Goal: Contribute content: Contribute content

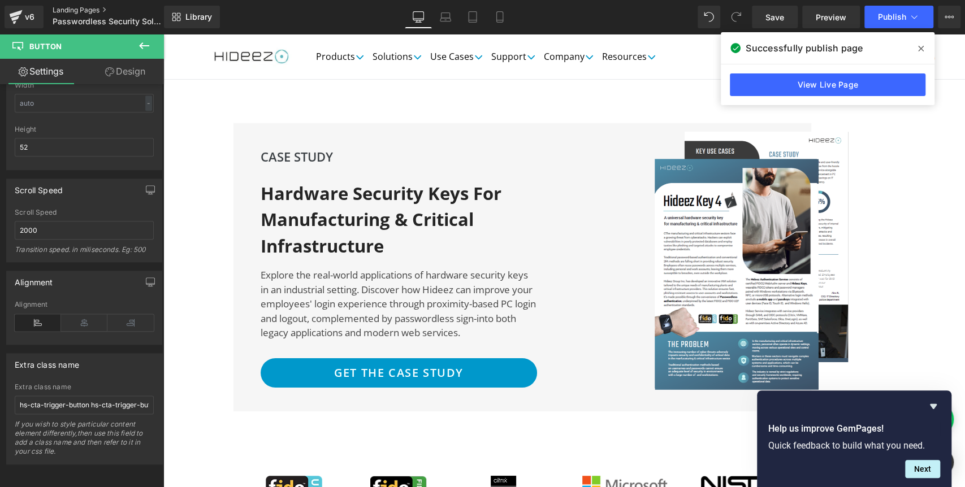
click at [88, 11] on link "Landing Pages" at bounding box center [118, 10] width 130 height 9
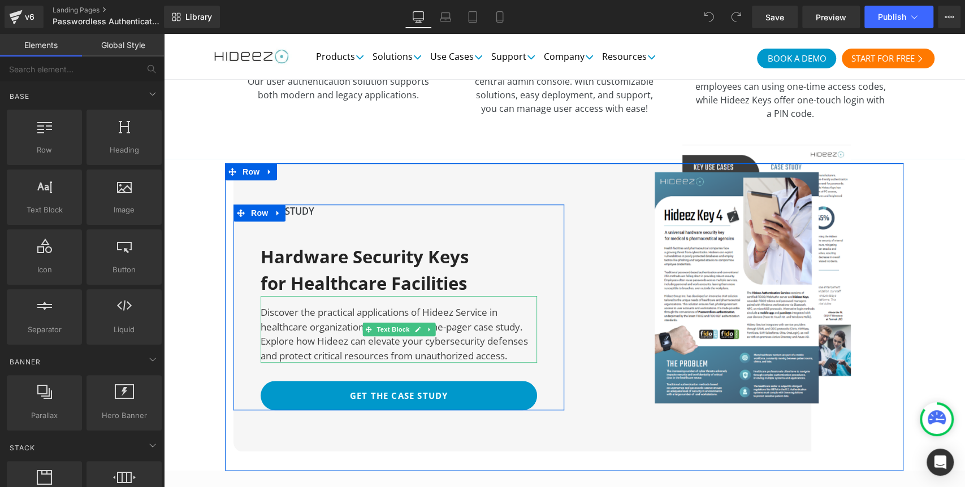
scroll to position [3518, 0]
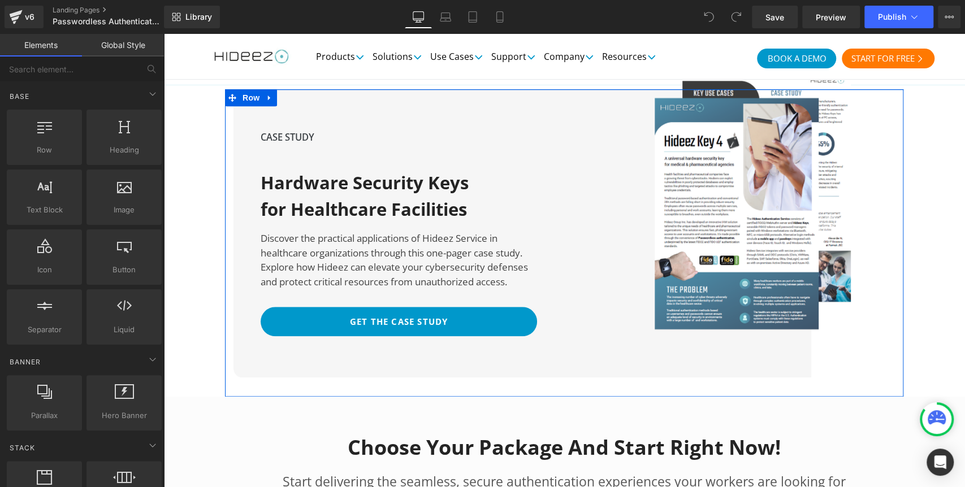
click at [374, 315] on span at bounding box center [380, 322] width 12 height 14
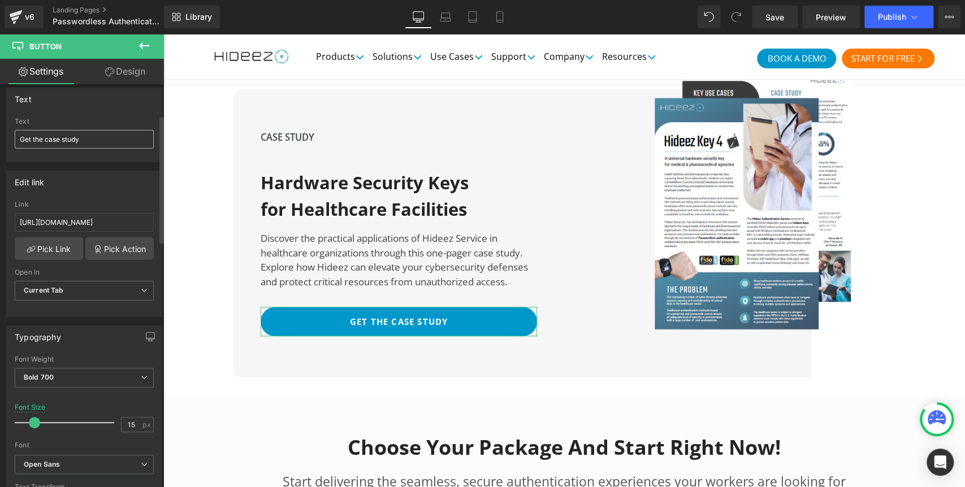
scroll to position [0, 0]
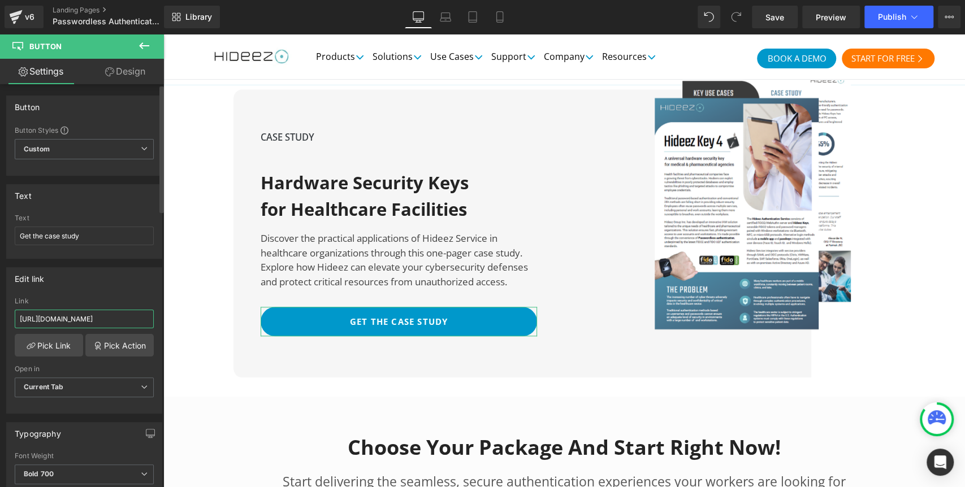
click at [72, 318] on input "https://share.hsforms.com/1FDf08XkHT6eLOx4RiABO8A2zlyp" at bounding box center [84, 319] width 139 height 19
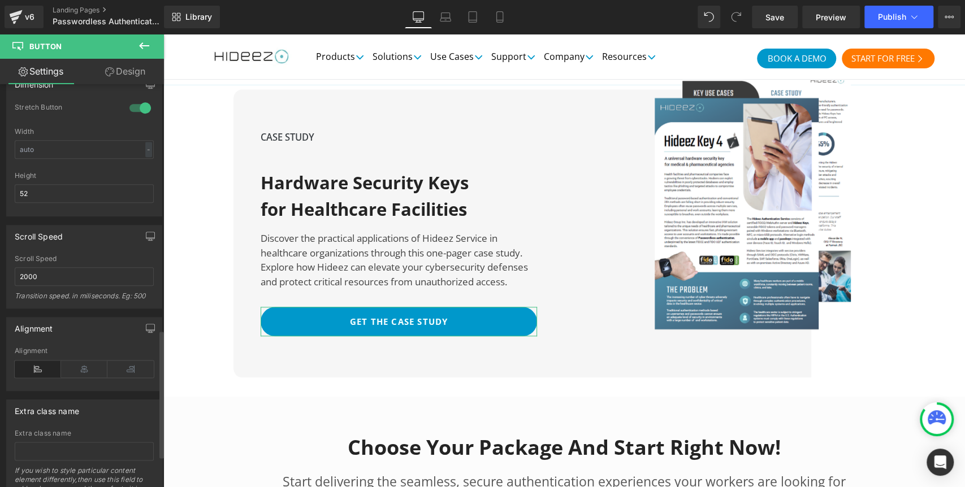
scroll to position [873, 0]
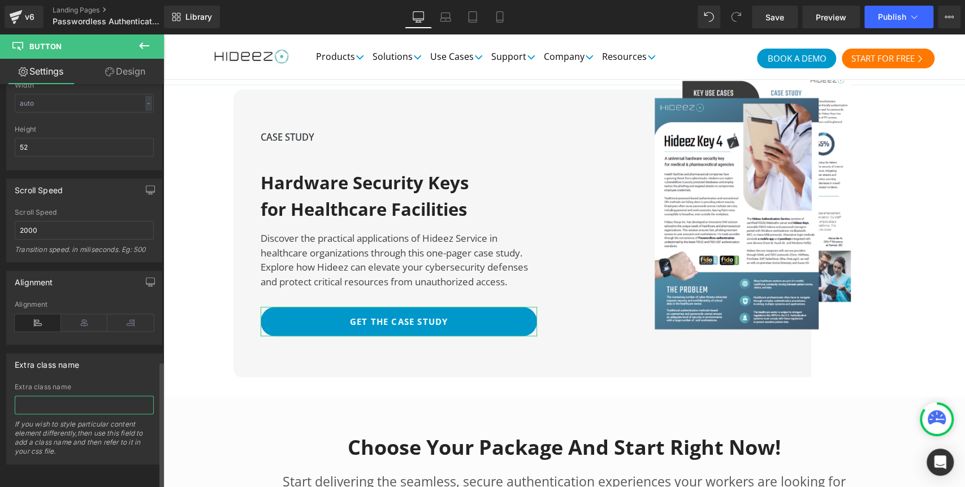
click at [44, 400] on input "text" at bounding box center [84, 405] width 139 height 19
paste input "hs-cta-trigger-button hs-cta-trigger-button-197021388588"
type input "hs-cta-trigger-button hs-cta-trigger-button-197021388588"
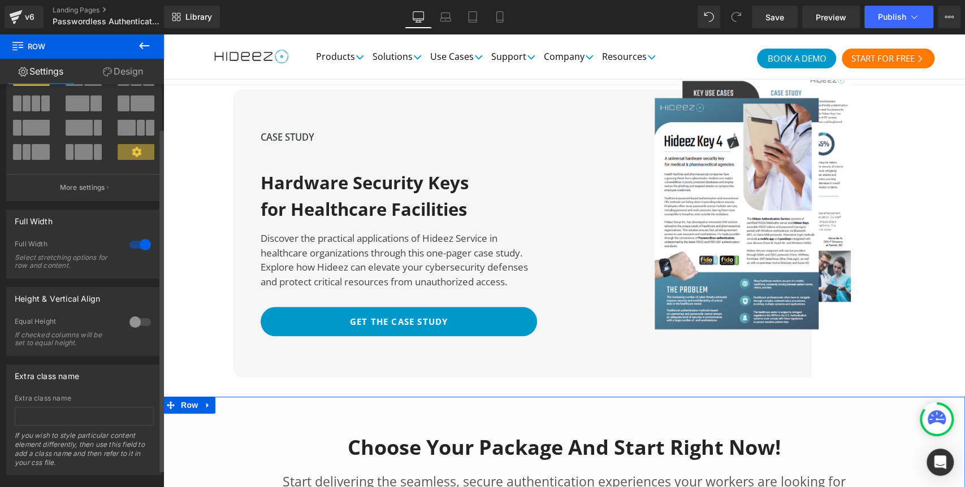
scroll to position [72, 0]
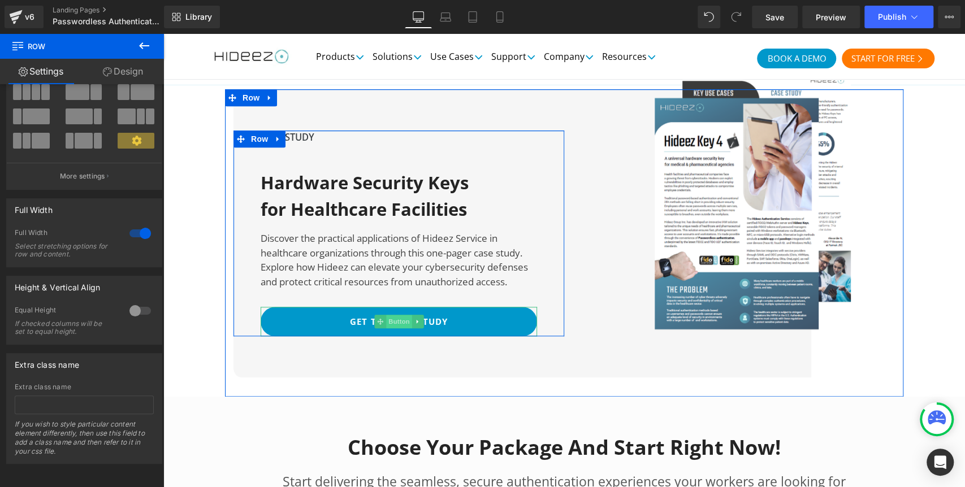
click at [386, 315] on span "Button" at bounding box center [399, 322] width 26 height 14
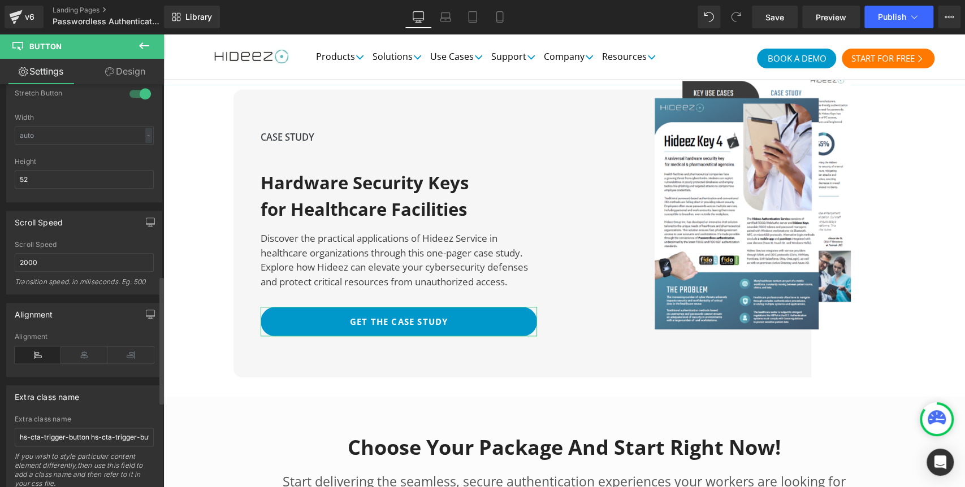
scroll to position [873, 0]
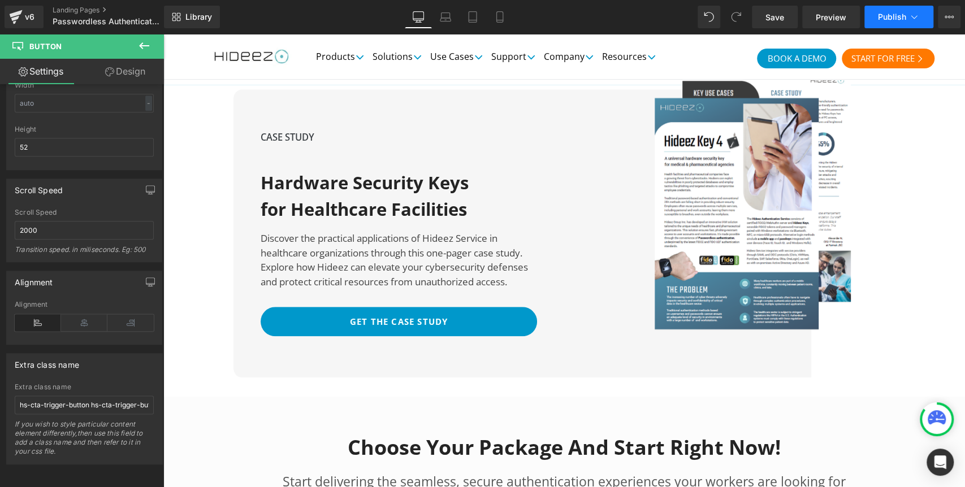
click at [886, 16] on span "Publish" at bounding box center [892, 16] width 28 height 9
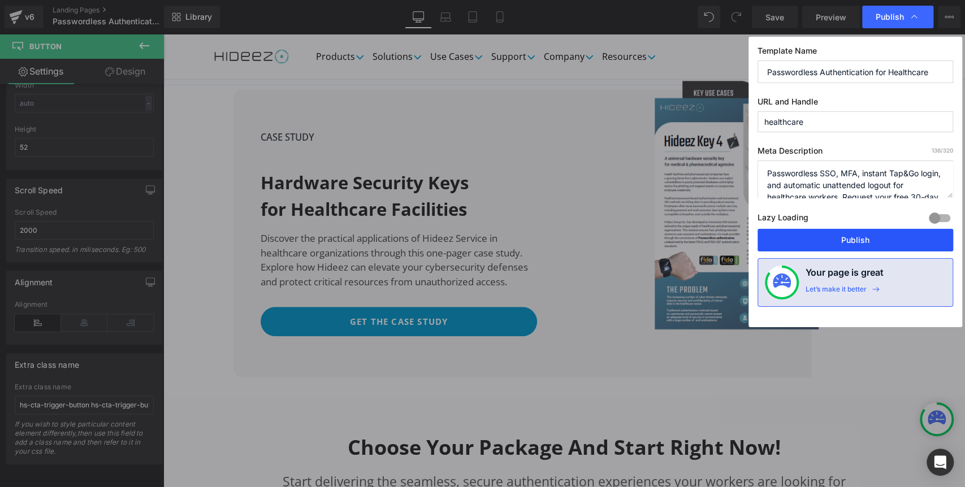
click at [828, 236] on button "Publish" at bounding box center [856, 240] width 196 height 23
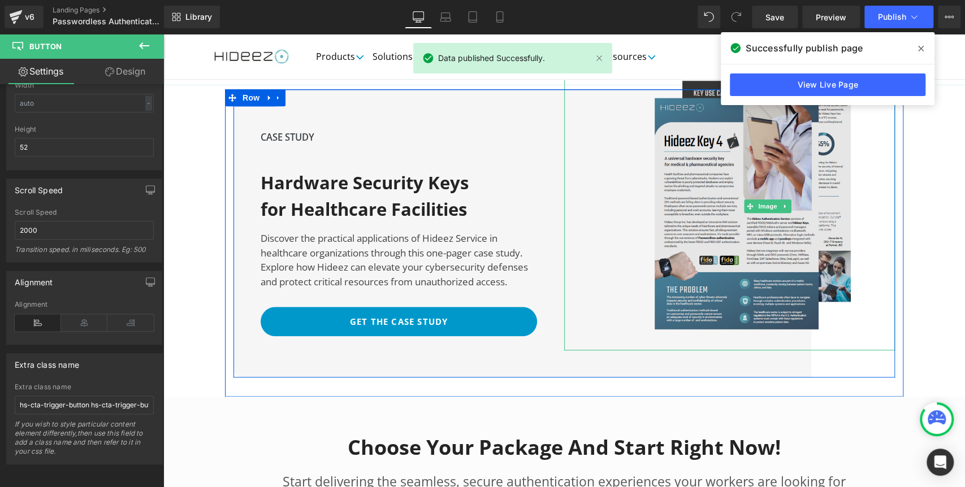
scroll to position [3456, 0]
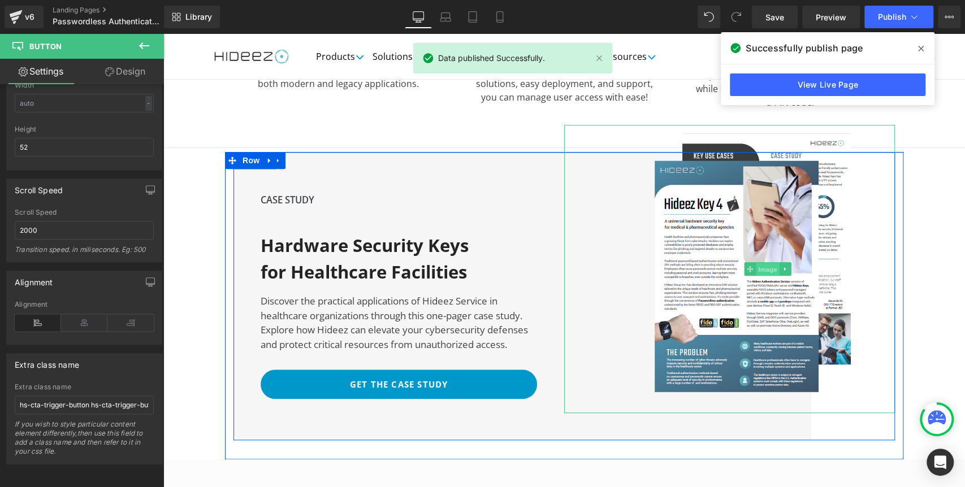
click at [765, 263] on span "Image" at bounding box center [768, 270] width 24 height 14
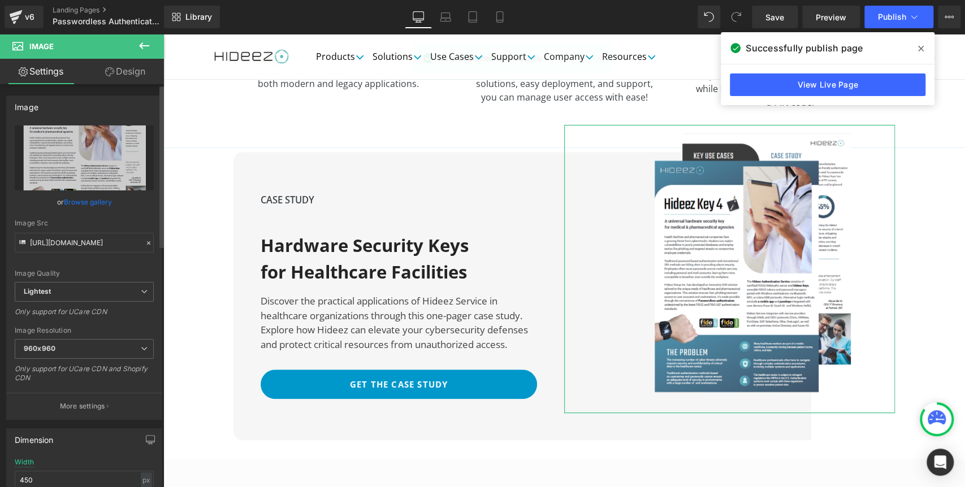
click at [83, 202] on link "Browse gallery" at bounding box center [88, 202] width 48 height 20
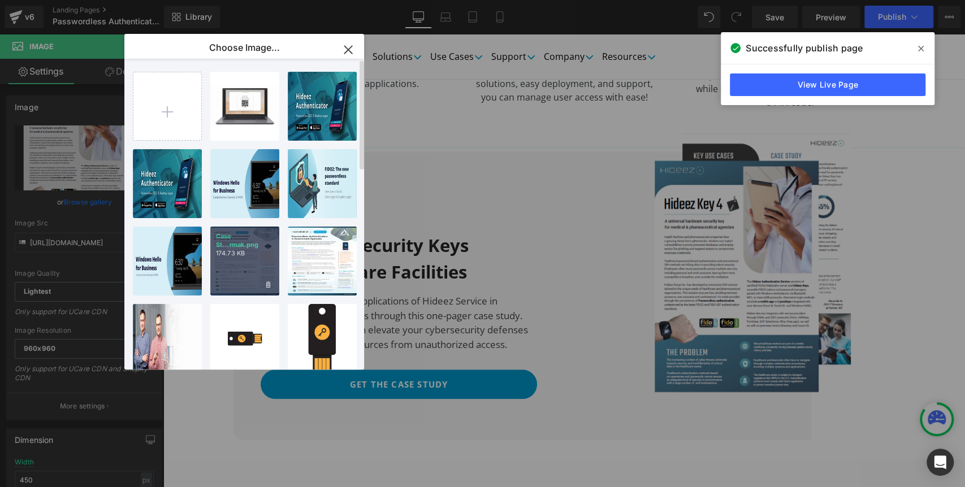
click at [259, 252] on p "174.73 KB" at bounding box center [245, 253] width 58 height 8
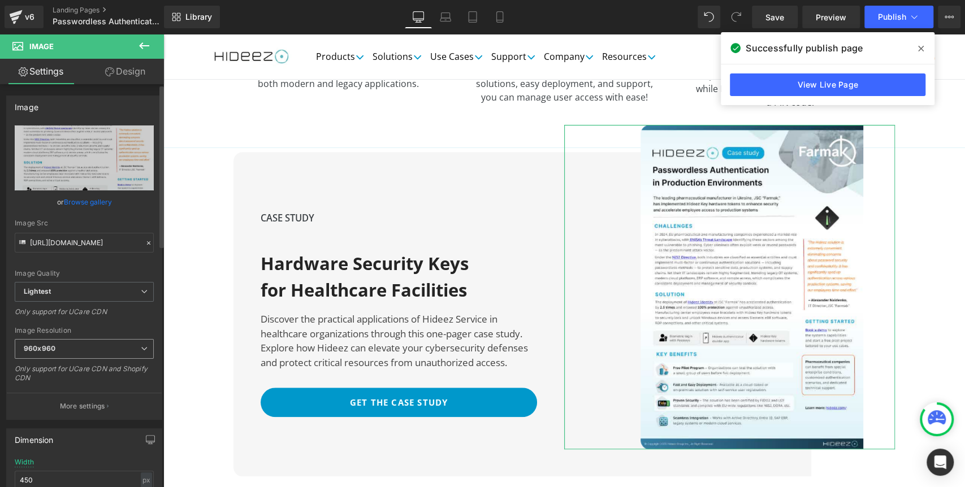
click at [73, 345] on span "960x960" at bounding box center [84, 349] width 139 height 20
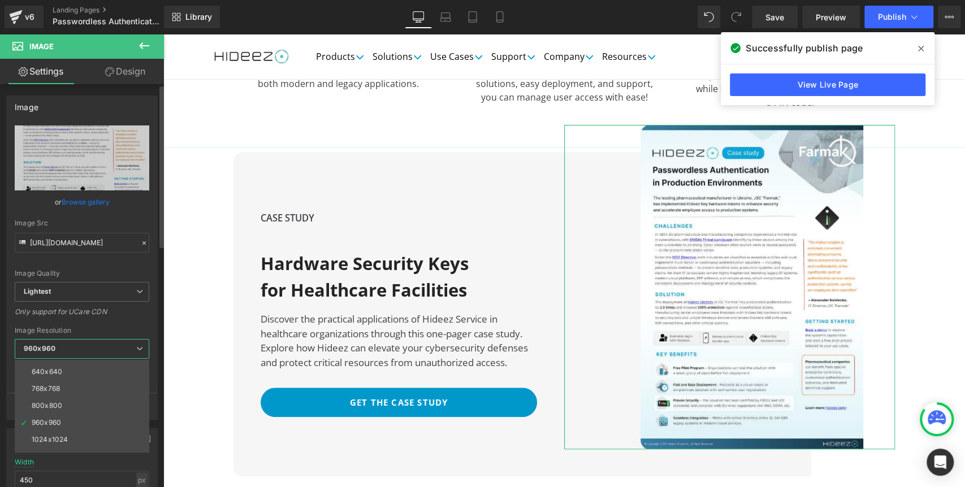
scroll to position [63, 0]
click at [53, 388] on div "768x768" at bounding box center [46, 391] width 28 height 8
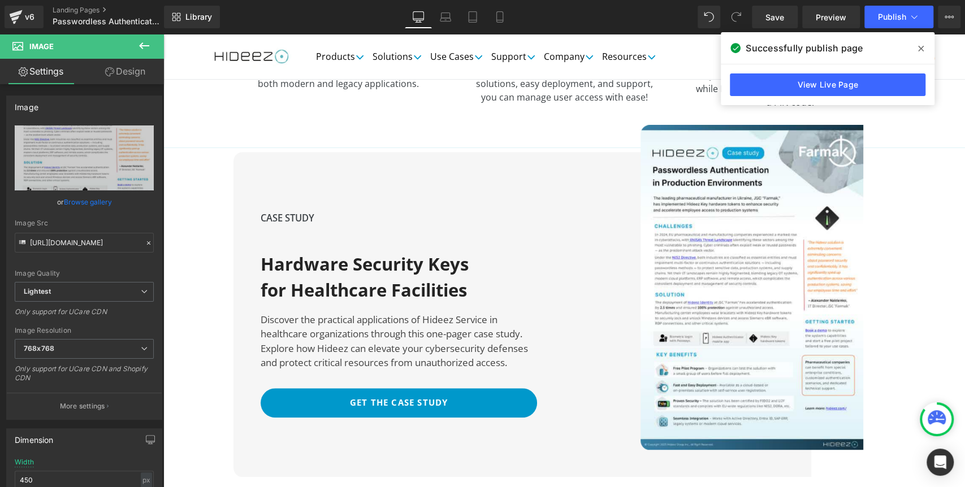
click at [919, 50] on icon at bounding box center [921, 49] width 6 height 6
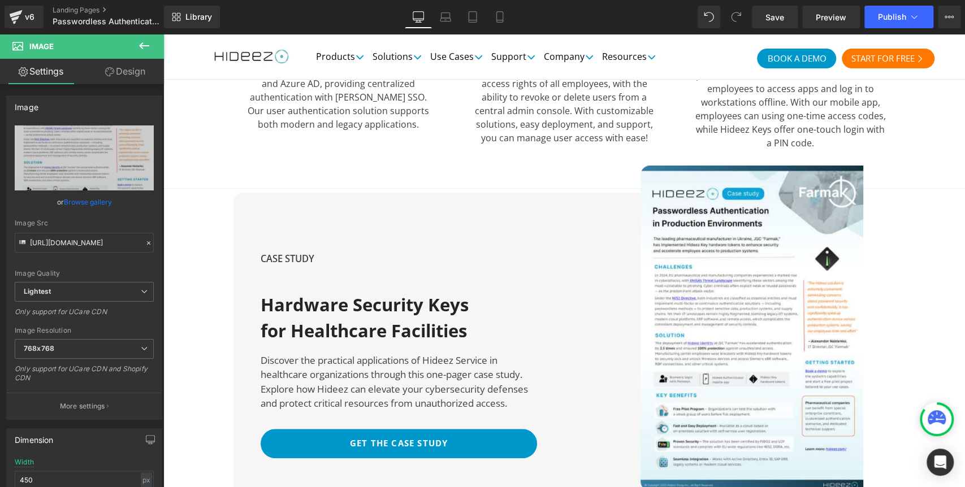
scroll to position [3393, 0]
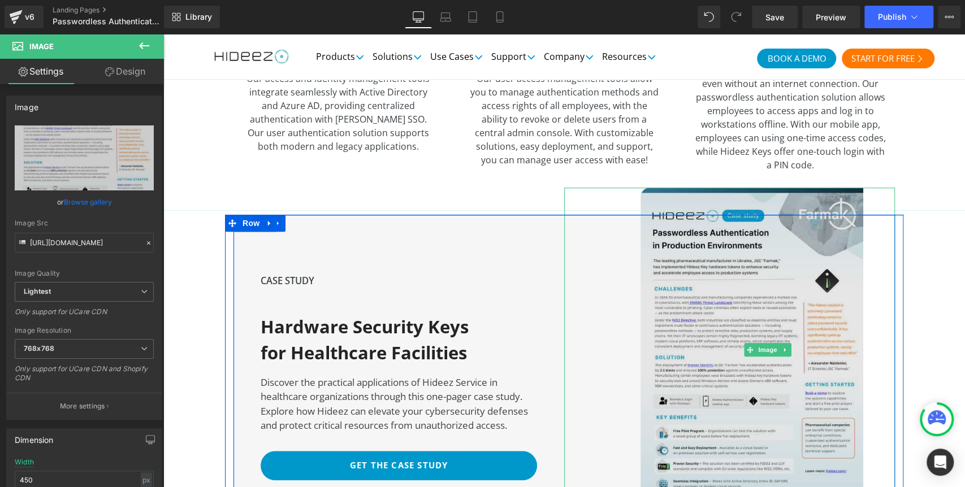
click at [784, 297] on img at bounding box center [768, 350] width 254 height 325
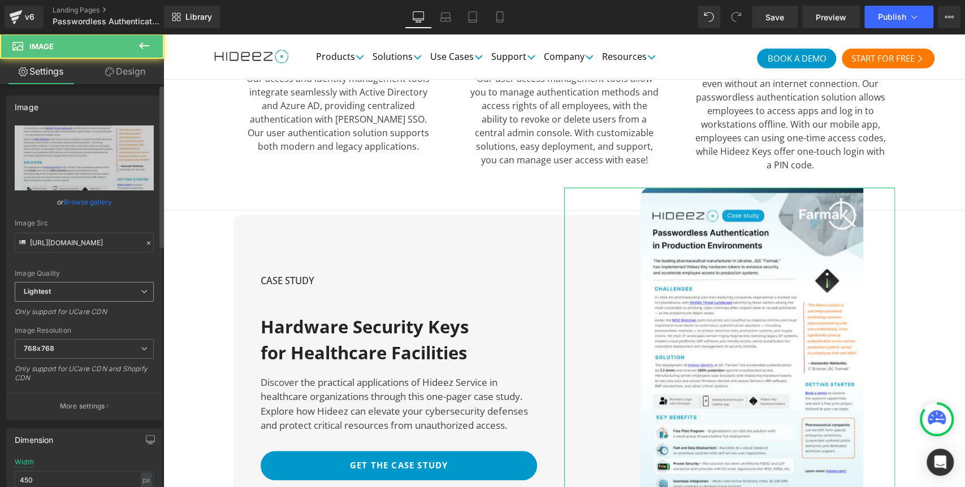
click at [33, 293] on b "Lightest" at bounding box center [37, 291] width 27 height 8
click at [54, 366] on div "Only support for UCare CDN and Shopify CDN" at bounding box center [84, 377] width 139 height 25
click at [50, 349] on b "768x768" at bounding box center [39, 348] width 31 height 8
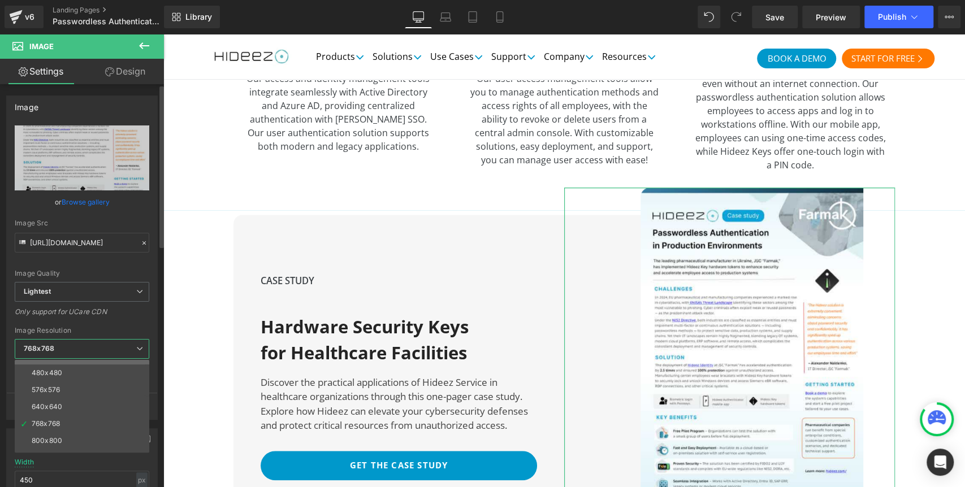
scroll to position [0, 0]
click at [56, 413] on li "576x576" at bounding box center [85, 419] width 140 height 17
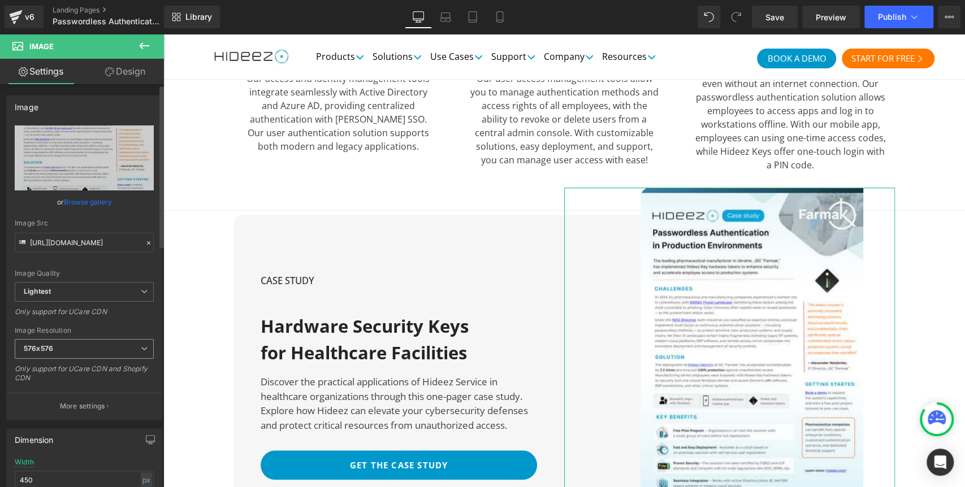
click at [45, 349] on b "576x576" at bounding box center [38, 348] width 29 height 8
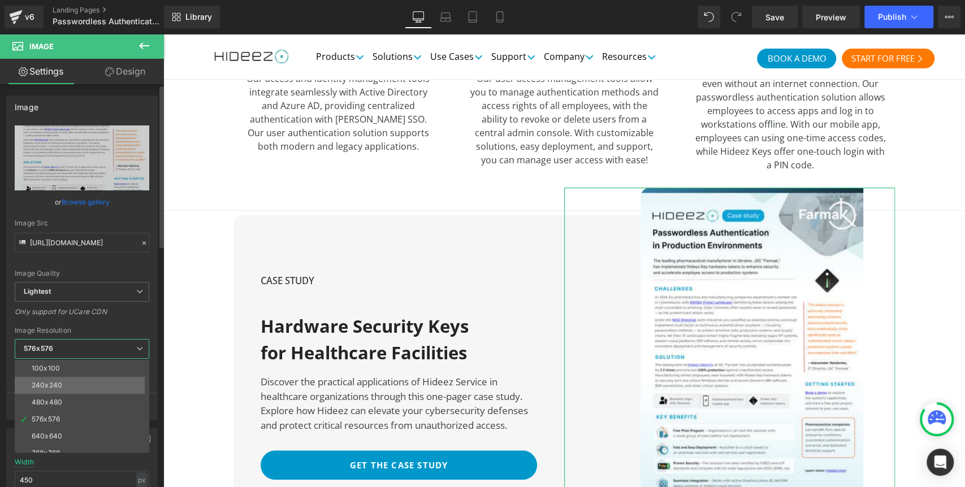
click at [43, 384] on div "240x240" at bounding box center [47, 386] width 31 height 8
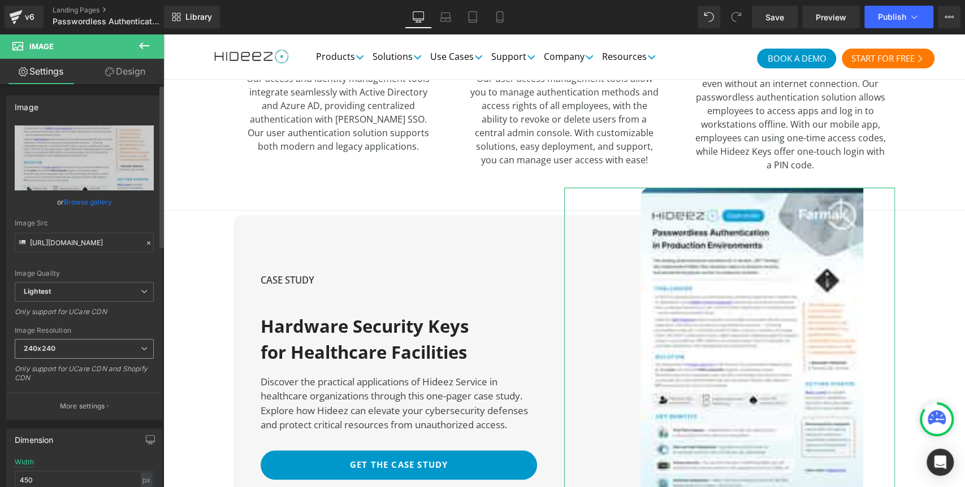
click at [45, 351] on b "240x240" at bounding box center [40, 348] width 32 height 8
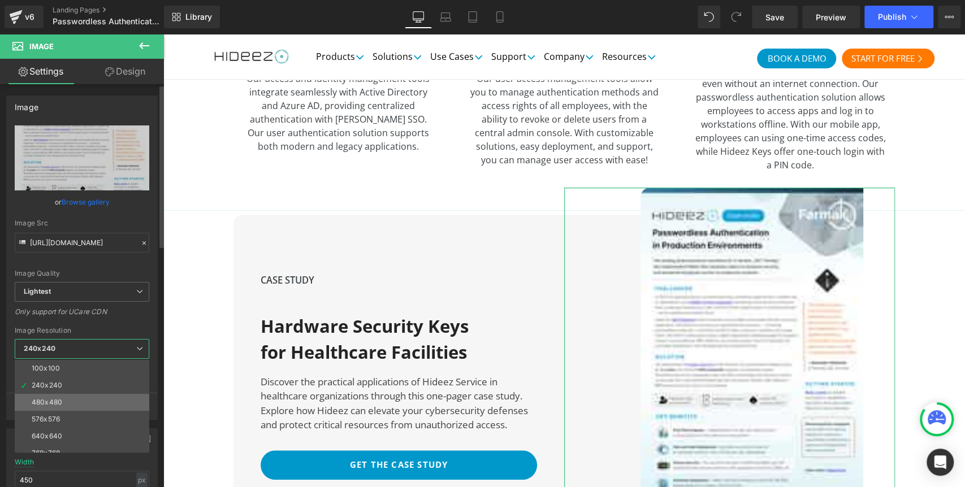
click at [48, 399] on div "480x480" at bounding box center [47, 403] width 31 height 8
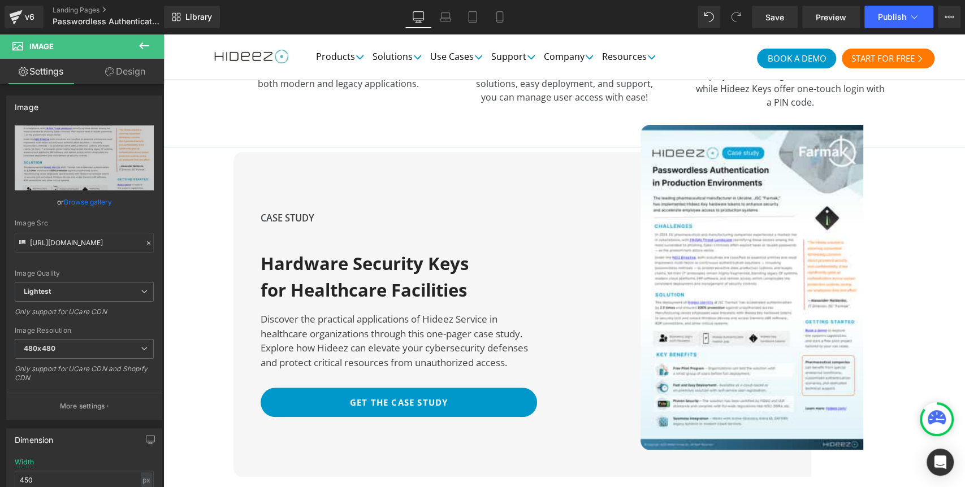
scroll to position [3393, 0]
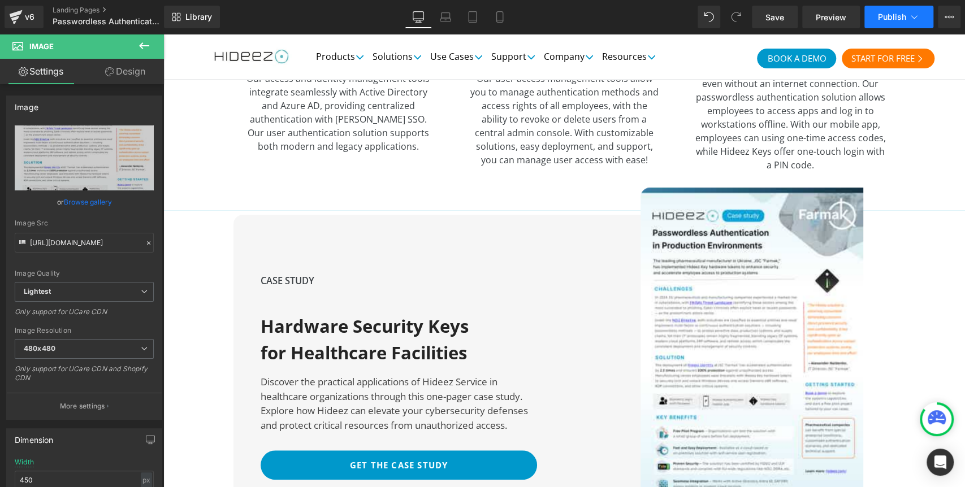
click at [881, 12] on span "Publish" at bounding box center [892, 16] width 28 height 9
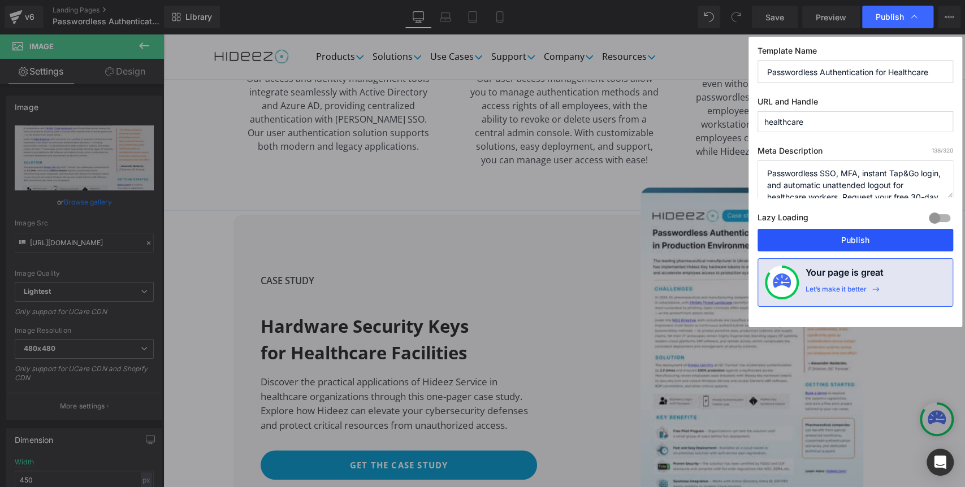
click at [854, 244] on button "Publish" at bounding box center [856, 240] width 196 height 23
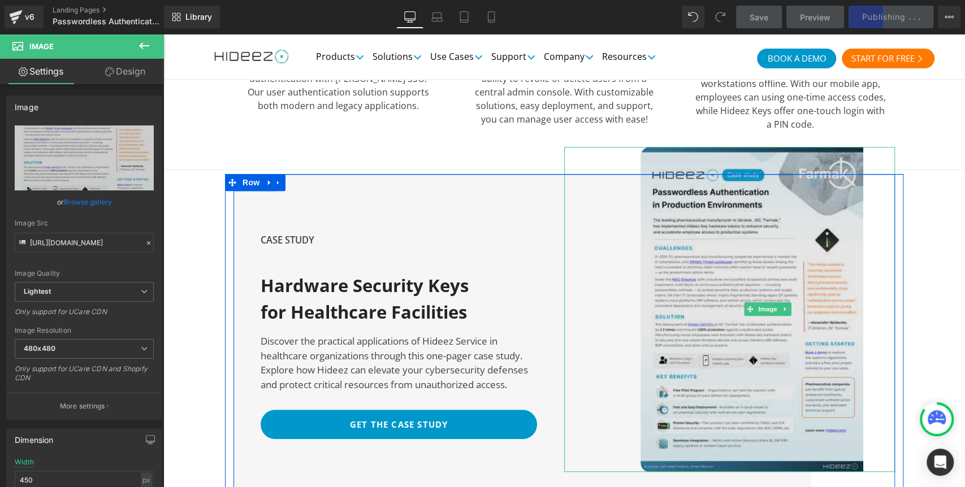
scroll to position [3456, 0]
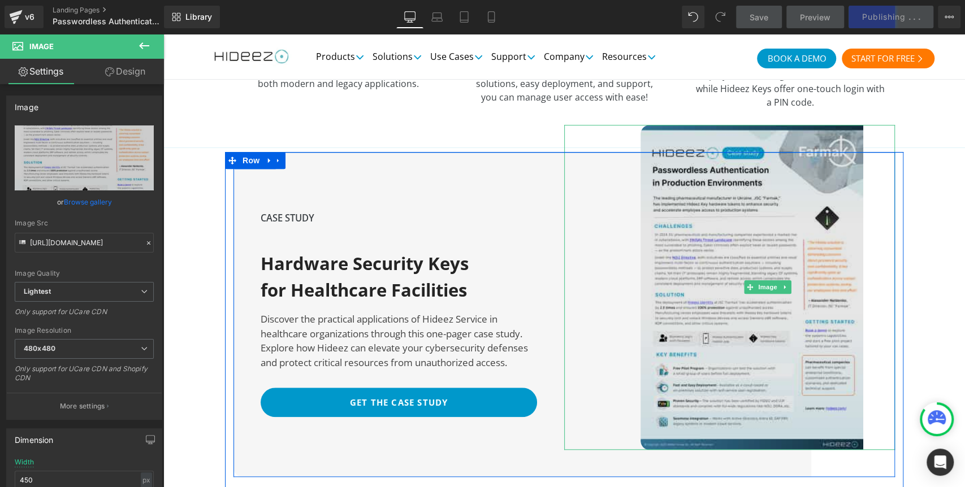
click at [698, 257] on img at bounding box center [768, 287] width 254 height 325
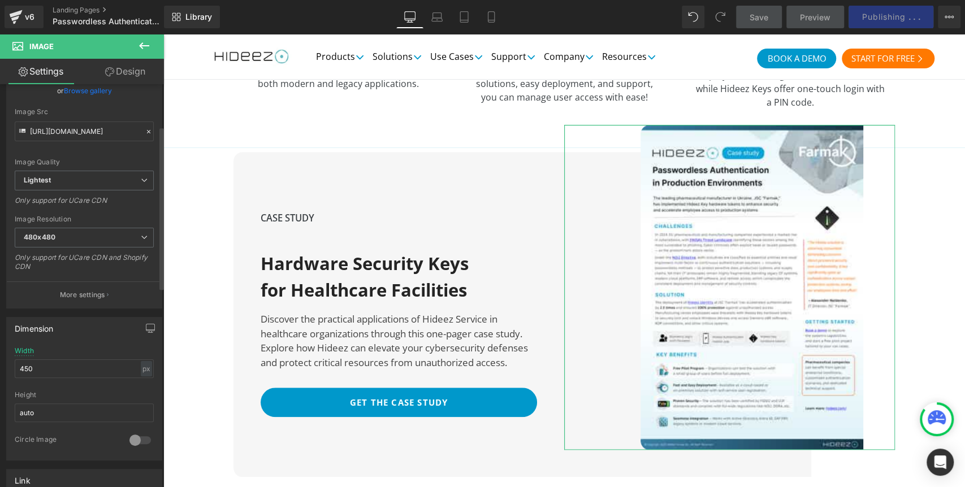
scroll to position [126, 0]
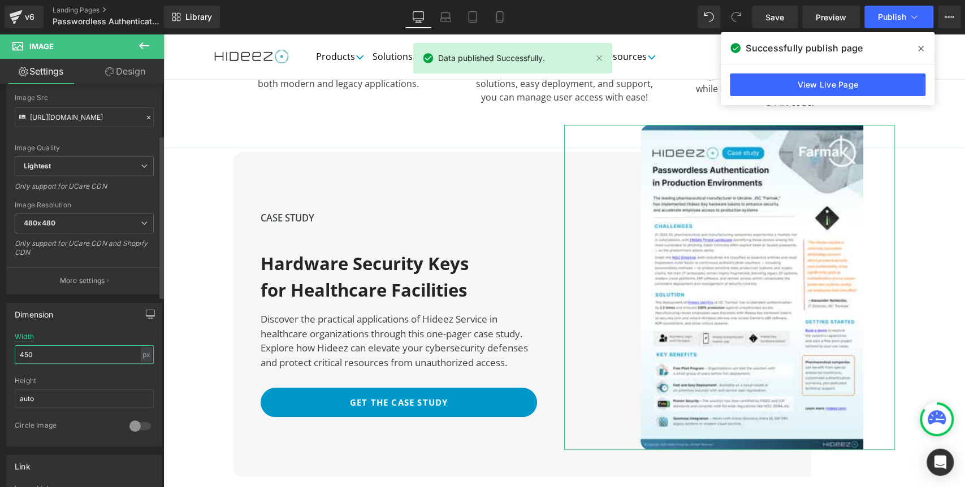
drag, startPoint x: 43, startPoint y: 353, endPoint x: 0, endPoint y: 353, distance: 43.0
click at [0, 353] on div "Dimension 450px Width 450 px % px auto Height auto 0 Circle Image" at bounding box center [84, 371] width 169 height 152
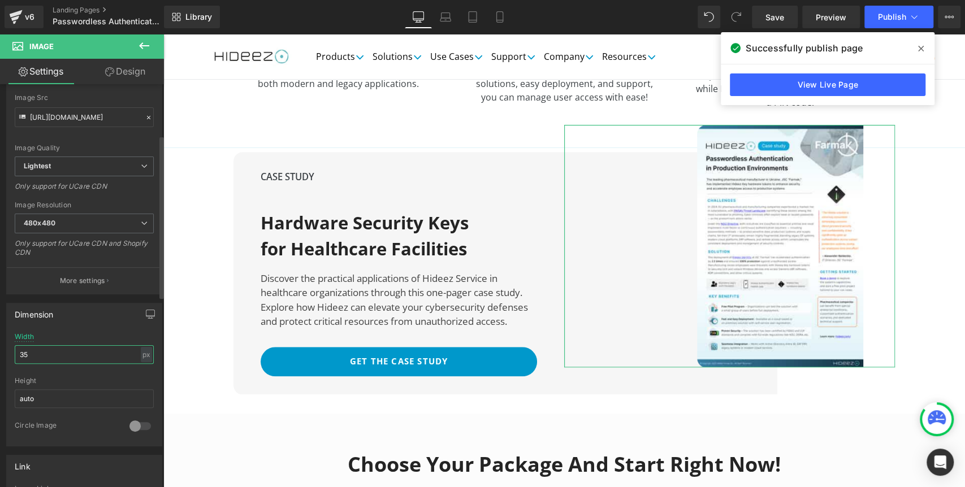
type input "3"
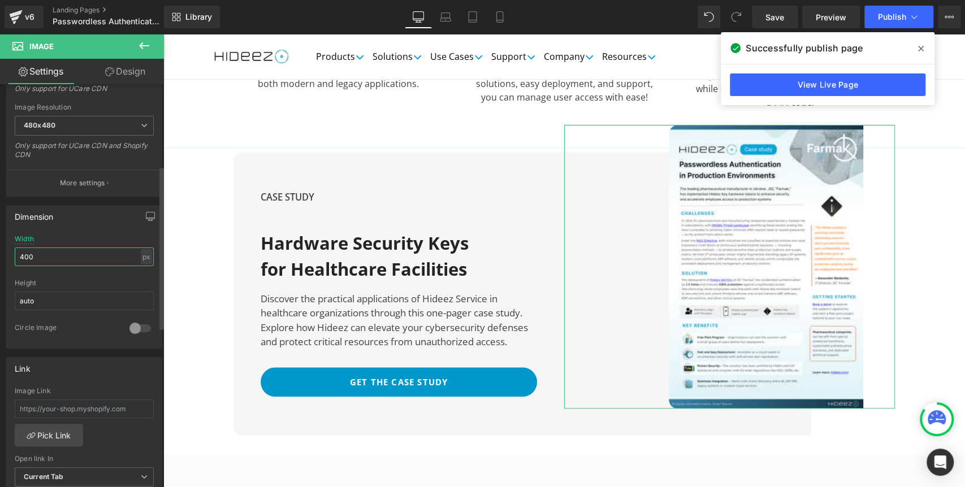
scroll to position [251, 0]
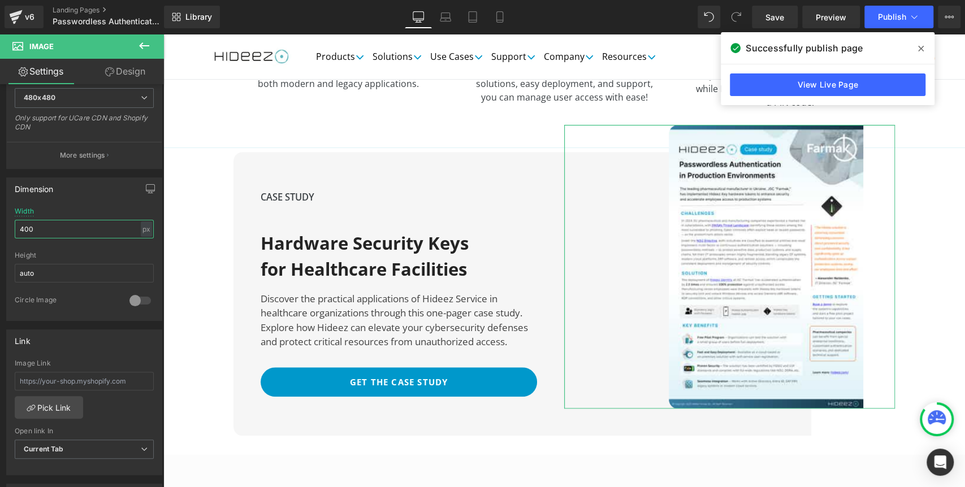
type input "400"
click at [115, 73] on link "Design" at bounding box center [125, 71] width 82 height 25
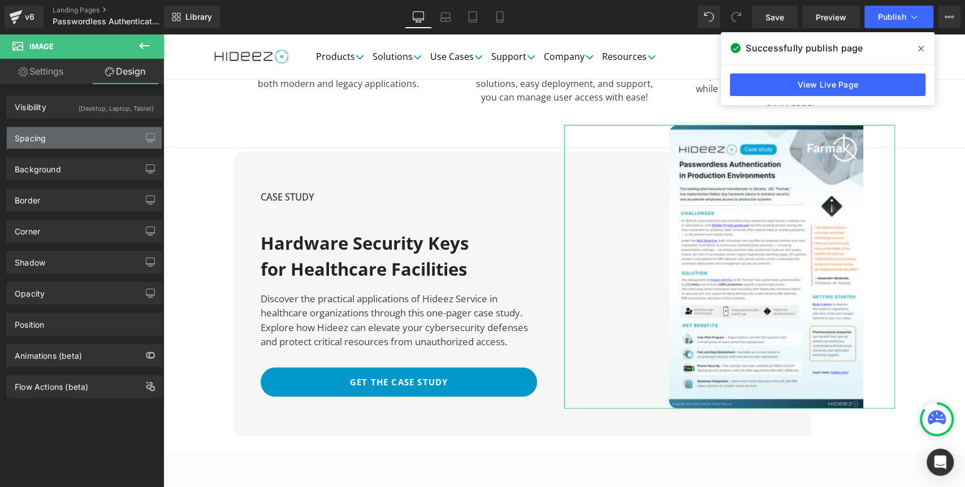
click at [81, 138] on div "Spacing" at bounding box center [84, 137] width 155 height 21
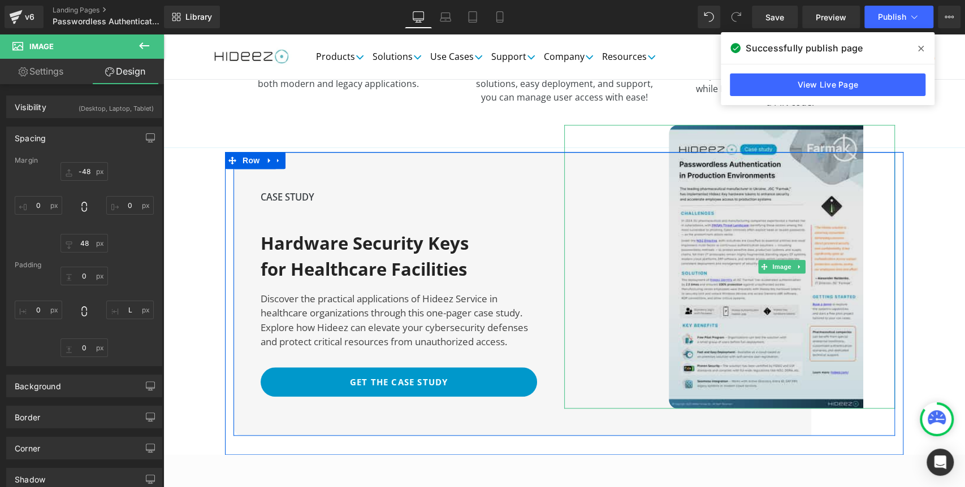
click at [685, 251] on img at bounding box center [782, 267] width 226 height 284
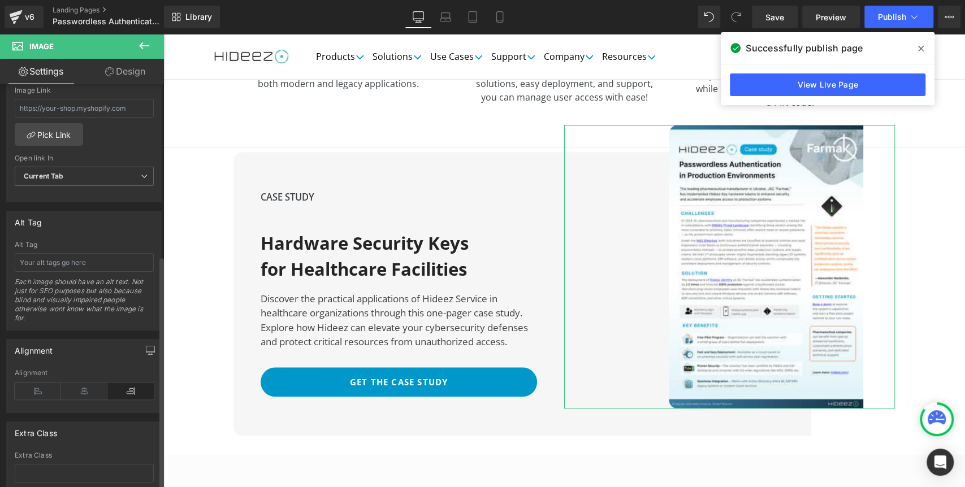
scroll to position [597, 0]
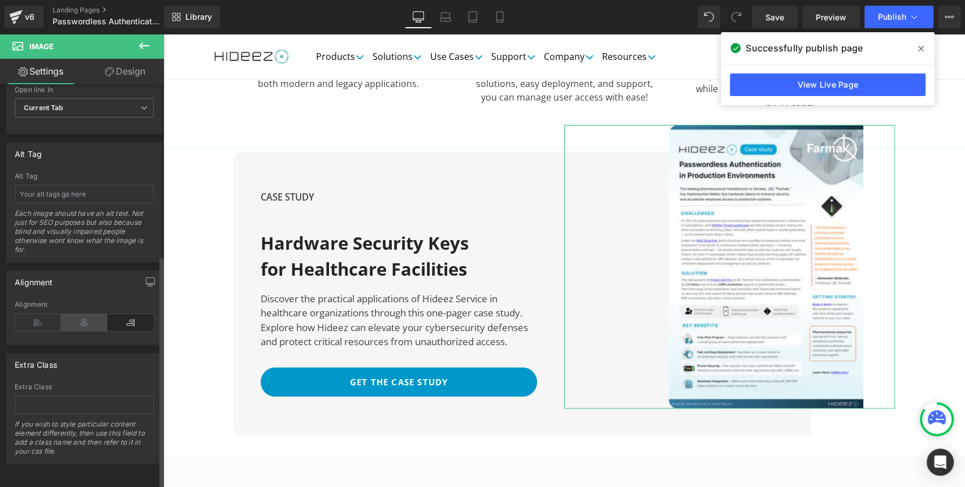
click at [82, 314] on icon at bounding box center [84, 322] width 46 height 17
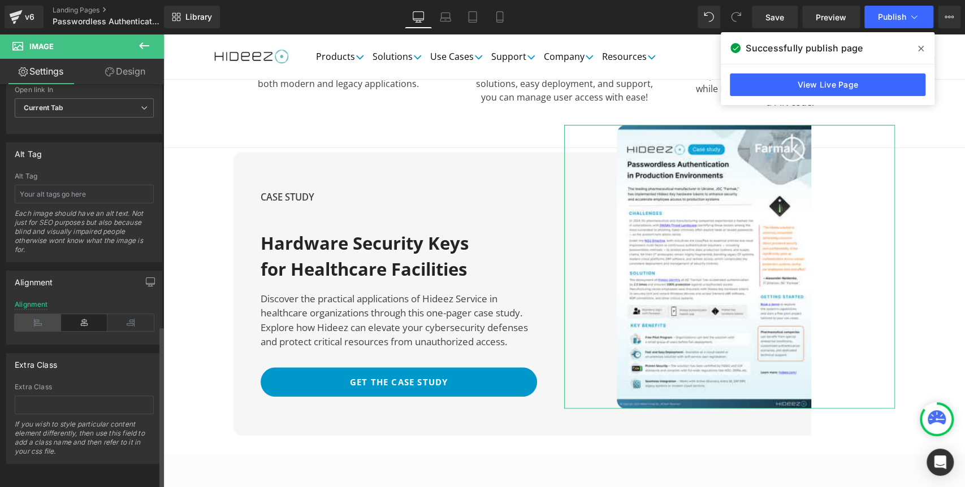
click at [24, 314] on icon at bounding box center [38, 322] width 46 height 17
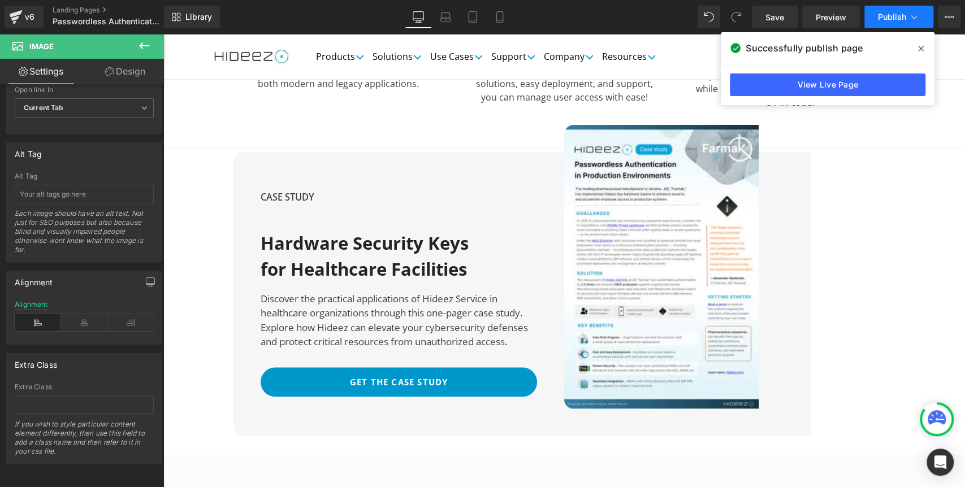
click at [878, 19] on span "Publish" at bounding box center [892, 16] width 28 height 9
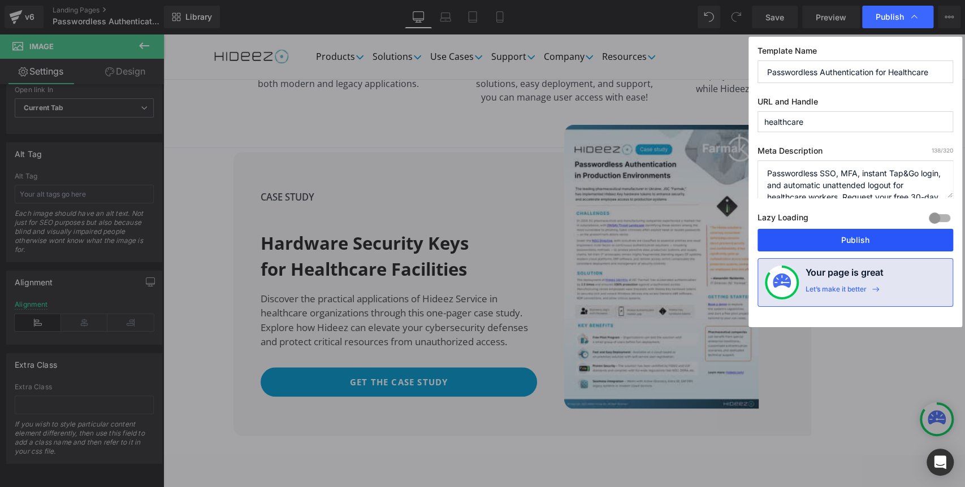
click at [849, 239] on button "Publish" at bounding box center [856, 240] width 196 height 23
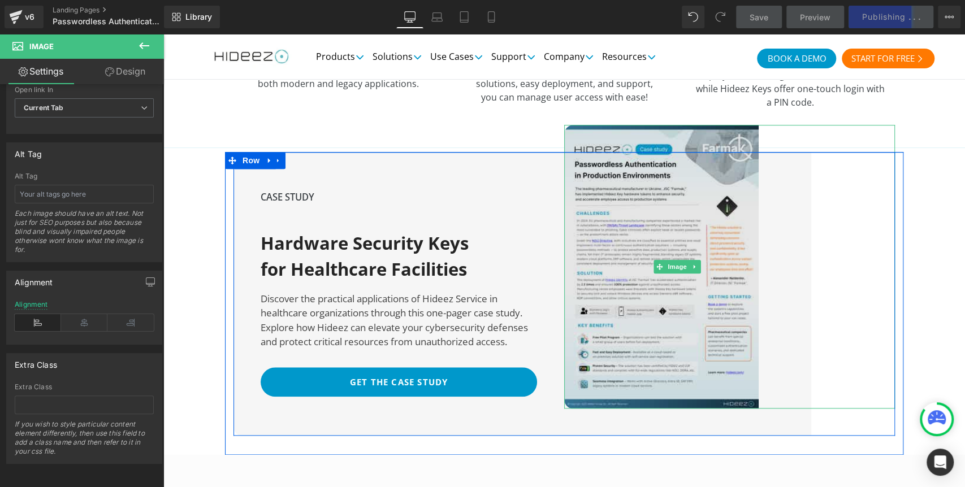
click at [599, 264] on img at bounding box center [677, 267] width 226 height 284
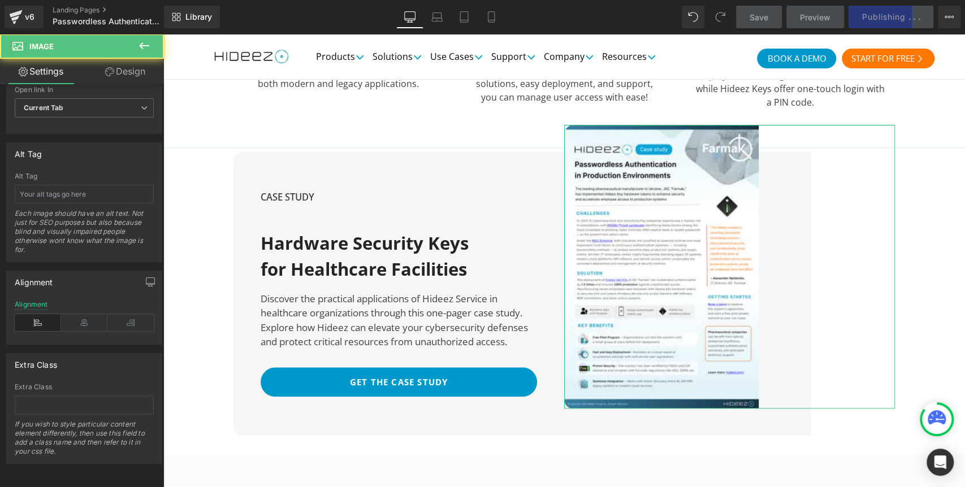
click at [118, 71] on link "Design" at bounding box center [125, 71] width 82 height 25
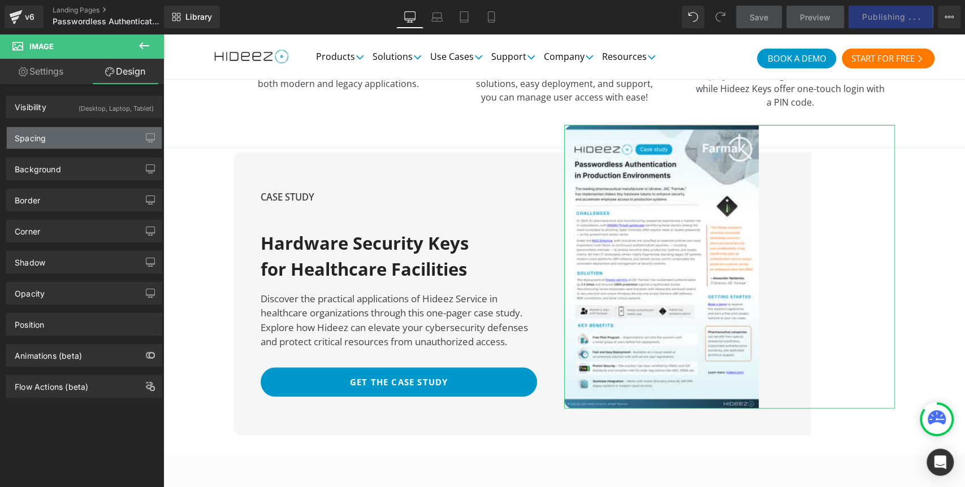
click at [54, 137] on div "Spacing" at bounding box center [84, 137] width 155 height 21
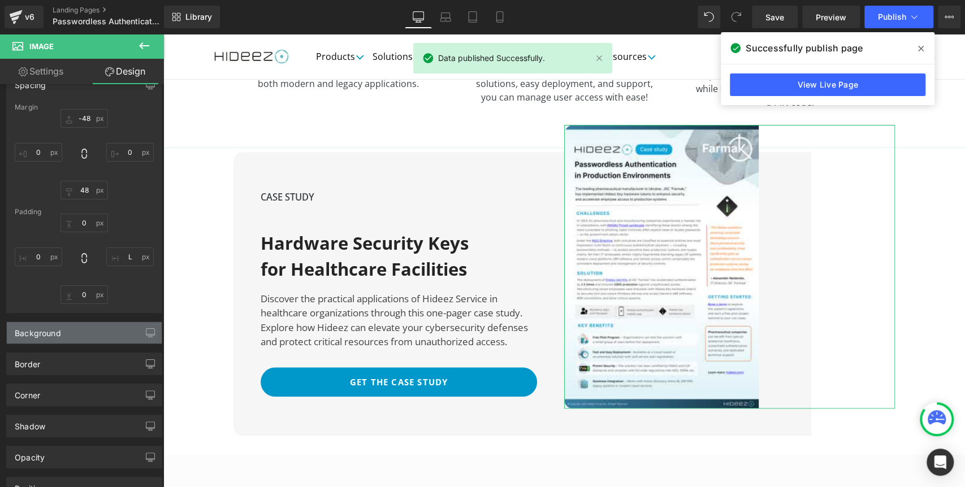
scroll to position [126, 0]
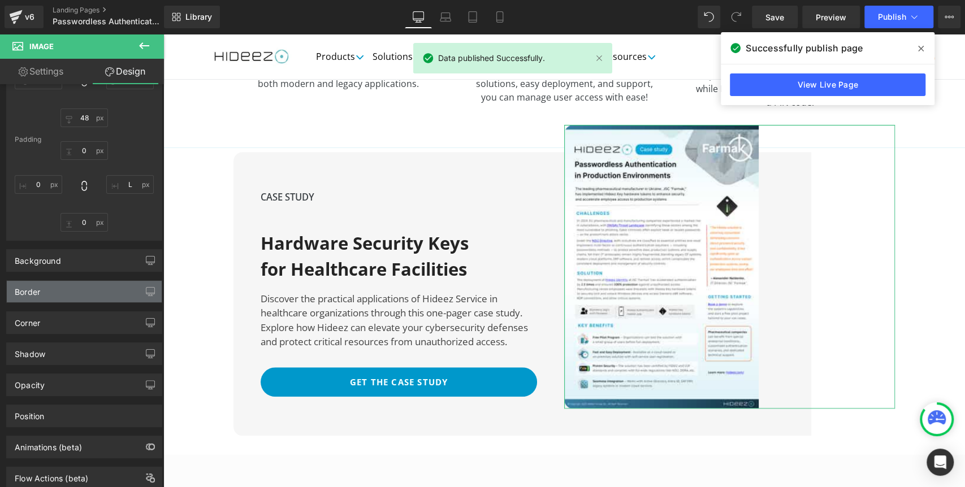
click at [55, 291] on div "Border" at bounding box center [84, 291] width 155 height 21
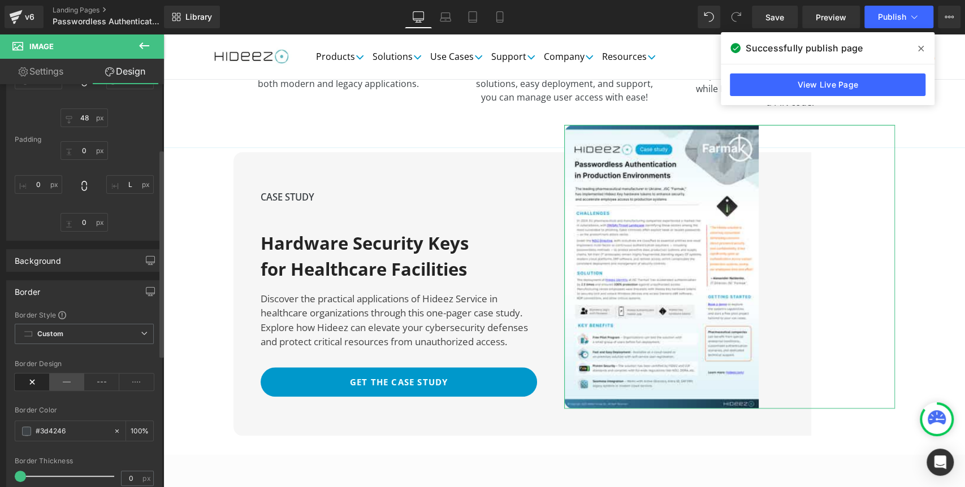
scroll to position [251, 0]
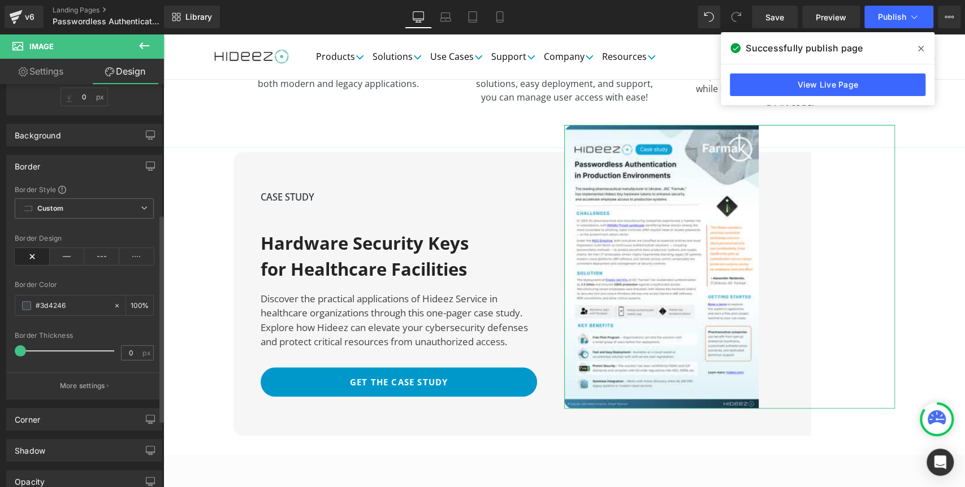
click at [36, 252] on icon at bounding box center [32, 256] width 35 height 17
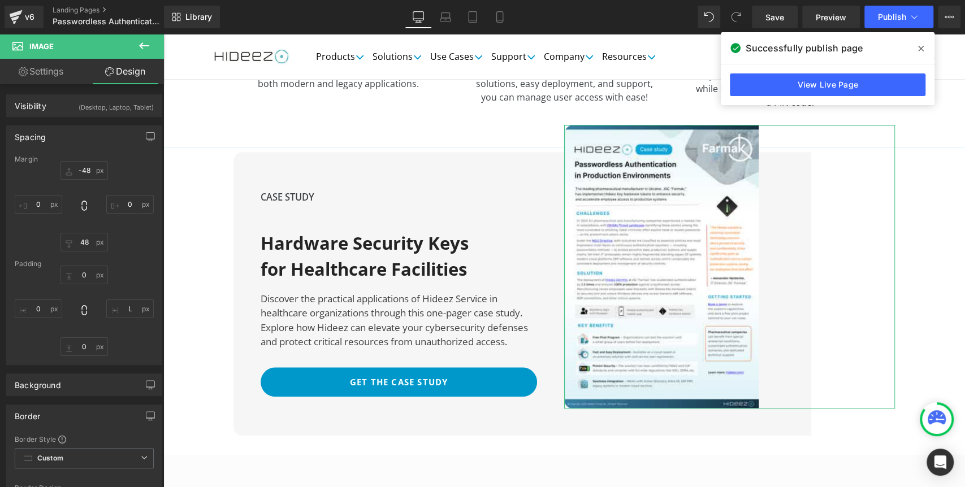
scroll to position [0, 0]
click at [69, 9] on link "Landing Pages" at bounding box center [118, 10] width 130 height 9
click at [926, 50] on span at bounding box center [921, 49] width 18 height 18
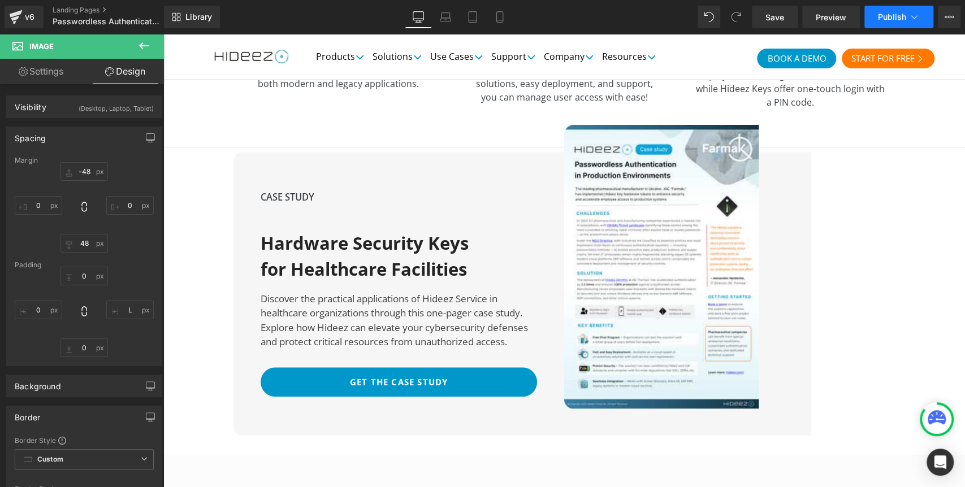
click at [887, 12] on span "Publish" at bounding box center [892, 16] width 28 height 9
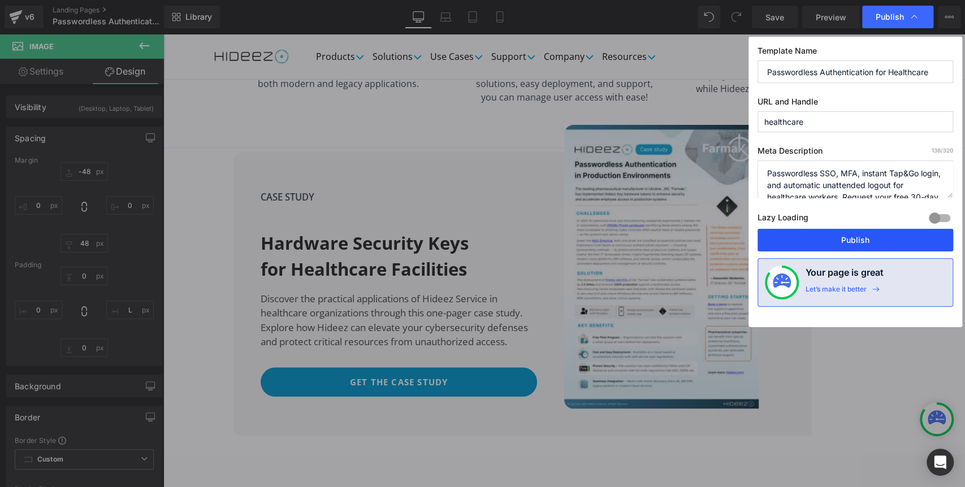
click at [841, 241] on button "Publish" at bounding box center [856, 240] width 196 height 23
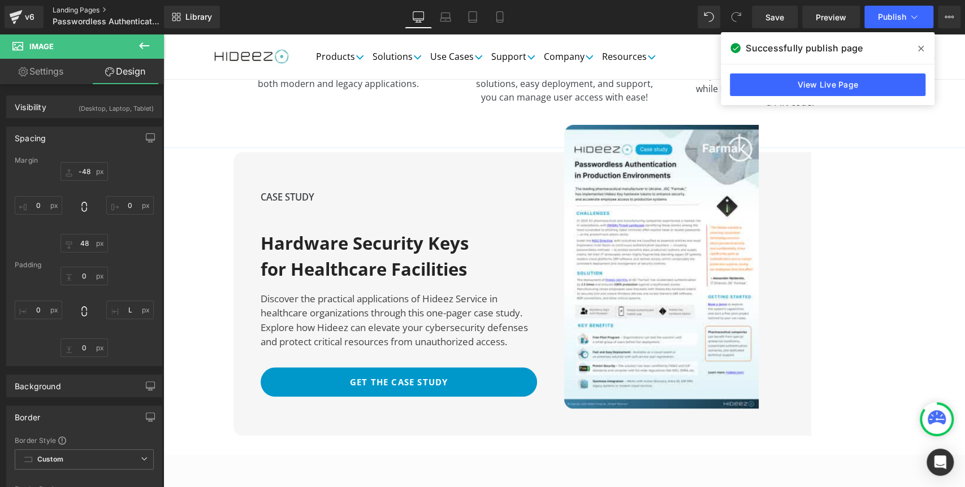
click at [61, 12] on link "Landing Pages" at bounding box center [118, 10] width 130 height 9
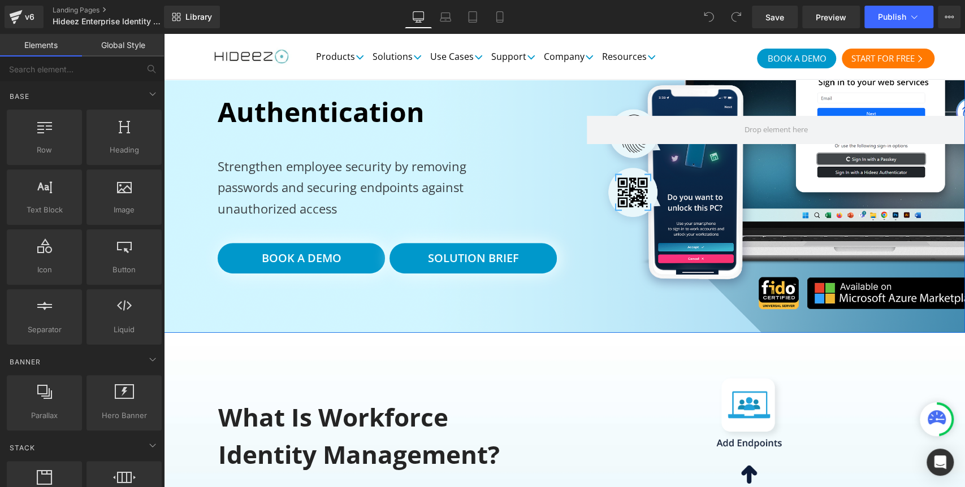
scroll to position [188, 0]
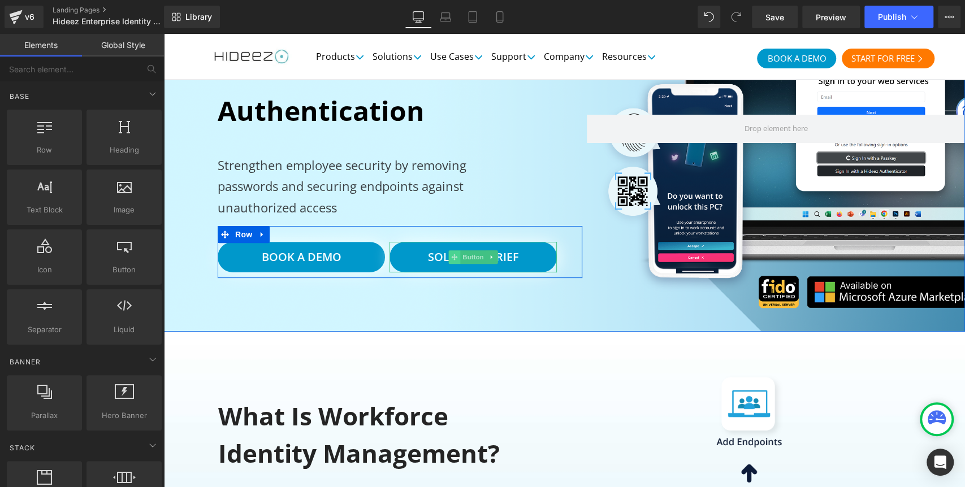
click at [448, 260] on span at bounding box center [454, 258] width 12 height 14
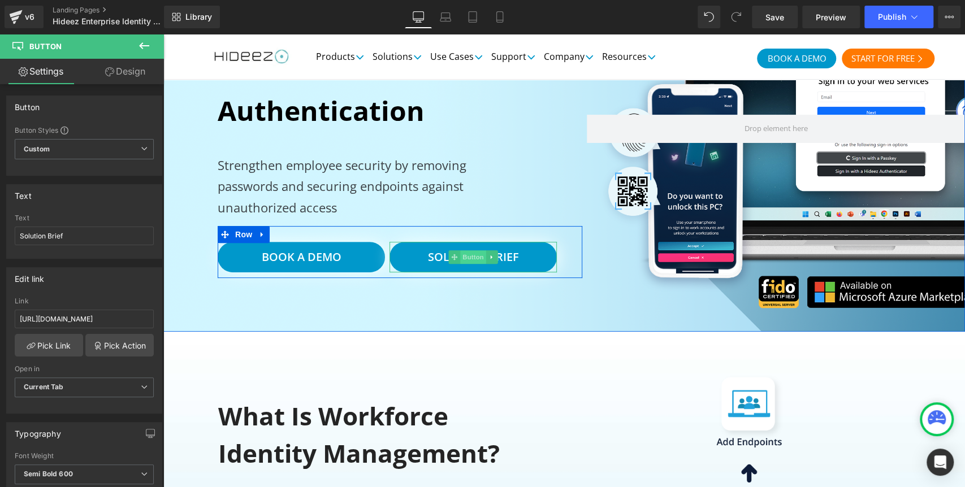
click at [475, 258] on span "Button" at bounding box center [473, 258] width 26 height 14
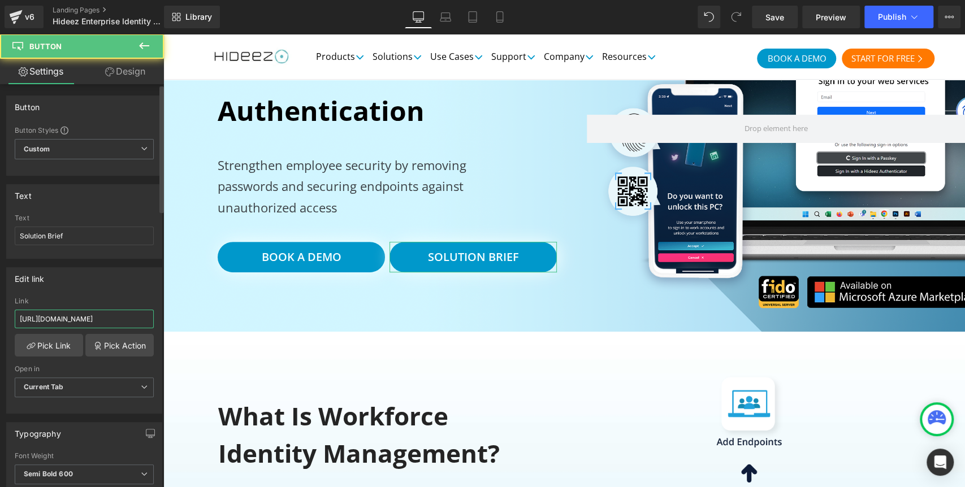
click at [85, 314] on input "https://5020657.fs1.hubspotusercontent-na1.net/hubfs/5020657/White%20Papers%20%…" at bounding box center [84, 319] width 139 height 19
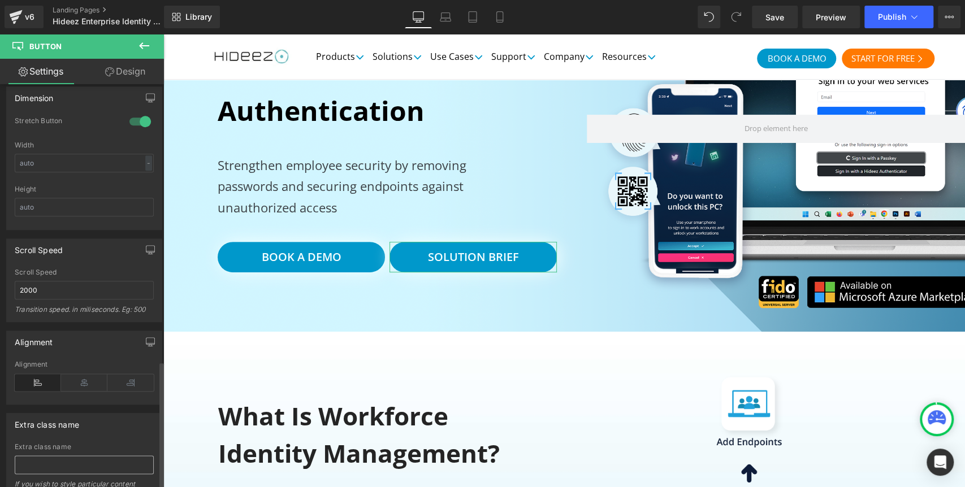
scroll to position [873, 0]
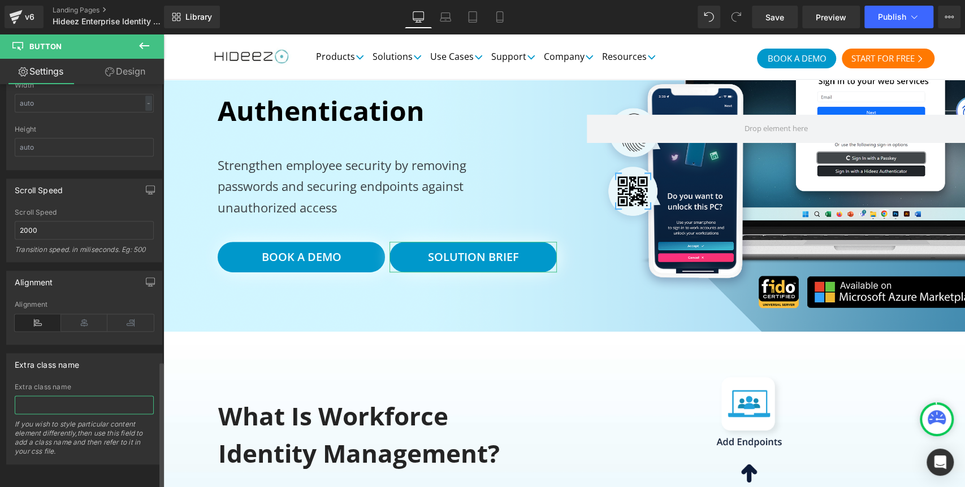
click at [70, 403] on input "text" at bounding box center [84, 405] width 139 height 19
paste input "hs-cta-trigger-button hs-cta-trigger-button-197021388596"
type input "hs-cta-trigger-button hs-cta-trigger-button-197021388596"
click at [871, 18] on button "Publish" at bounding box center [899, 17] width 69 height 23
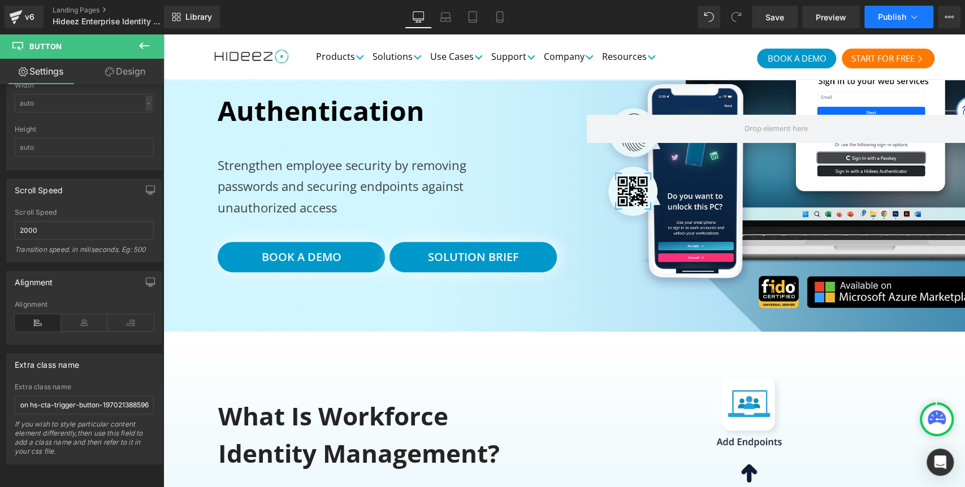
scroll to position [0, 0]
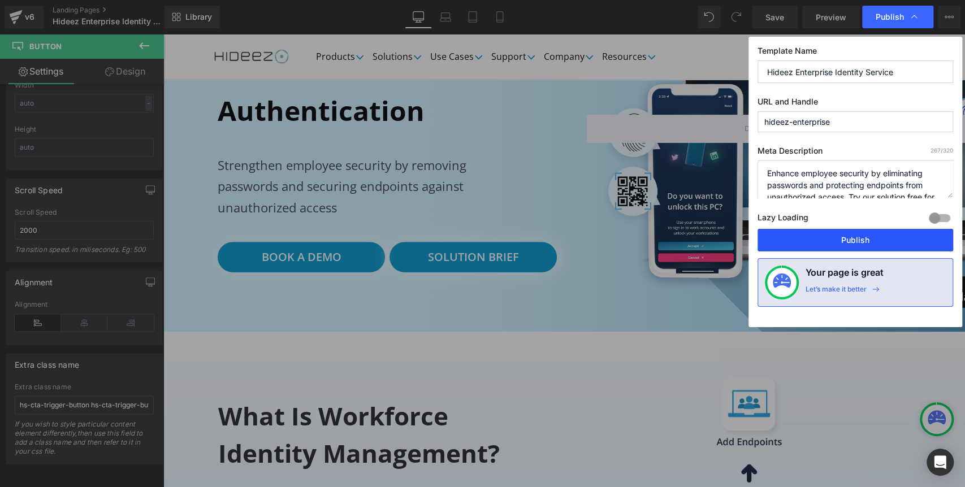
click at [823, 240] on button "Publish" at bounding box center [856, 240] width 196 height 23
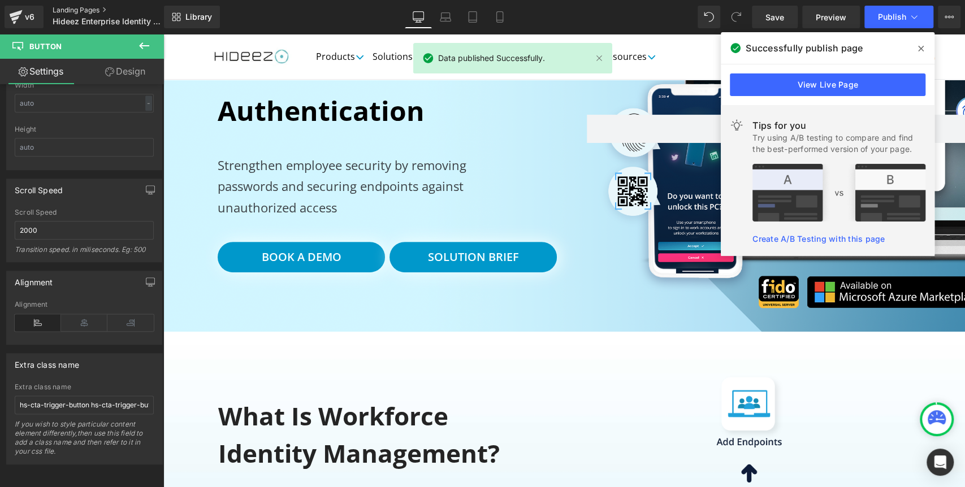
click at [84, 8] on link "Landing Pages" at bounding box center [118, 10] width 130 height 9
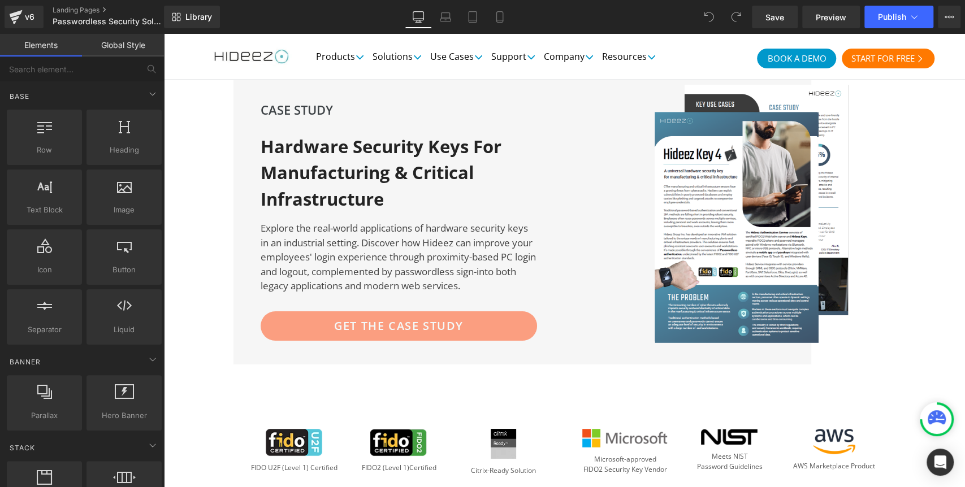
scroll to position [2622, 0]
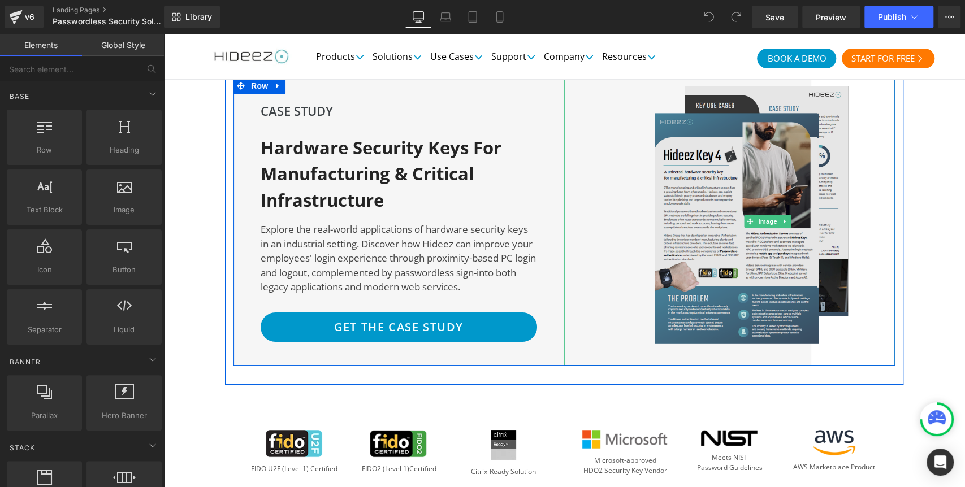
click at [735, 213] on img at bounding box center [768, 221] width 254 height 288
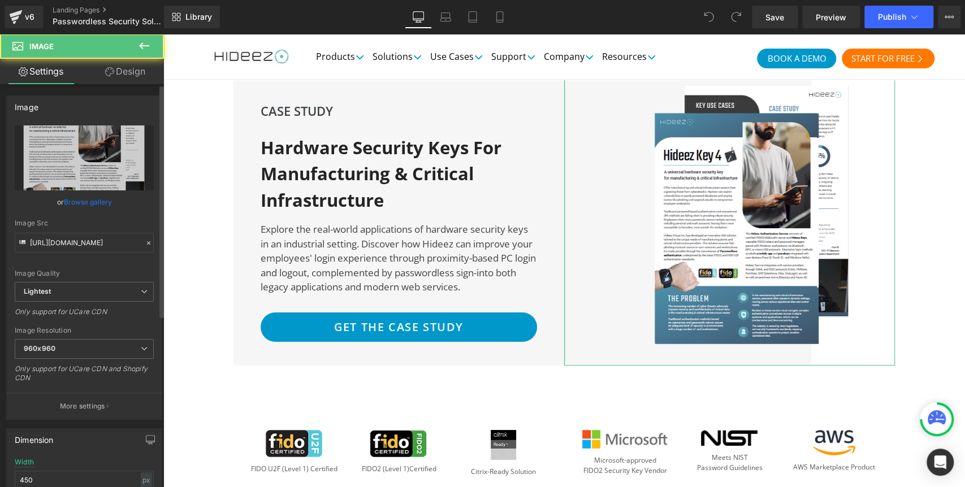
click at [86, 198] on link "Browse gallery" at bounding box center [88, 202] width 48 height 20
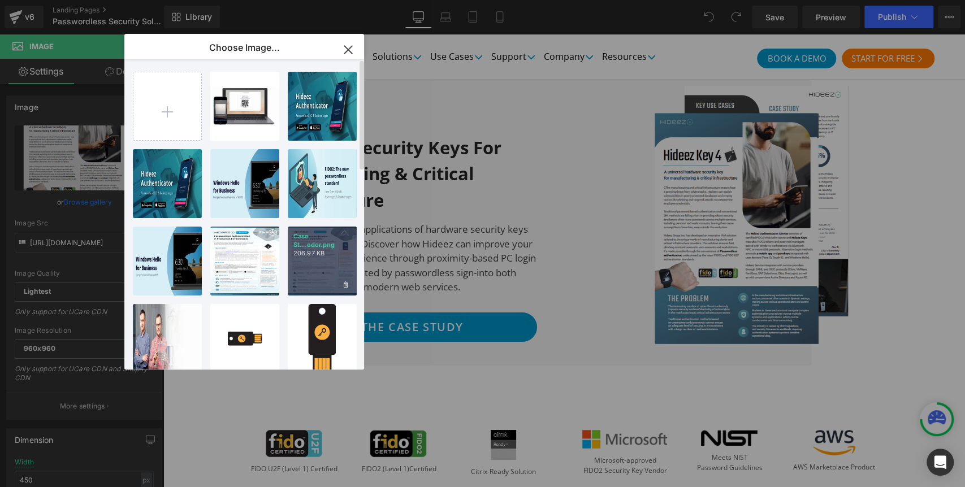
click at [314, 268] on div "Case St...odor.png 206.97 KB" at bounding box center [322, 261] width 69 height 69
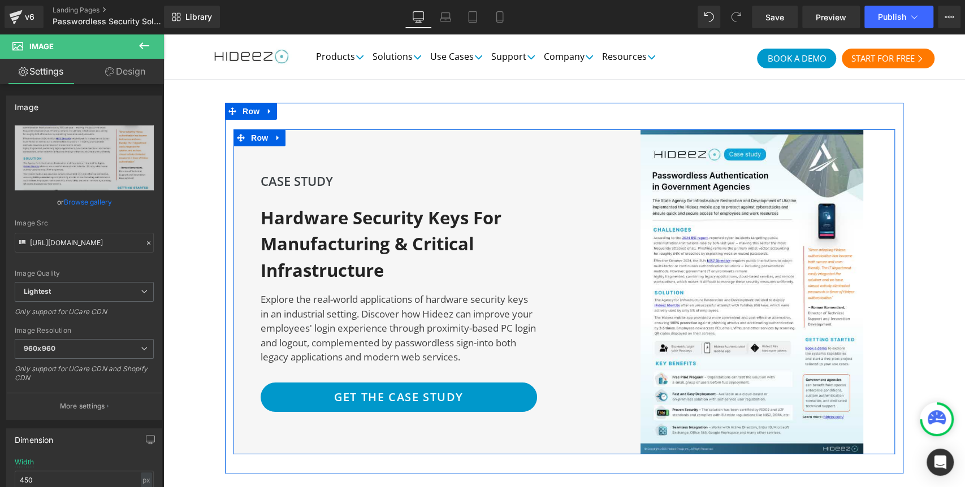
scroll to position [2569, 0]
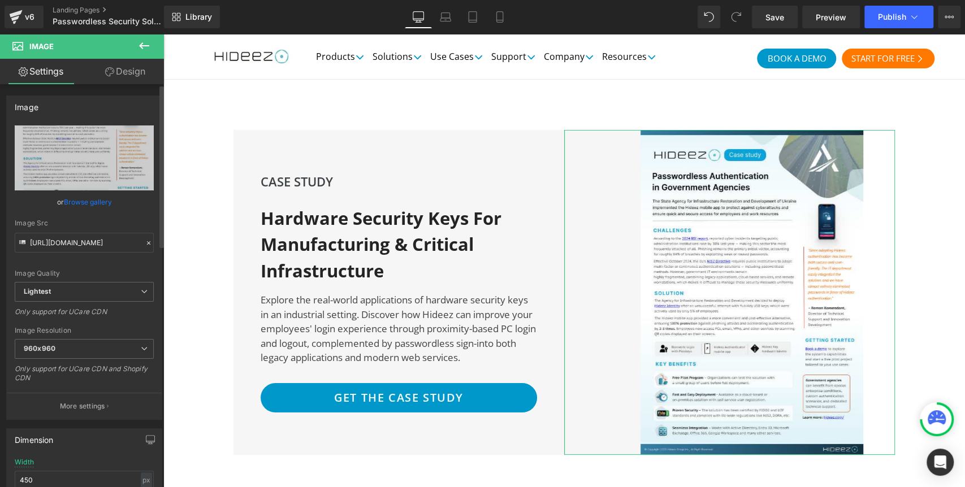
click at [90, 204] on link "Browse gallery" at bounding box center [88, 202] width 48 height 20
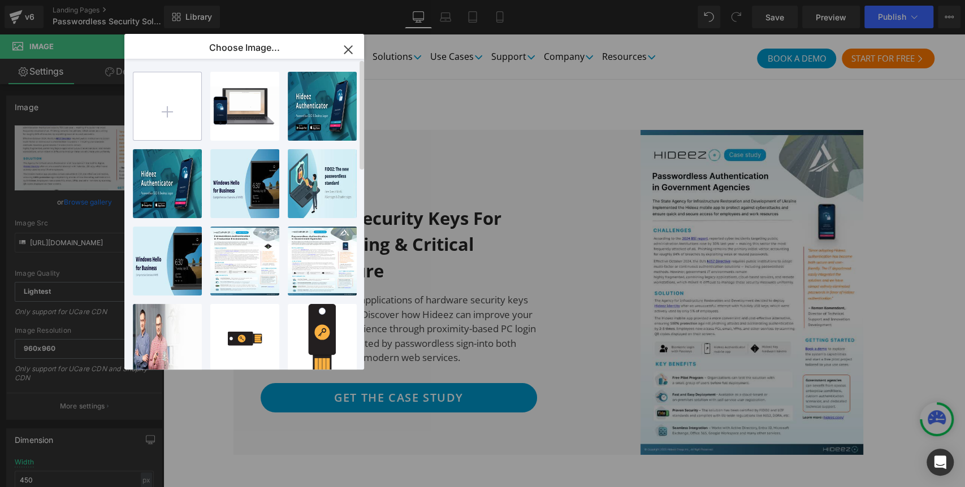
click at [189, 116] on input "file" at bounding box center [167, 106] width 68 height 68
type input "C:\fakepath\5404459423205817444.jpg"
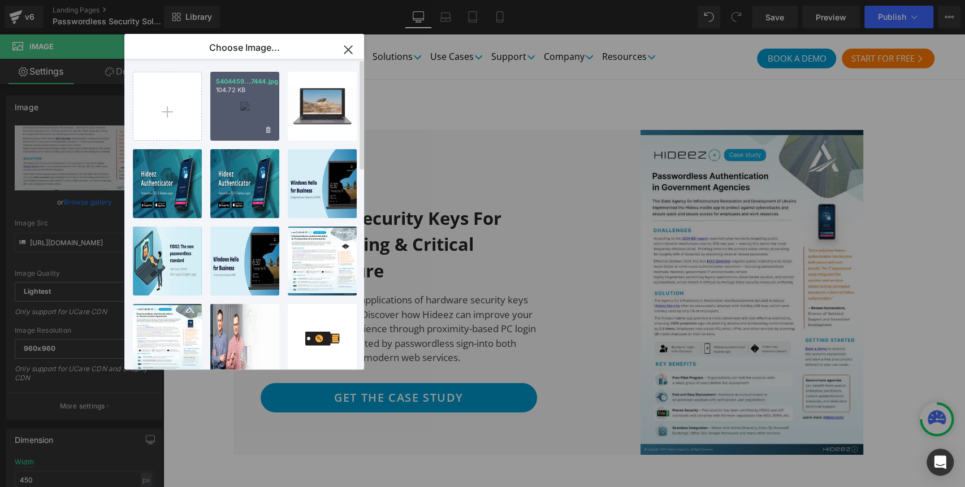
click at [234, 125] on div "5404459...7444.jpg 104.72 KB" at bounding box center [244, 106] width 69 height 69
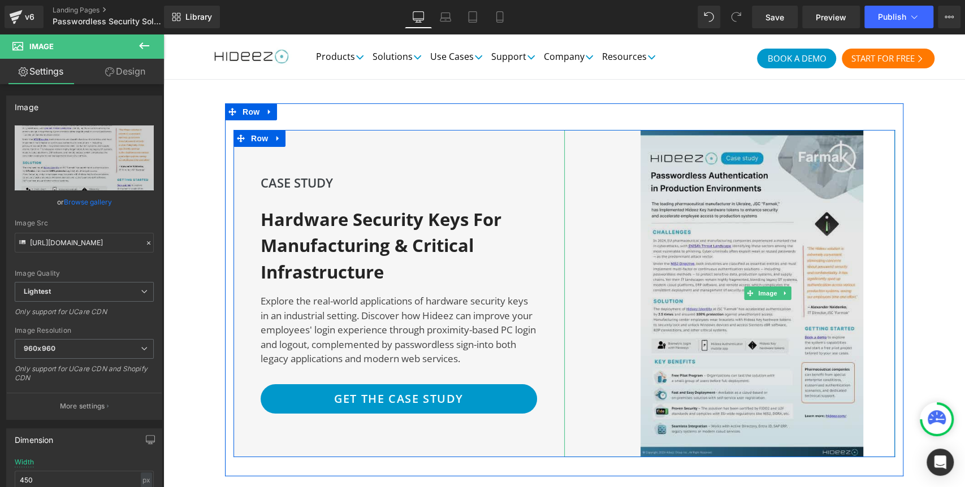
click at [702, 256] on img at bounding box center [768, 293] width 254 height 327
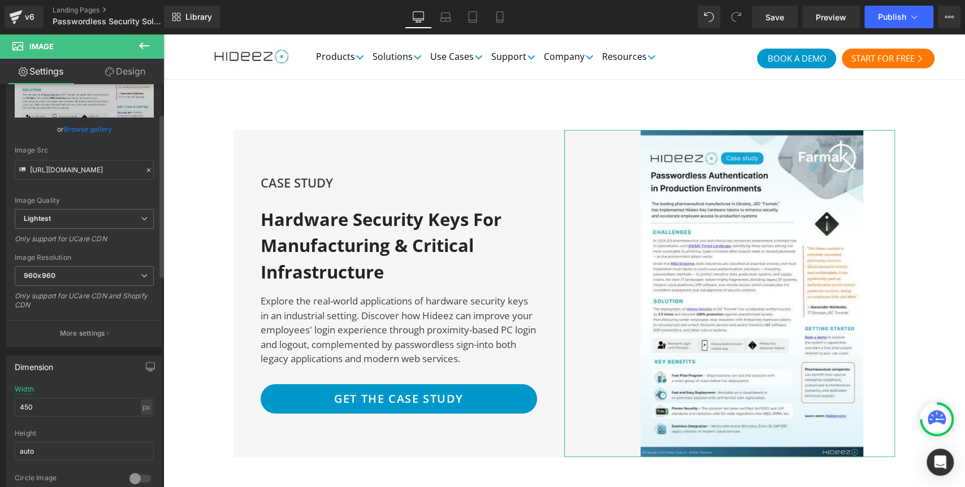
scroll to position [72, 0]
click at [47, 273] on b "960x960" at bounding box center [40, 276] width 32 height 8
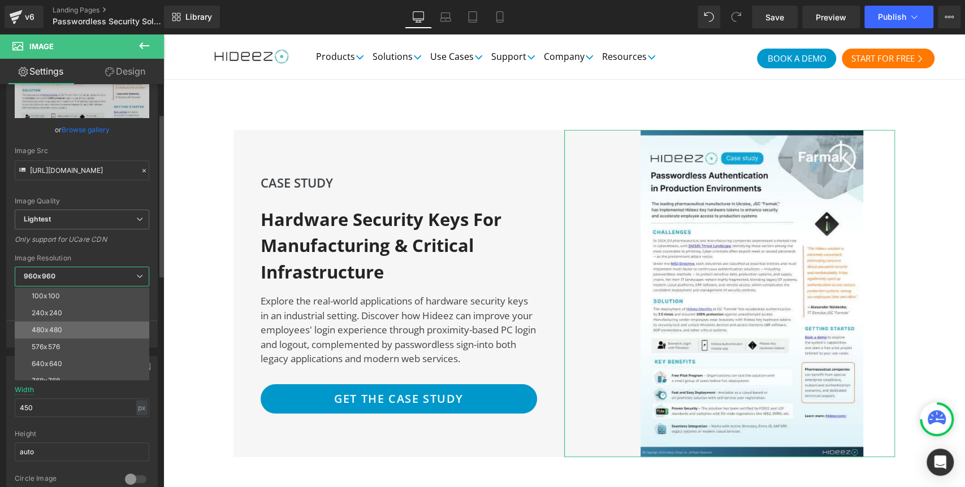
click at [61, 331] on div "480x480" at bounding box center [47, 330] width 31 height 8
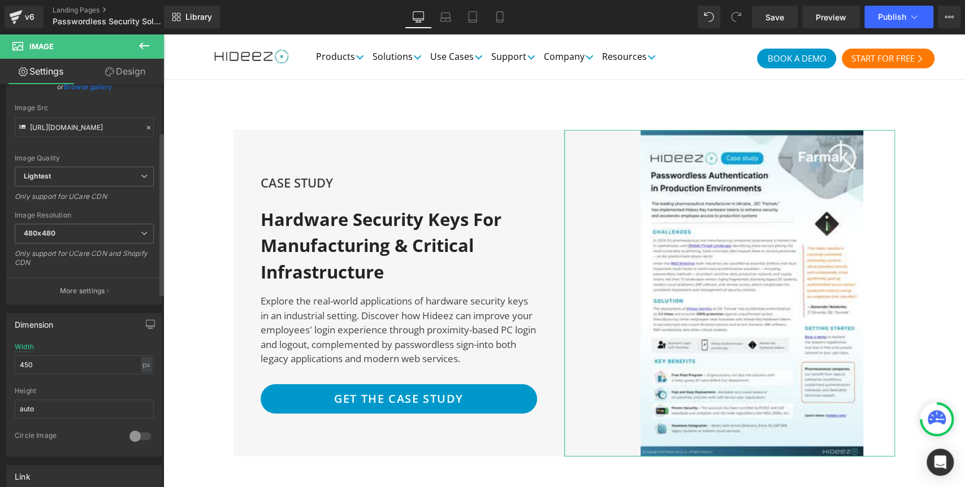
scroll to position [121, 0]
drag, startPoint x: 37, startPoint y: 356, endPoint x: 0, endPoint y: 359, distance: 36.8
click at [0, 359] on div "Dimension 450px Width 450 px % px auto Height auto 0 Circle Image" at bounding box center [84, 375] width 169 height 152
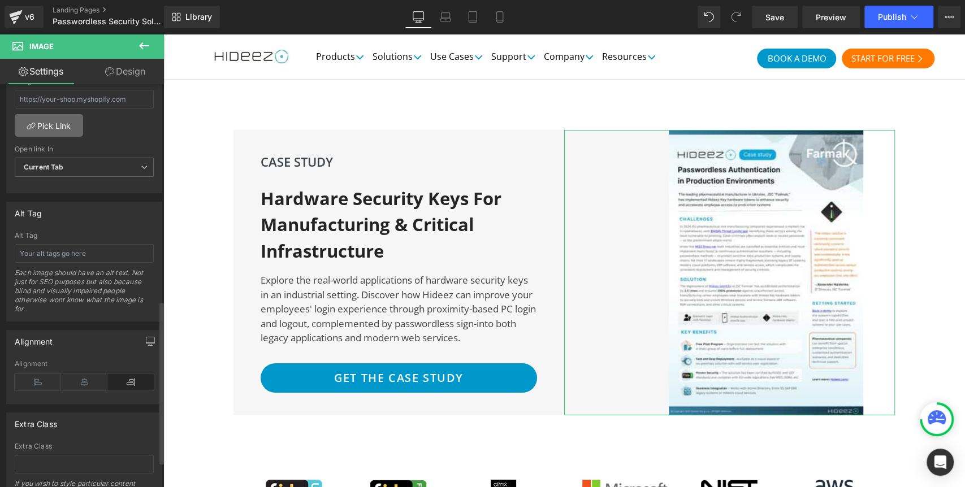
scroll to position [552, 0]
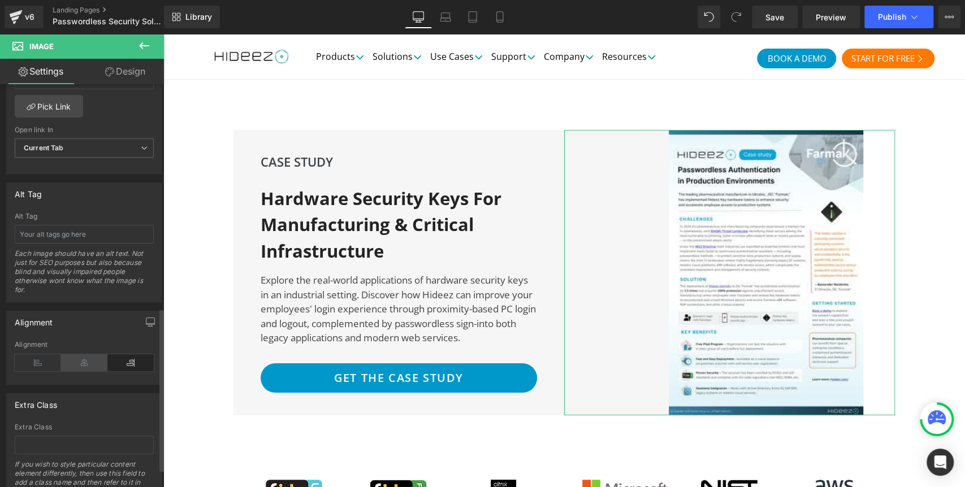
type input "400"
click at [74, 356] on icon at bounding box center [84, 363] width 46 height 17
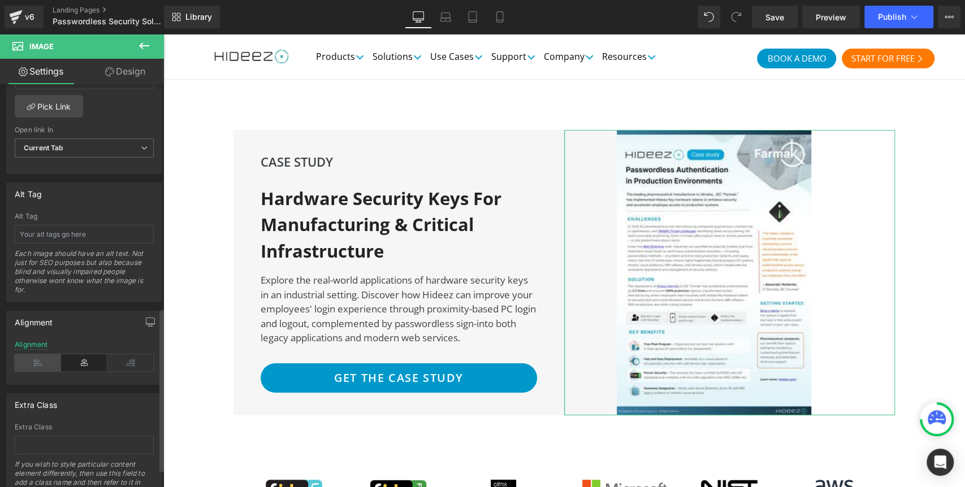
click at [45, 355] on icon at bounding box center [38, 363] width 46 height 17
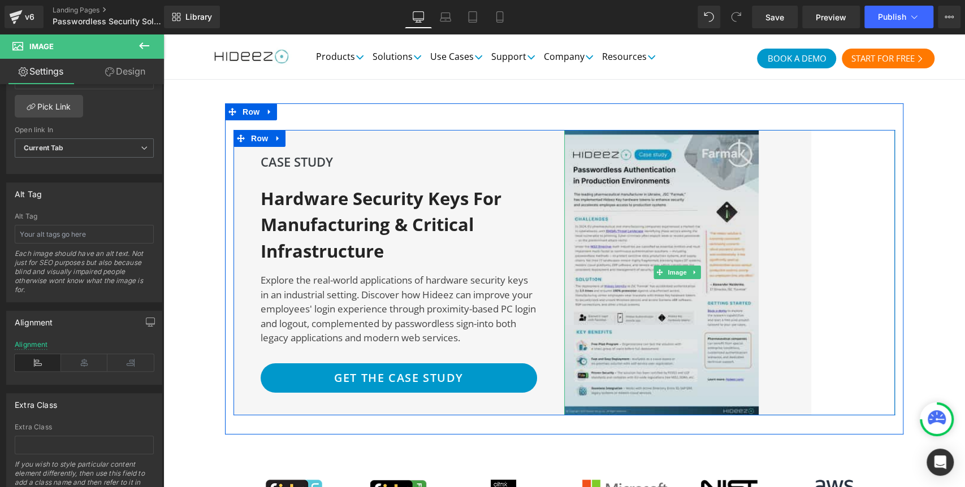
click at [703, 245] on img at bounding box center [677, 273] width 226 height 286
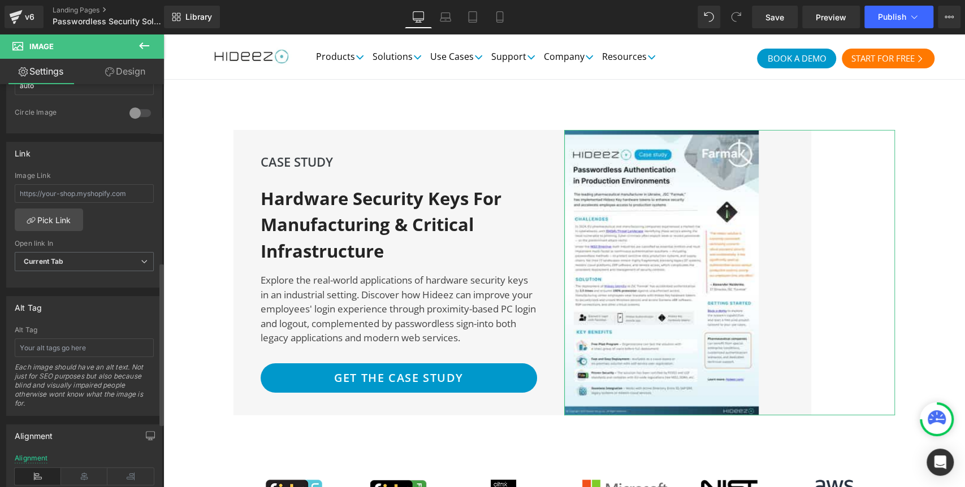
scroll to position [439, 0]
click at [875, 22] on button "Publish" at bounding box center [899, 17] width 69 height 23
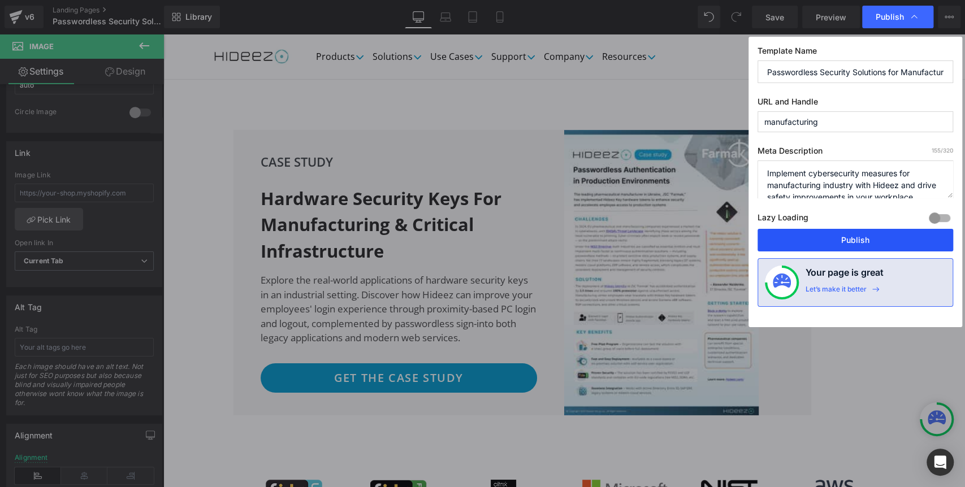
drag, startPoint x: 823, startPoint y: 237, endPoint x: 659, endPoint y: 202, distance: 167.1
click at [823, 237] on button "Publish" at bounding box center [856, 240] width 196 height 23
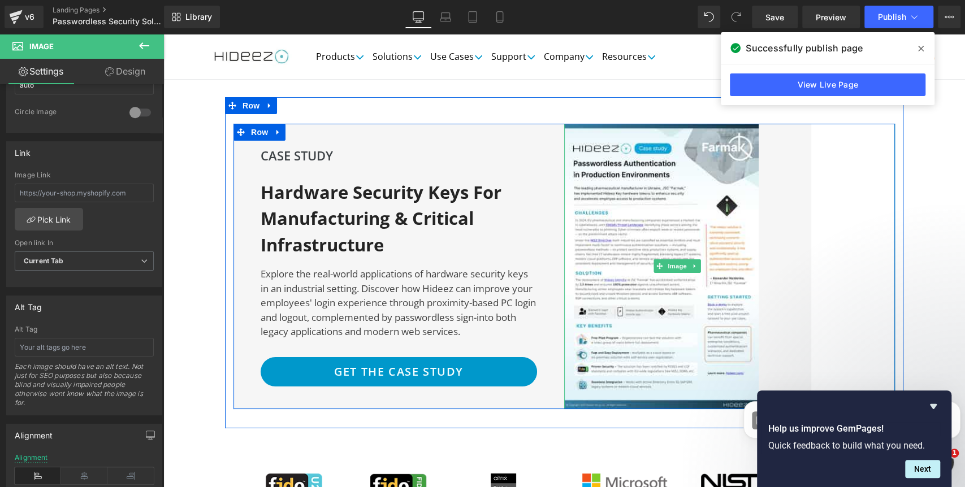
scroll to position [2564, 0]
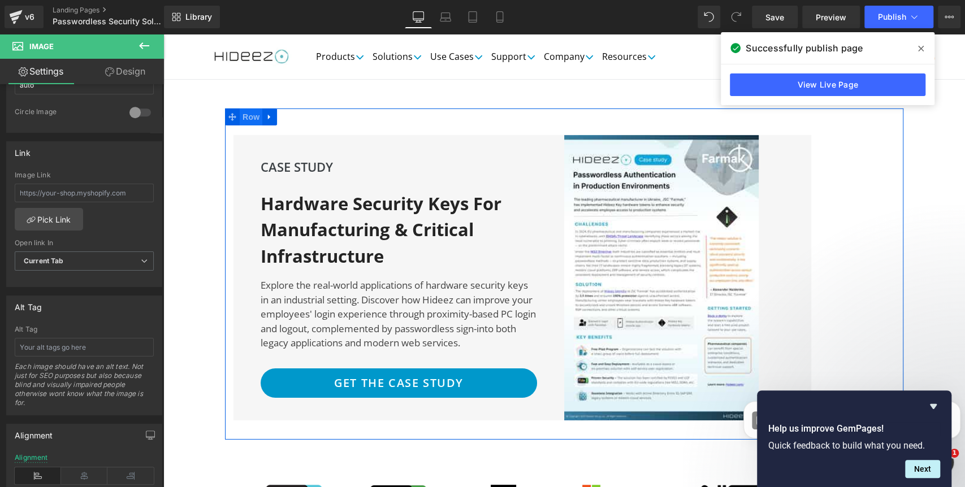
click at [253, 109] on span "Row" at bounding box center [251, 117] width 23 height 17
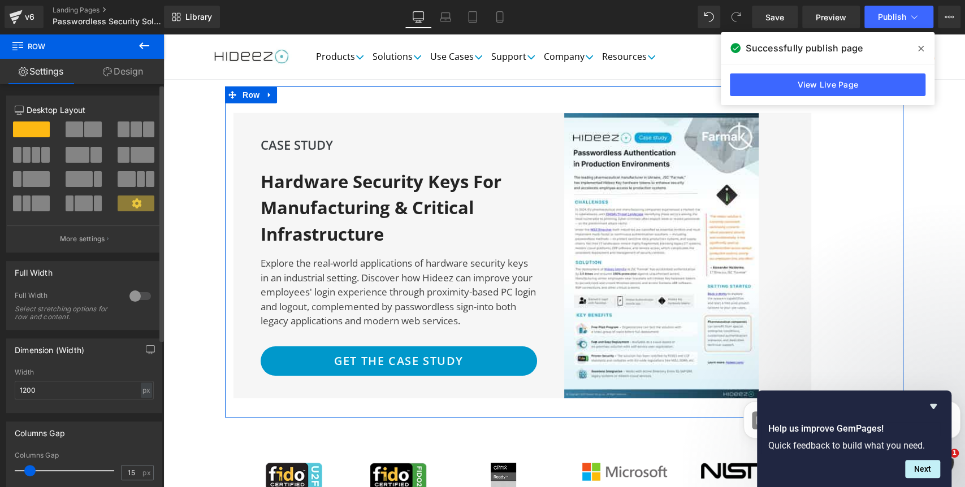
scroll to position [2588, 0]
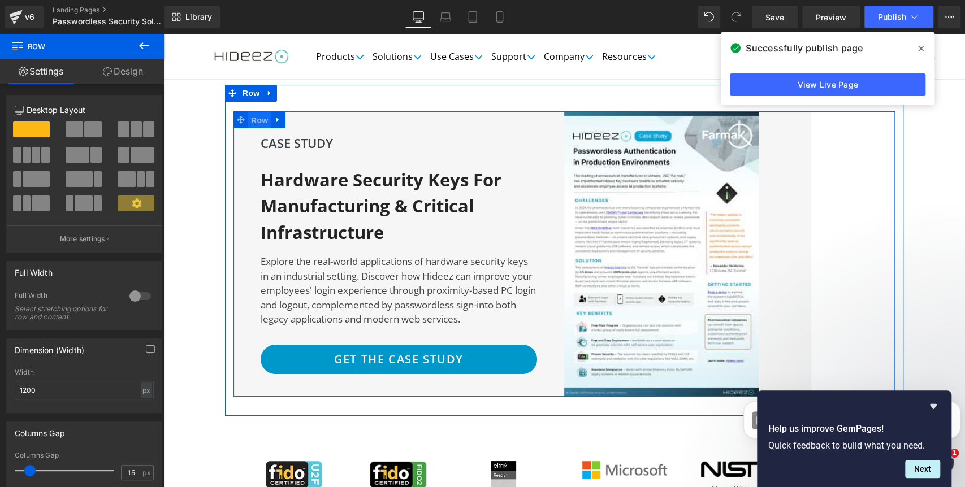
click at [253, 112] on span "Row" at bounding box center [259, 120] width 23 height 17
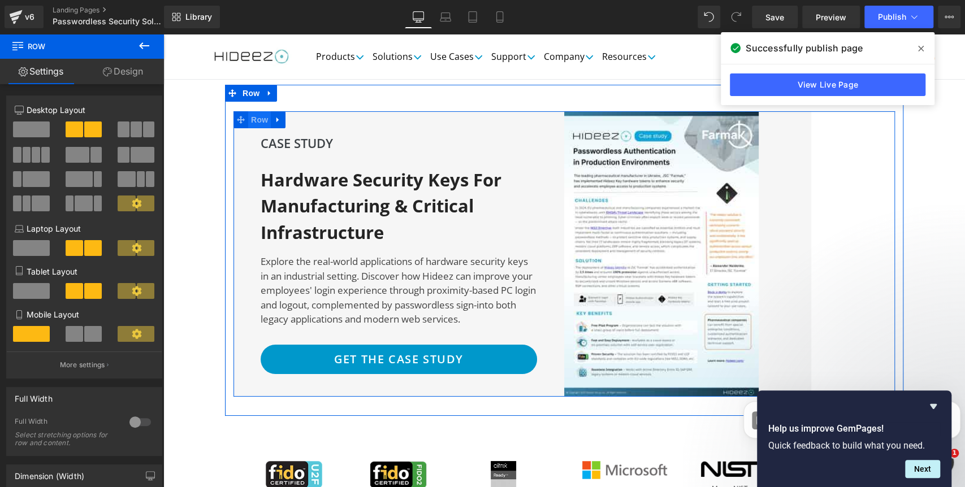
scroll to position [2552, 0]
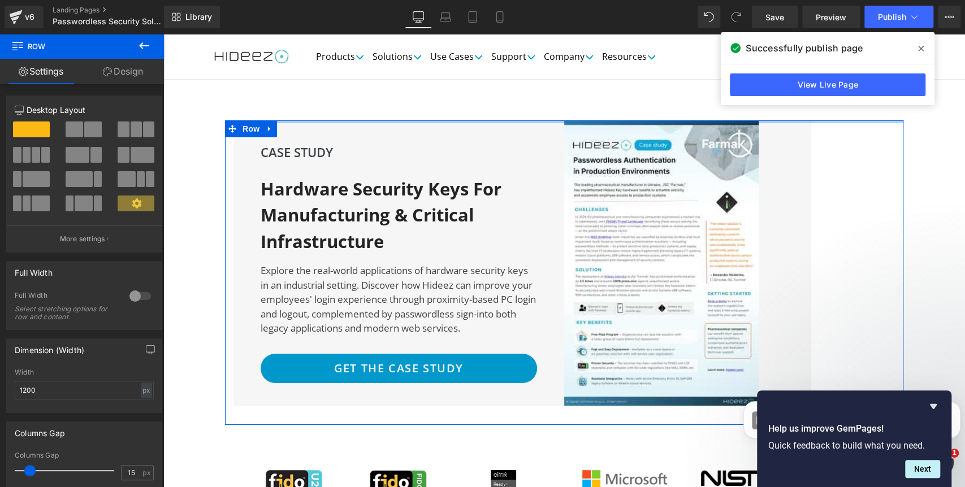
drag, startPoint x: 388, startPoint y: 100, endPoint x: 396, endPoint y: 40, distance: 59.8
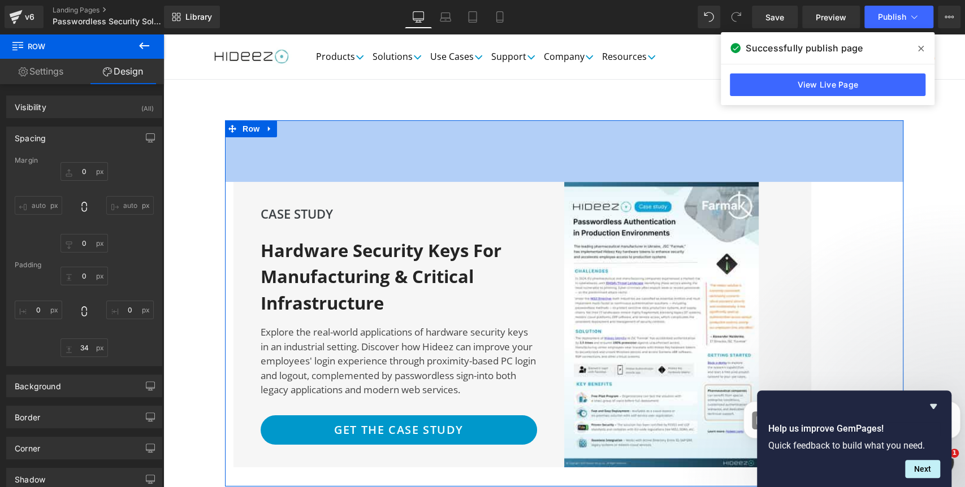
drag, startPoint x: 308, startPoint y: 92, endPoint x: 308, endPoint y: 153, distance: 61.6
click at [308, 153] on div "CASE STUDY Text Block Hardware Security Keys for Manufacturing & Critical Infra…" at bounding box center [564, 303] width 679 height 366
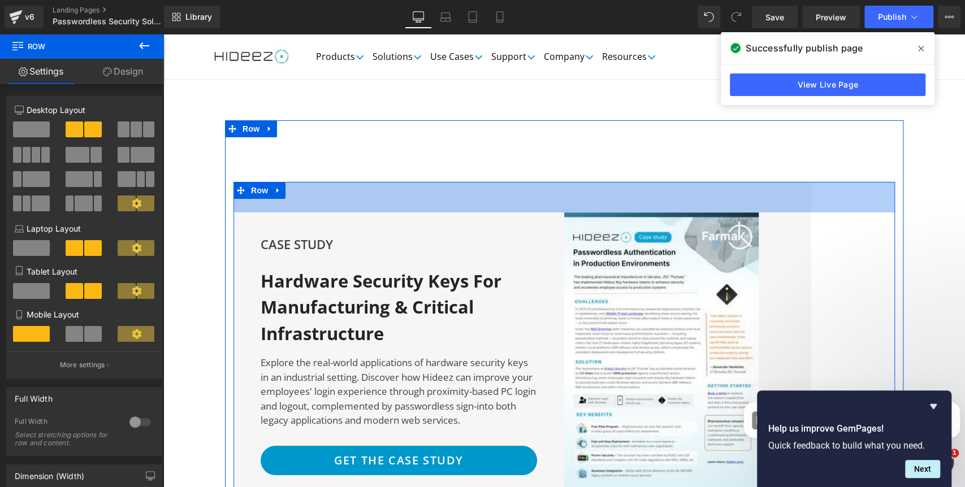
drag, startPoint x: 526, startPoint y: 155, endPoint x: 528, endPoint y: 185, distance: 30.0
click at [528, 185] on div "CASE STUDY Text Block Hardware Security Keys for Manufacturing & Critical Infra…" at bounding box center [565, 340] width 662 height 316
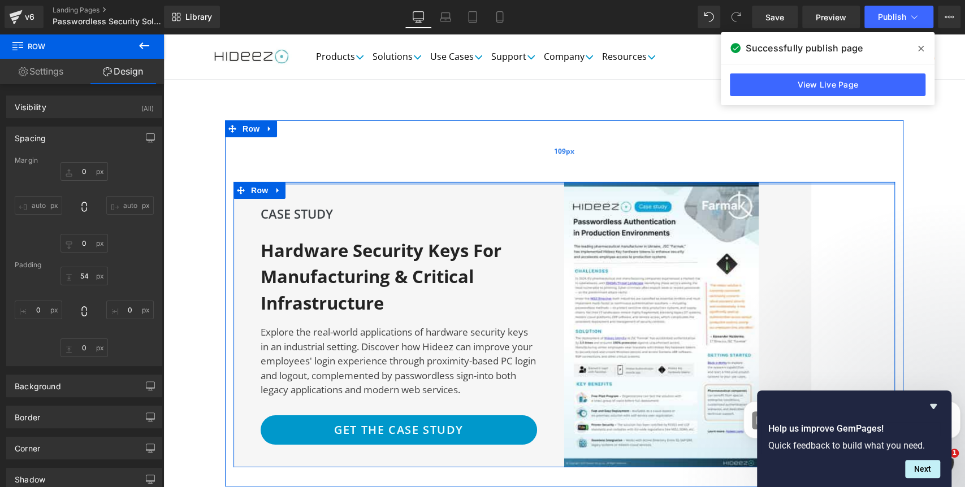
drag, startPoint x: 550, startPoint y: 172, endPoint x: 572, endPoint y: 96, distance: 79.1
click at [545, 128] on div "CASE STUDY Text Block Hardware Security Keys for Manufacturing & Critical Infra…" at bounding box center [564, 303] width 679 height 366
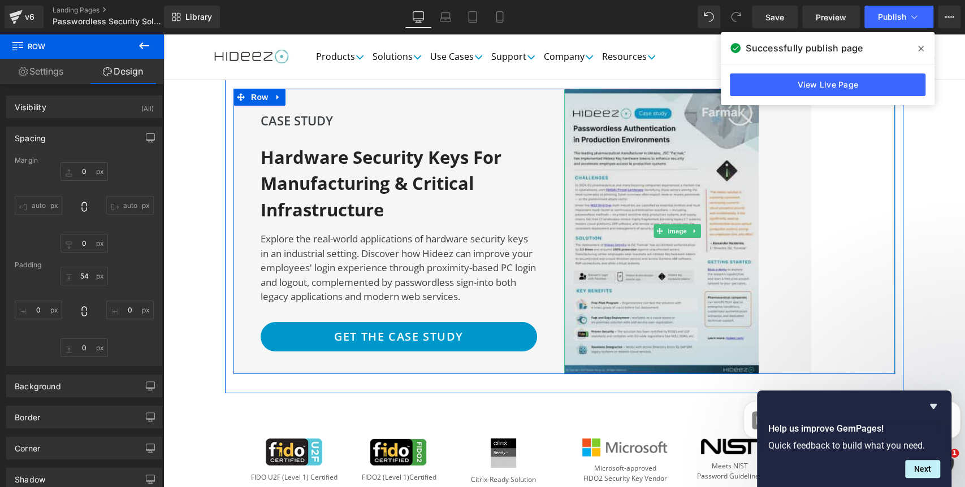
scroll to position [2678, 0]
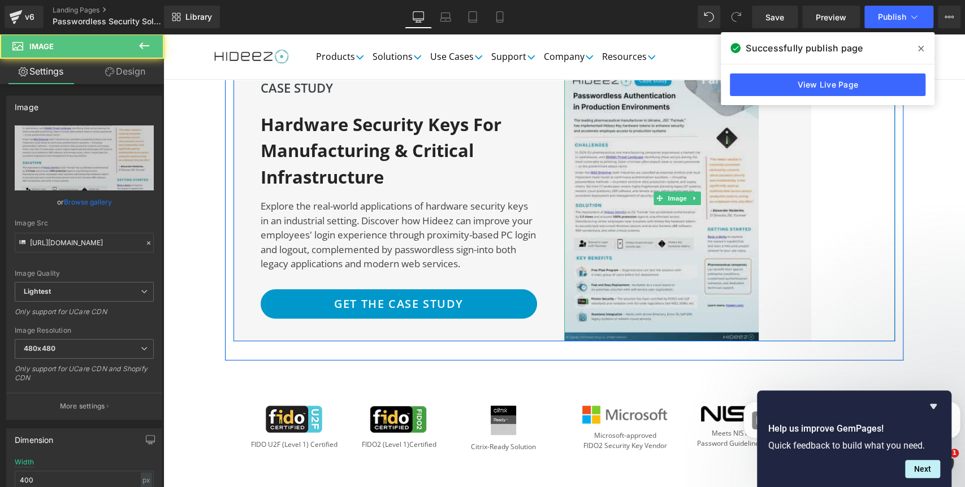
click at [642, 302] on img at bounding box center [677, 199] width 226 height 286
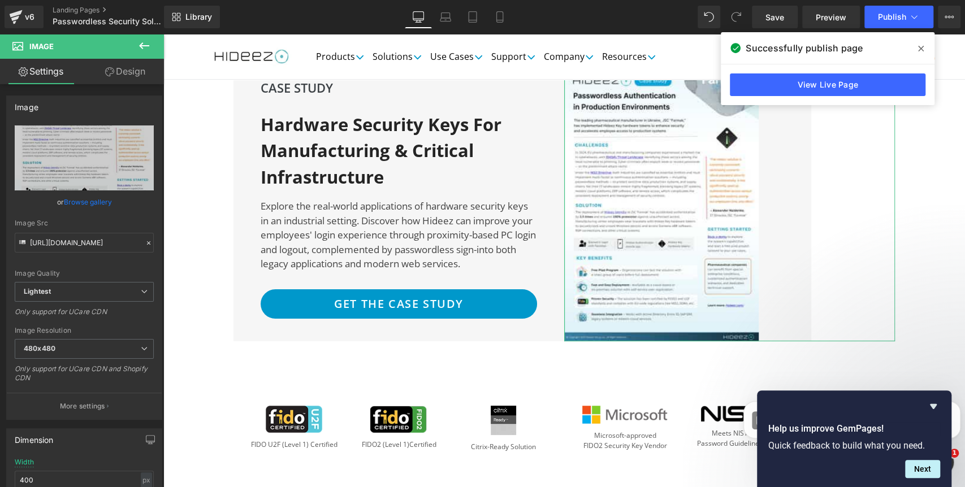
click at [123, 68] on link "Design" at bounding box center [125, 71] width 82 height 25
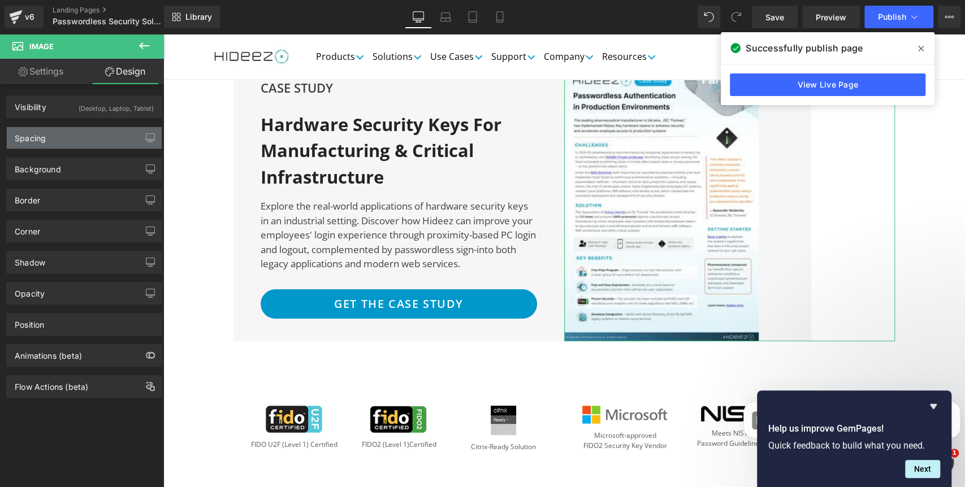
click at [79, 137] on div "Spacing" at bounding box center [84, 137] width 155 height 21
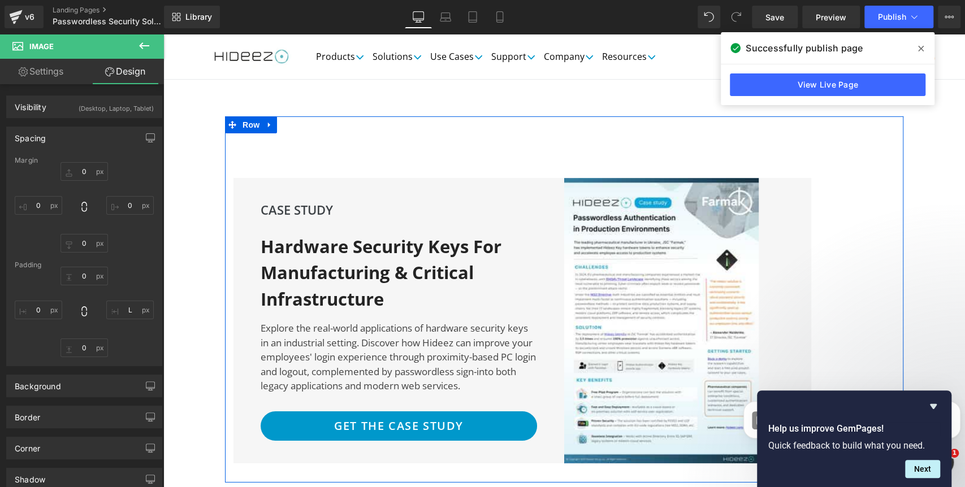
scroll to position [2552, 0]
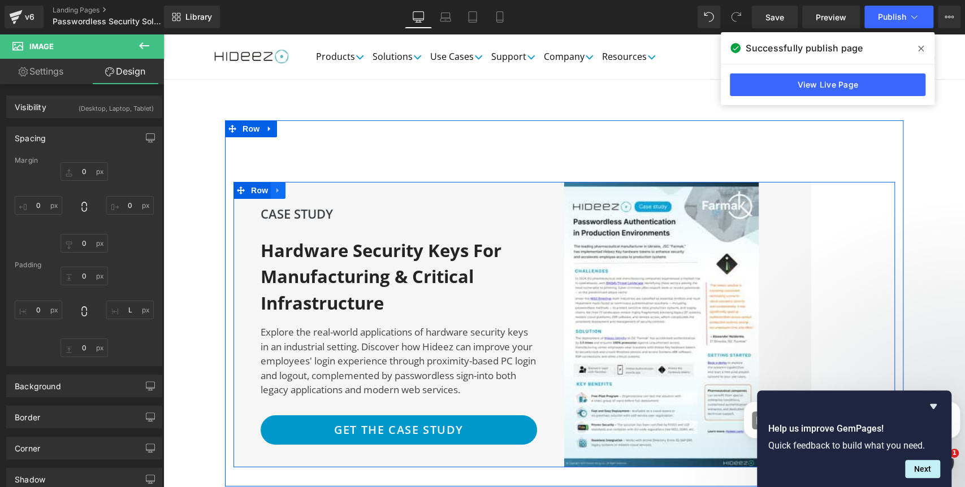
click at [274, 187] on icon at bounding box center [278, 191] width 8 height 8
click at [254, 183] on span "Row" at bounding box center [259, 191] width 23 height 17
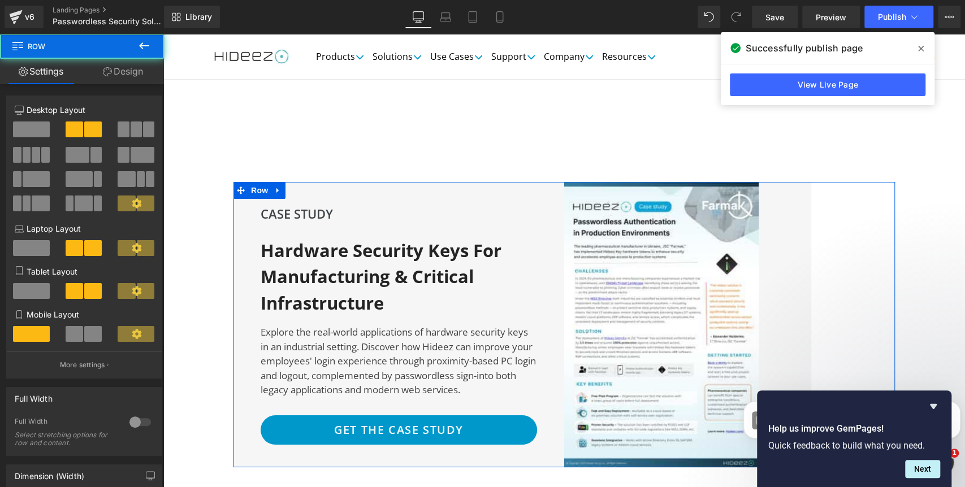
click at [112, 75] on link "Design" at bounding box center [123, 71] width 82 height 25
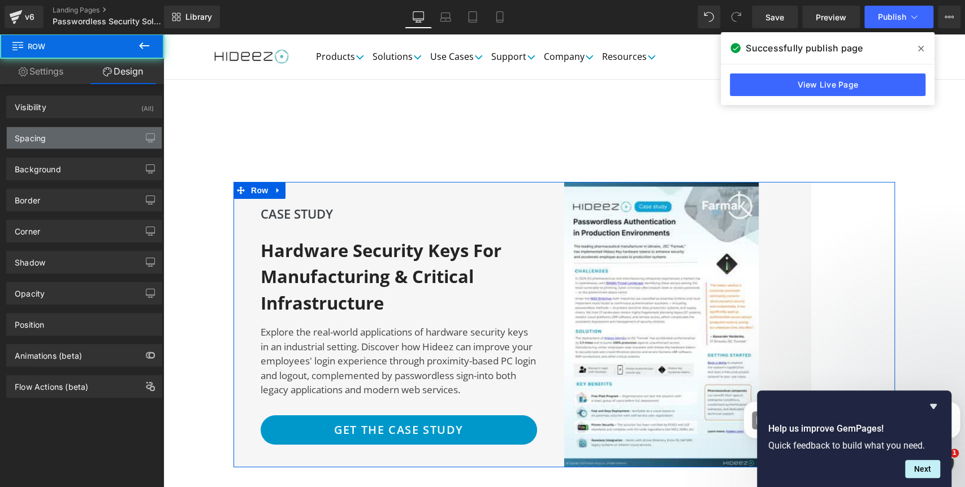
click at [74, 143] on div "Spacing" at bounding box center [84, 137] width 155 height 21
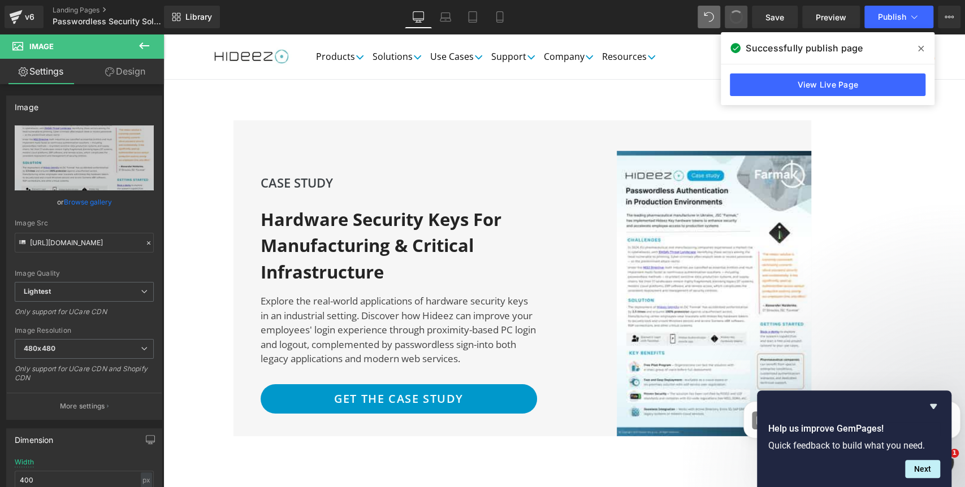
click at [728, 15] on button at bounding box center [736, 17] width 23 height 23
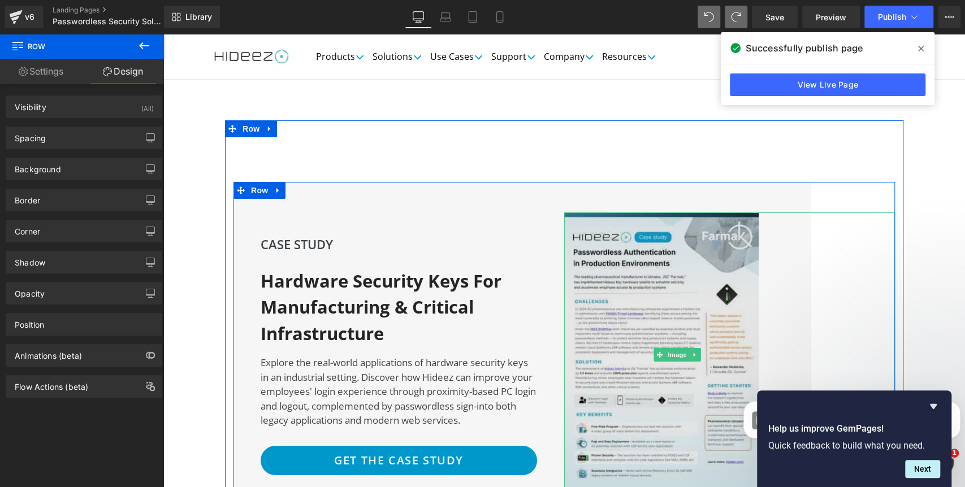
click at [623, 215] on img at bounding box center [677, 356] width 226 height 286
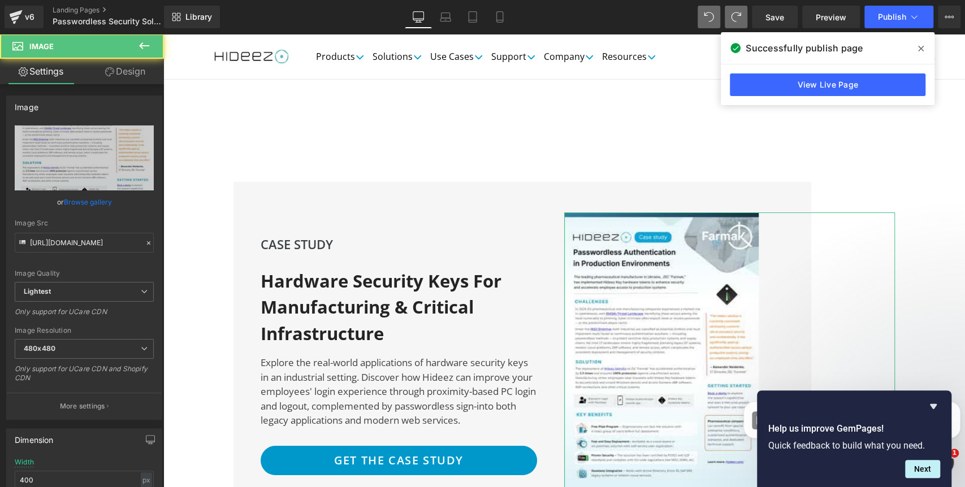
click at [120, 68] on link "Design" at bounding box center [125, 71] width 82 height 25
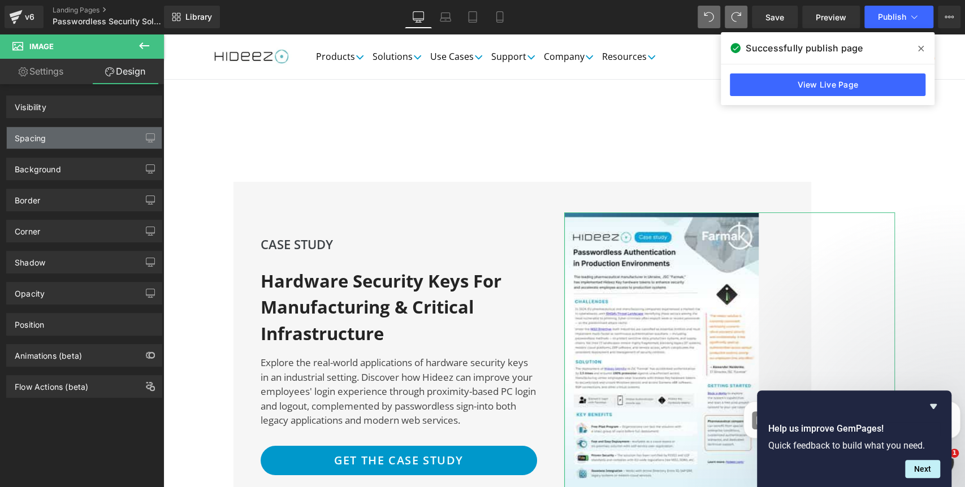
click at [61, 137] on div "Spacing" at bounding box center [84, 137] width 155 height 21
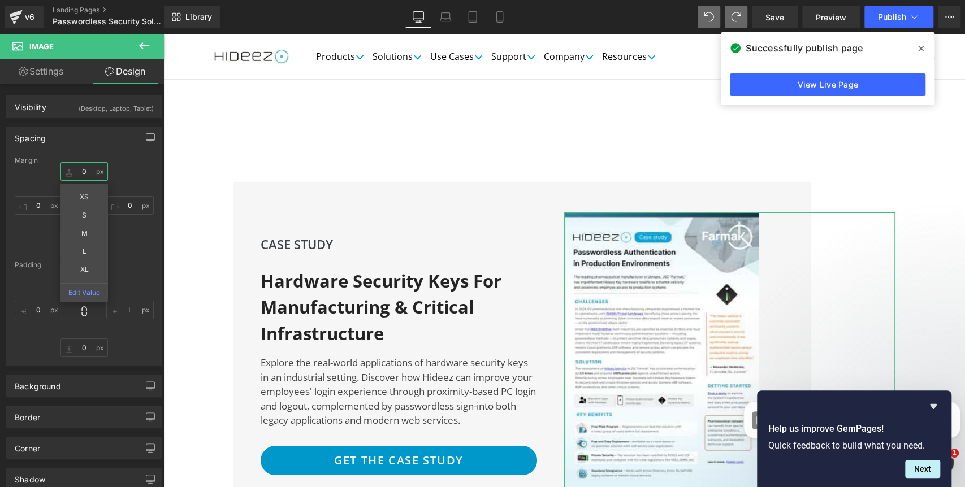
click at [81, 174] on input "text" at bounding box center [85, 171] width 48 height 19
type input "-48"
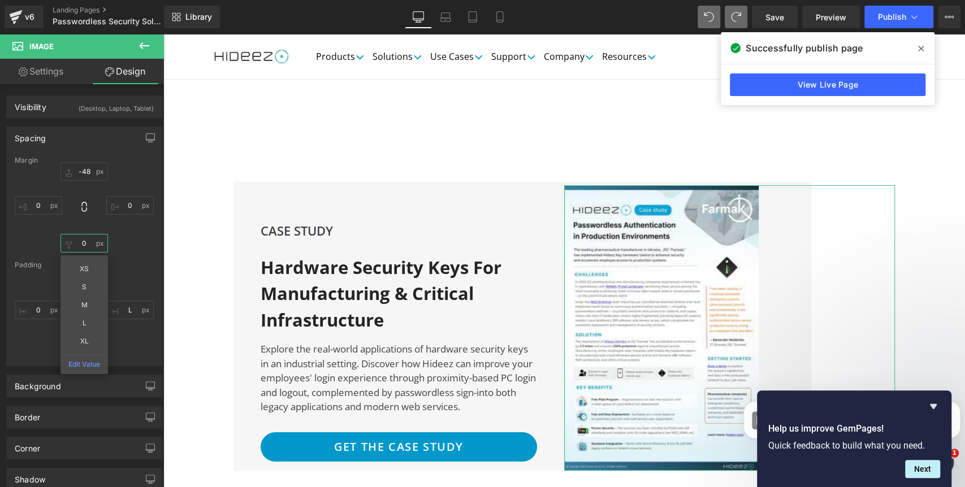
click at [89, 244] on input "0" at bounding box center [85, 243] width 48 height 19
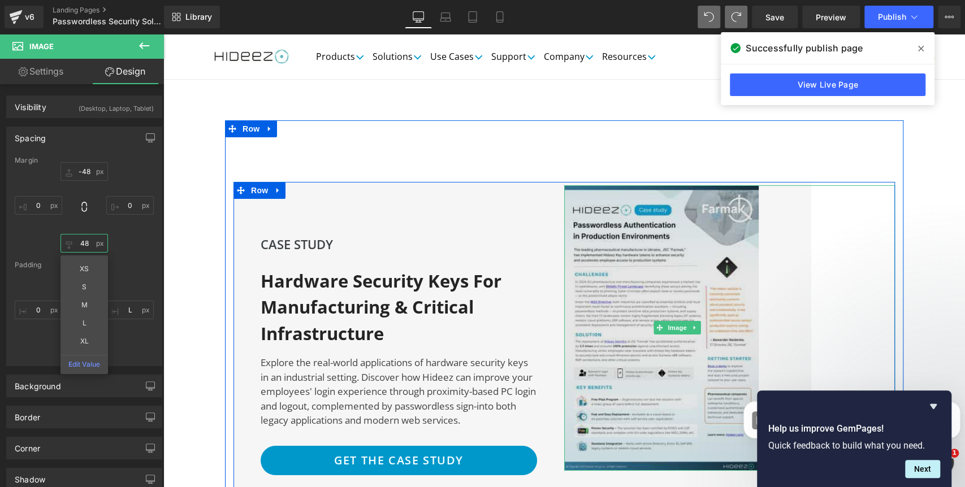
scroll to position [2615, 0]
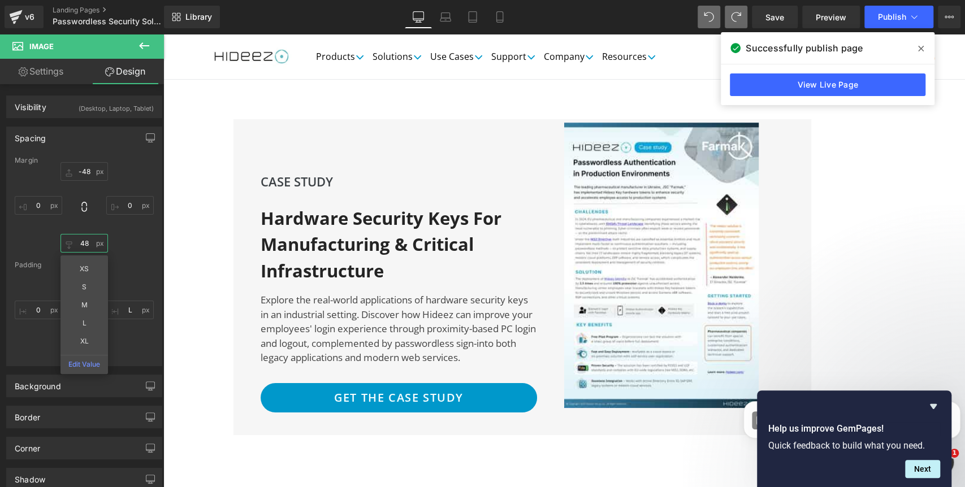
type input "48"
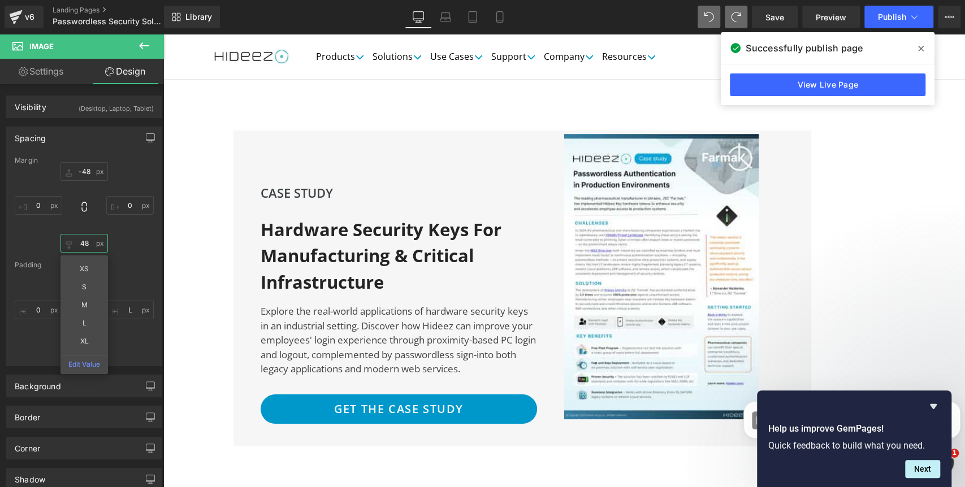
scroll to position [2603, 0]
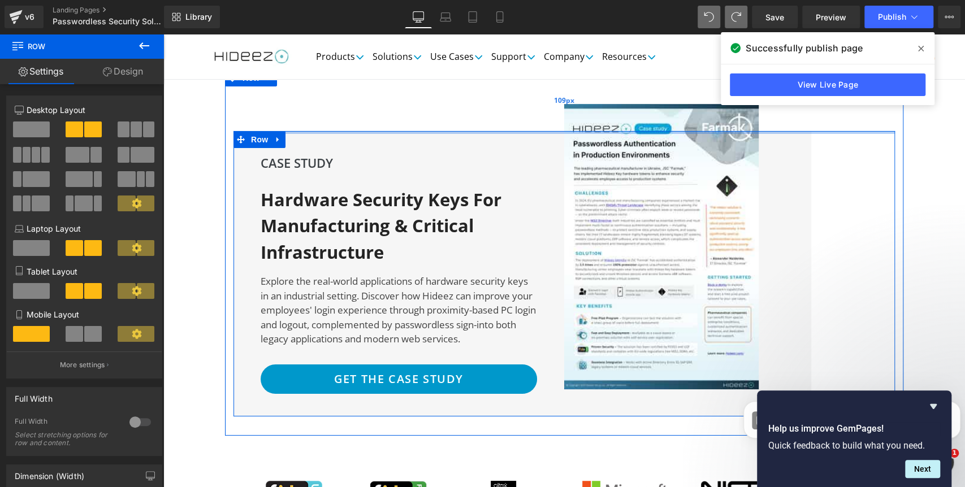
drag, startPoint x: 344, startPoint y: 128, endPoint x: 349, endPoint y: 90, distance: 38.2
click at [349, 90] on div "CASE STUDY Text Block Hardware Security Keys for Manufacturing & Critical Infra…" at bounding box center [564, 253] width 679 height 366
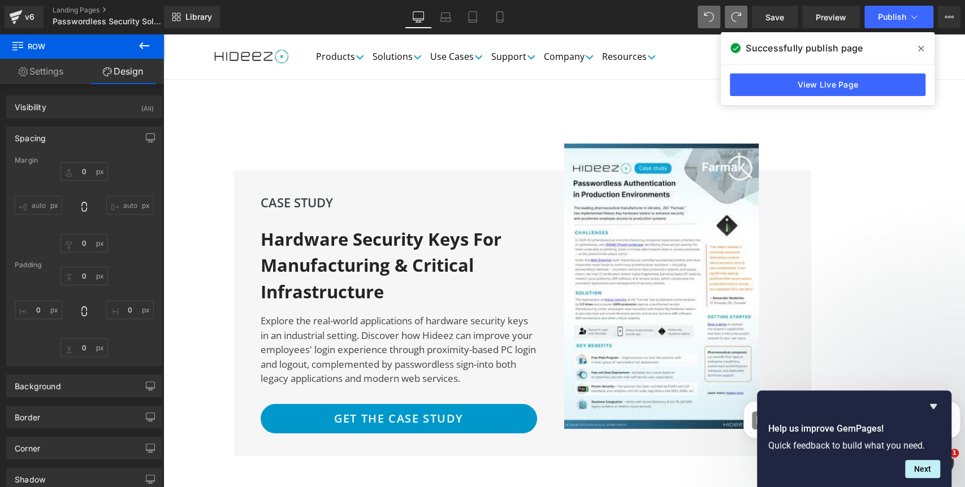
scroll to position [2562, 0]
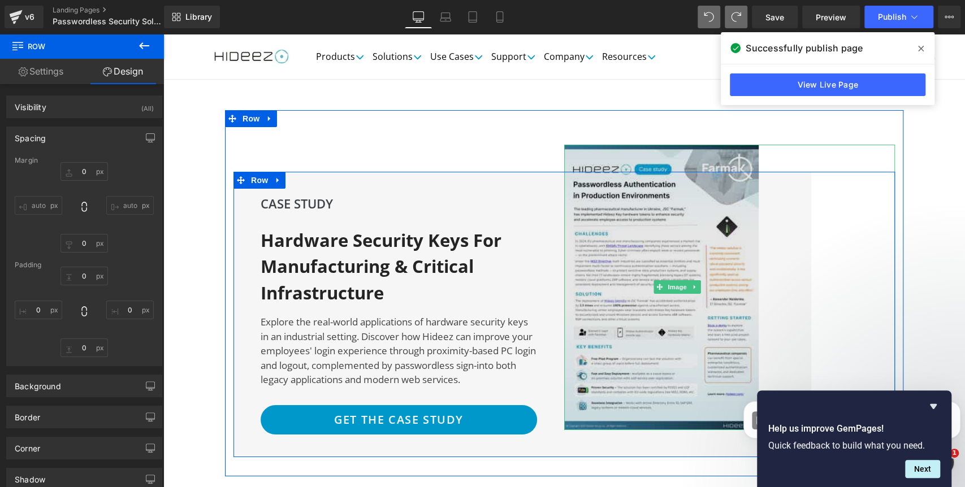
click at [629, 205] on img at bounding box center [677, 288] width 226 height 286
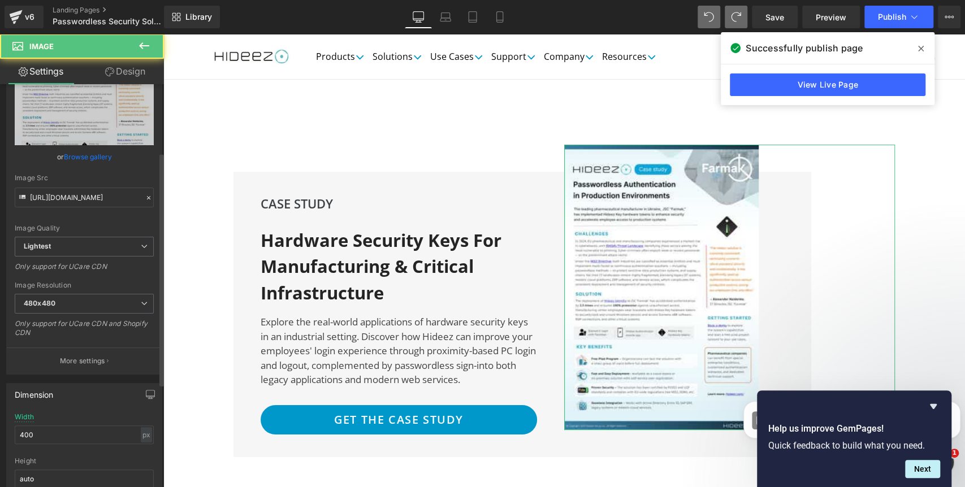
scroll to position [126, 0]
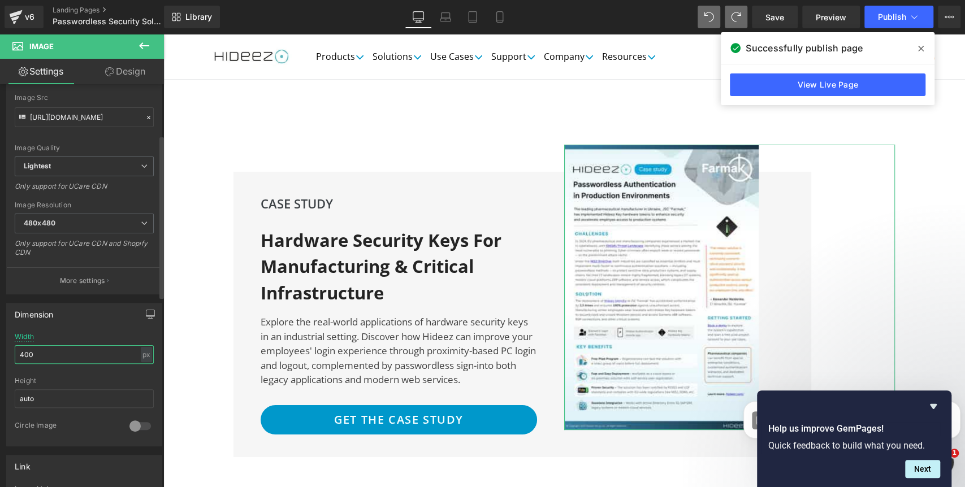
drag, startPoint x: 37, startPoint y: 353, endPoint x: 10, endPoint y: 351, distance: 26.6
click at [10, 351] on div "400px Width 400 px % px auto Height auto 0 Circle Image" at bounding box center [84, 389] width 155 height 113
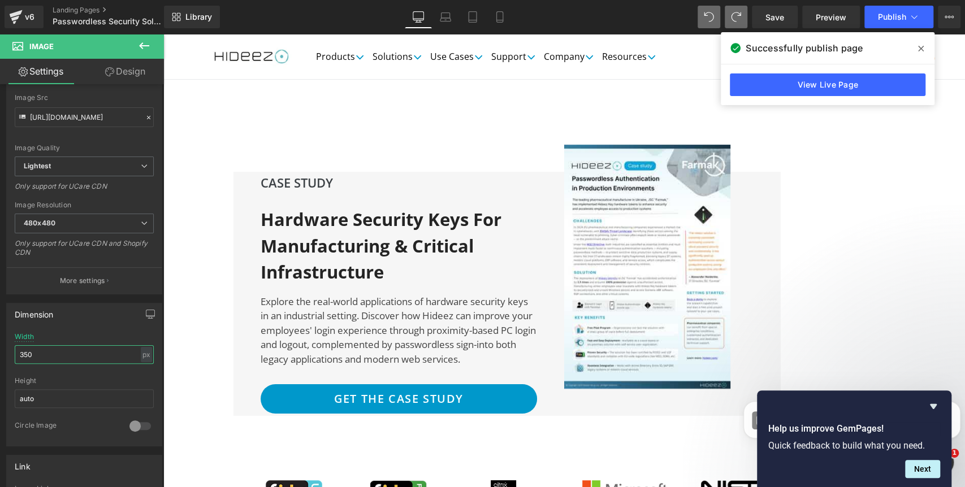
type input "350"
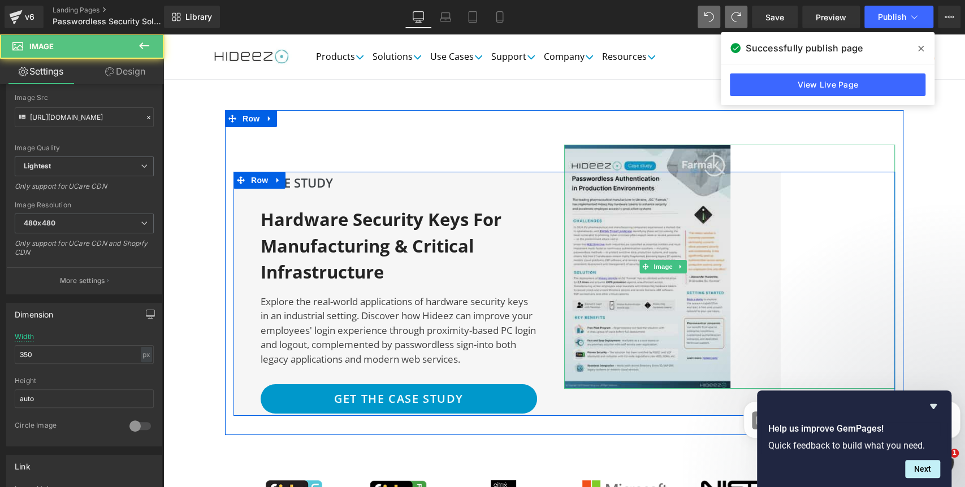
click at [650, 205] on img at bounding box center [663, 267] width 198 height 244
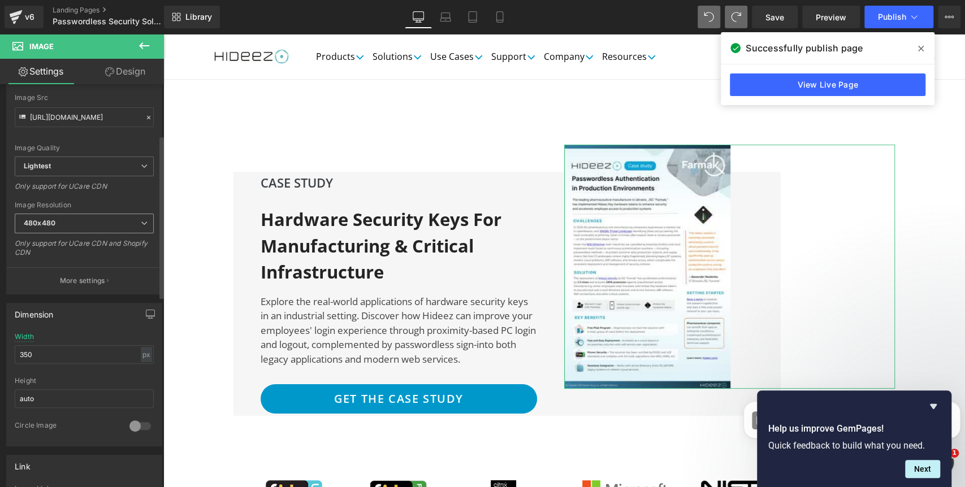
click at [53, 226] on b "480x480" at bounding box center [40, 223] width 32 height 8
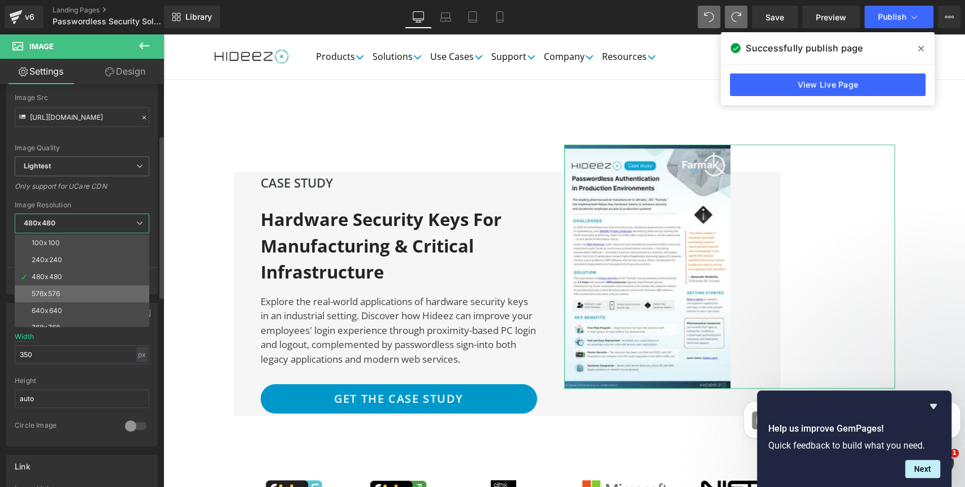
click at [50, 291] on div "576x576" at bounding box center [46, 294] width 28 height 8
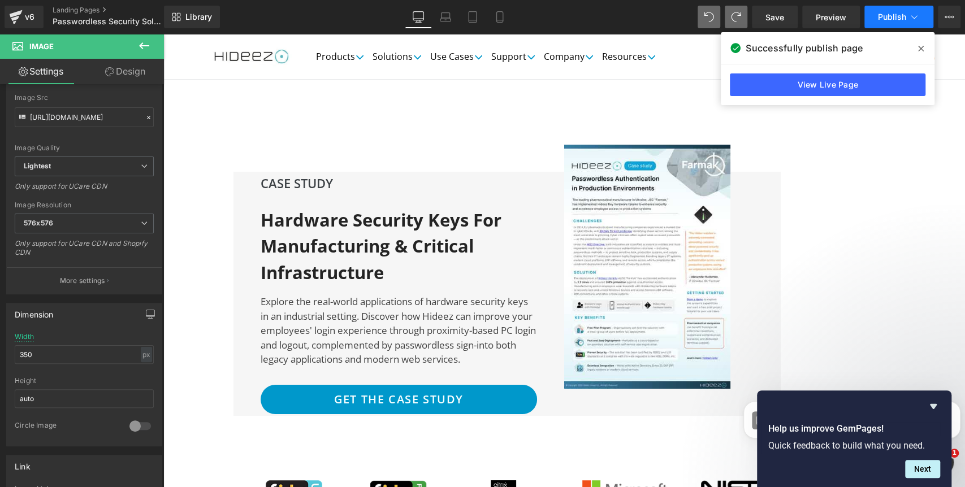
click at [892, 20] on span "Publish" at bounding box center [892, 16] width 28 height 9
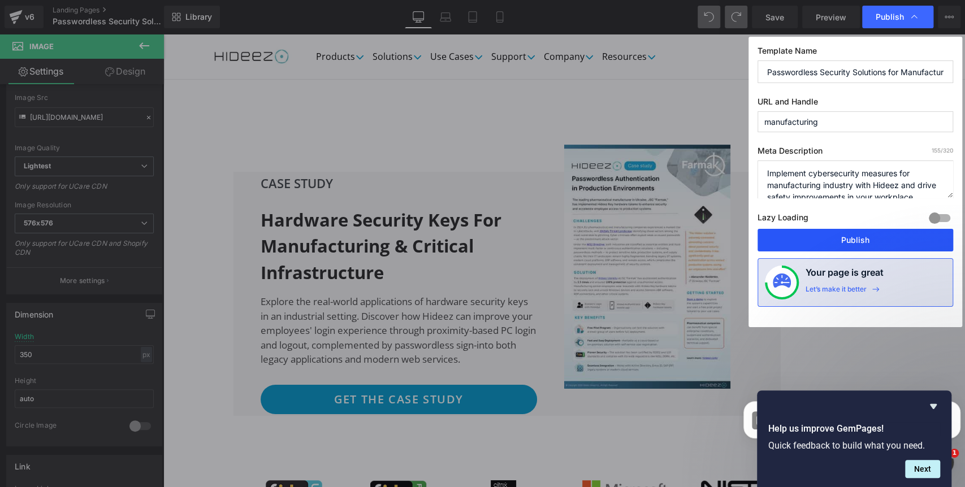
click at [837, 239] on button "Publish" at bounding box center [856, 240] width 196 height 23
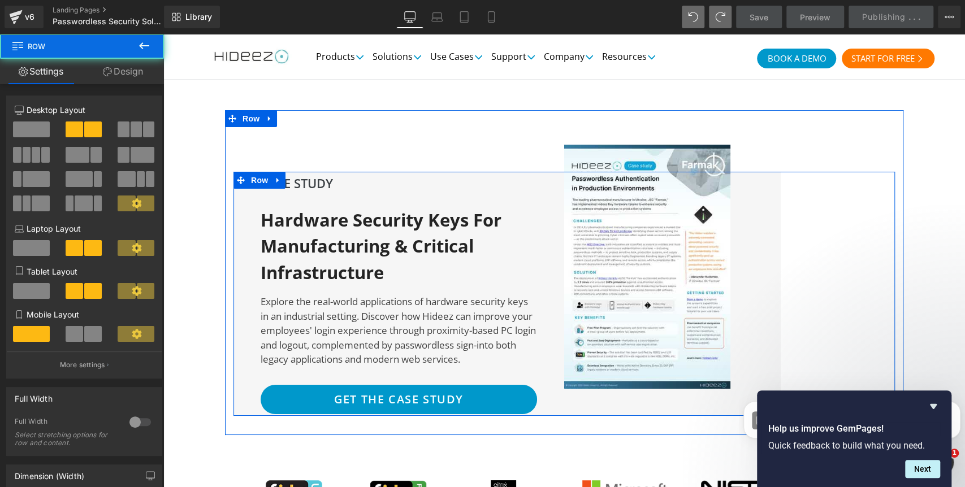
click at [576, 373] on div "Image" at bounding box center [729, 294] width 331 height 244
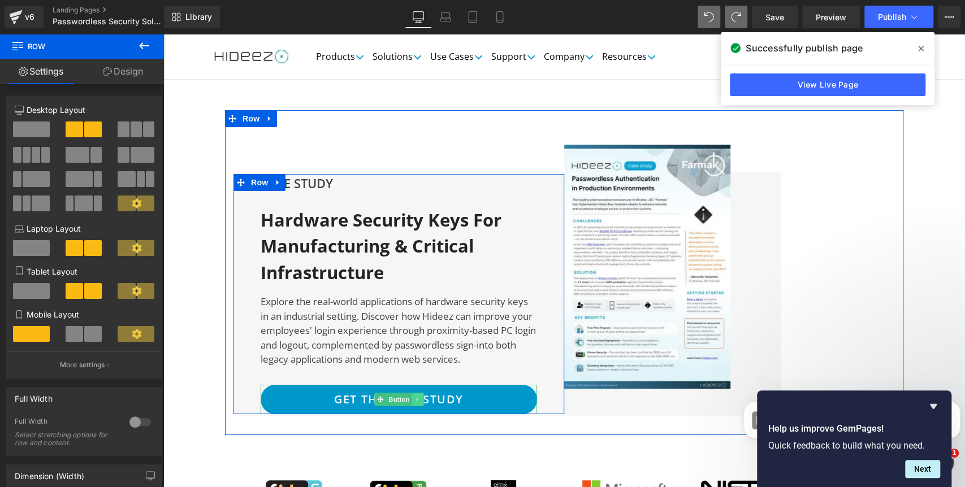
click at [414, 393] on link at bounding box center [418, 400] width 12 height 14
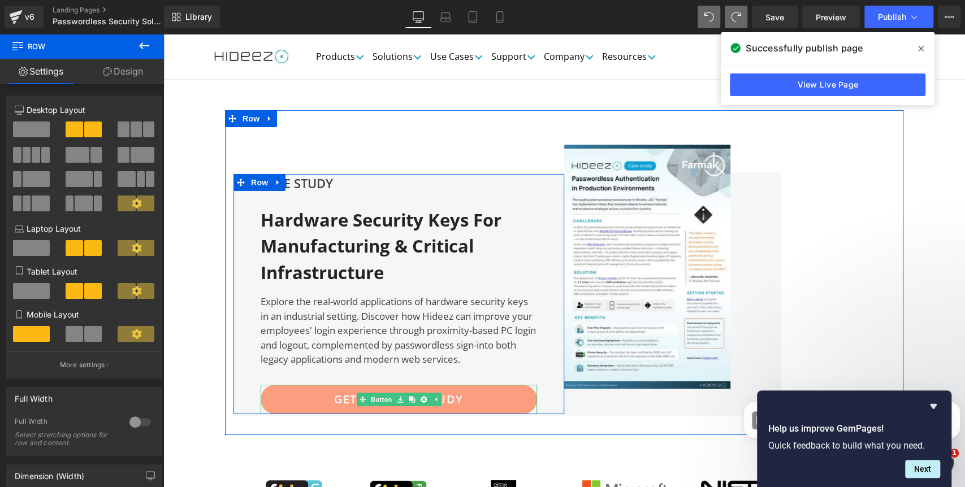
click at [397, 396] on icon at bounding box center [400, 399] width 6 height 6
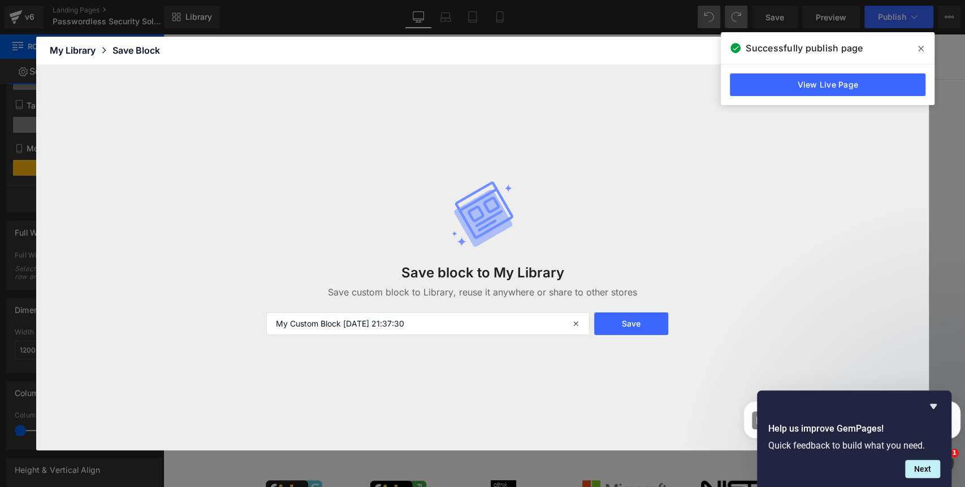
scroll to position [188, 0]
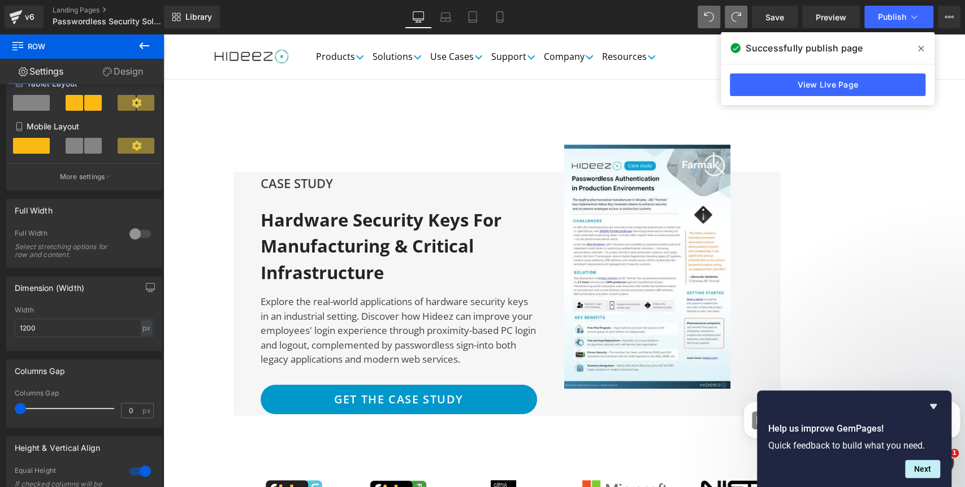
click at [920, 51] on icon at bounding box center [921, 48] width 6 height 9
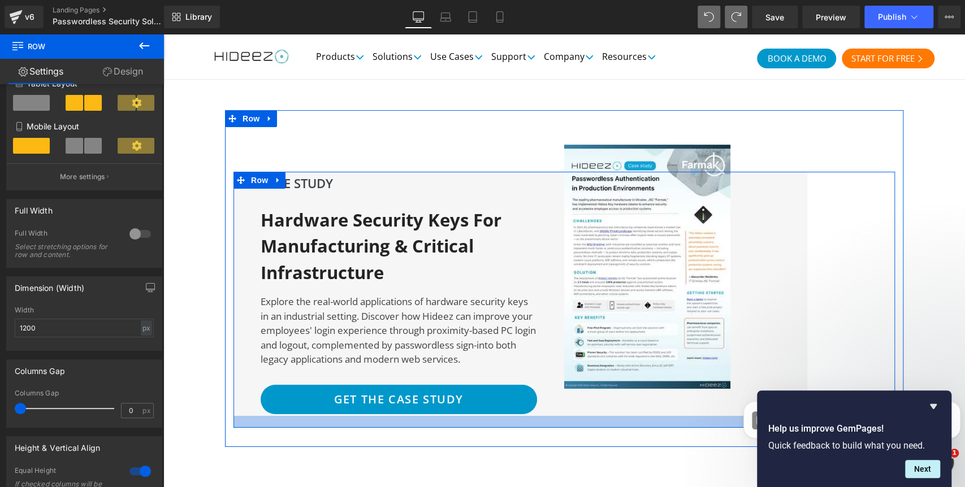
drag, startPoint x: 563, startPoint y: 385, endPoint x: 565, endPoint y: 397, distance: 12.1
click at [565, 416] on div at bounding box center [565, 422] width 662 height 12
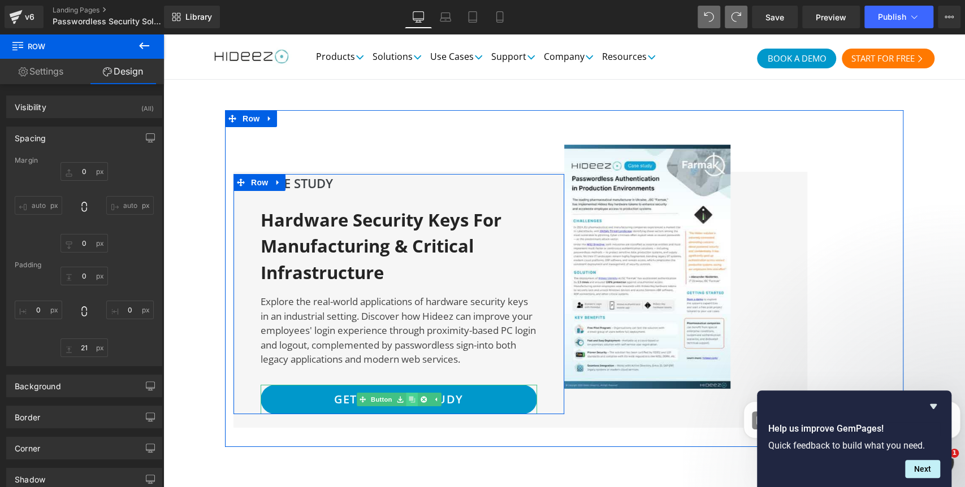
click at [409, 393] on link at bounding box center [412, 400] width 12 height 14
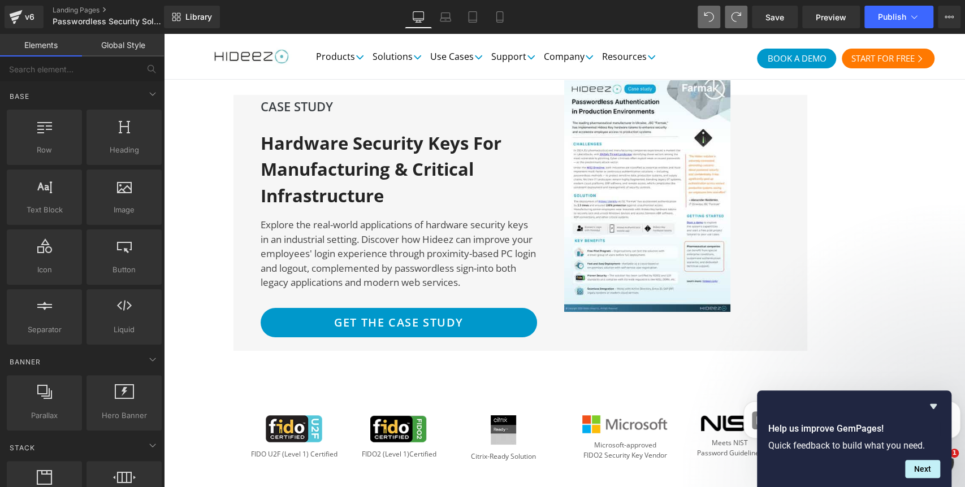
scroll to position [2633, 0]
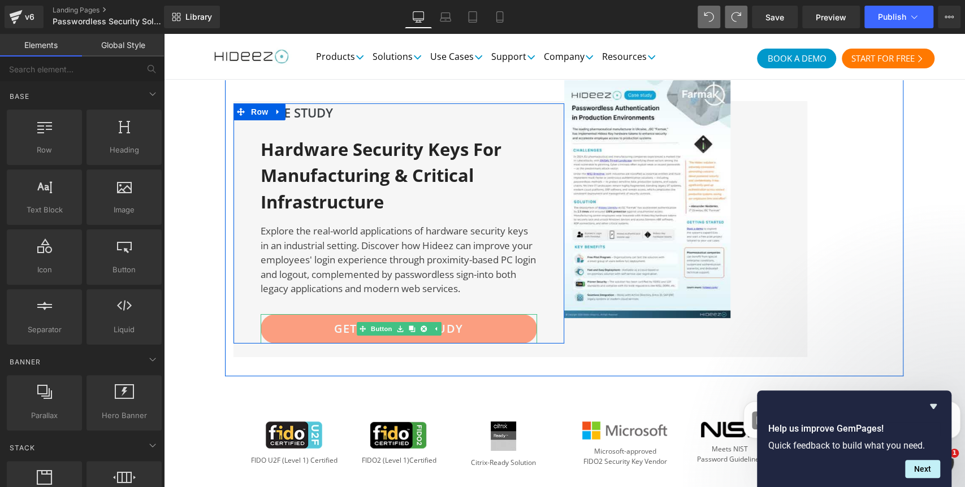
click at [356, 314] on div "GET THE CASE STUDY Button" at bounding box center [399, 328] width 277 height 29
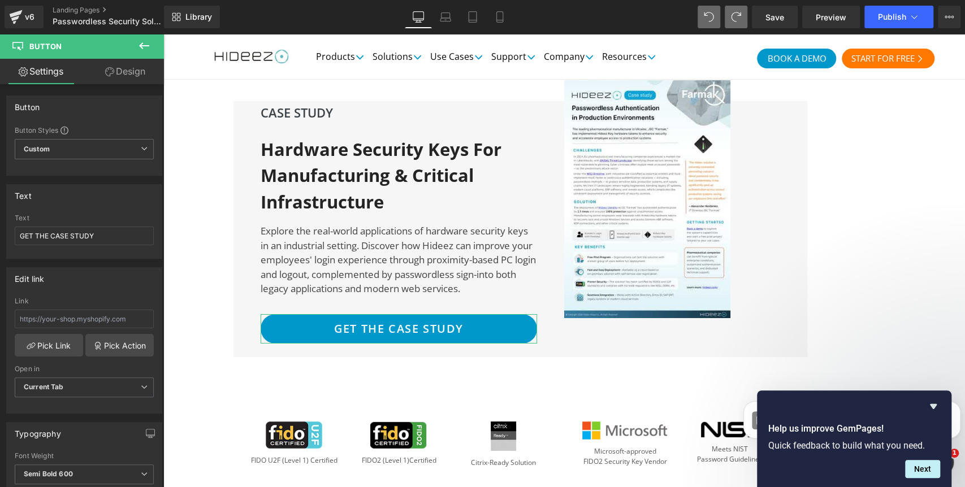
click at [119, 72] on link "Design" at bounding box center [125, 71] width 82 height 25
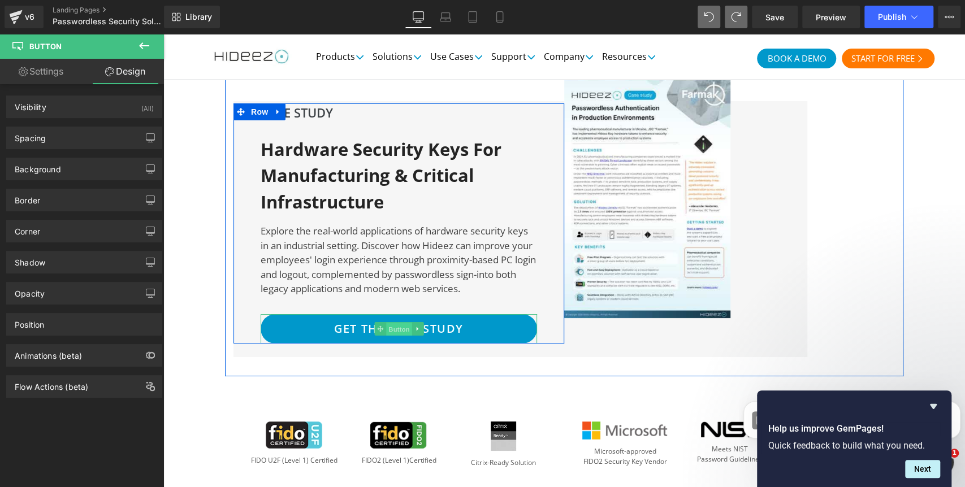
click at [390, 322] on span "Button" at bounding box center [399, 329] width 26 height 14
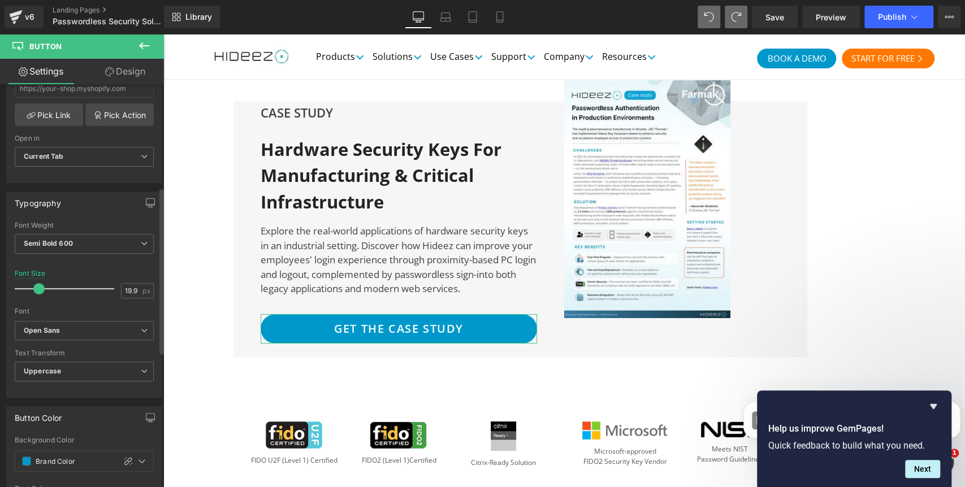
scroll to position [251, 0]
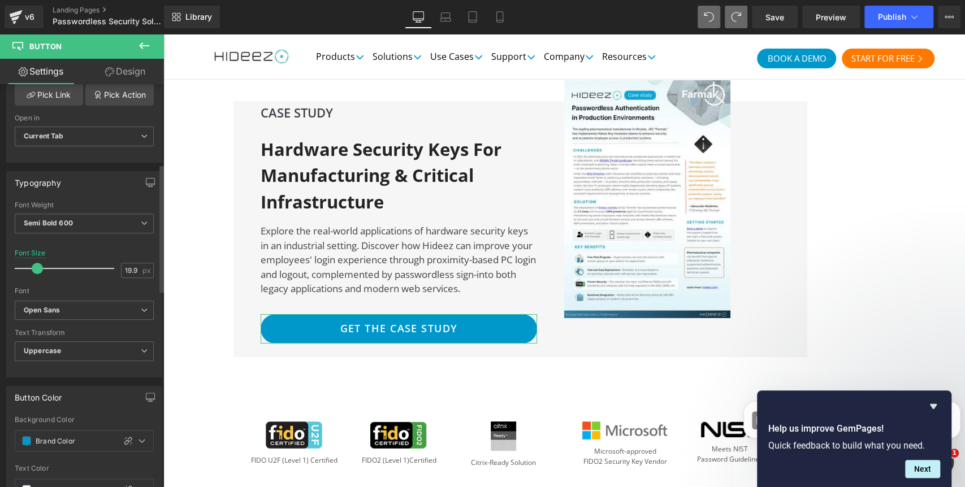
click at [37, 265] on span at bounding box center [37, 268] width 11 height 11
click at [889, 15] on span "Publish" at bounding box center [892, 16] width 28 height 9
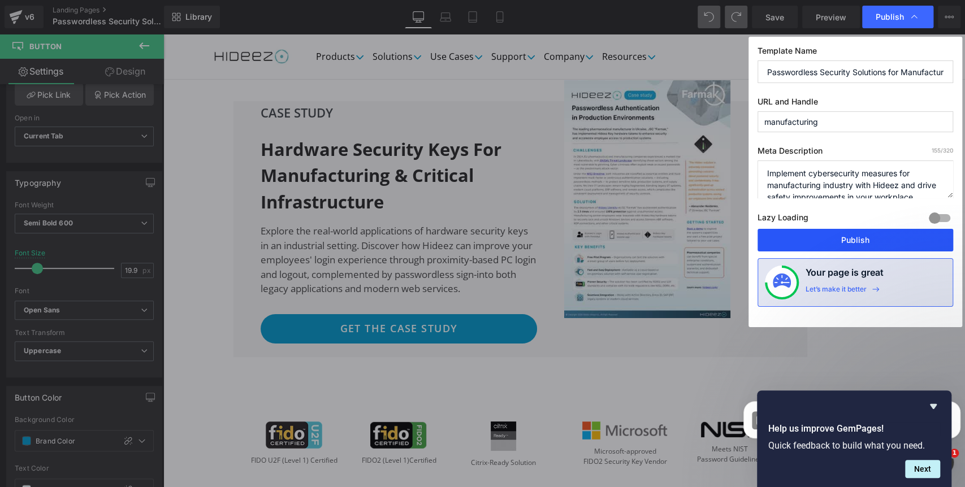
click at [855, 245] on button "Publish" at bounding box center [856, 240] width 196 height 23
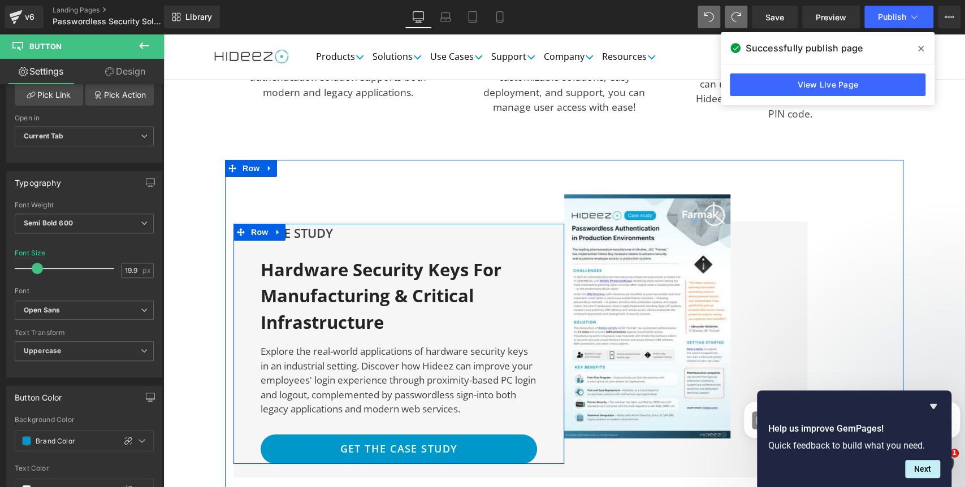
scroll to position [2507, 0]
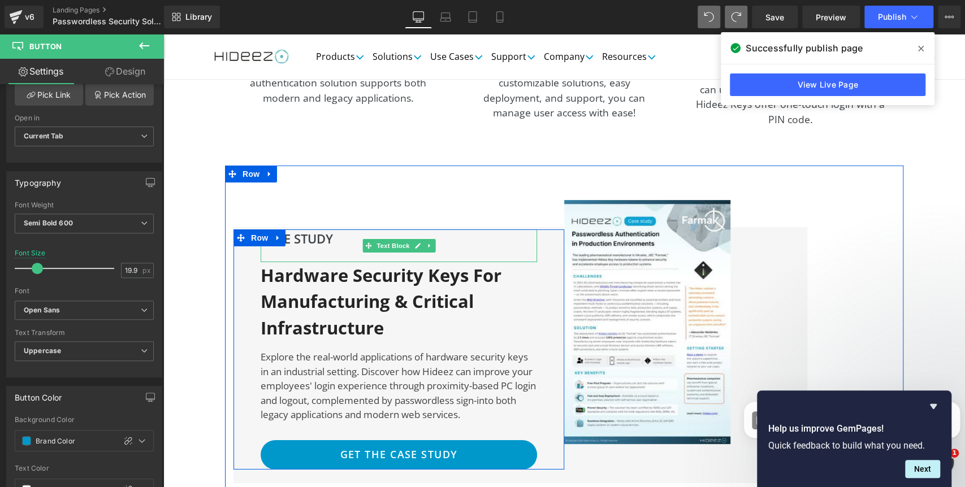
click at [299, 230] on p "CASE STUDY" at bounding box center [399, 239] width 277 height 19
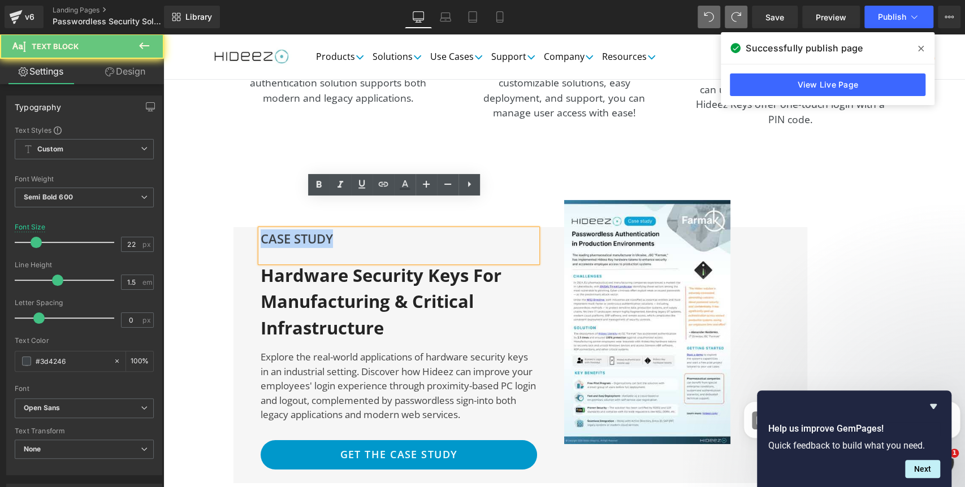
drag, startPoint x: 342, startPoint y: 208, endPoint x: 239, endPoint y: 206, distance: 102.9
click at [239, 227] on div "CASE STUDY Text Block Hardware Security Keys for Manufacturing & Critical Infra…" at bounding box center [565, 355] width 662 height 256
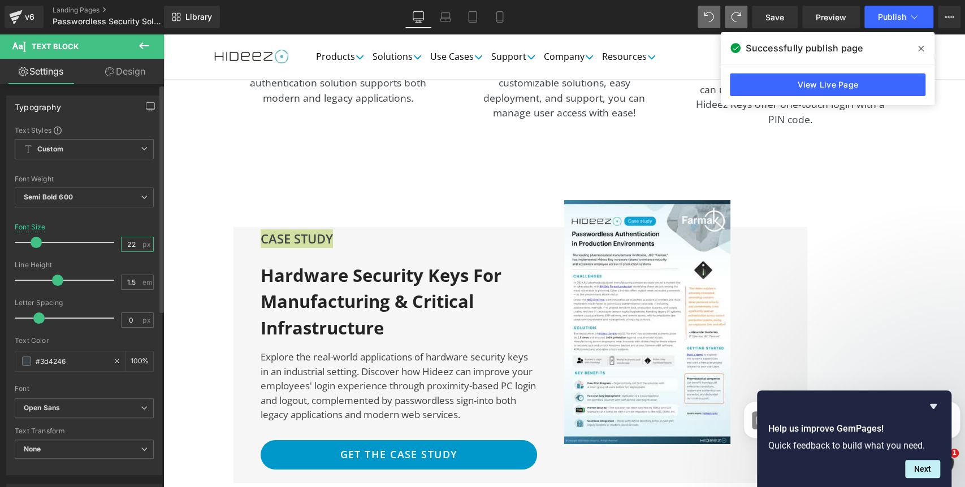
click at [125, 247] on input "22" at bounding box center [132, 245] width 20 height 14
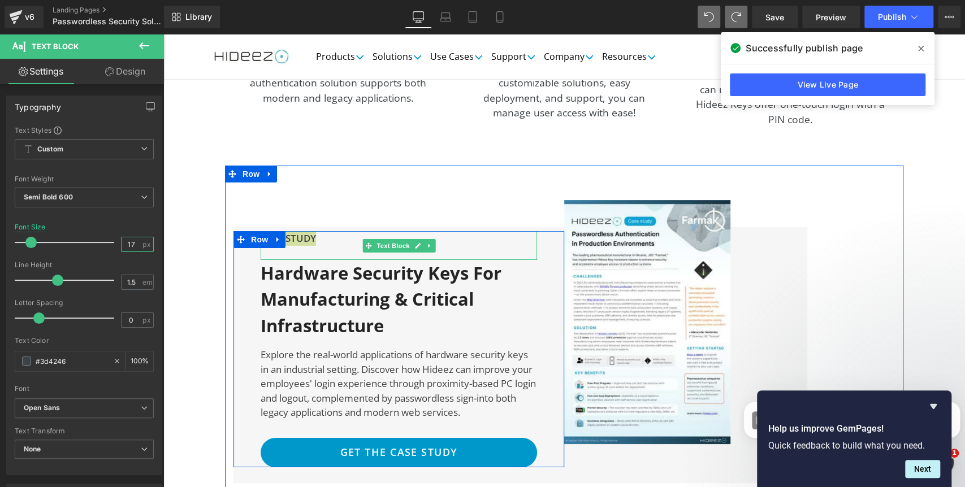
type input "17"
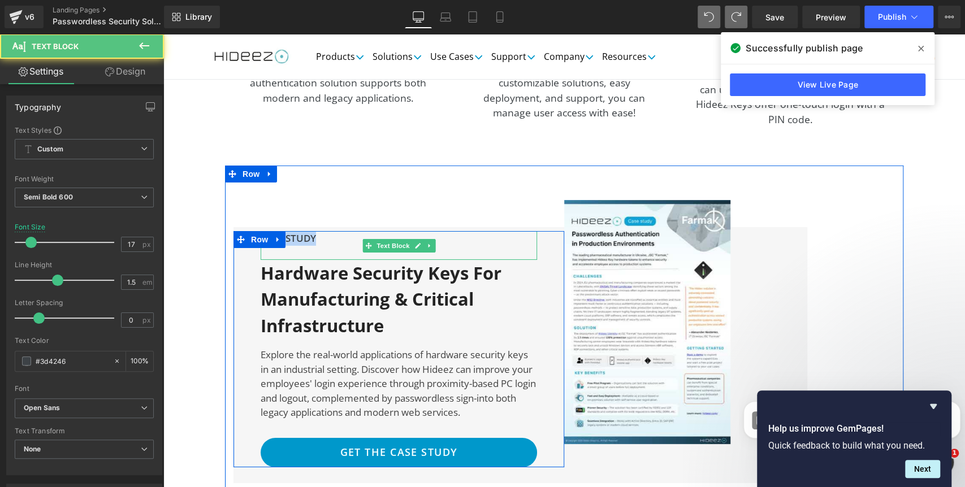
click at [318, 231] on p "CASE STUDY" at bounding box center [399, 238] width 277 height 15
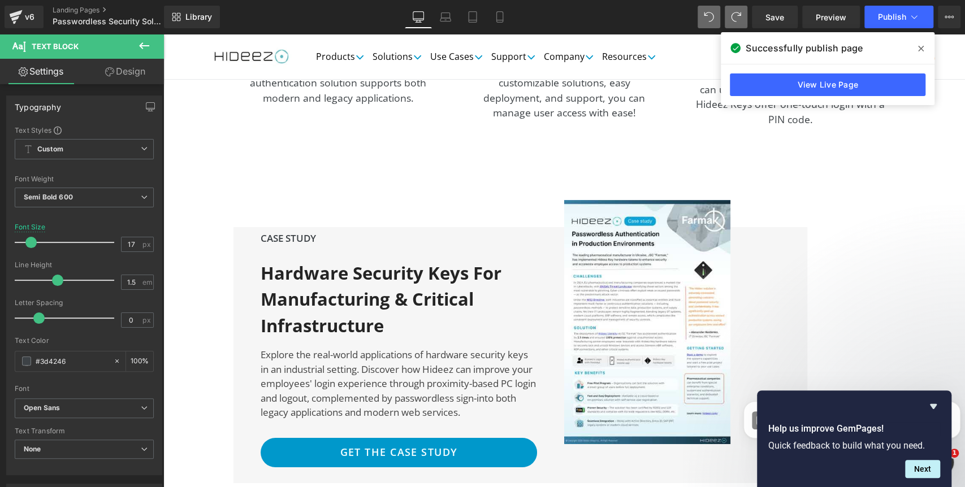
click at [111, 73] on icon at bounding box center [109, 71] width 9 height 9
click at [0, 0] on div "Spacing" at bounding box center [0, 0] width 0 height 0
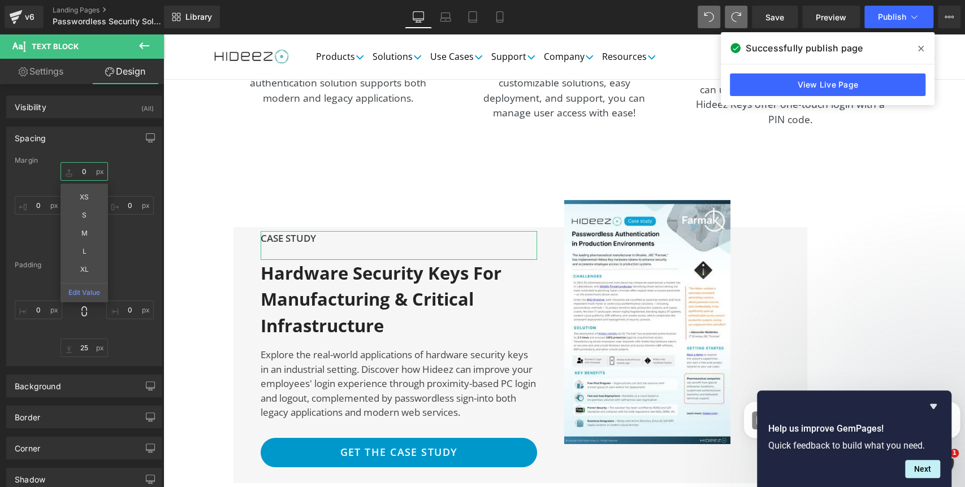
click at [82, 171] on input "text" at bounding box center [85, 171] width 48 height 19
type input "25"
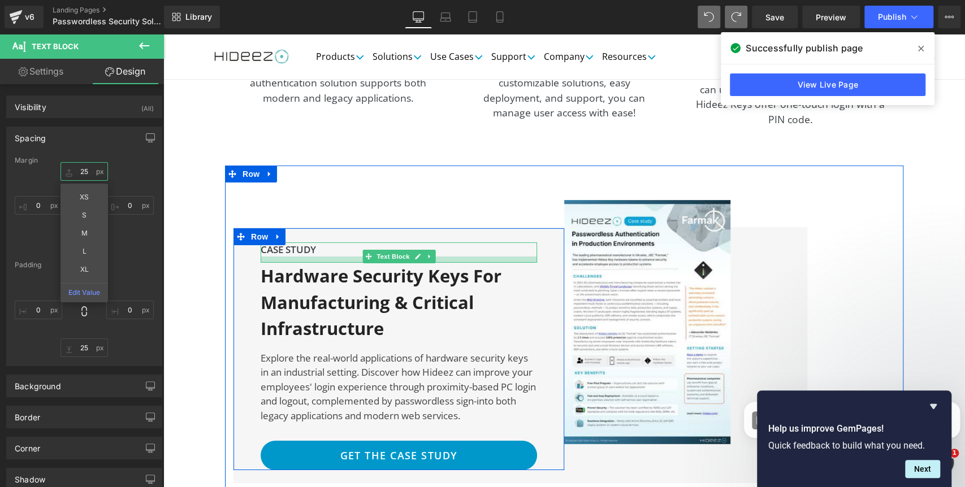
drag, startPoint x: 299, startPoint y: 240, endPoint x: 300, endPoint y: 232, distance: 8.1
click at [300, 257] on div at bounding box center [399, 260] width 277 height 6
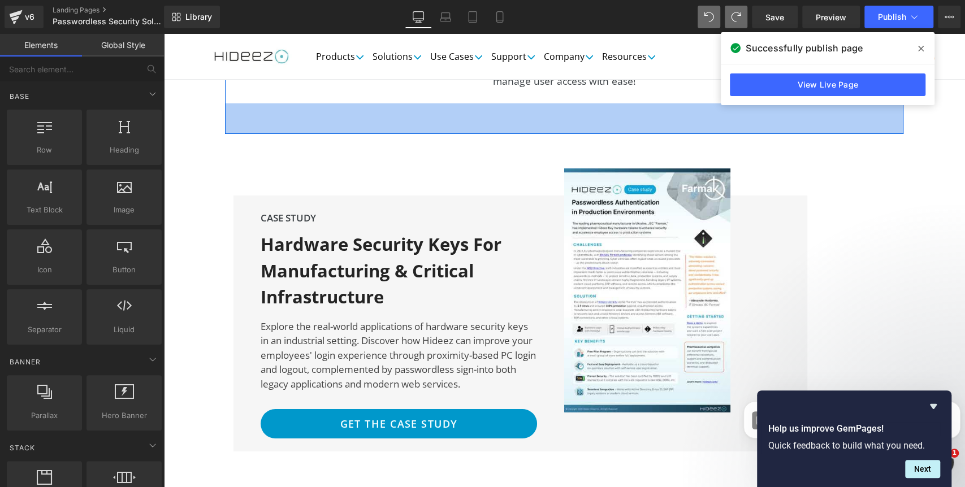
scroll to position [2570, 0]
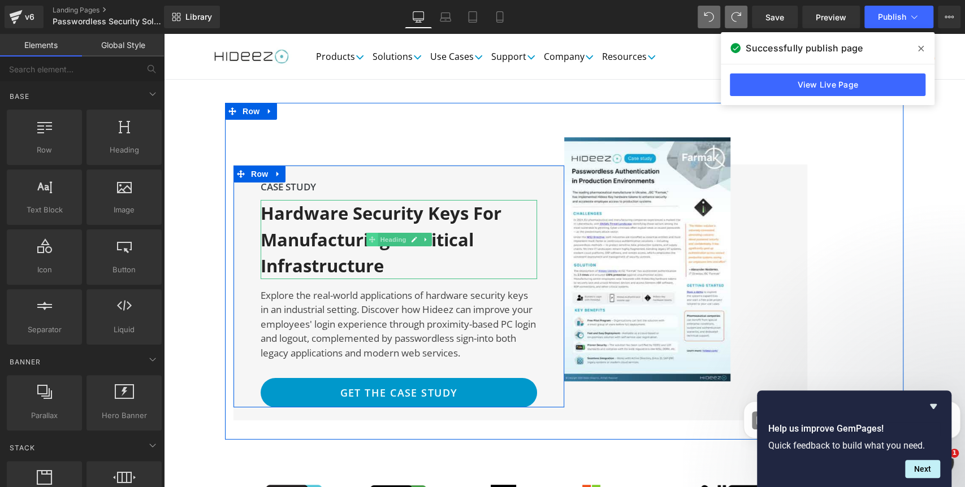
click at [372, 233] on span at bounding box center [372, 240] width 12 height 14
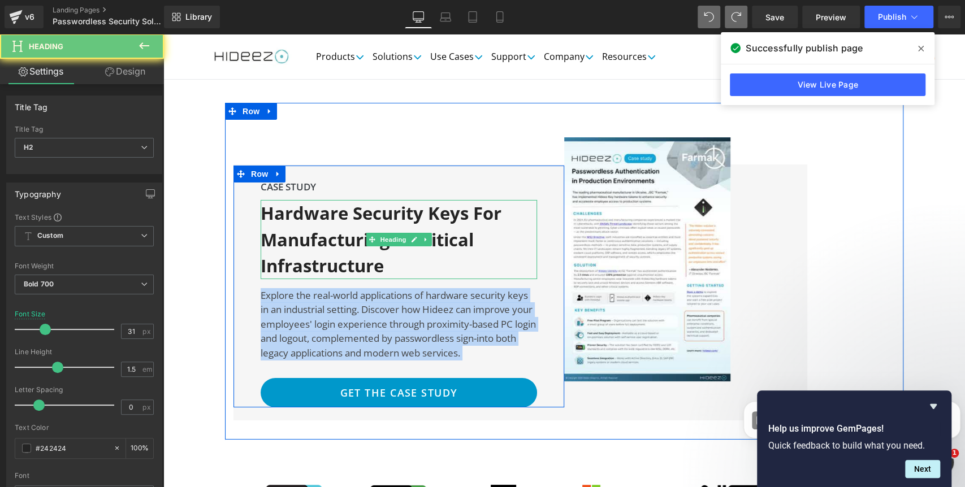
drag, startPoint x: 454, startPoint y: 241, endPoint x: 236, endPoint y: 182, distance: 225.5
click at [236, 182] on div "CASE STUDY Text Block Hardware Security Keys for Manufacturing & Critical Infra…" at bounding box center [399, 287] width 331 height 243
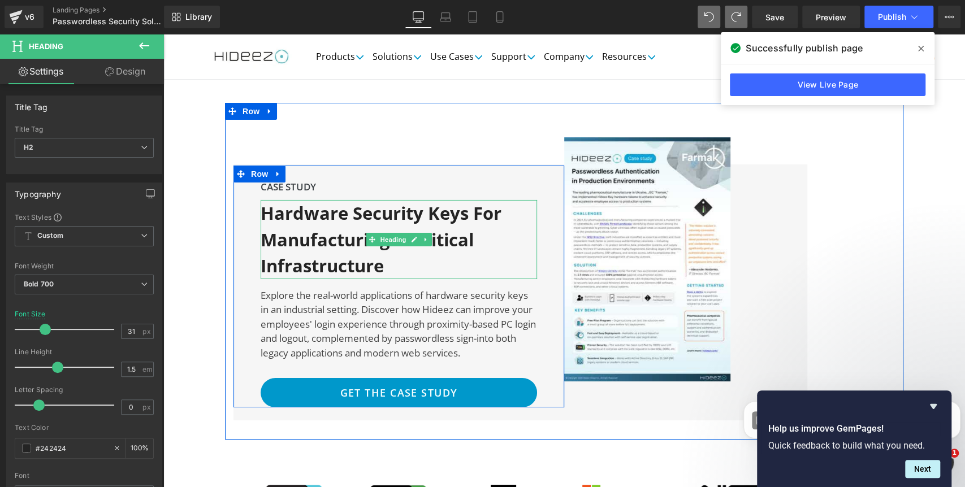
click at [279, 200] on h2 "Hardware Security Keys for Manufacturing & Critical Infrastructure" at bounding box center [381, 239] width 241 height 79
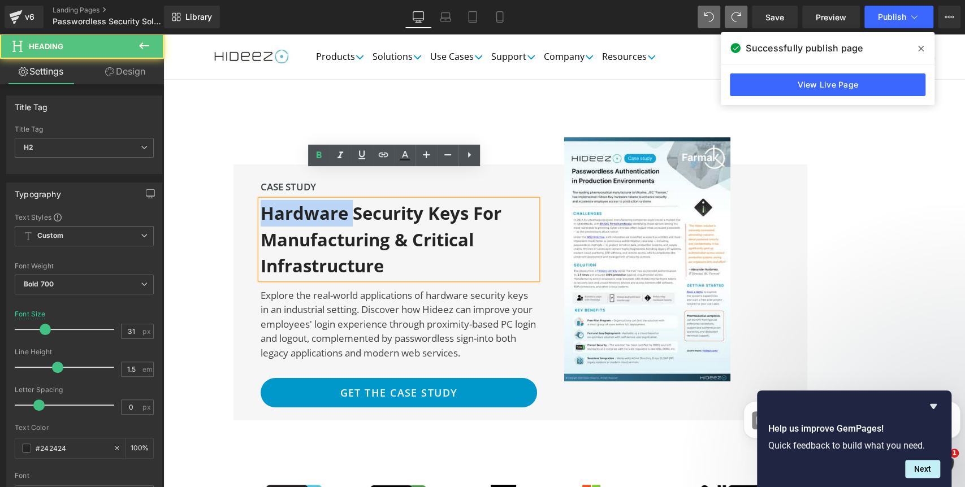
click at [279, 200] on h2 "Hardware Security Keys for Manufacturing & Critical Infrastructure" at bounding box center [381, 239] width 241 height 79
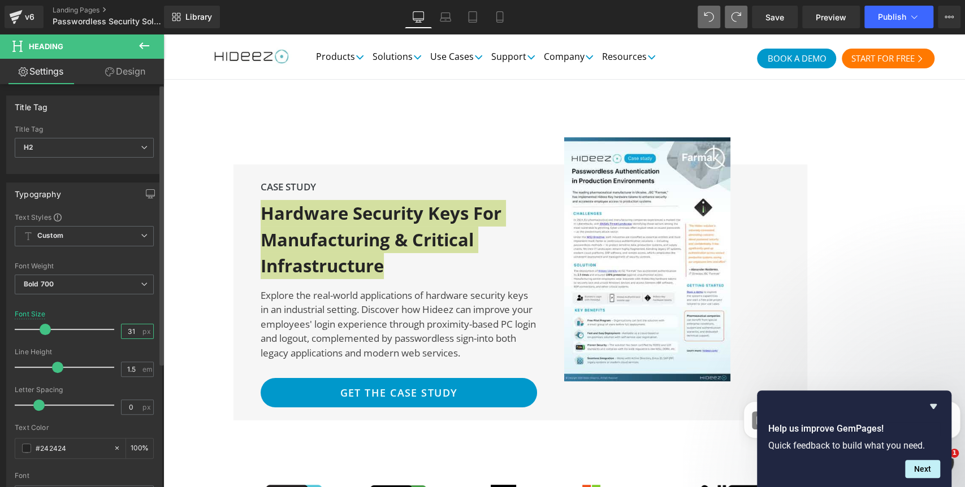
drag, startPoint x: 120, startPoint y: 331, endPoint x: 145, endPoint y: 336, distance: 25.0
click at [145, 336] on div "31 px" at bounding box center [137, 331] width 33 height 15
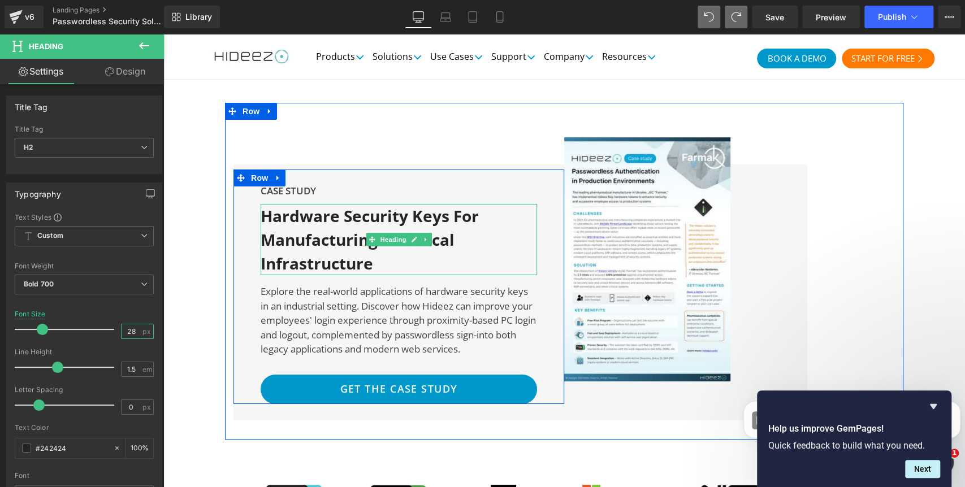
type input "28"
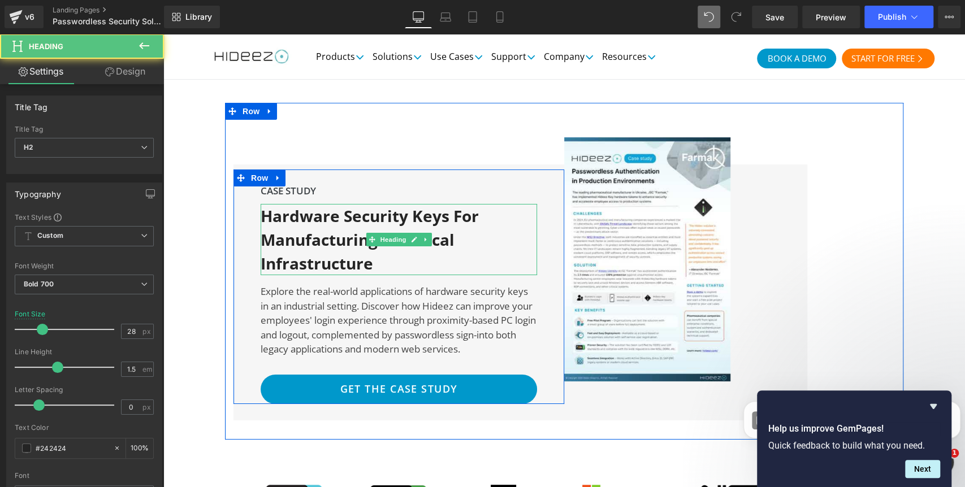
click at [477, 219] on h2 "Hardware Security Keys for Manufacturing & Critical Infrastructure" at bounding box center [381, 239] width 241 height 71
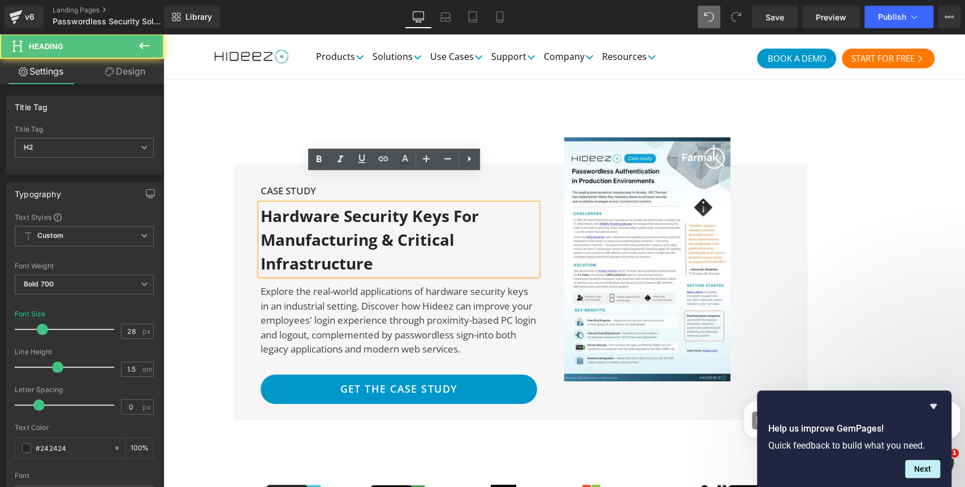
click at [455, 204] on h2 "Hardware Security Keys for Manufacturing & Critical Infrastructure" at bounding box center [381, 239] width 241 height 71
click at [451, 204] on h2 "Hardware Security Keys for Manufacturing & Critical Infrastructure" at bounding box center [381, 239] width 241 height 71
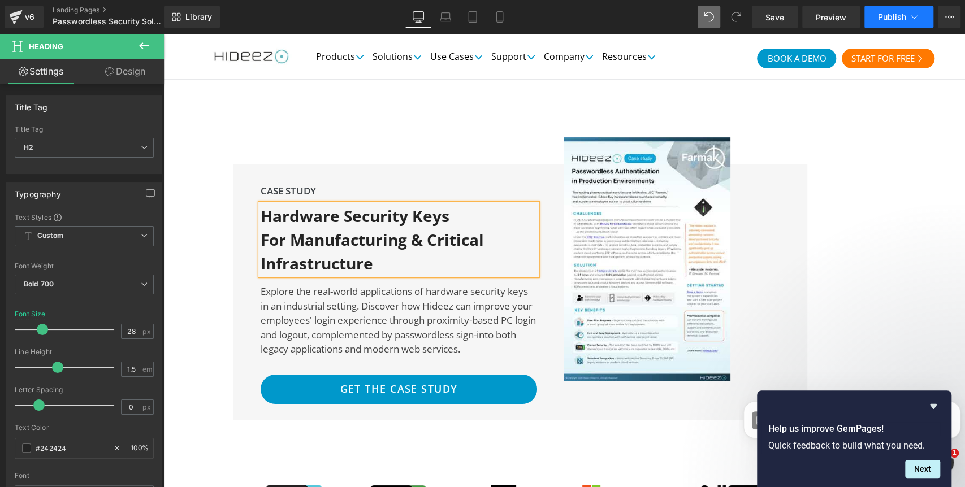
click at [897, 14] on span "Publish" at bounding box center [892, 16] width 28 height 9
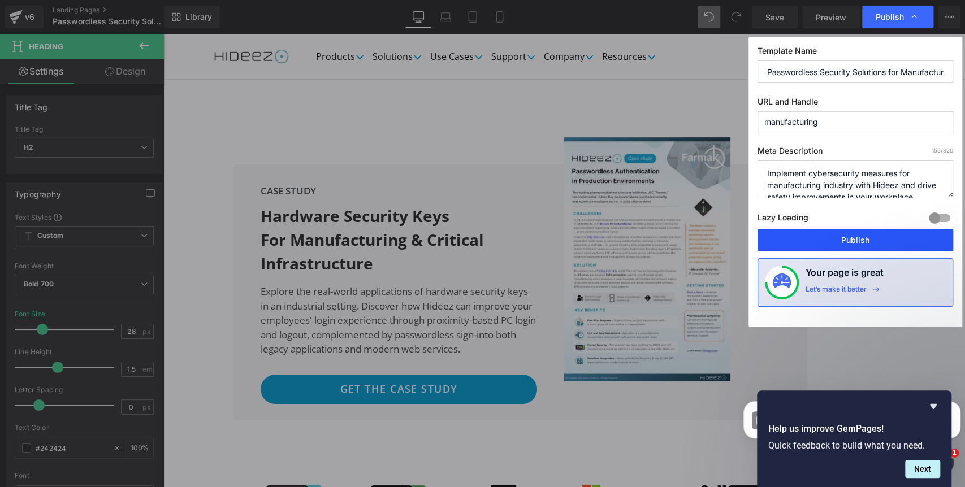
click at [831, 239] on button "Publish" at bounding box center [856, 240] width 196 height 23
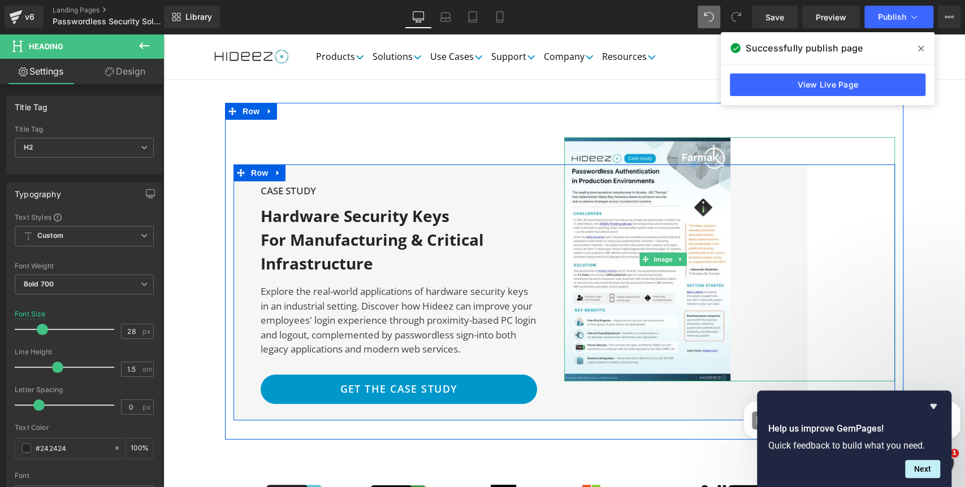
click at [822, 197] on div at bounding box center [729, 259] width 331 height 244
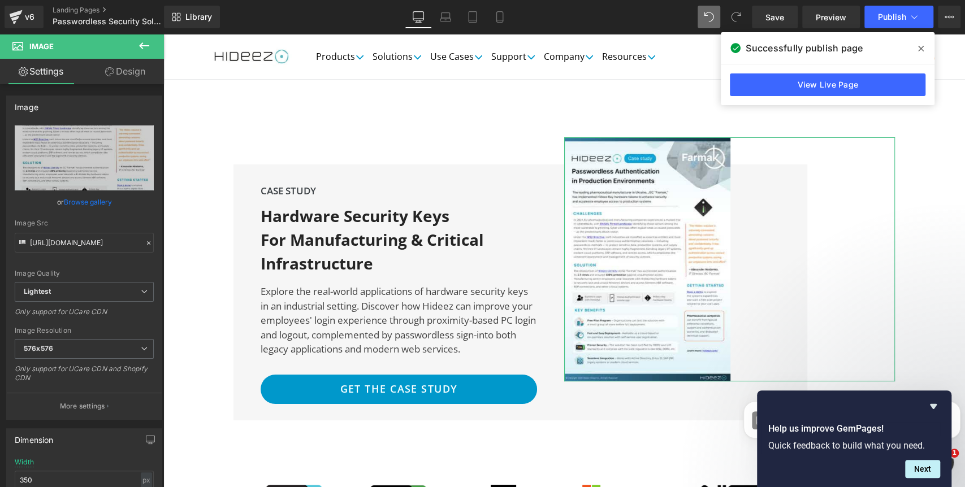
click at [133, 66] on link "Design" at bounding box center [125, 71] width 82 height 25
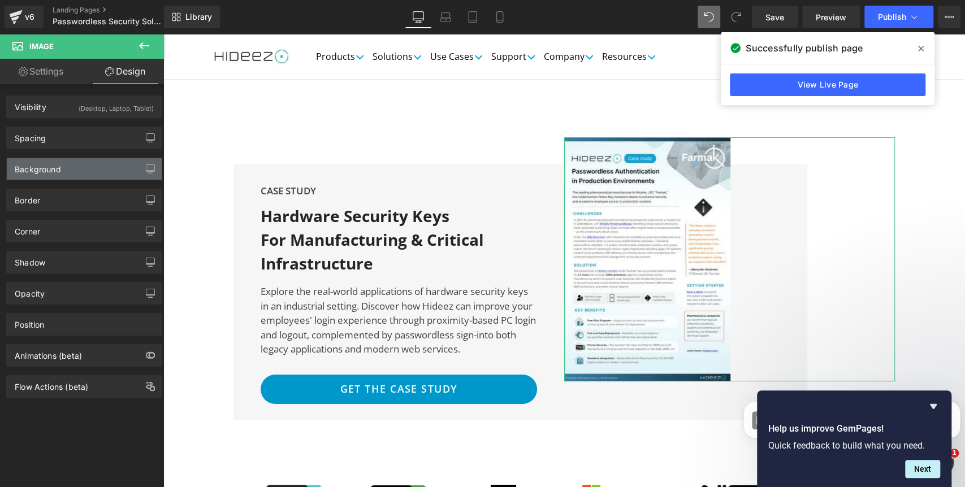
click at [41, 172] on div "Background" at bounding box center [38, 166] width 46 height 16
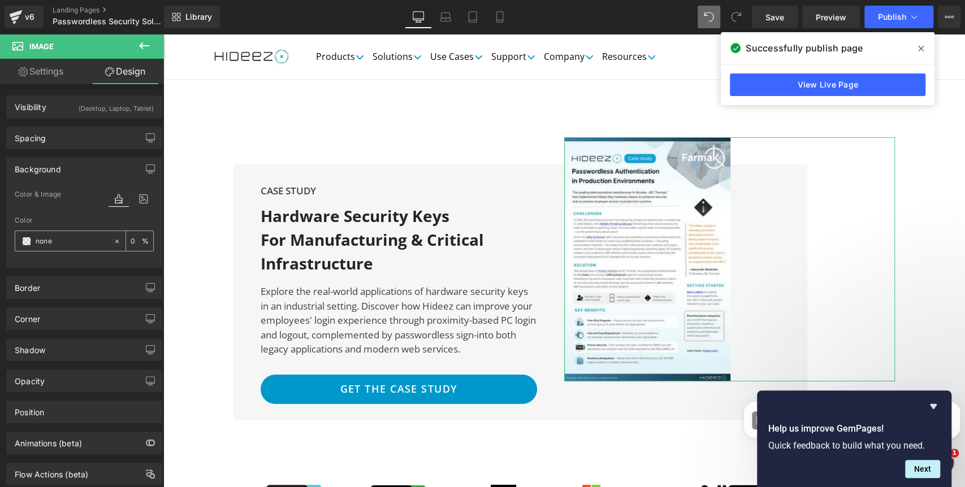
click at [36, 245] on input "text" at bounding box center [72, 241] width 72 height 12
paste input "f6f6f6"
type input "none"
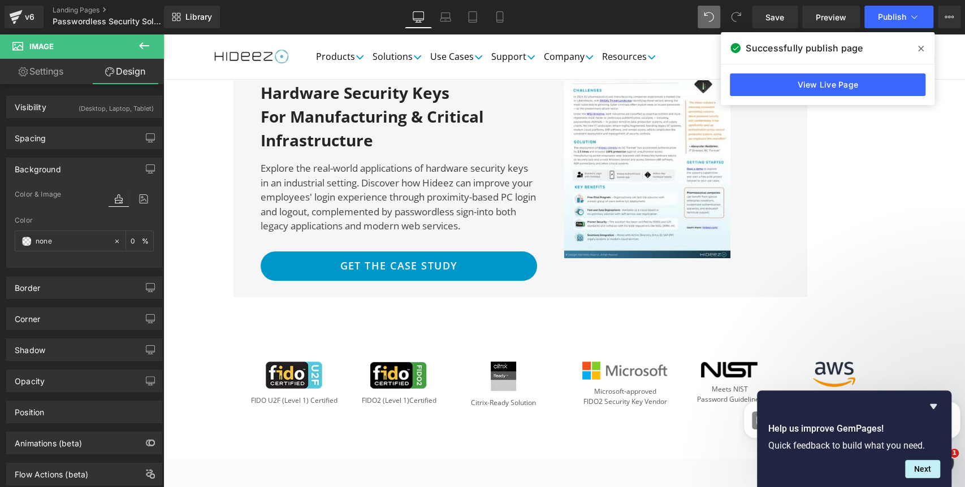
scroll to position [2696, 0]
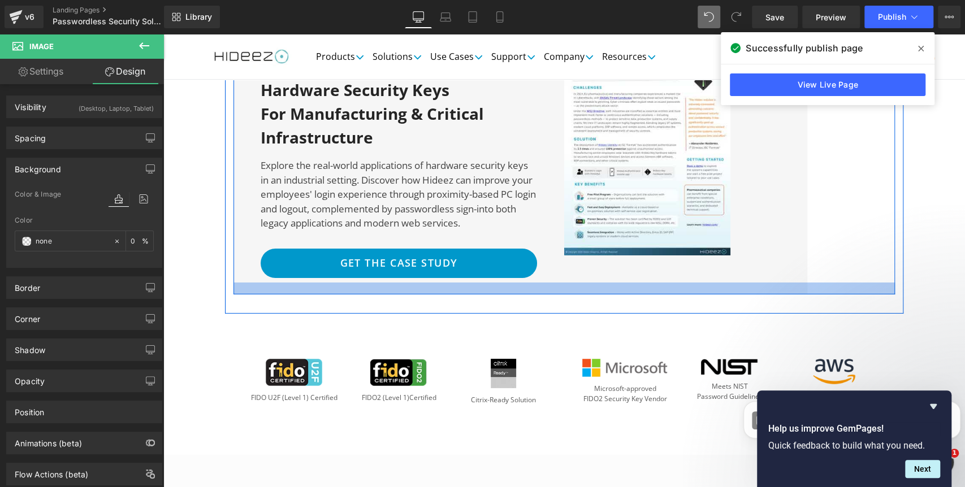
click at [241, 283] on div at bounding box center [565, 289] width 662 height 12
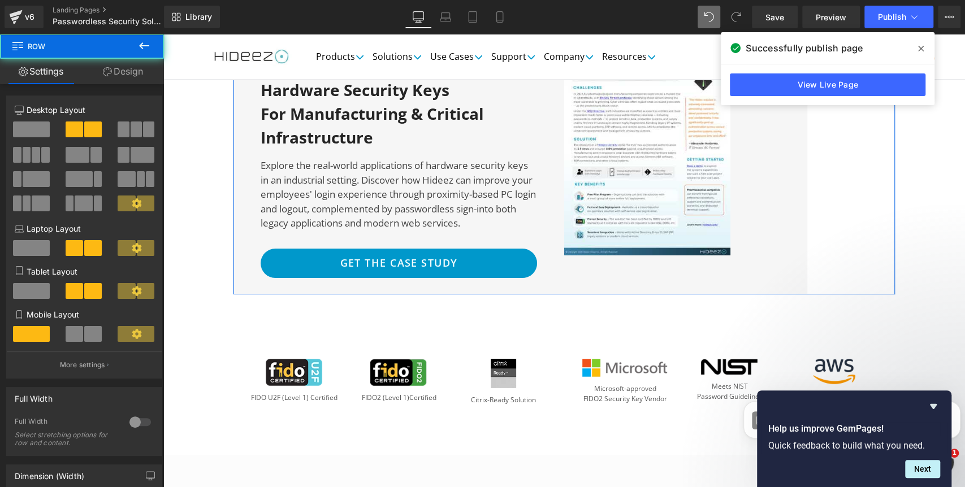
click at [127, 71] on link "Design" at bounding box center [123, 71] width 82 height 25
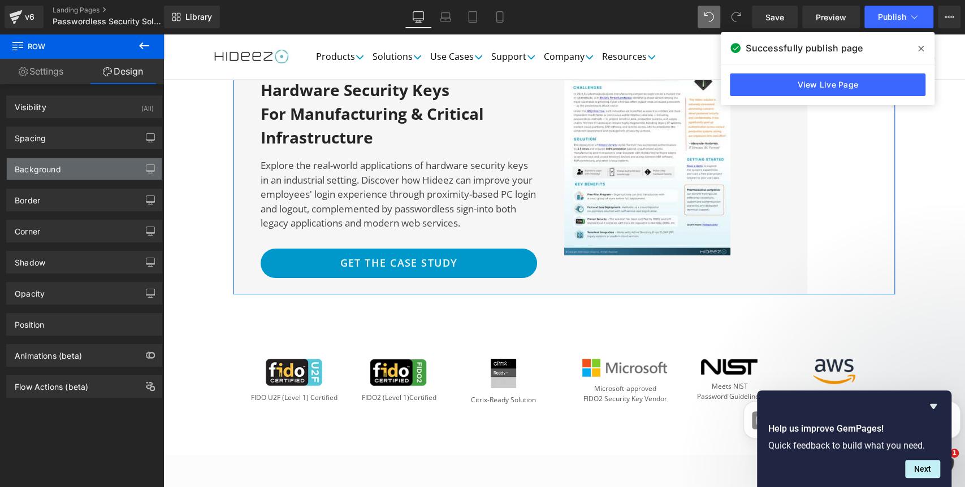
click at [36, 175] on div "Background" at bounding box center [84, 168] width 155 height 21
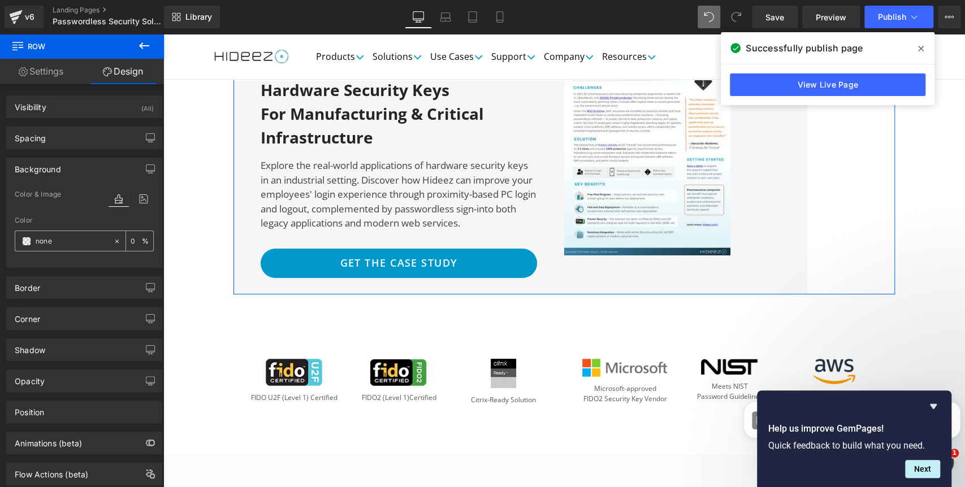
click at [50, 248] on div "none" at bounding box center [64, 241] width 98 height 20
click at [48, 245] on input "none" at bounding box center [72, 241] width 72 height 12
paste input "f6f6f6"
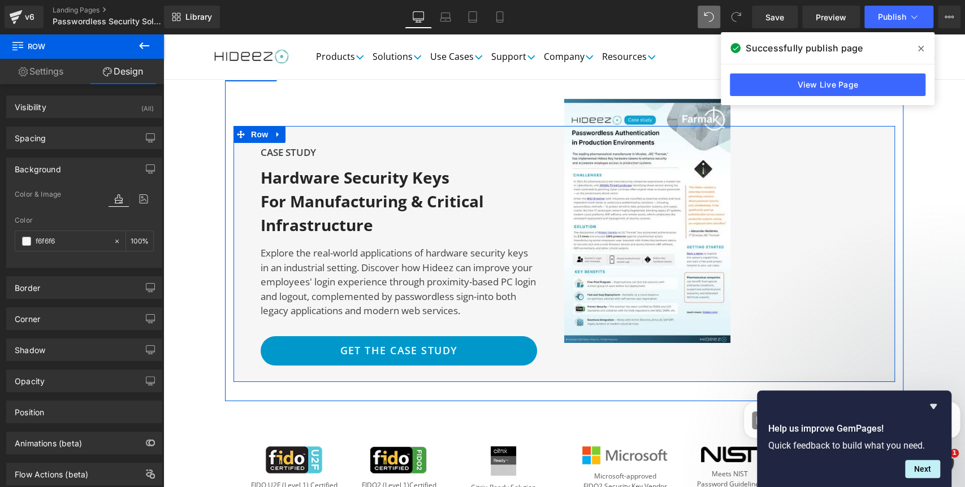
scroll to position [2570, 0]
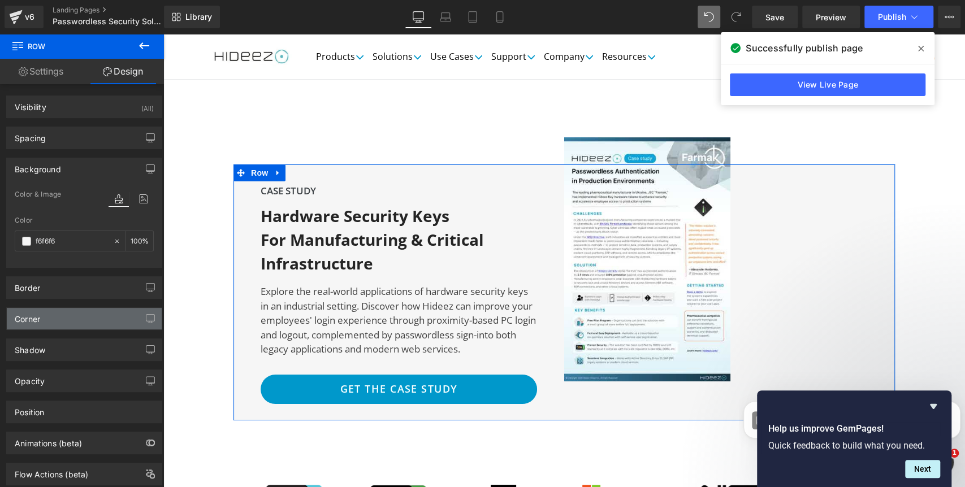
type input "f6f6f6"
click at [53, 321] on div "Corner" at bounding box center [84, 318] width 155 height 21
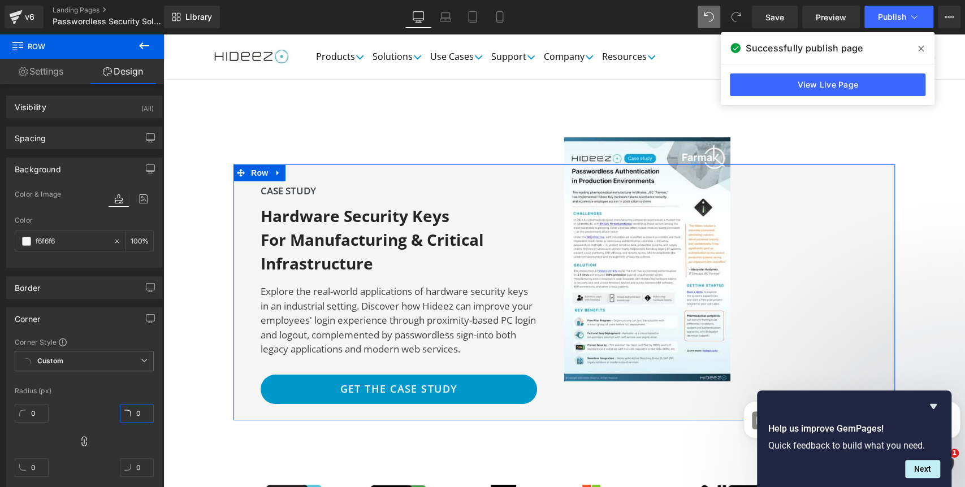
click at [135, 411] on input "0" at bounding box center [137, 413] width 34 height 19
type input "16"
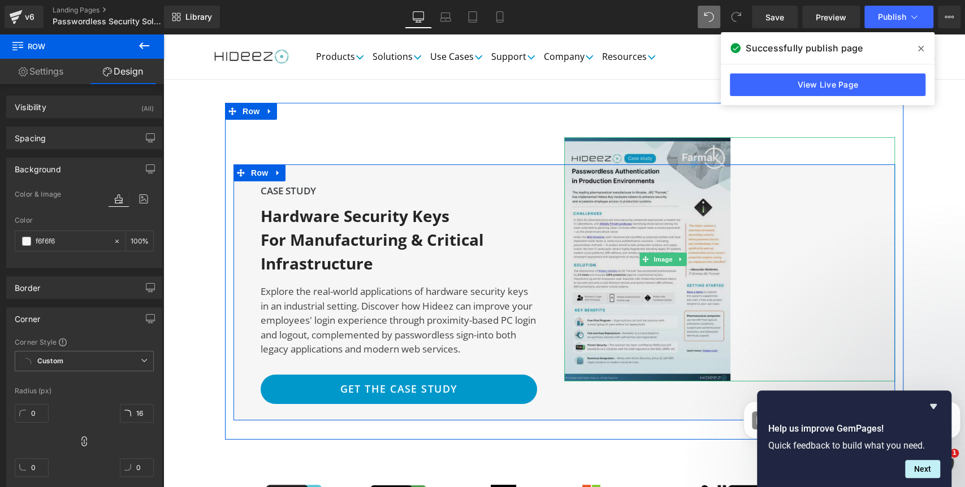
click at [696, 288] on img at bounding box center [663, 259] width 198 height 244
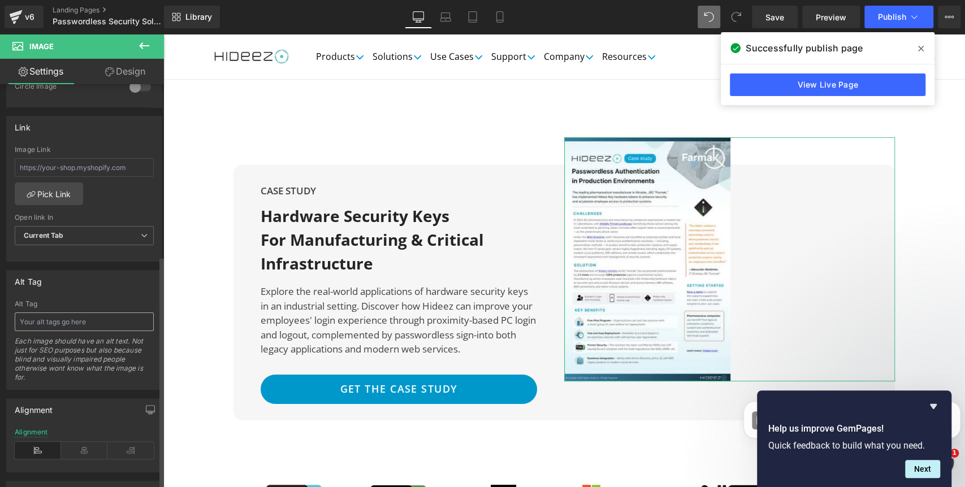
scroll to position [597, 0]
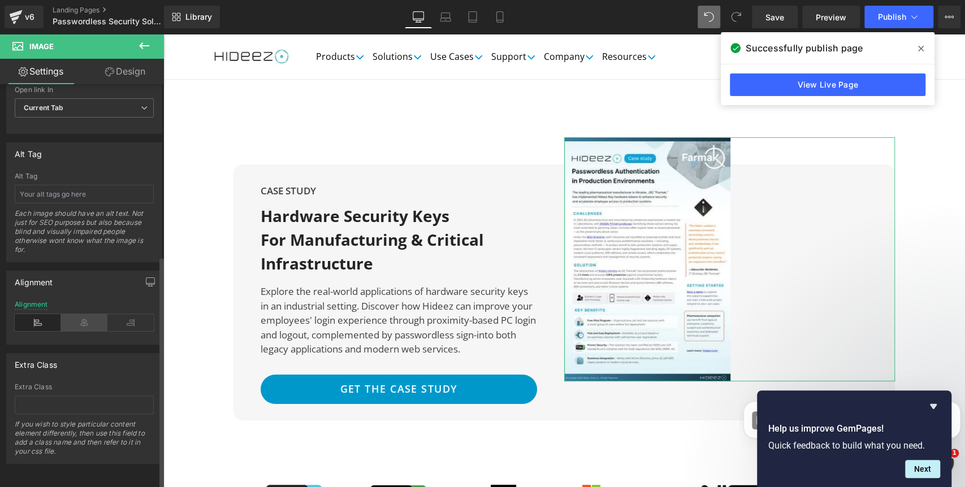
click at [81, 318] on icon at bounding box center [84, 322] width 46 height 17
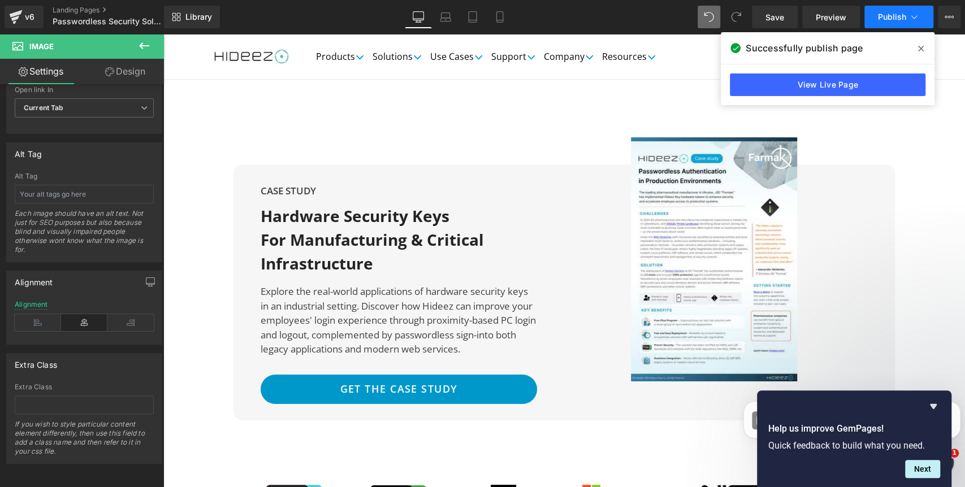
click at [876, 14] on button "Publish" at bounding box center [899, 17] width 69 height 23
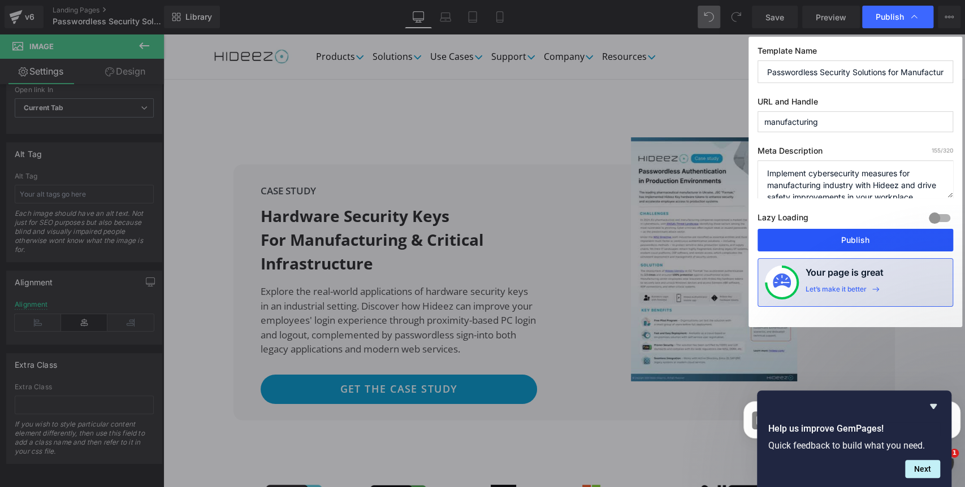
click at [837, 243] on button "Publish" at bounding box center [856, 240] width 196 height 23
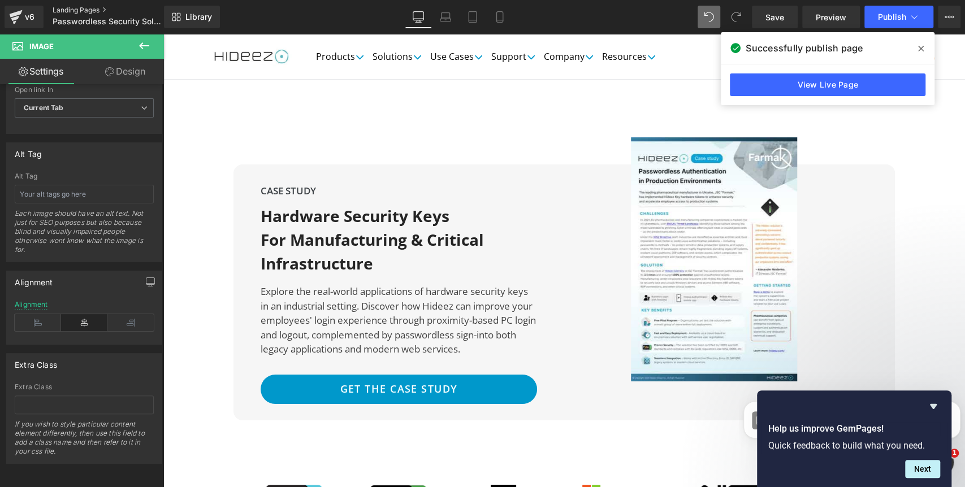
click at [63, 14] on link "Landing Pages" at bounding box center [118, 10] width 130 height 9
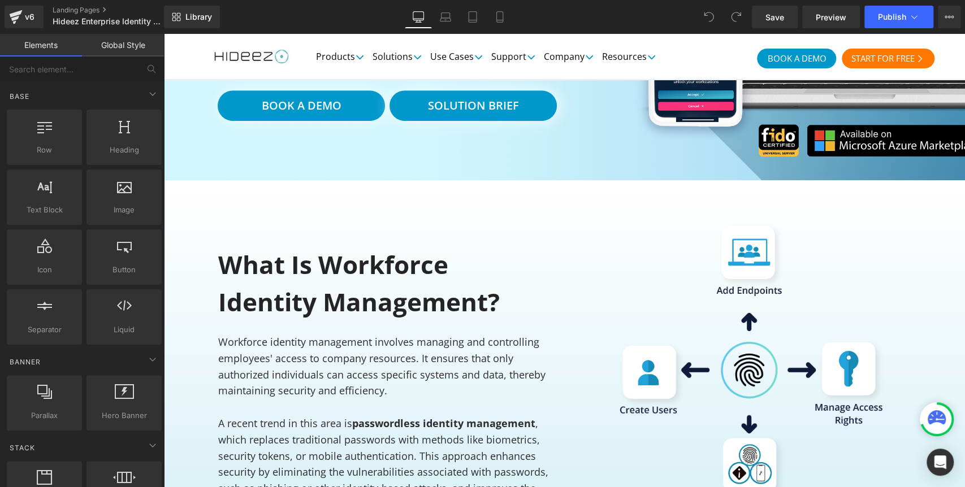
scroll to position [188, 0]
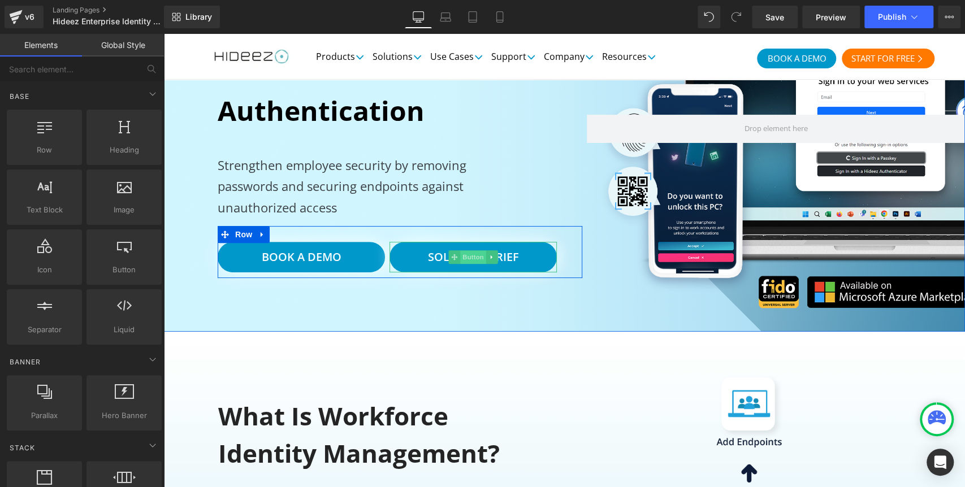
click at [466, 261] on span "Button" at bounding box center [473, 258] width 26 height 14
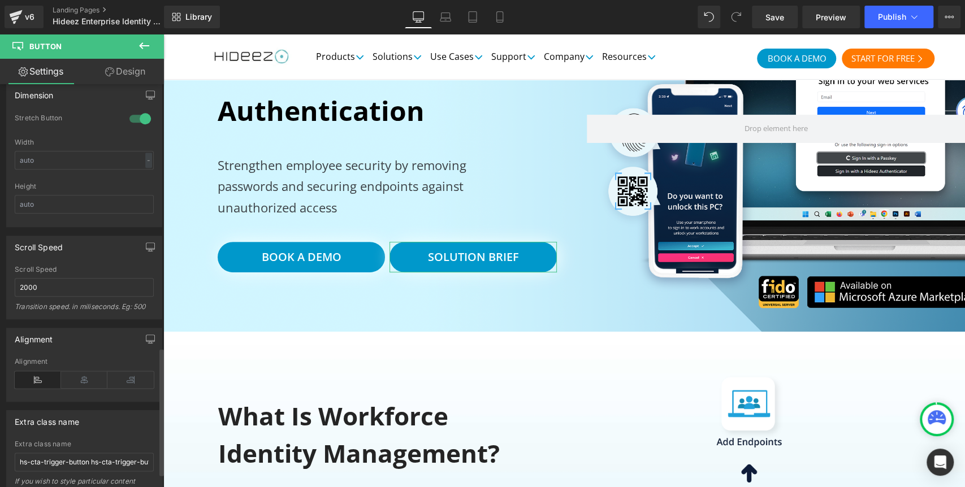
scroll to position [873, 0]
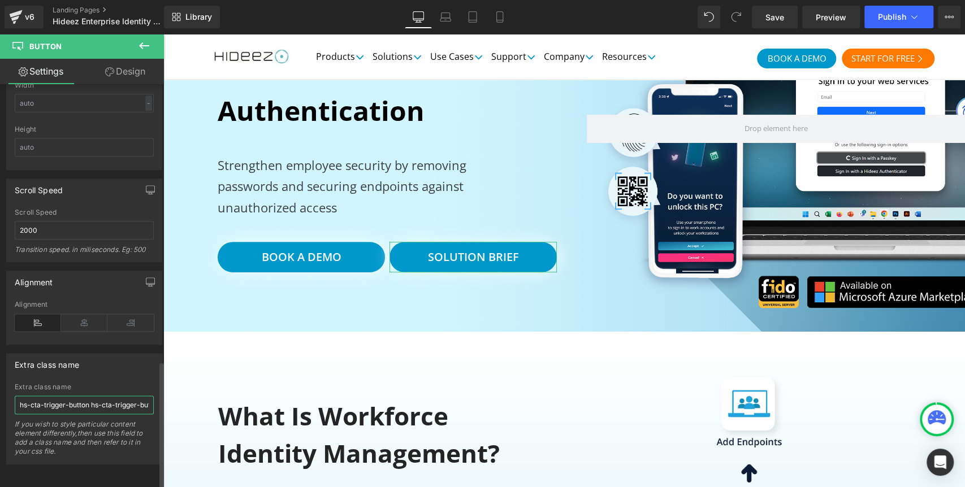
click at [77, 396] on input "hs-cta-trigger-button hs-cta-trigger-button-197021388596" at bounding box center [84, 405] width 139 height 19
drag, startPoint x: 118, startPoint y: 395, endPoint x: 0, endPoint y: 386, distance: 118.0
click at [0, 386] on div "Extra class name hs-cta-trigger-button hs-cta-trigger-button-197021388596 Extra…" at bounding box center [84, 404] width 169 height 119
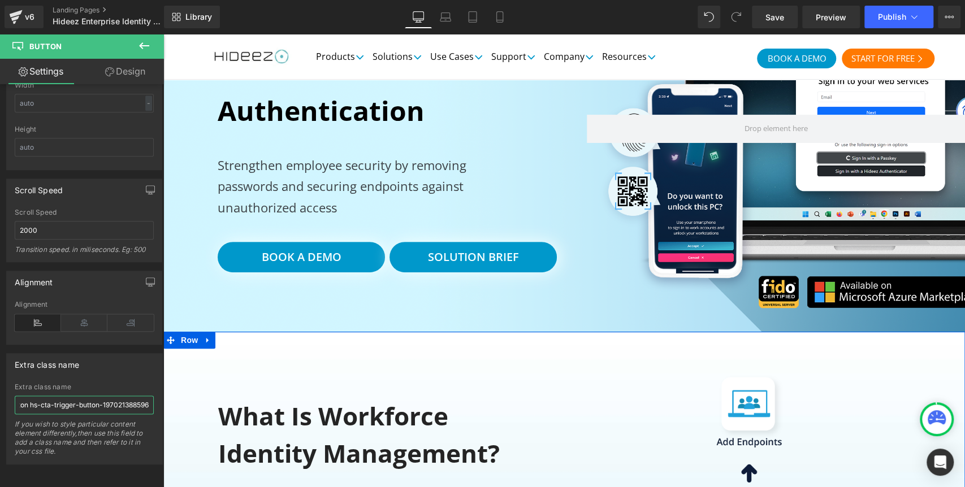
drag, startPoint x: 281, startPoint y: 433, endPoint x: 171, endPoint y: 401, distance: 114.2
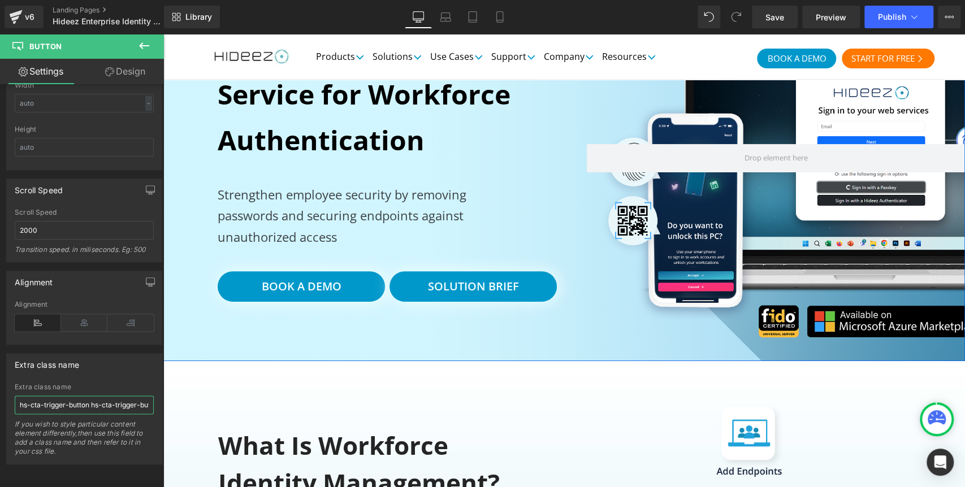
scroll to position [188, 0]
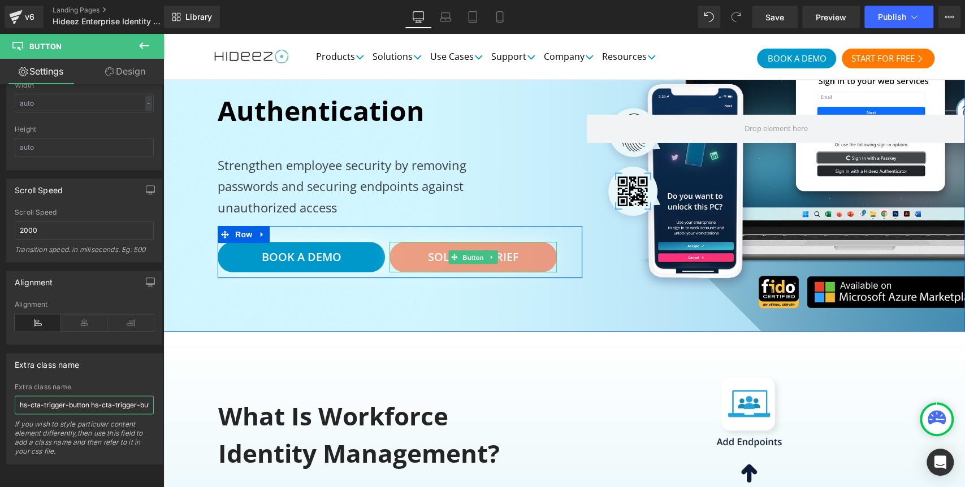
click at [460, 256] on span "Button" at bounding box center [473, 258] width 26 height 14
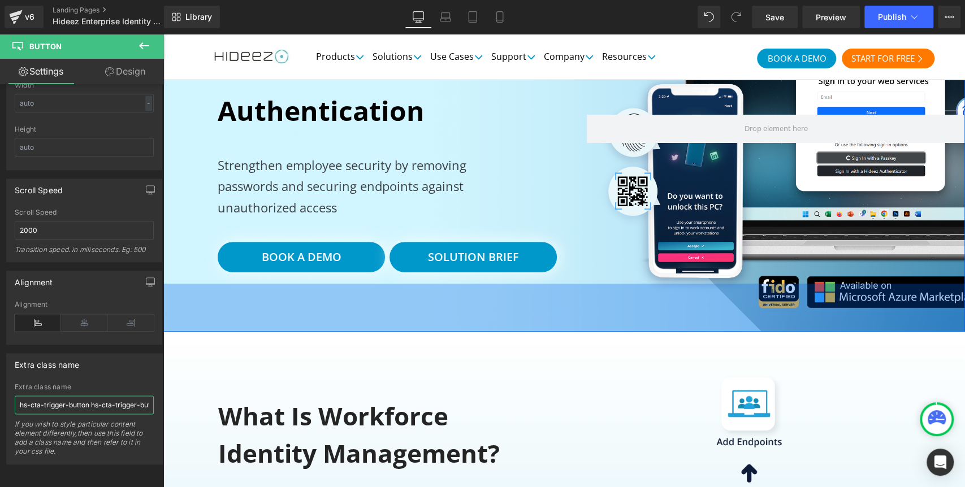
scroll to position [0, 64]
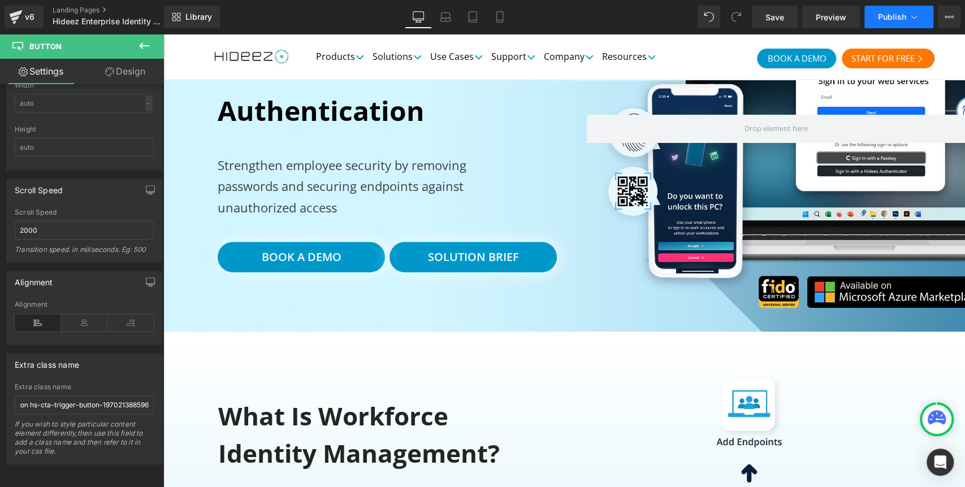
click at [878, 18] on span "Publish" at bounding box center [892, 16] width 28 height 9
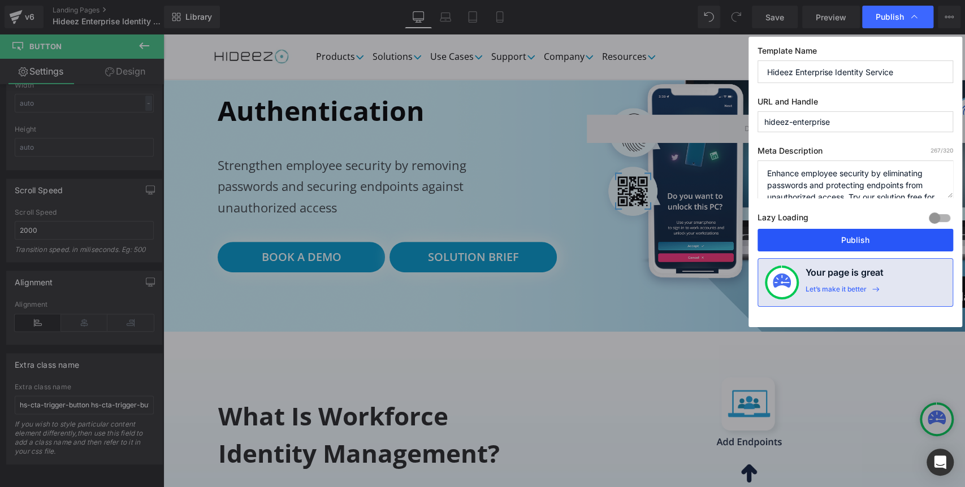
click at [852, 241] on button "Publish" at bounding box center [856, 240] width 196 height 23
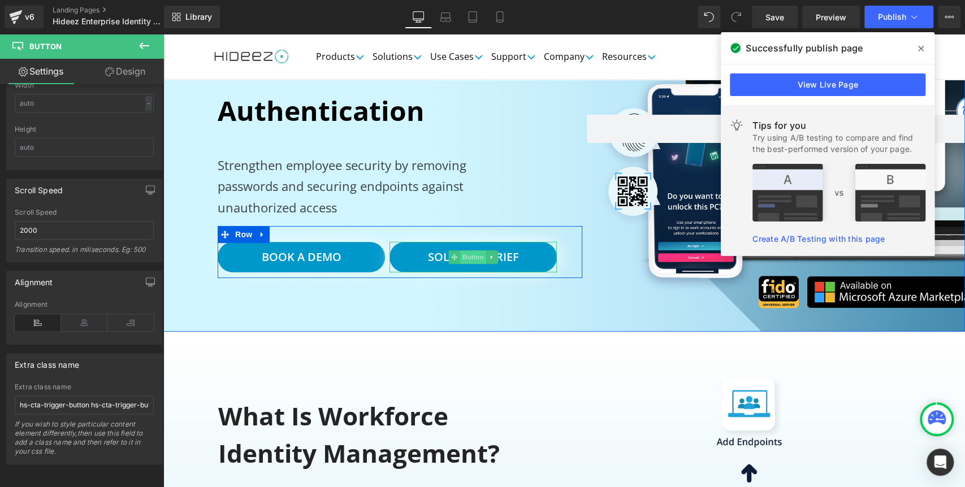
click at [472, 256] on span "Button" at bounding box center [473, 258] width 26 height 14
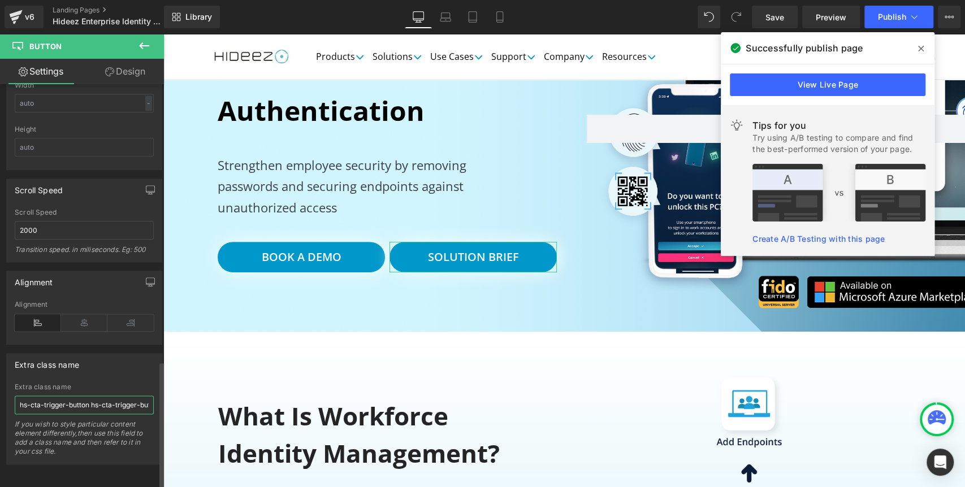
drag, startPoint x: 59, startPoint y: 400, endPoint x: 2, endPoint y: 400, distance: 56.6
click at [2, 400] on div "Extra class name hs-cta-trigger-button hs-cta-trigger-button-197021388596 Extra…" at bounding box center [84, 404] width 169 height 119
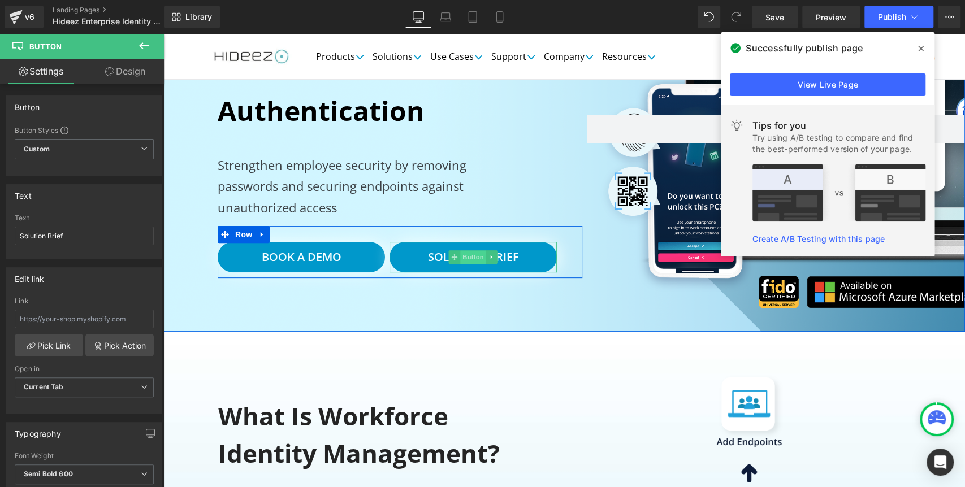
click at [473, 254] on span "Button" at bounding box center [473, 258] width 26 height 14
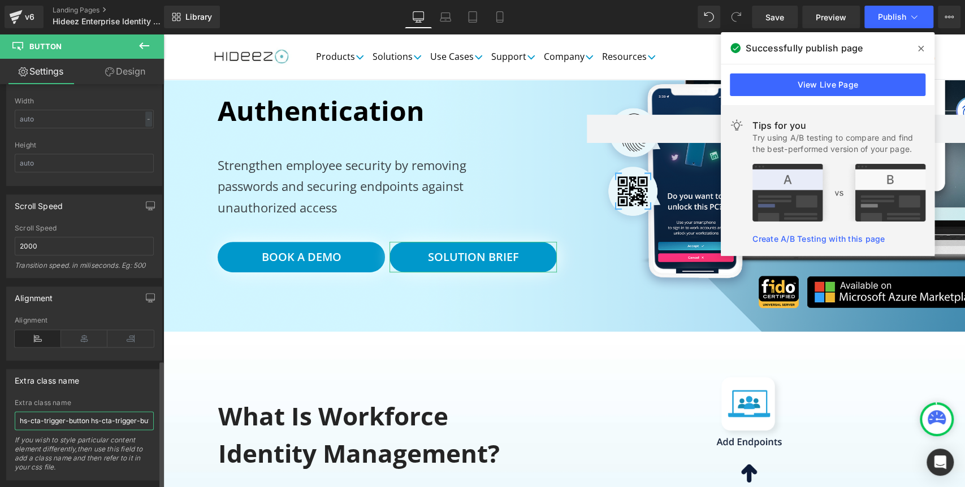
scroll to position [873, 0]
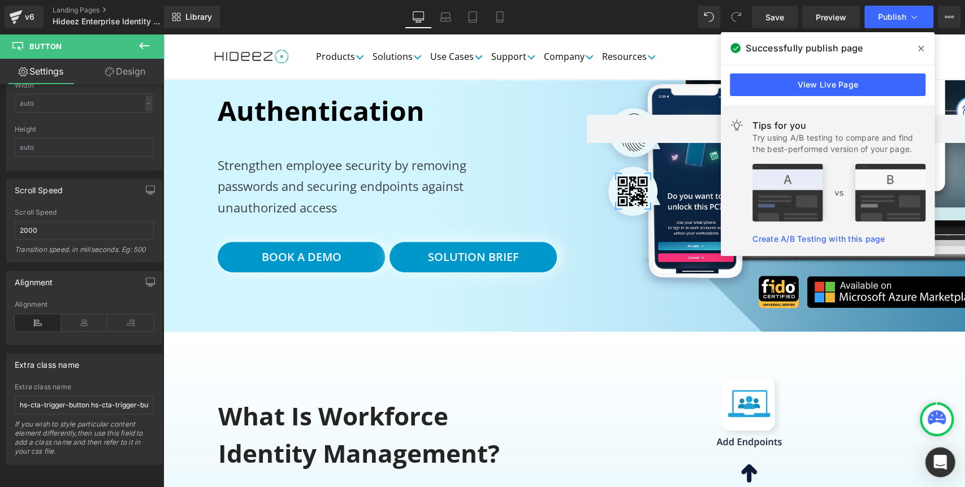
click at [936, 463] on icon "Open Intercom Messenger" at bounding box center [940, 462] width 13 height 15
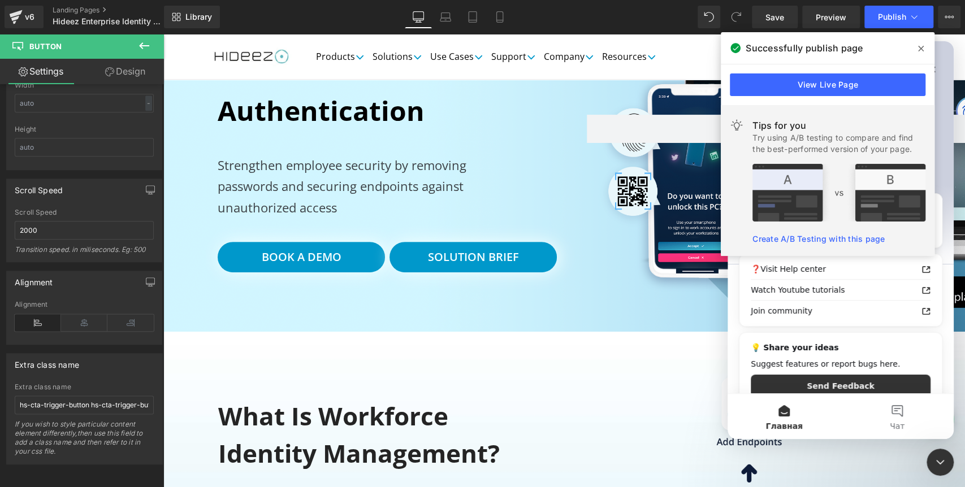
scroll to position [0, 0]
drag, startPoint x: 919, startPoint y: 50, endPoint x: 750, endPoint y: 45, distance: 169.7
click at [919, 50] on icon at bounding box center [921, 49] width 6 height 6
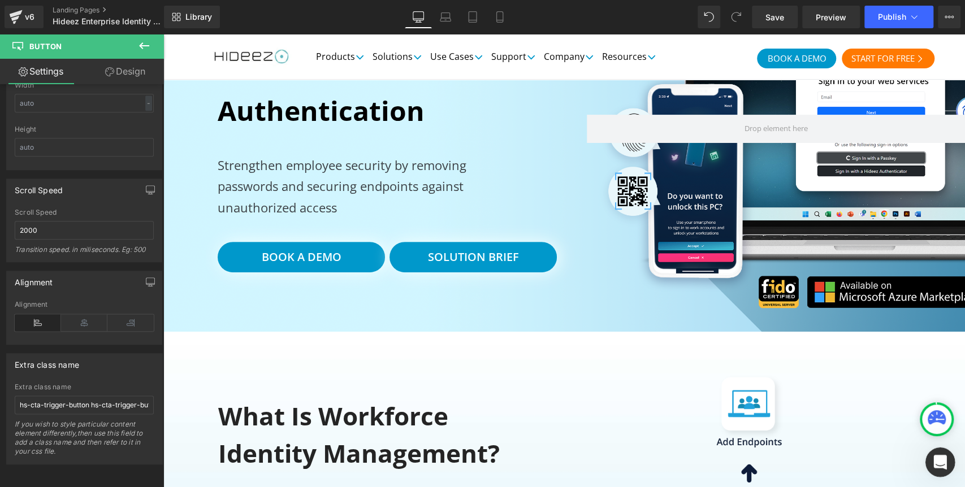
click at [944, 461] on icon "Открыть службу сообщений Intercom" at bounding box center [939, 461] width 19 height 19
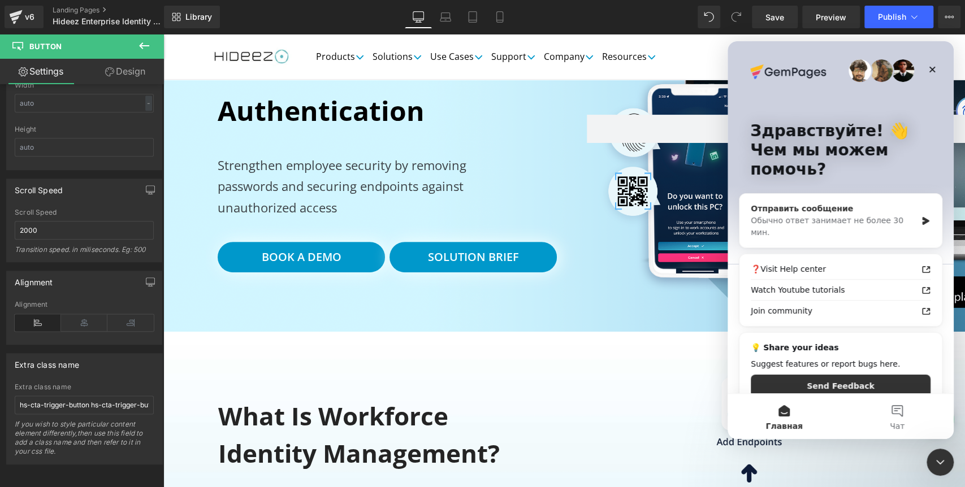
click at [813, 218] on div "Обычно ответ занимает не более 30 мин." at bounding box center [834, 227] width 166 height 24
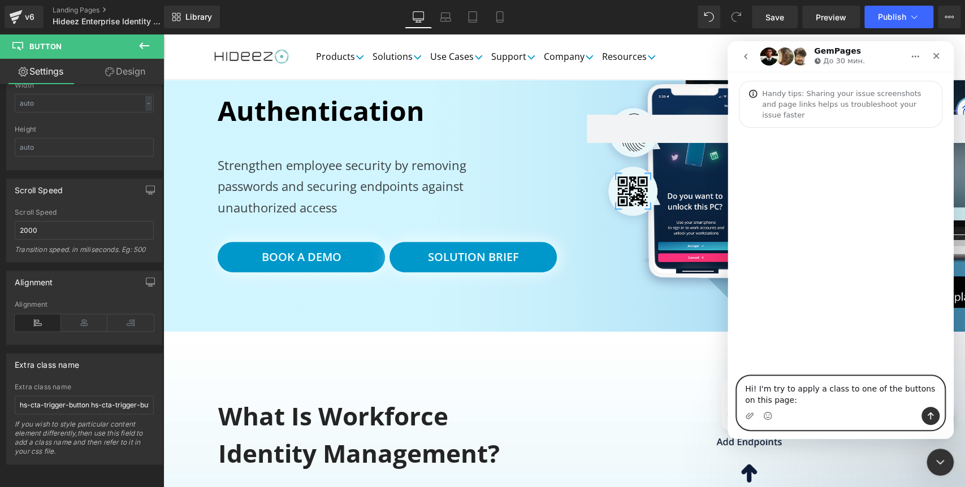
click at [830, 403] on textarea "Hi! I'm try to apply a class to one of the buttons on this page:" at bounding box center [840, 392] width 207 height 31
paste textarea "[URL][DOMAIN_NAME][DOMAIN_NAME]"
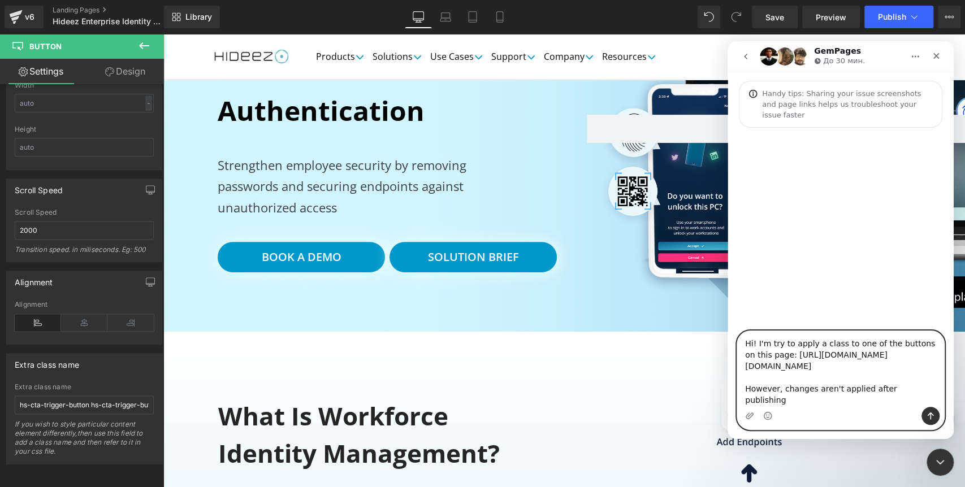
click at [789, 333] on textarea "Hi! I'm try to apply a class to one of the buttons on this page: https://app.ge…" at bounding box center [840, 369] width 207 height 76
click at [760, 340] on textarea "Hi! I'm try to remove a link and apply a class to one of the buttons on this pa…" at bounding box center [840, 369] width 207 height 76
click at [821, 360] on textarea "Hi! I'm try to remove a link and apply a class to one of my buttons on this pag…" at bounding box center [840, 369] width 207 height 76
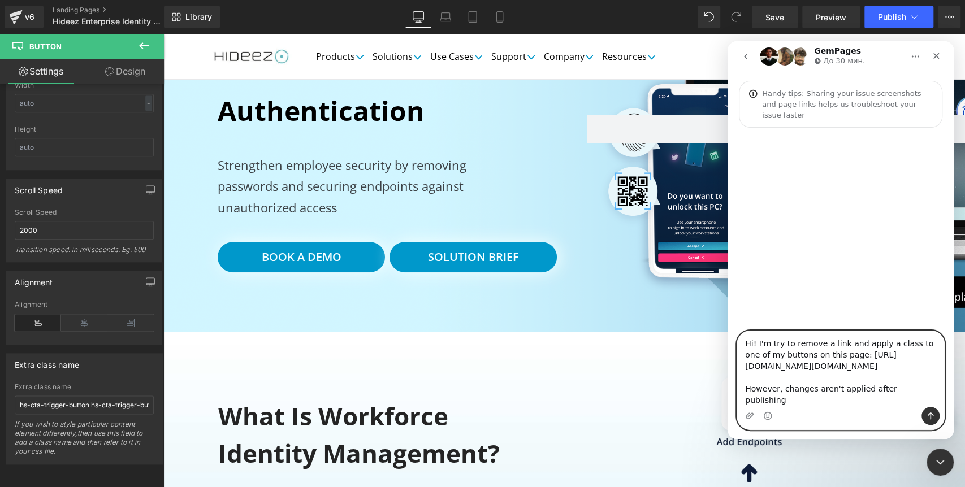
click at [770, 392] on textarea "Hi! I'm try to remove a link and apply a class to one of my buttons on this pag…" at bounding box center [840, 369] width 207 height 76
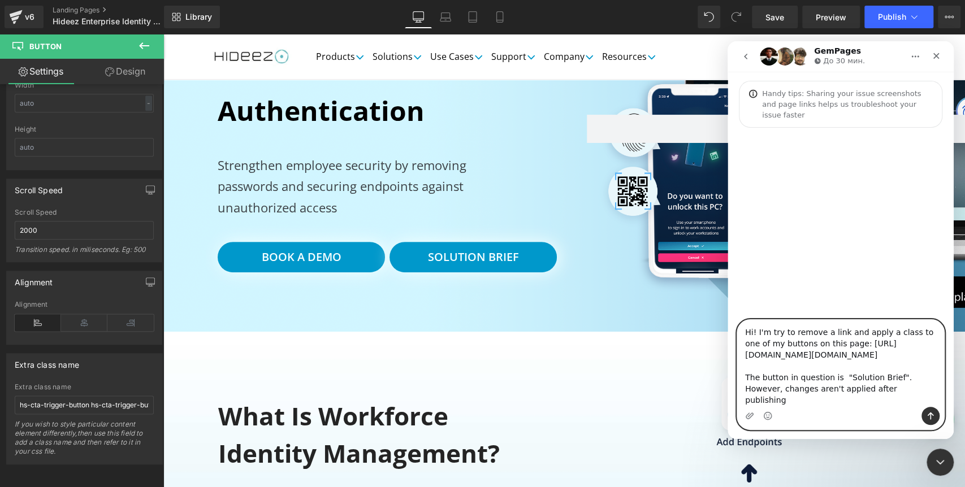
click at [771, 376] on textarea "Hi! I'm try to remove a link and apply a class to one of my buttons on this pag…" at bounding box center [840, 363] width 207 height 87
click at [834, 400] on textarea "Hi! I'm try to remove a link and apply a class to one of my buttons on this pag…" at bounding box center [840, 363] width 207 height 87
click at [893, 402] on textarea "Hi! I'm try to remove a link and apply a class to one of my buttons on this pag…" at bounding box center [840, 363] width 207 height 87
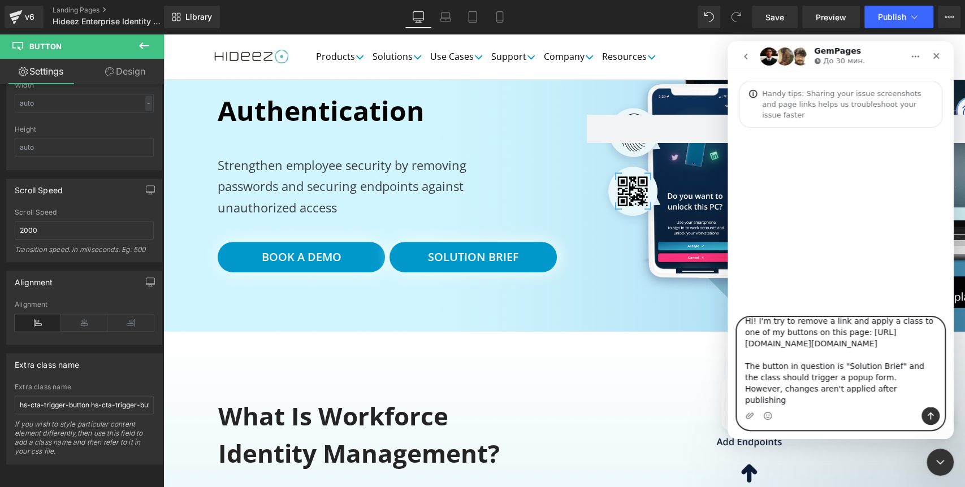
scroll to position [32, 0]
click at [817, 391] on textarea "Hi! I'm try to remove a link and apply a class to one of my buttons on this pag…" at bounding box center [840, 362] width 207 height 89
click at [929, 389] on textarea "Hi! I'm try to remove a link and apply a class to one of my buttons on this pag…" at bounding box center [840, 362] width 207 height 89
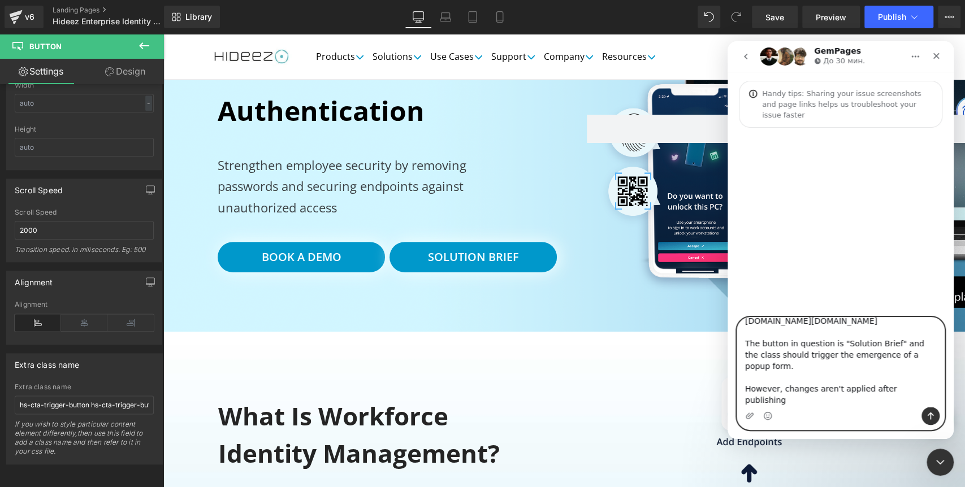
scroll to position [42, 0]
drag, startPoint x: 920, startPoint y: 400, endPoint x: 782, endPoint y: 404, distance: 138.6
click at [782, 404] on textarea "Hi! I'm try to remove a link and apply a class to one of my buttons on this pag…" at bounding box center [840, 362] width 207 height 89
click at [782, 391] on textarea "Hi! I'm try to remove a link and apply a class to one of my buttons on this pag…" at bounding box center [840, 362] width 207 height 89
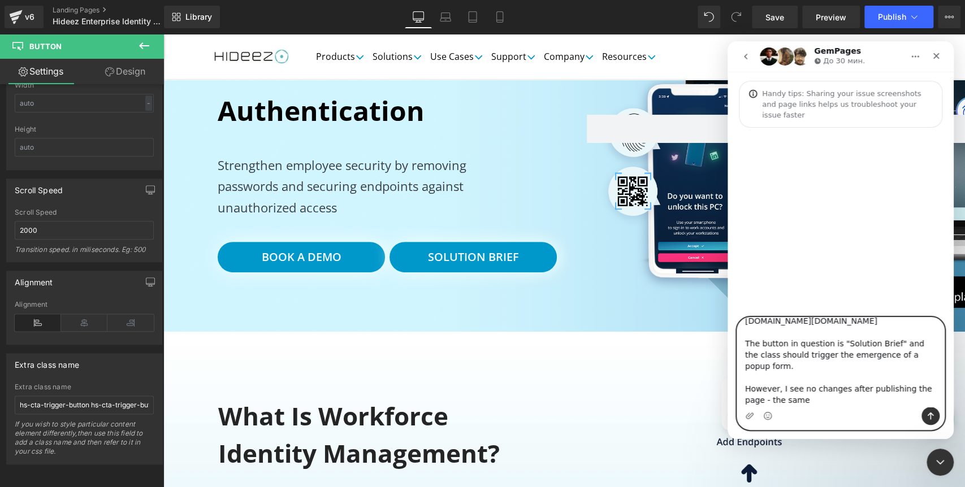
click at [929, 392] on textarea "Hi! I'm try to remove a link and apply a class to one of my buttons on this pag…" at bounding box center [840, 362] width 207 height 89
click at [800, 393] on textarea "Hi! I'm try to remove a link and apply a class to one of my buttons on this pag…" at bounding box center [840, 362] width 207 height 89
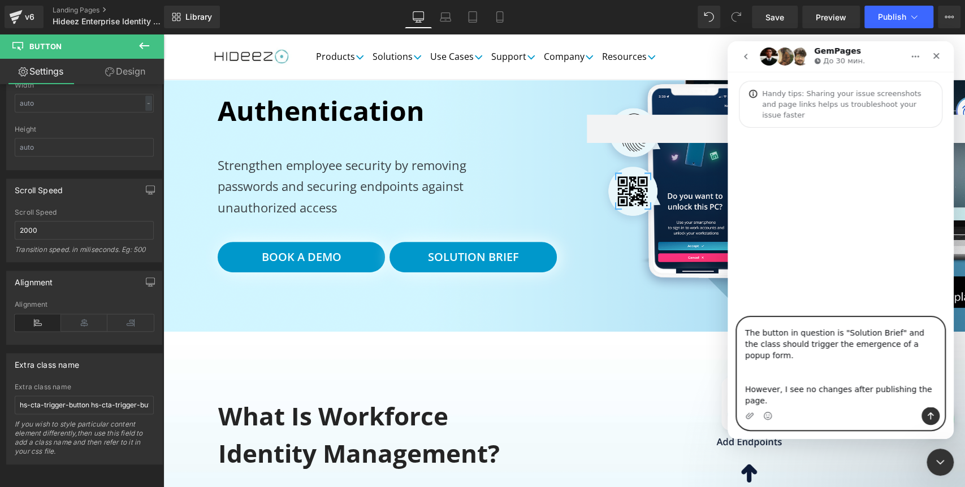
scroll to position [53, 0]
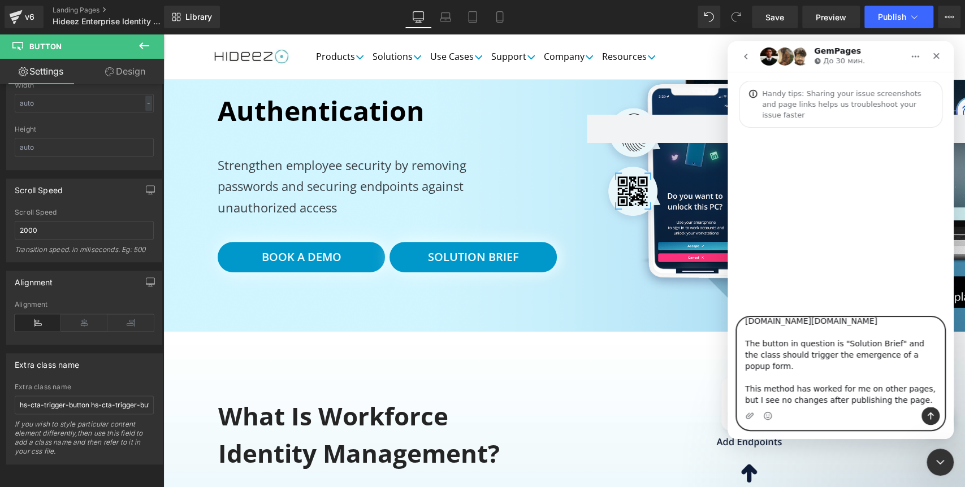
click at [870, 403] on textarea "Hi! I'm try to remove a link and apply a class to one of my buttons on this pag…" at bounding box center [840, 362] width 207 height 89
click at [873, 403] on textarea "Hi! I'm try to remove a link and apply a class to one of my buttons on this pag…" at bounding box center [840, 362] width 207 height 89
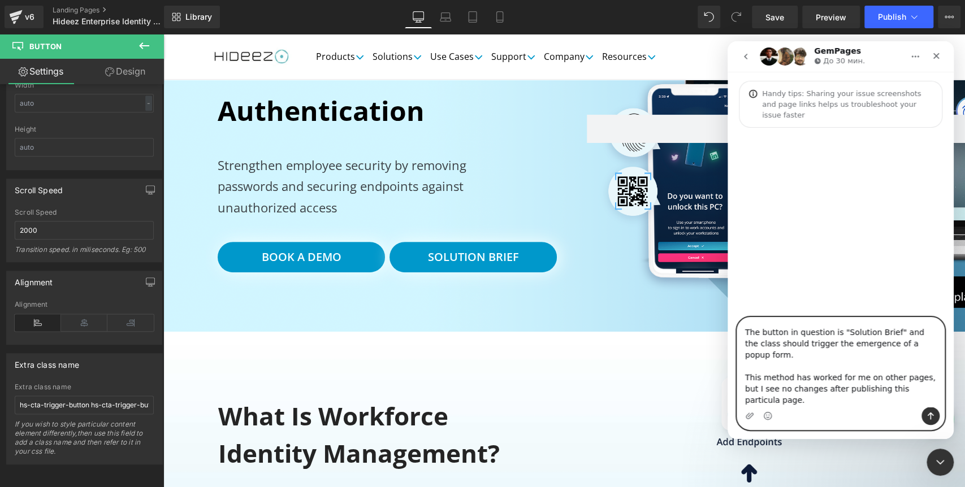
type textarea "Hi! I'm try to remove a link and apply a class to one of my buttons on this pag…"
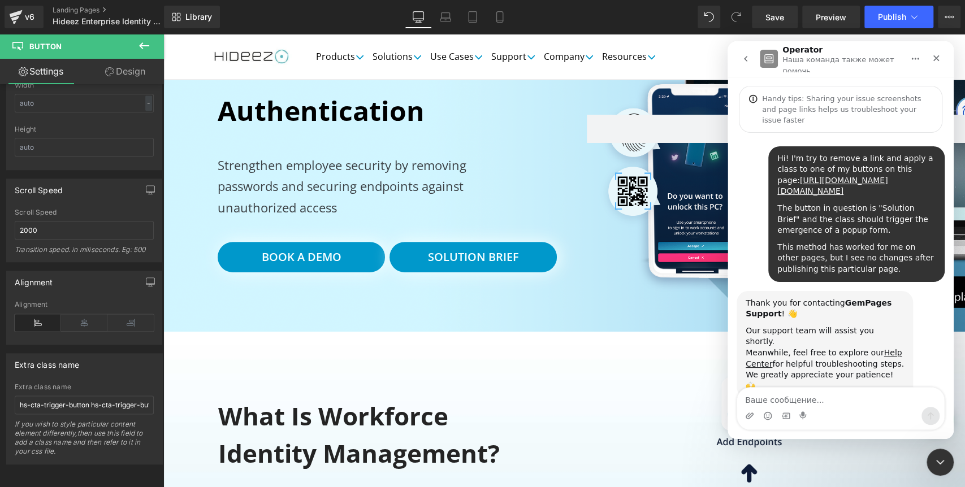
scroll to position [23, 0]
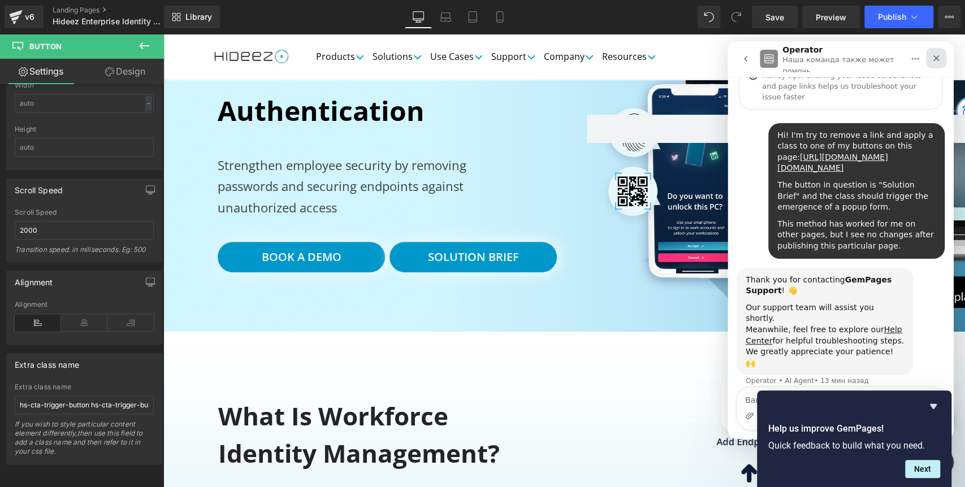
click at [934, 58] on icon "Закрыть" at bounding box center [936, 58] width 9 height 9
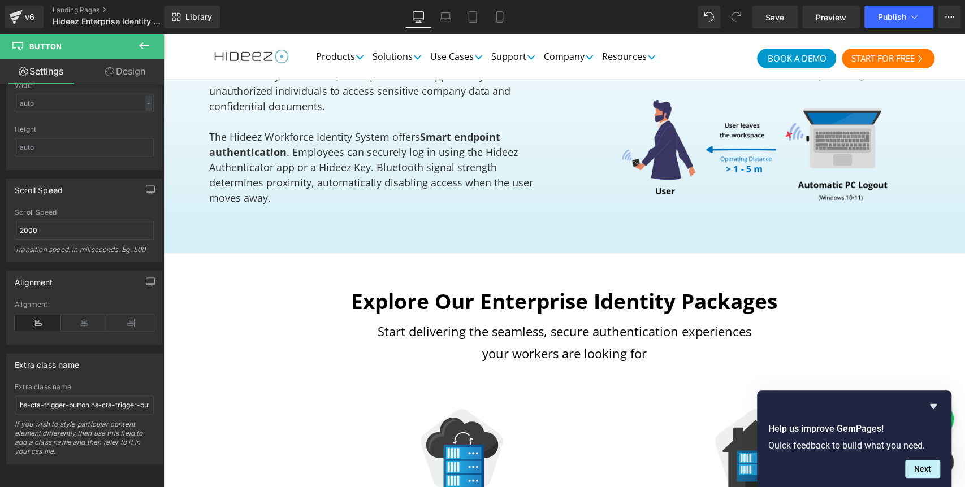
scroll to position [1570, 0]
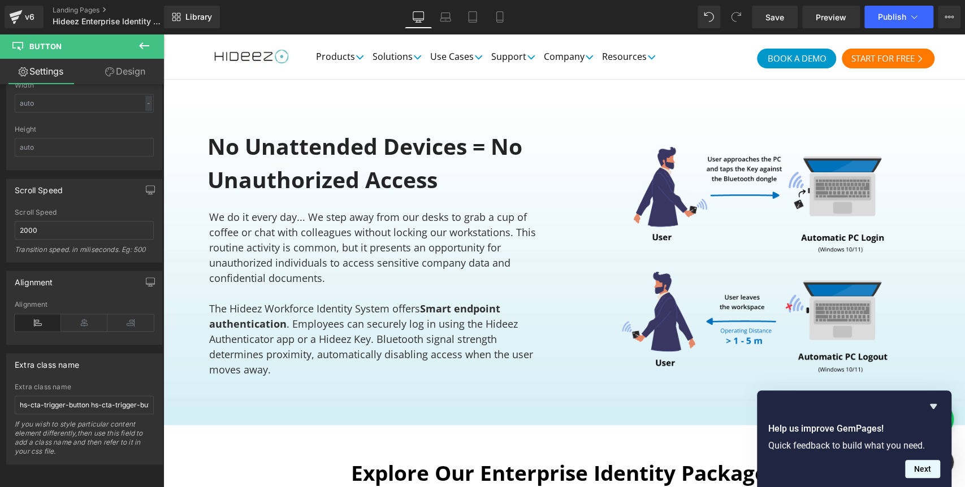
click at [922, 467] on button "Next" at bounding box center [922, 469] width 35 height 18
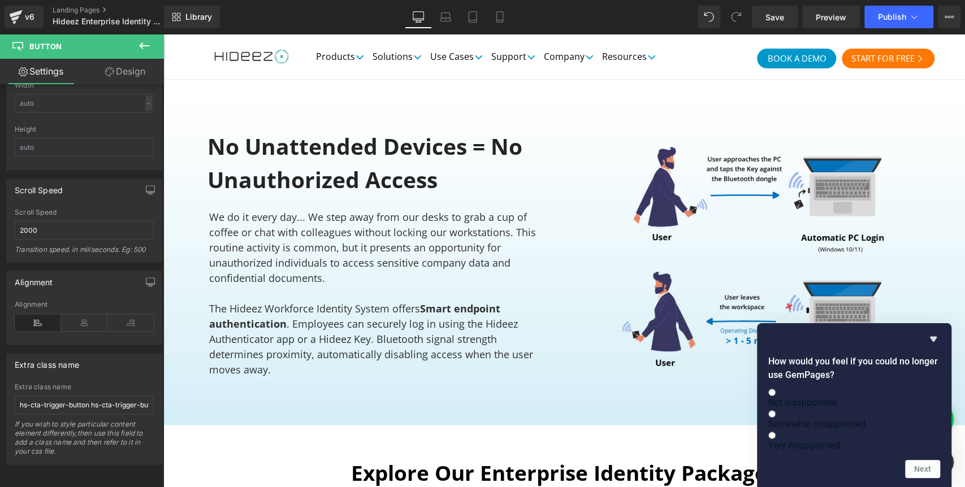
click at [929, 333] on icon "Hide survey" at bounding box center [934, 340] width 14 height 14
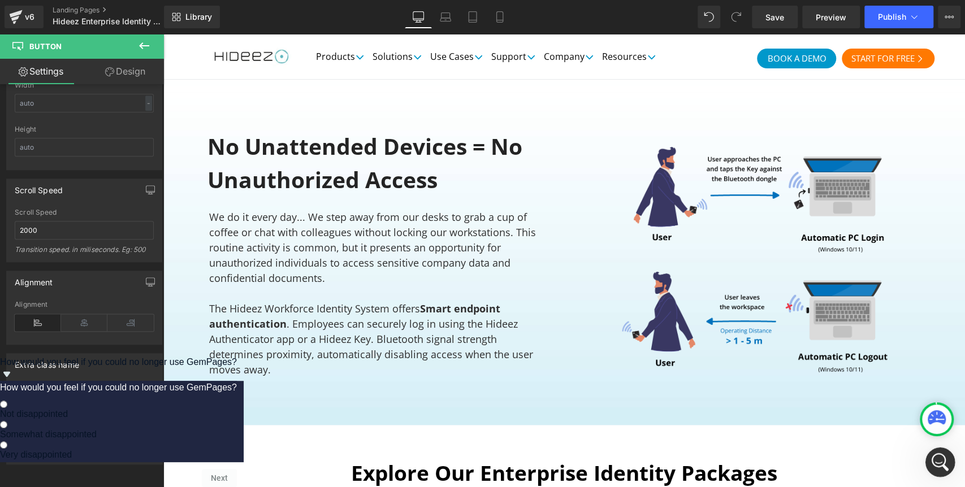
click at [942, 452] on div "Открыть службу сообщений Intercom" at bounding box center [938, 460] width 37 height 37
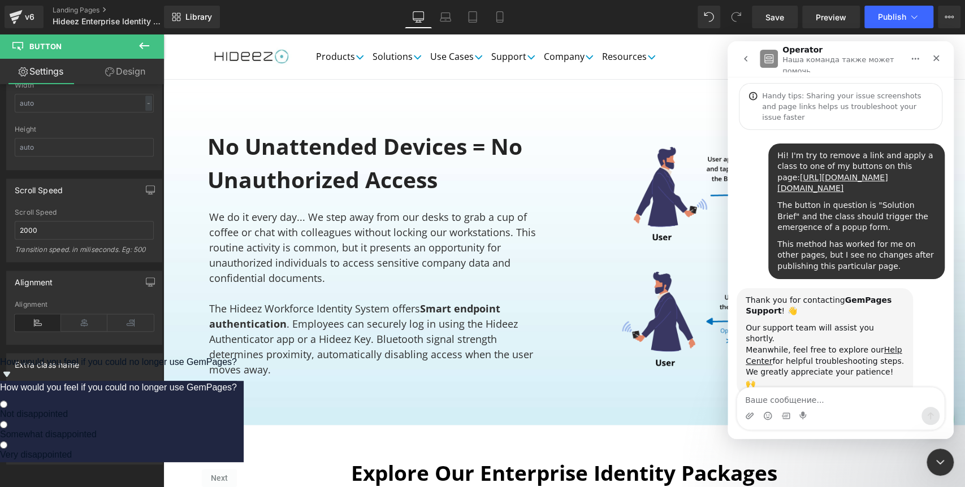
scroll to position [23, 0]
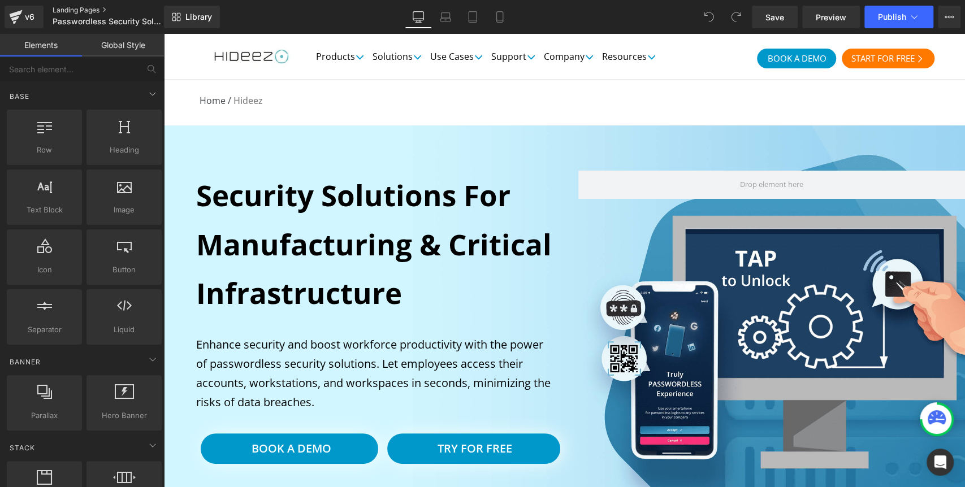
click at [69, 10] on link "Landing Pages" at bounding box center [118, 10] width 130 height 9
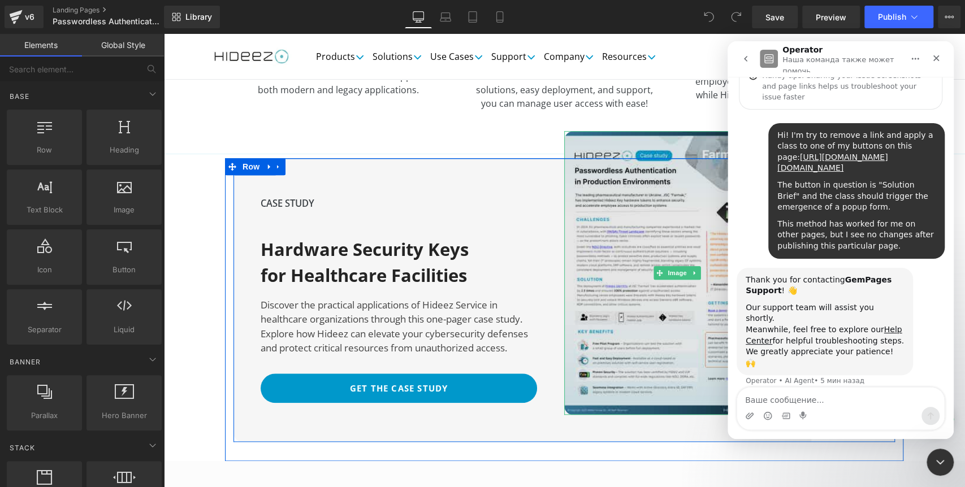
scroll to position [3450, 1]
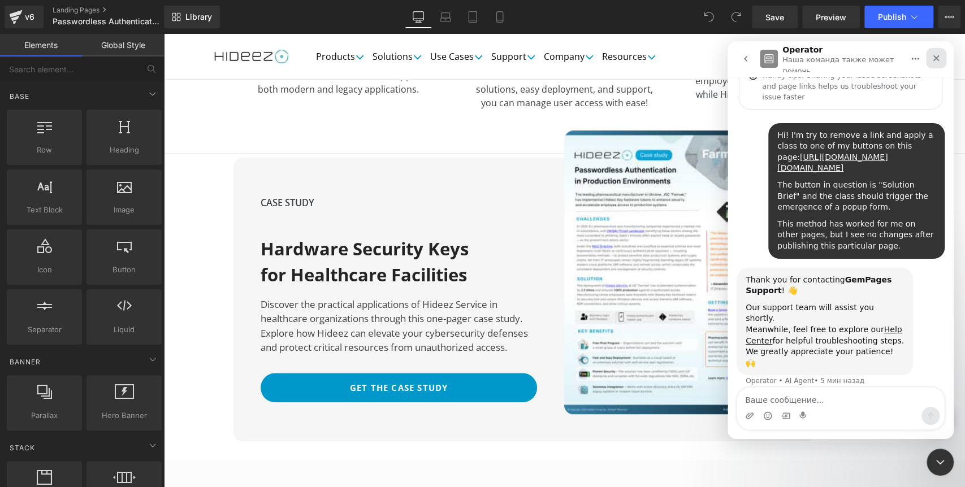
click at [938, 59] on icon "Закрыть" at bounding box center [937, 58] width 6 height 6
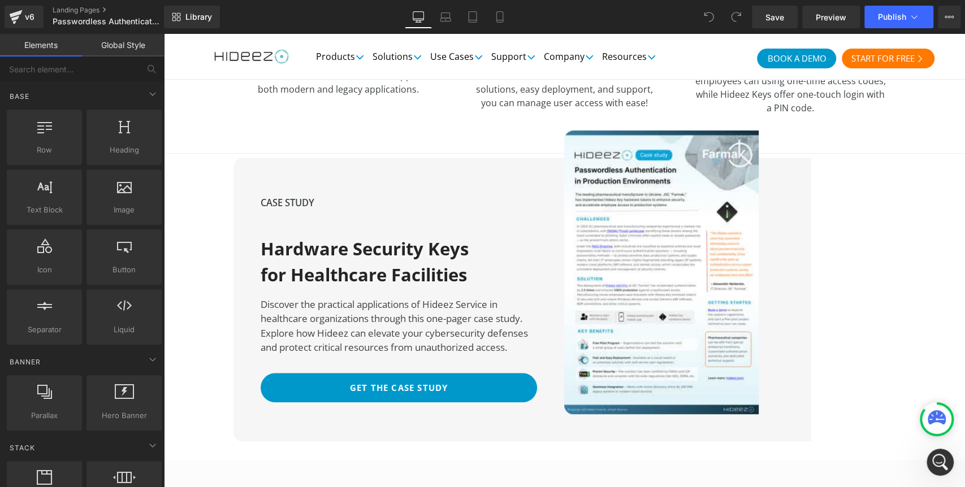
scroll to position [23, 0]
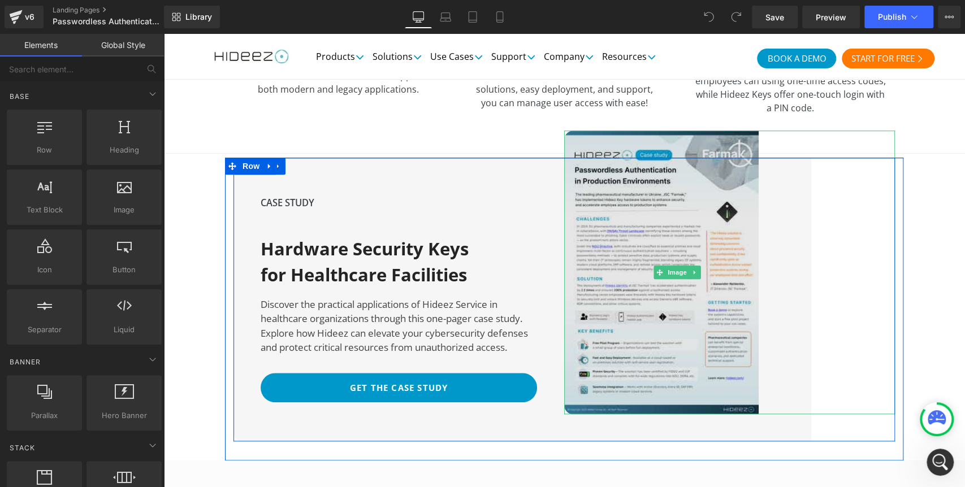
click at [752, 131] on img at bounding box center [677, 273] width 226 height 284
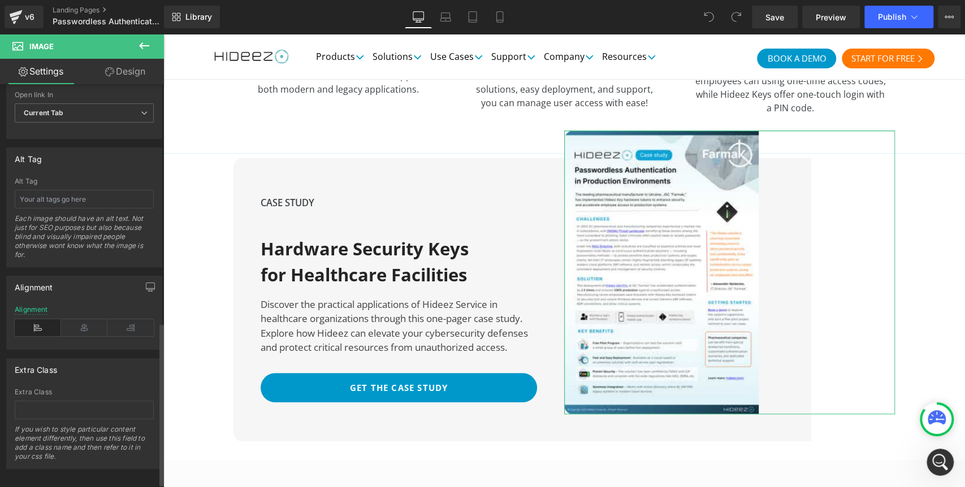
scroll to position [588, 0]
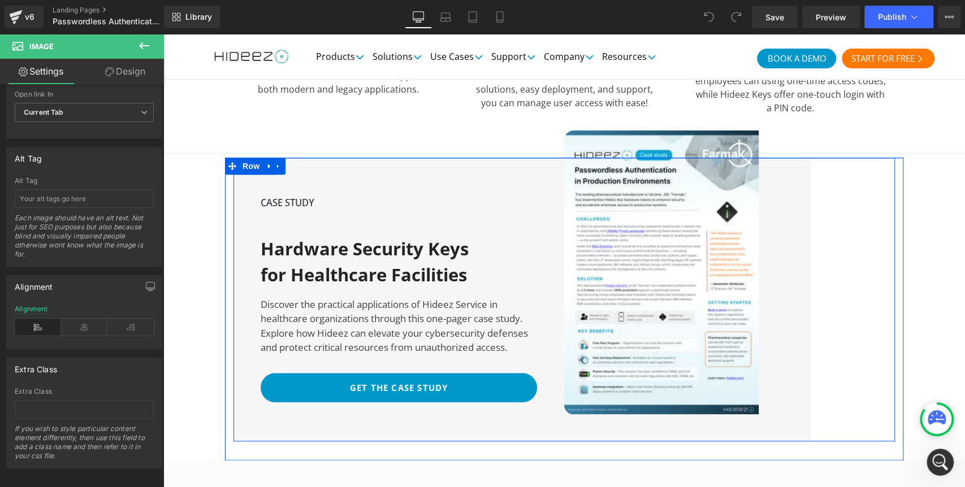
click at [240, 158] on div "CASE STUDY Text Block Hardware Security Keys for Healthcare Facilities Heading …" at bounding box center [399, 300] width 331 height 284
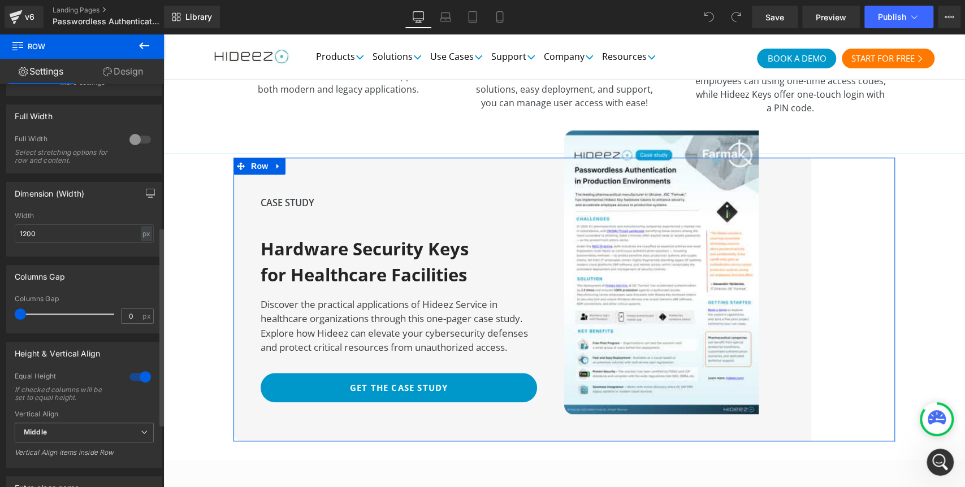
scroll to position [298, 0]
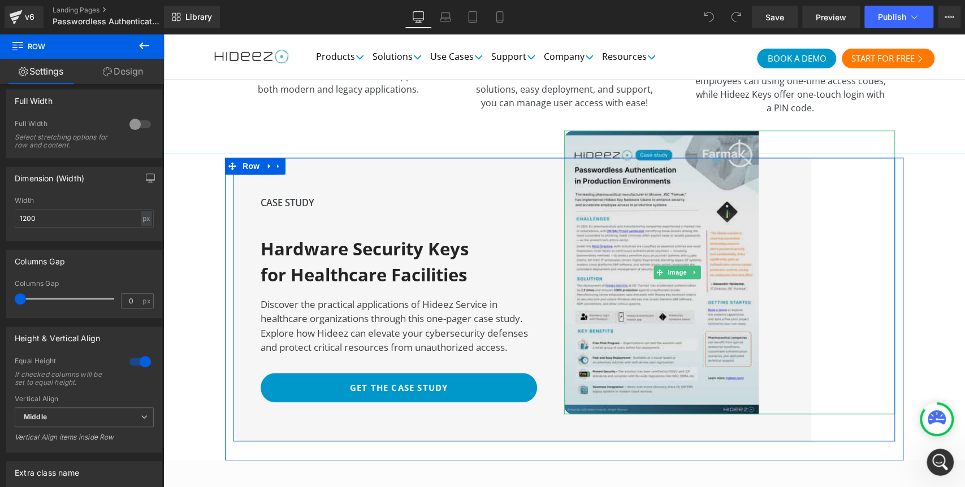
click at [573, 131] on img at bounding box center [677, 273] width 226 height 284
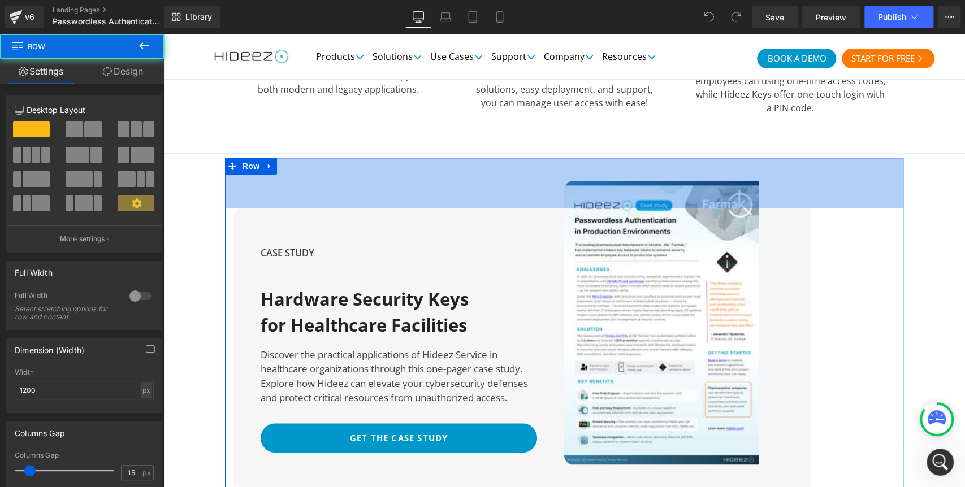
drag, startPoint x: 354, startPoint y: 123, endPoint x: 346, endPoint y: 176, distance: 53.3
click at [346, 176] on div "CASE STUDY Text Block Hardware Security Keys for Healthcare Facilities Heading …" at bounding box center [564, 334] width 679 height 353
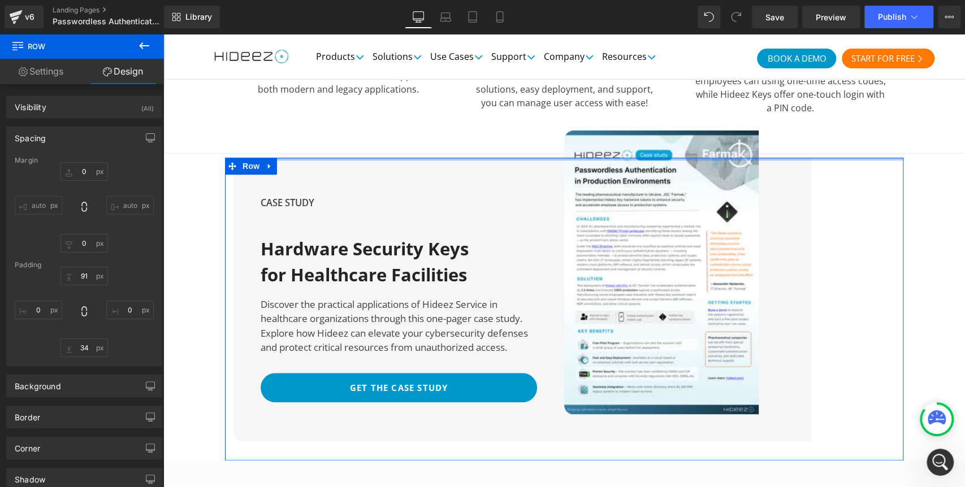
drag, startPoint x: 480, startPoint y: 171, endPoint x: 491, endPoint y: 99, distance: 72.6
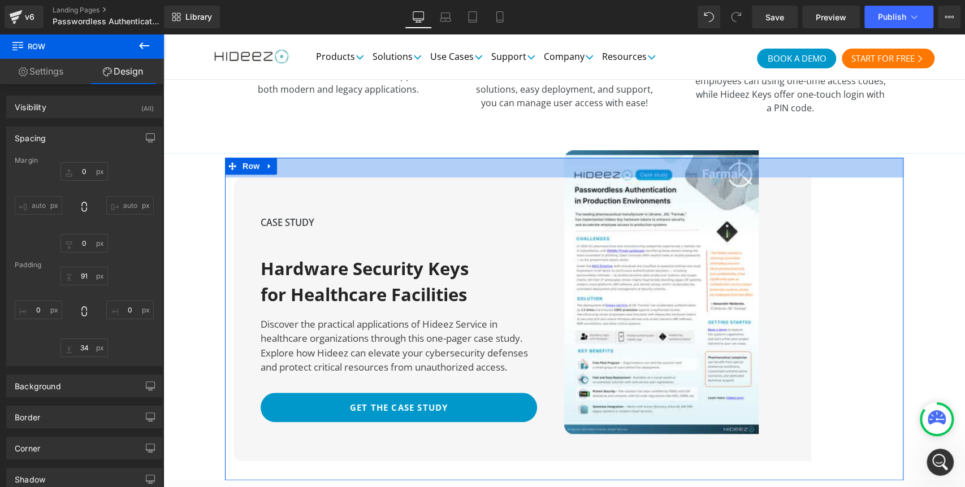
drag, startPoint x: 282, startPoint y: 122, endPoint x: 279, endPoint y: 149, distance: 27.2
click at [280, 158] on div "CASE STUDY Text Block Hardware Security Keys for Healthcare Facilities Heading …" at bounding box center [564, 319] width 679 height 323
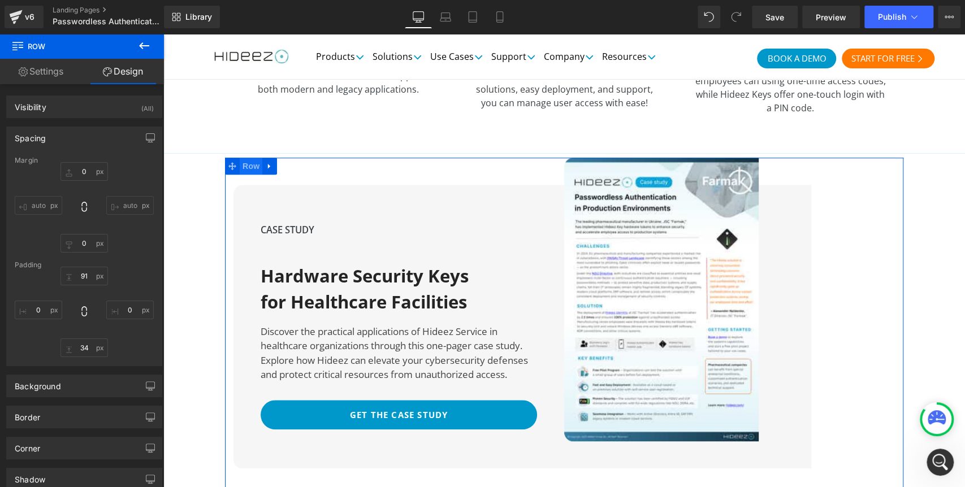
click at [246, 158] on span "Row" at bounding box center [251, 166] width 23 height 17
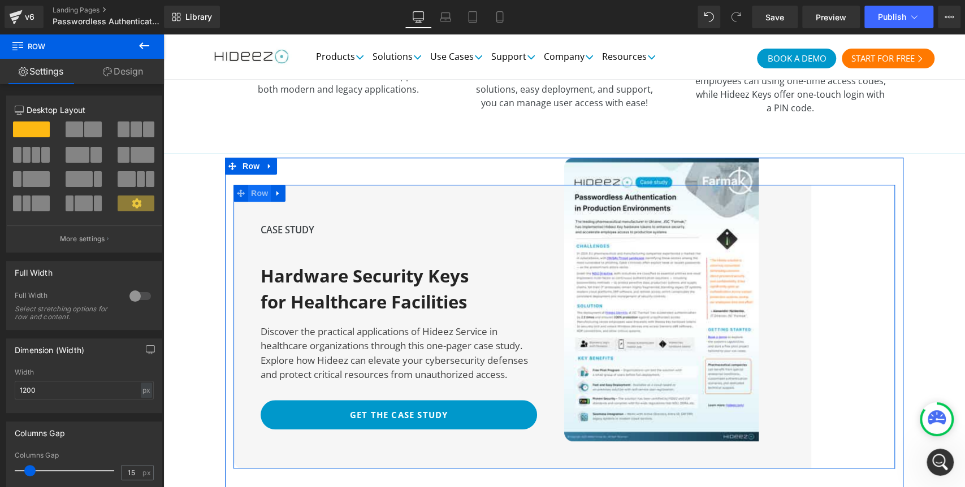
click at [256, 185] on span "Row" at bounding box center [259, 193] width 23 height 17
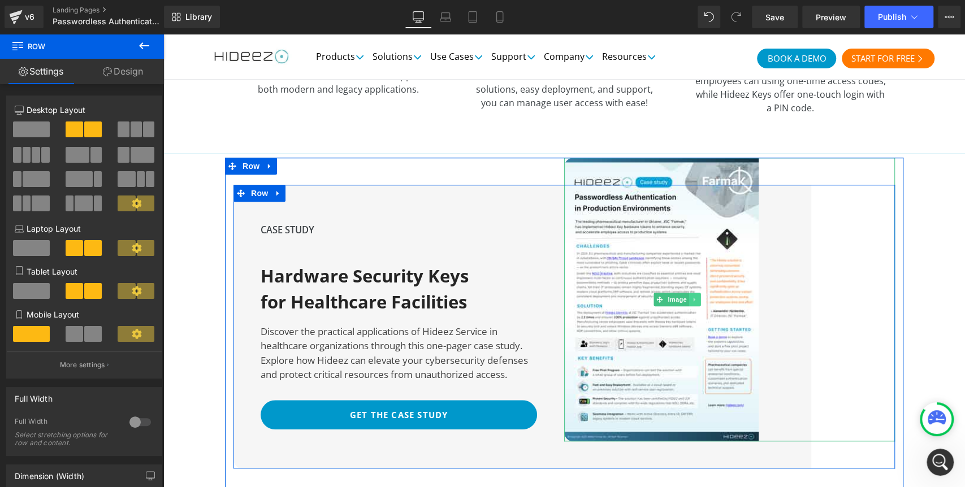
click at [694, 297] on icon at bounding box center [695, 299] width 2 height 4
click at [695, 293] on link at bounding box center [701, 300] width 12 height 14
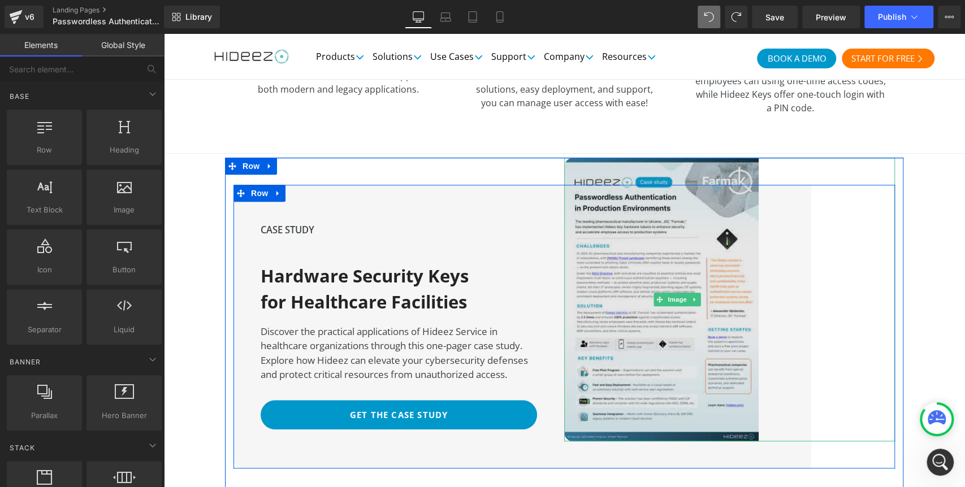
click at [644, 170] on img at bounding box center [677, 300] width 226 height 284
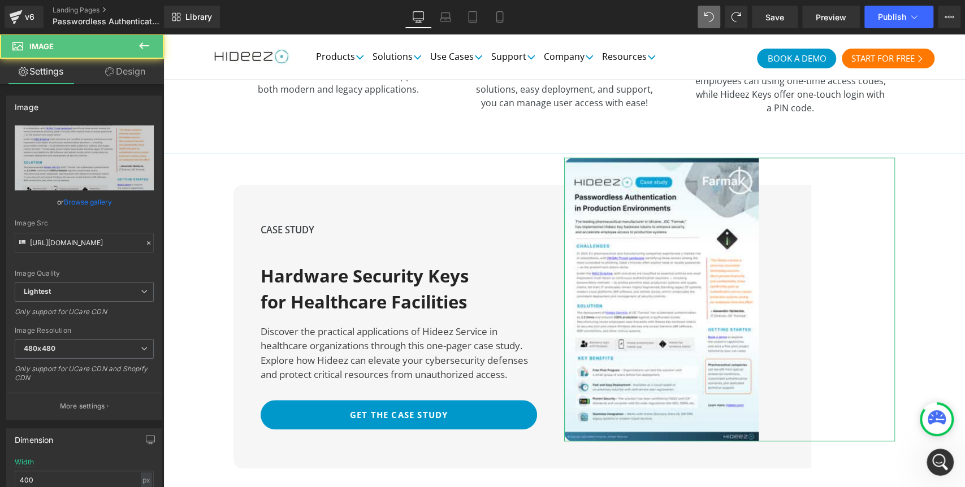
click at [116, 74] on link "Design" at bounding box center [125, 71] width 82 height 25
click at [0, 0] on div "Spacing" at bounding box center [0, 0] width 0 height 0
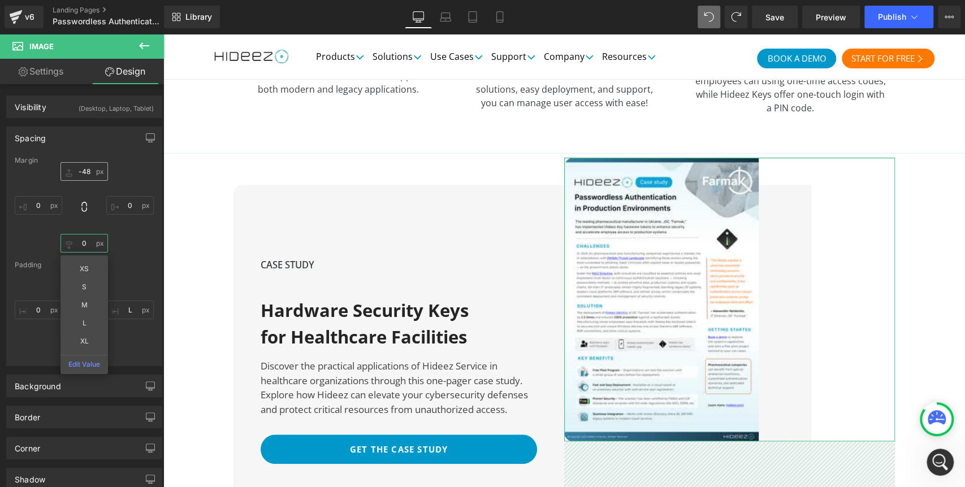
type input "174"
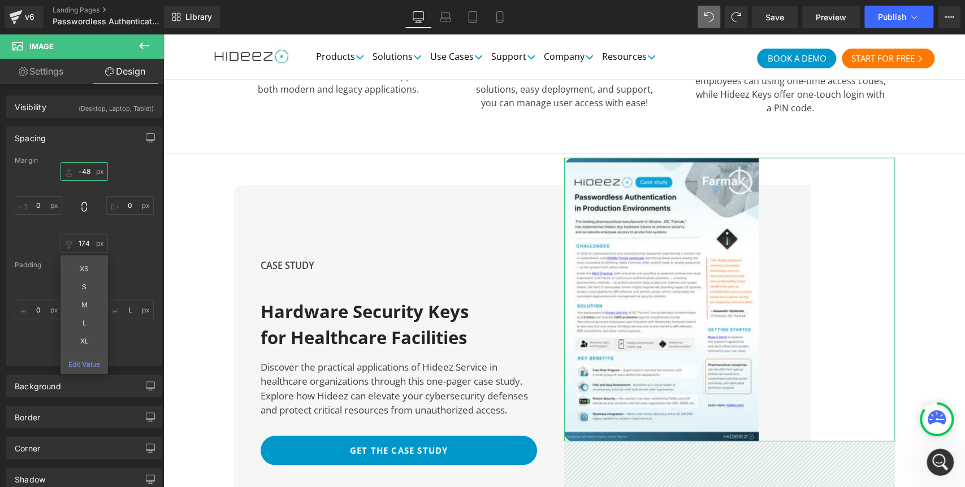
click at [81, 176] on input "text" at bounding box center [85, 171] width 48 height 19
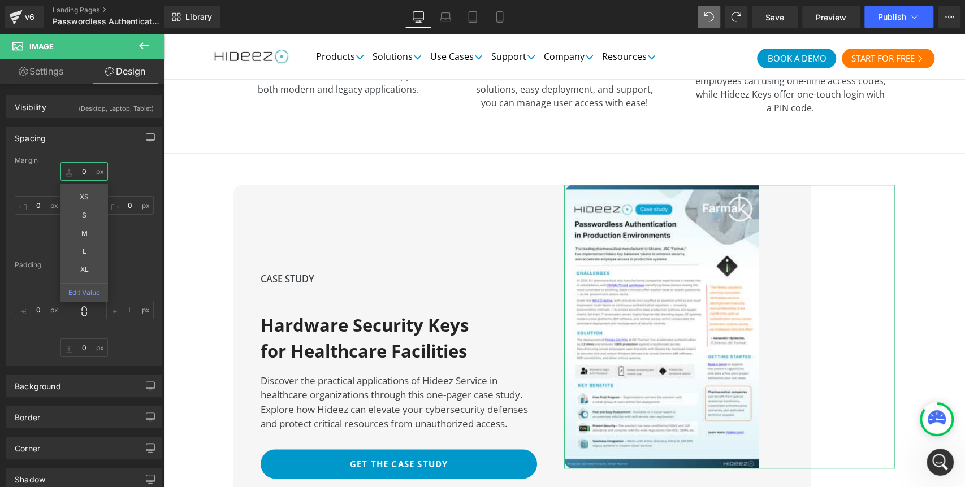
type input "0"
click at [152, 253] on div "Margin 0 174 [GEOGRAPHIC_DATA]" at bounding box center [84, 261] width 155 height 209
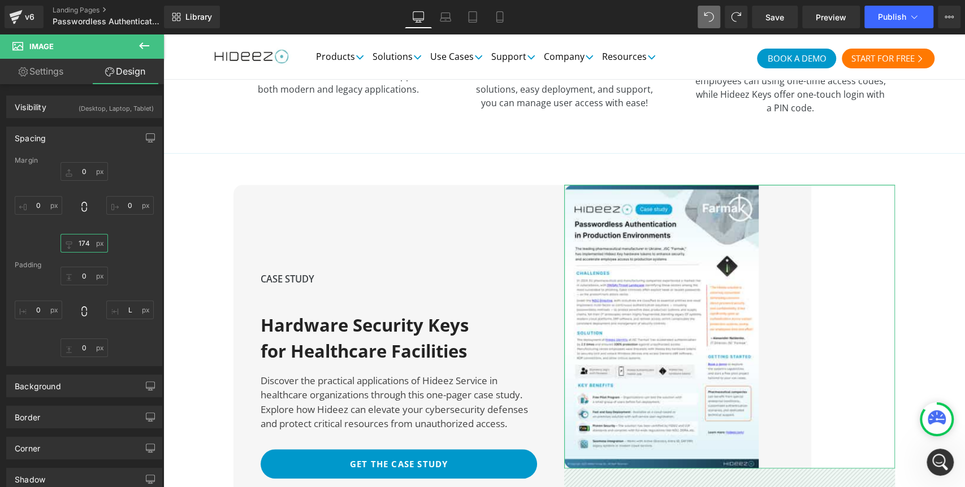
click at [77, 245] on input "174" at bounding box center [85, 243] width 48 height 19
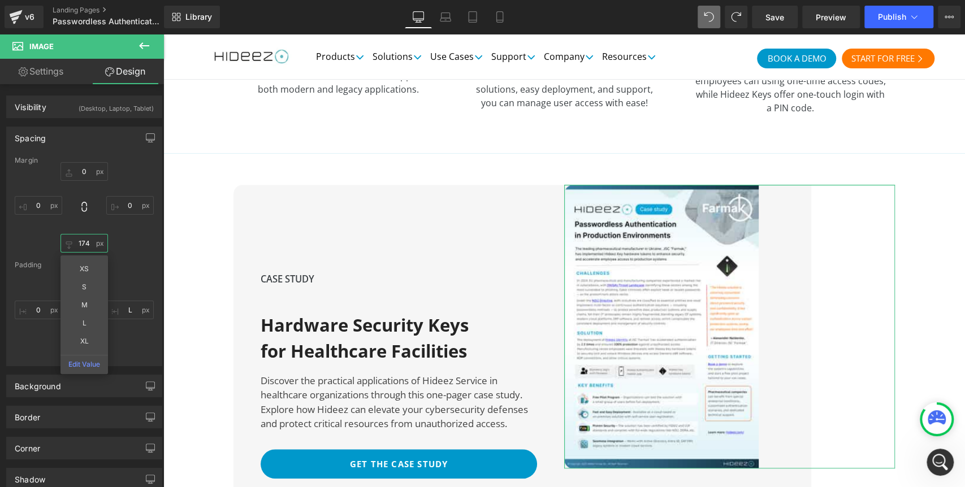
click at [77, 245] on input "174" at bounding box center [85, 243] width 48 height 19
type input "0"
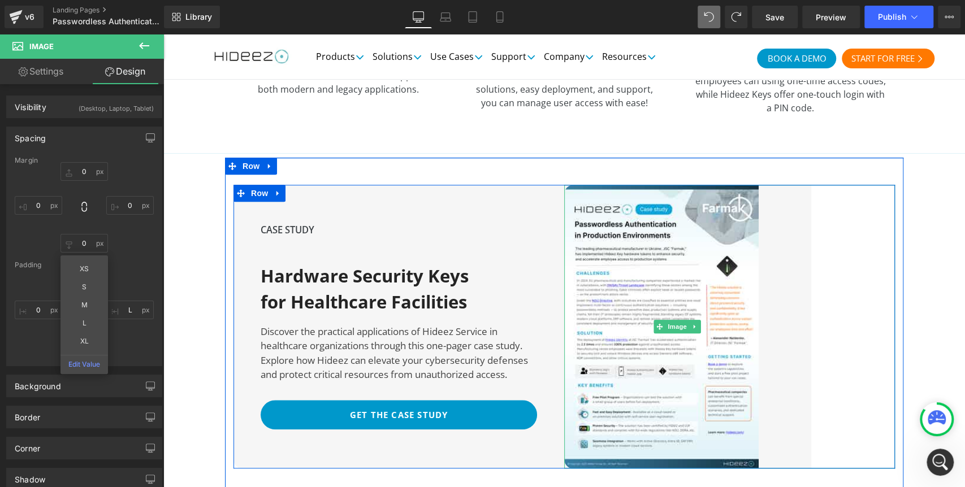
click at [841, 278] on div at bounding box center [729, 327] width 331 height 284
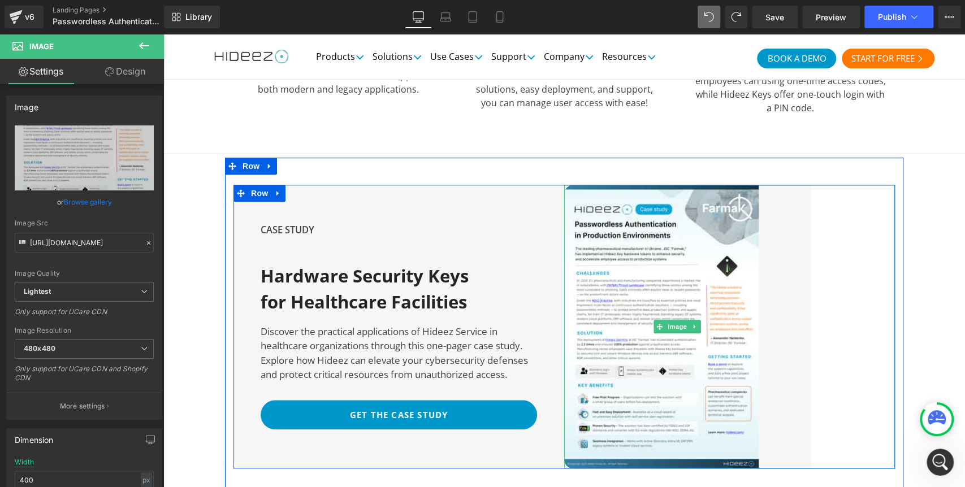
click at [835, 185] on div at bounding box center [729, 327] width 331 height 284
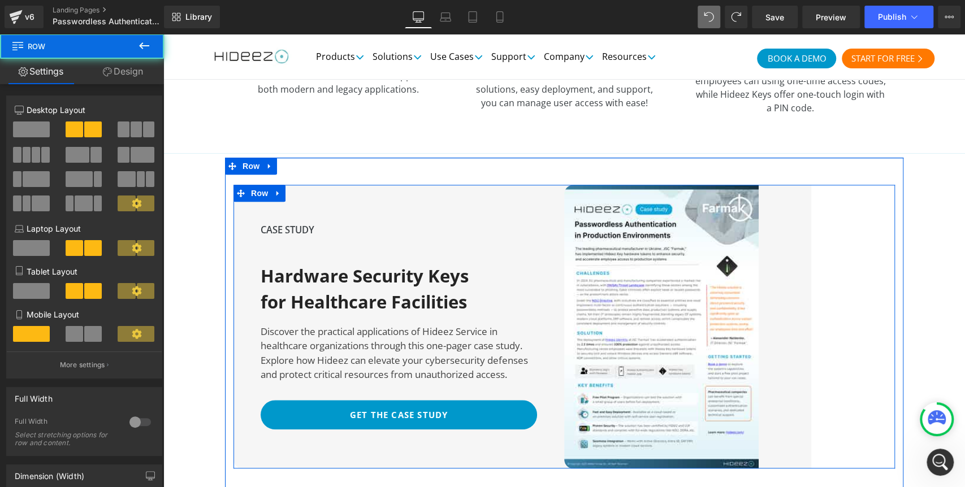
click at [342, 185] on div "CASE STUDY Text Block Hardware Security Keys for Healthcare Facilities Heading …" at bounding box center [399, 327] width 331 height 284
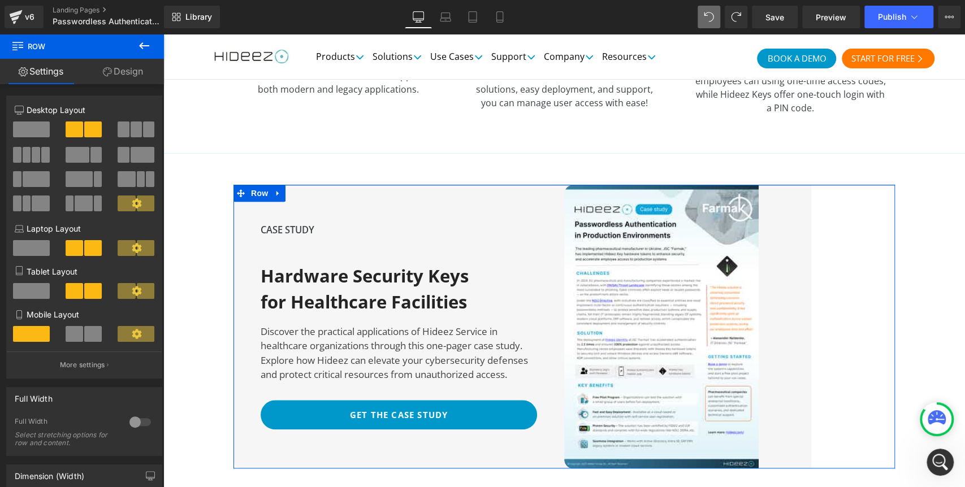
click at [122, 75] on link "Design" at bounding box center [123, 71] width 82 height 25
click at [0, 0] on div "Spacing" at bounding box center [0, 0] width 0 height 0
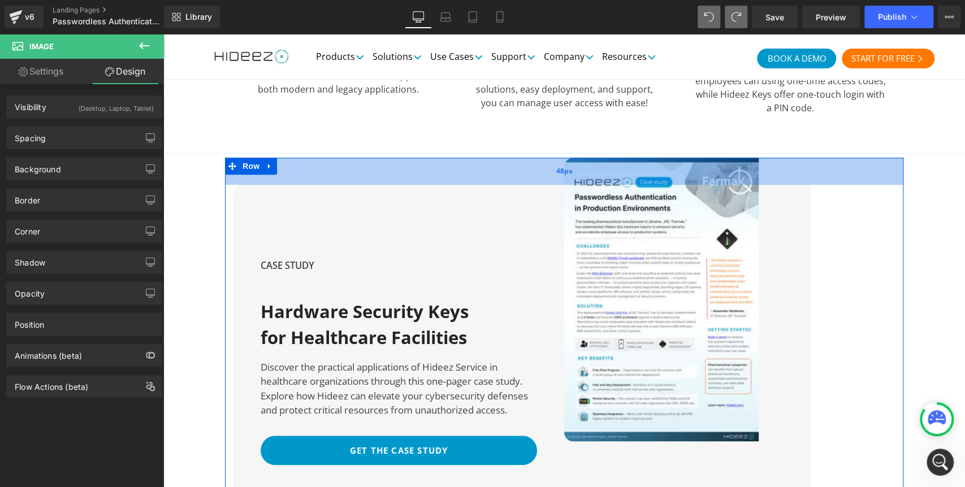
click at [610, 158] on div "48px" at bounding box center [564, 171] width 679 height 27
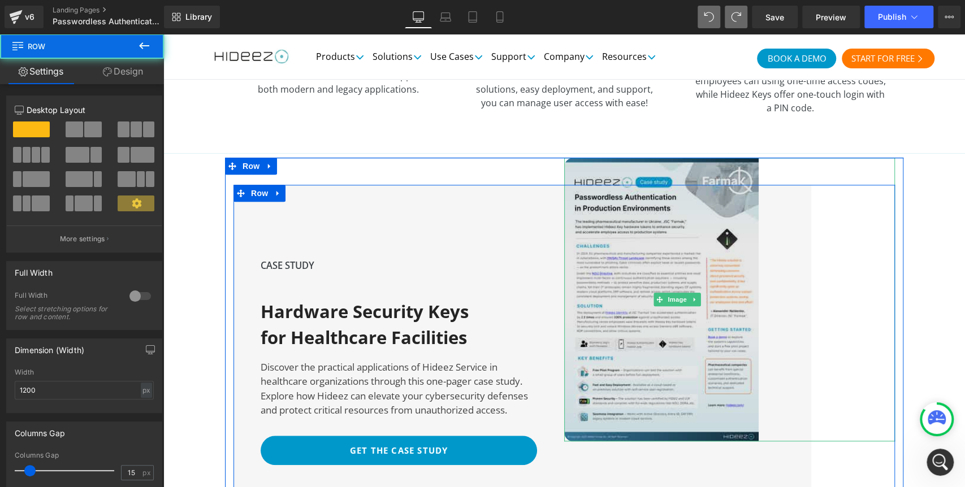
click at [599, 196] on img at bounding box center [677, 300] width 226 height 284
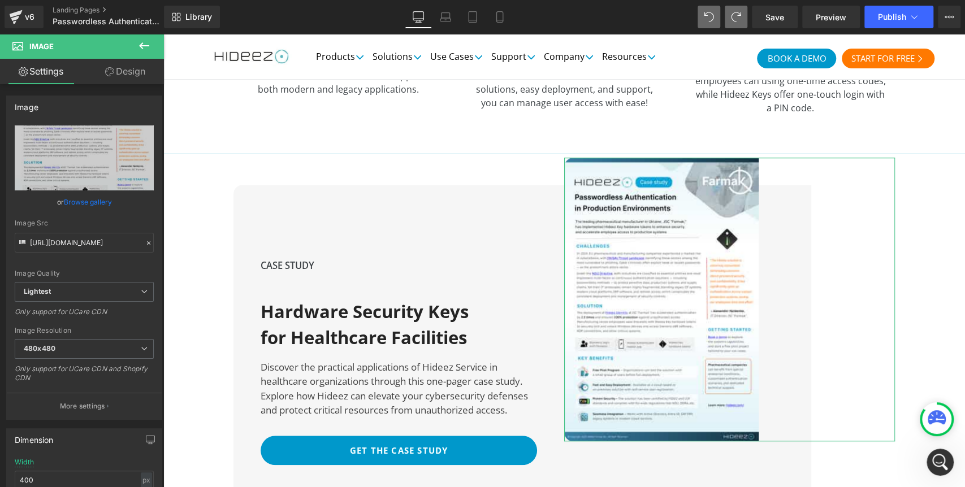
click at [125, 70] on link "Design" at bounding box center [125, 71] width 82 height 25
click at [0, 0] on div "Spacing" at bounding box center [0, 0] width 0 height 0
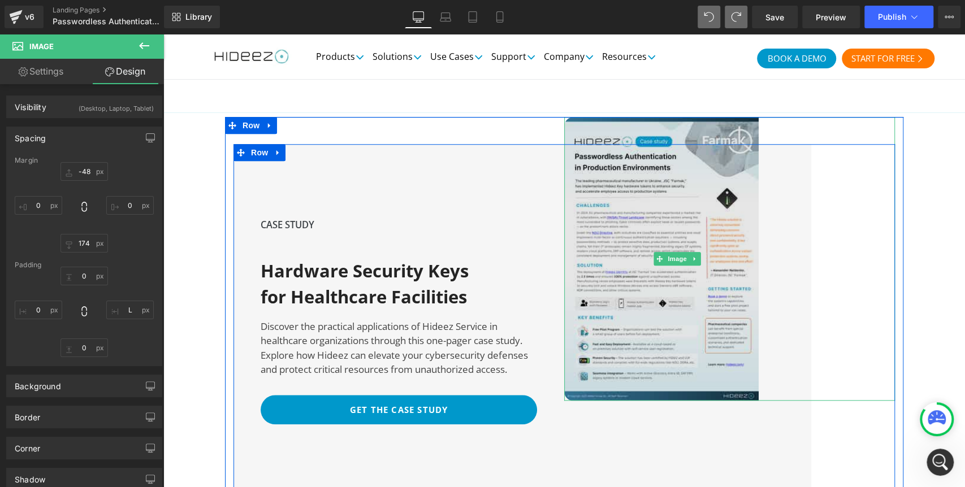
scroll to position [3513, 1]
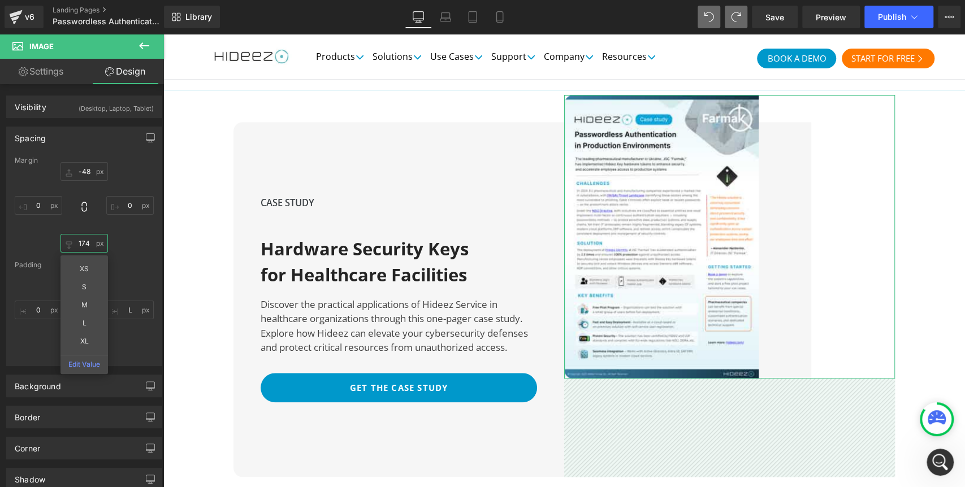
click at [90, 246] on input "text" at bounding box center [85, 243] width 48 height 19
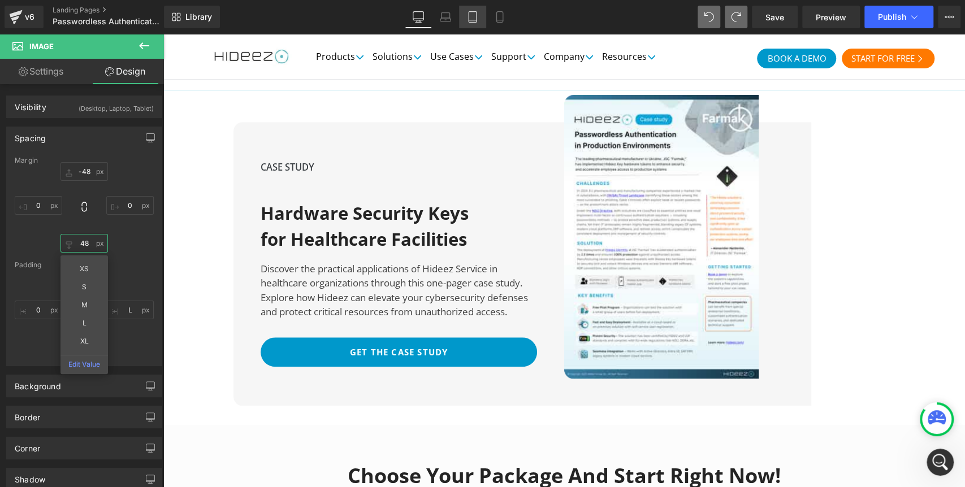
type input "48"
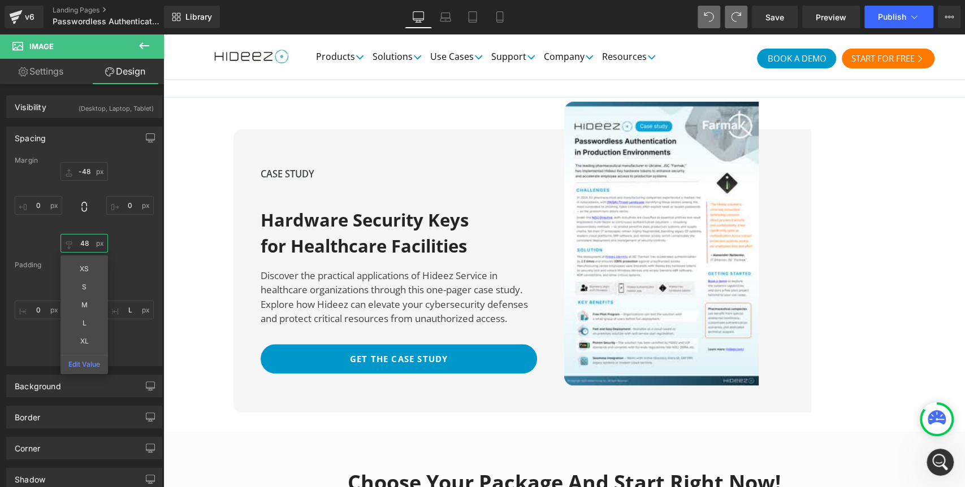
scroll to position [3491, 0]
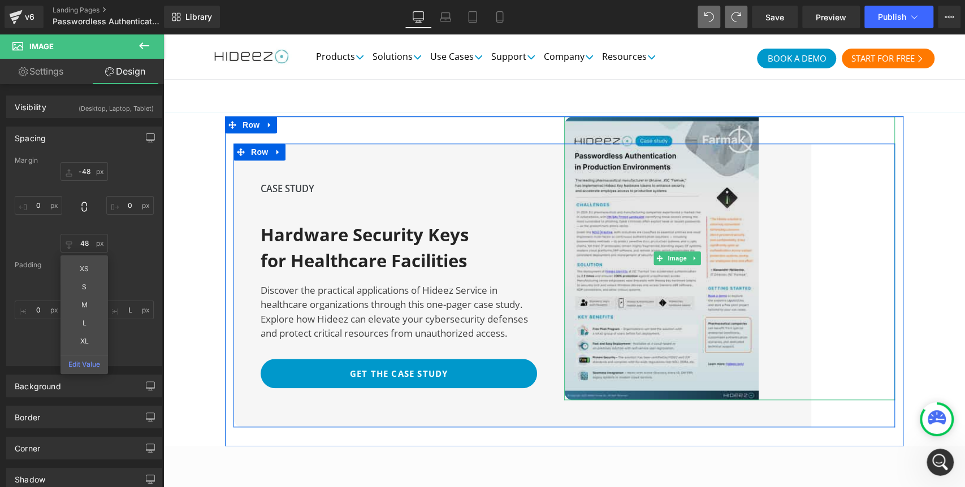
click at [616, 231] on img at bounding box center [677, 258] width 226 height 284
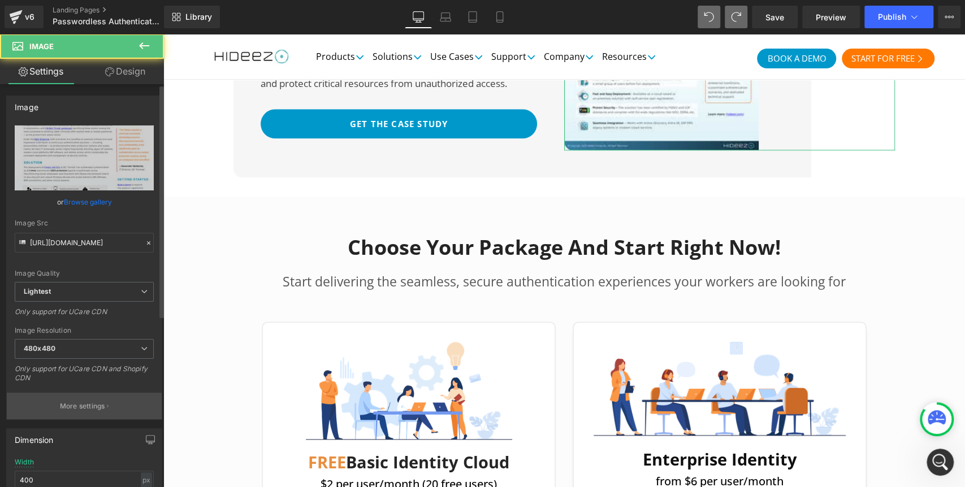
scroll to position [3742, 0]
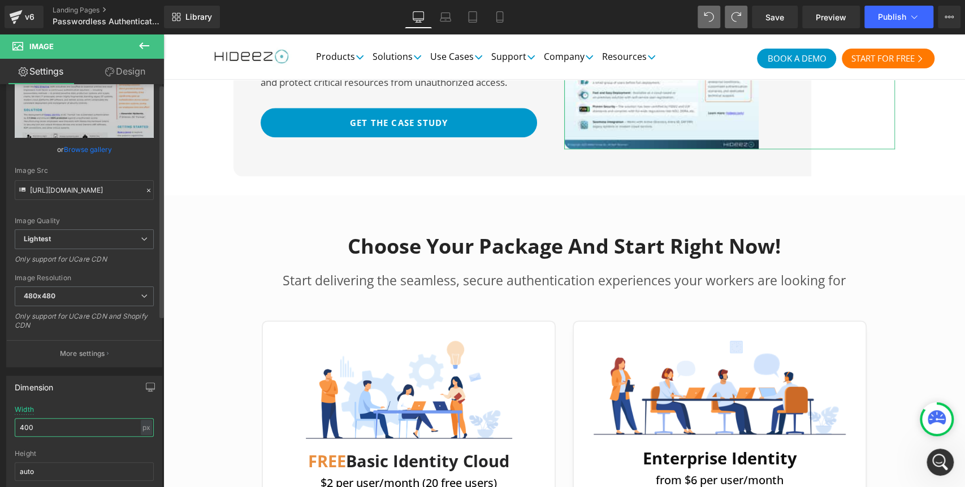
drag, startPoint x: 45, startPoint y: 480, endPoint x: 0, endPoint y: 480, distance: 44.7
click at [0, 480] on div "Dimension 400px Width 400 px % px auto Height auto 0 Circle Image" at bounding box center [84, 444] width 169 height 152
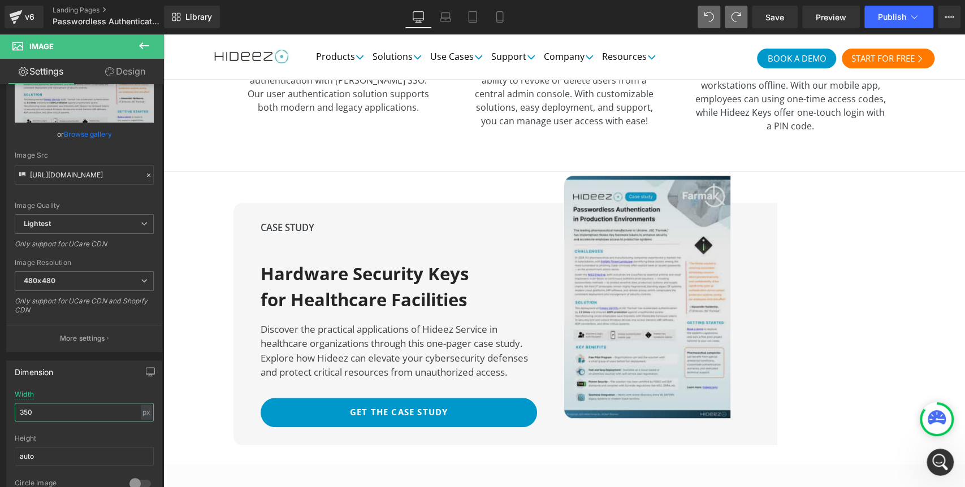
scroll to position [3408, 0]
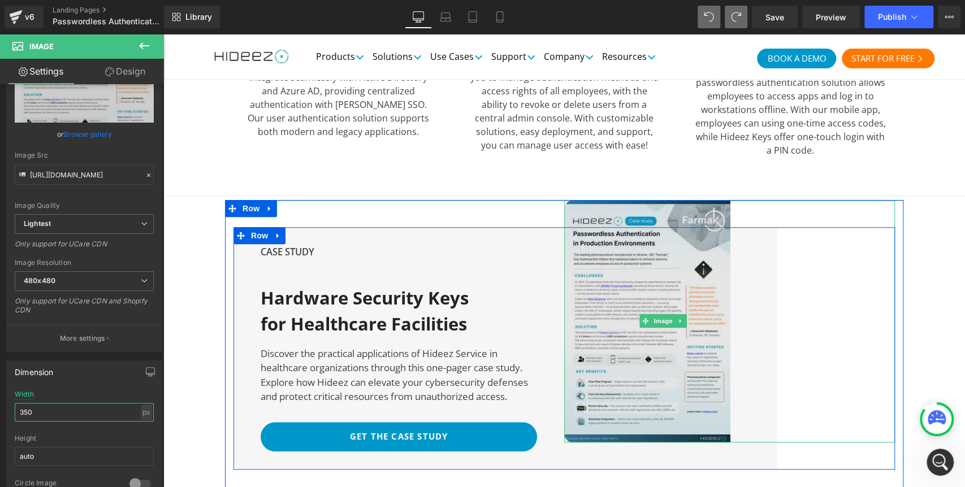
type input "350"
click at [578, 281] on img at bounding box center [663, 321] width 198 height 243
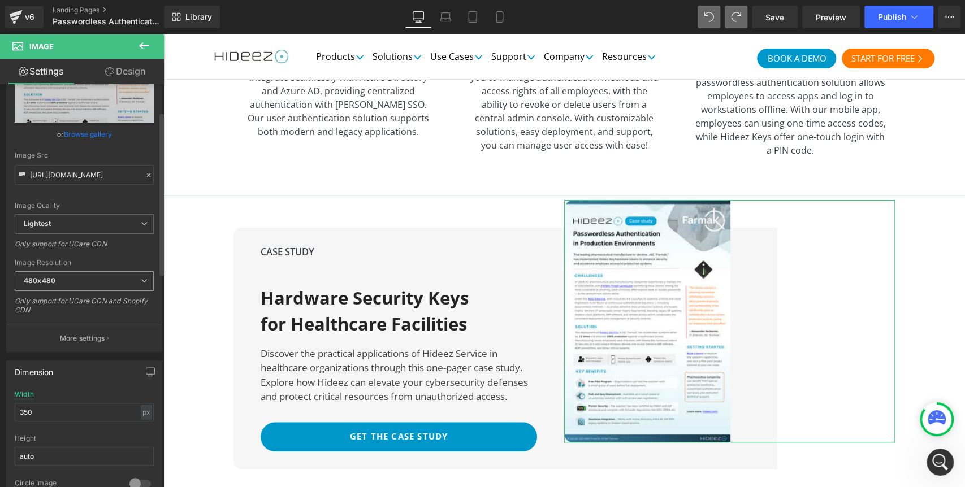
click at [51, 280] on b "480x480" at bounding box center [40, 281] width 32 height 8
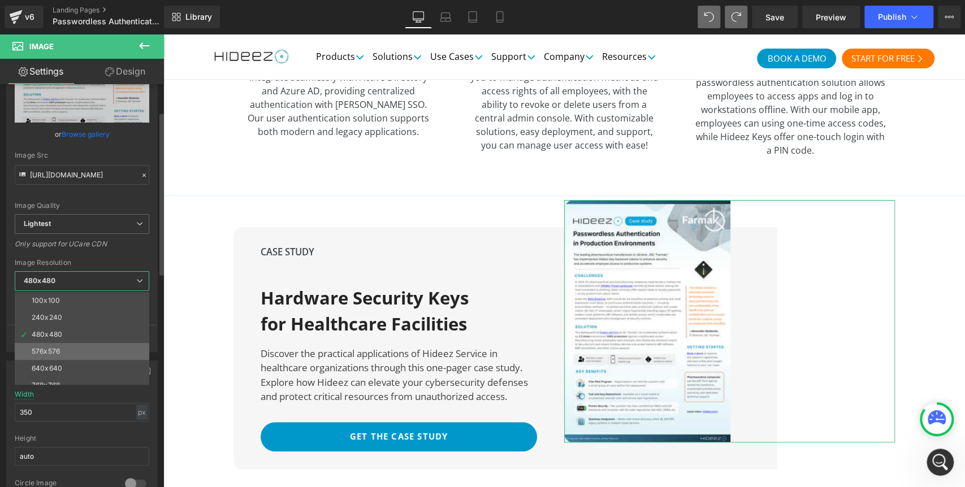
click at [48, 348] on div "576x576" at bounding box center [46, 352] width 28 height 8
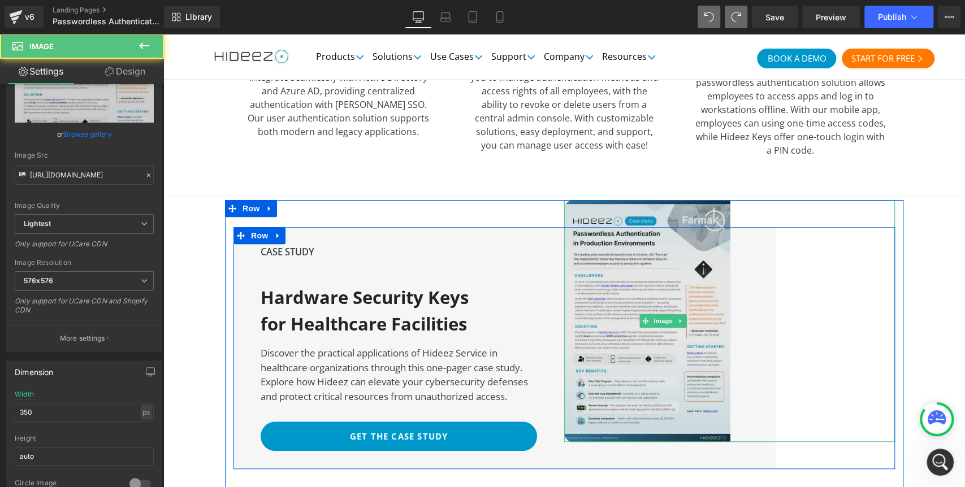
click at [582, 201] on img at bounding box center [663, 321] width 198 height 243
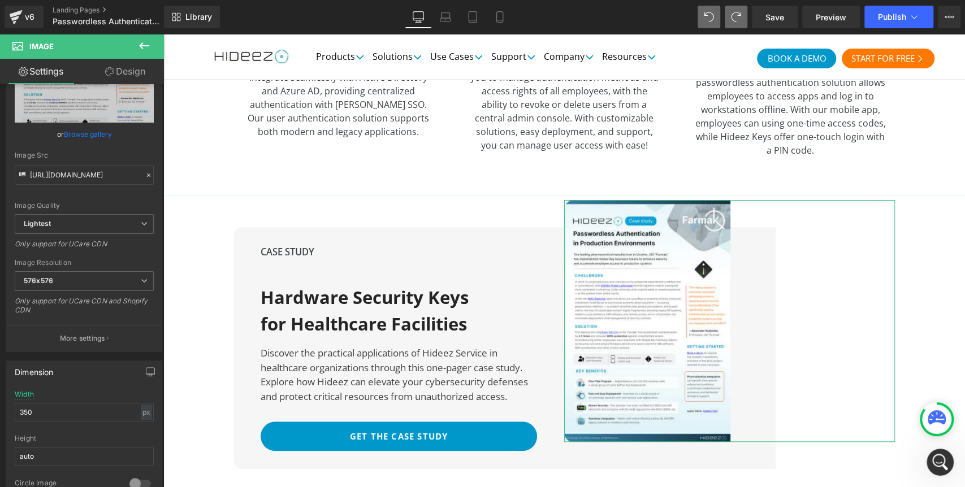
click at [129, 74] on link "Design" at bounding box center [125, 71] width 82 height 25
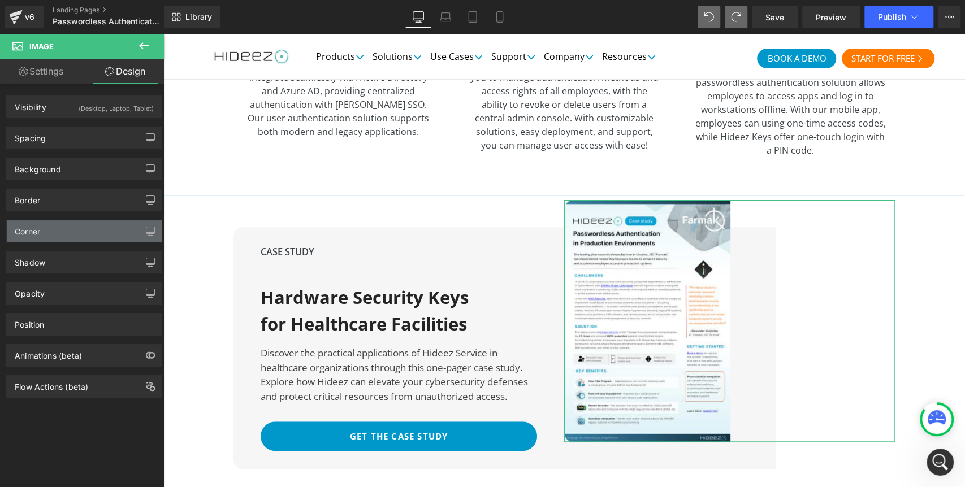
click at [50, 226] on div "Corner" at bounding box center [84, 231] width 155 height 21
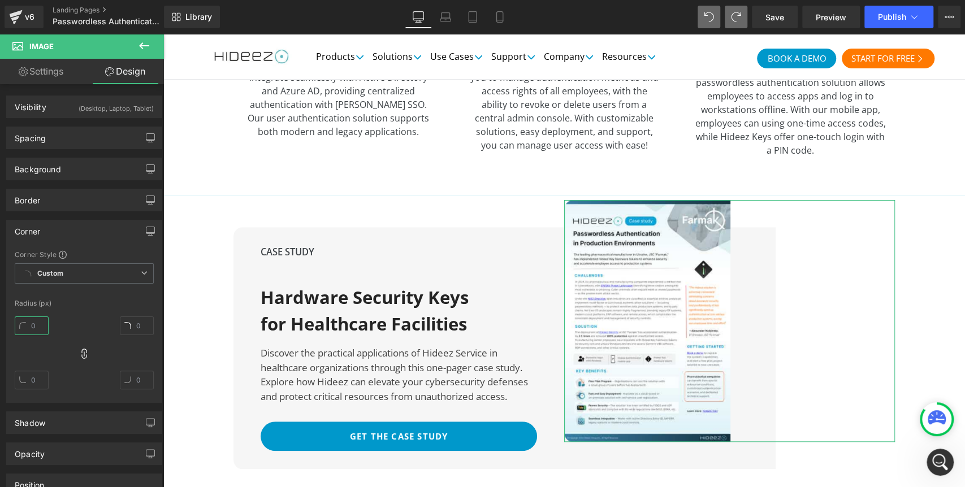
click at [32, 326] on input "text" at bounding box center [32, 326] width 34 height 19
type input "0"
click at [892, 10] on button "Publish" at bounding box center [899, 17] width 69 height 23
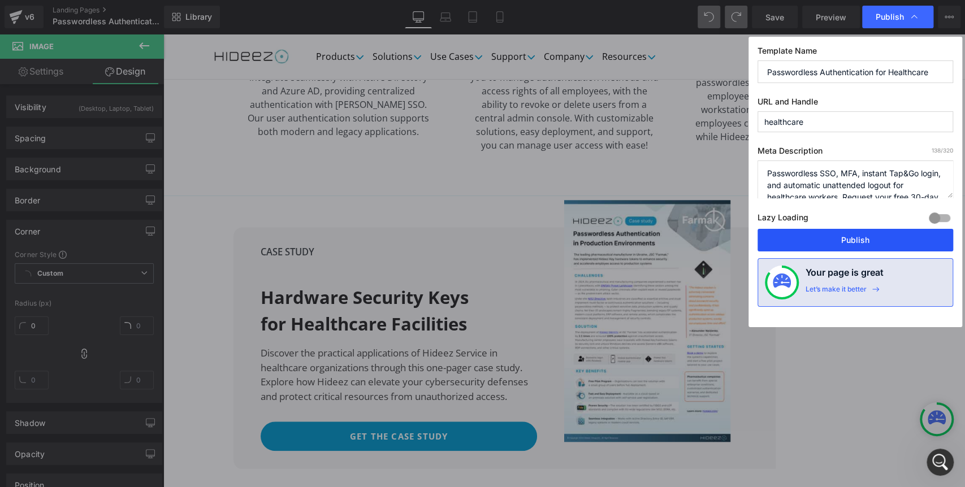
click at [822, 244] on button "Publish" at bounding box center [856, 240] width 196 height 23
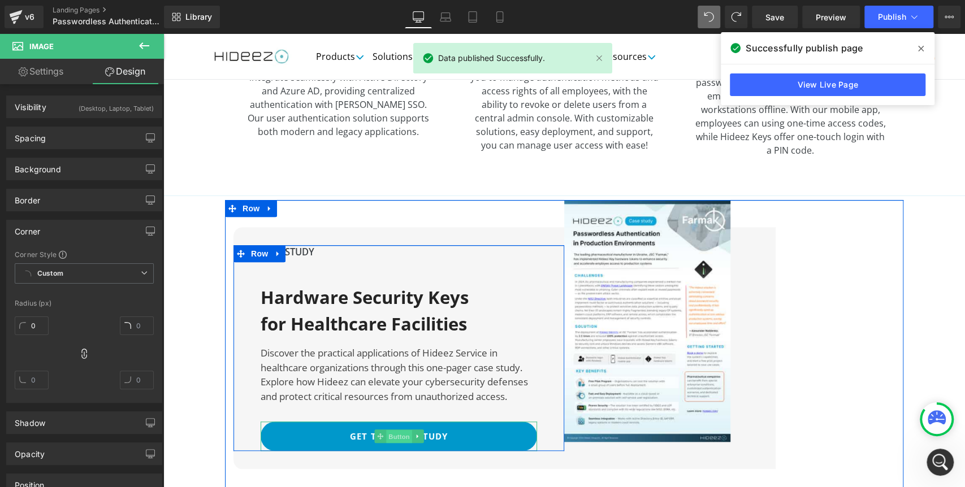
click at [388, 430] on span "Button" at bounding box center [399, 437] width 26 height 14
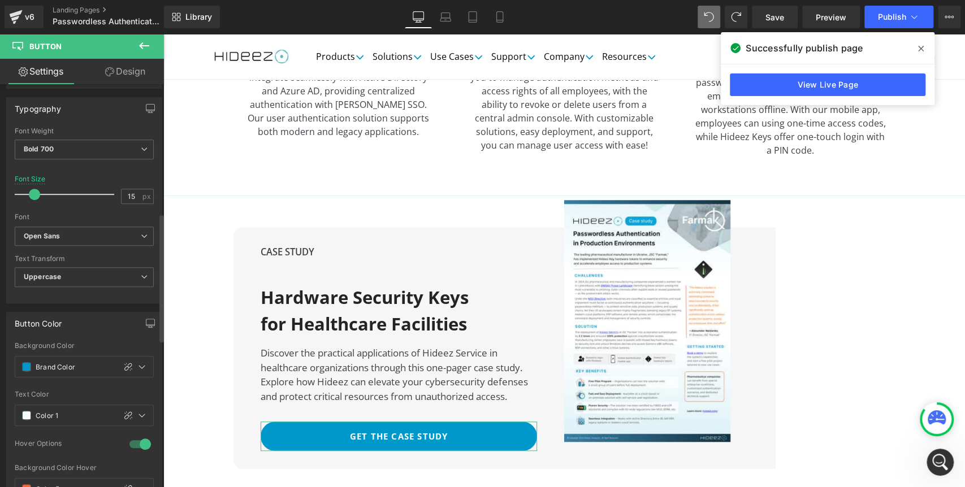
scroll to position [314, 0]
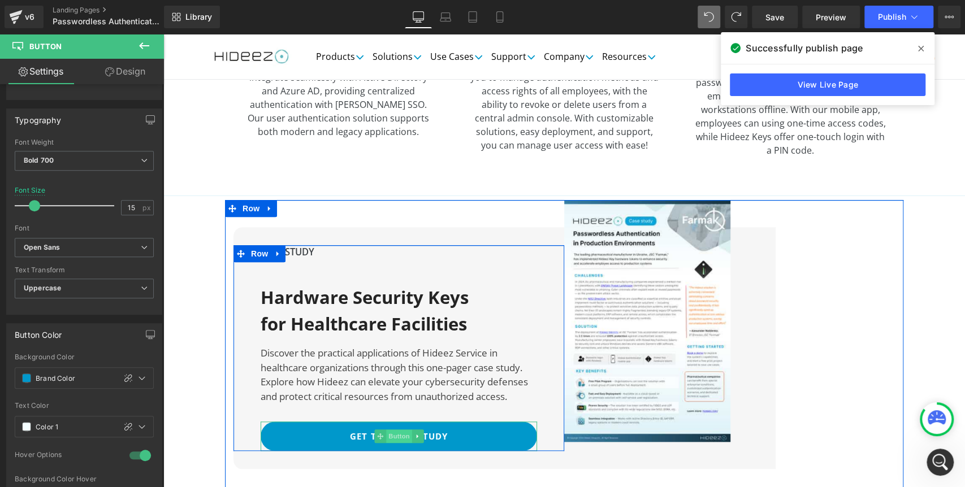
click at [391, 430] on span "Button" at bounding box center [399, 437] width 26 height 14
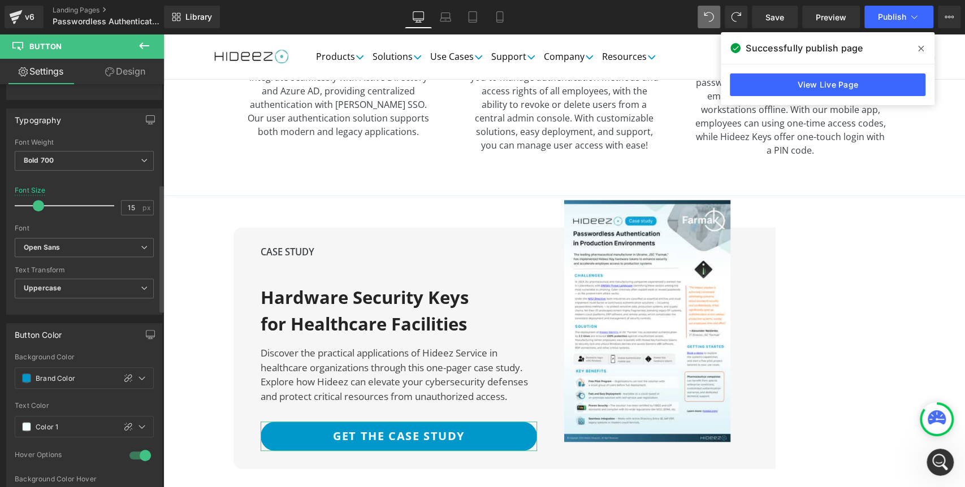
click at [34, 204] on span at bounding box center [38, 205] width 11 height 11
click at [131, 206] on input "15" at bounding box center [132, 208] width 20 height 14
type input "18"
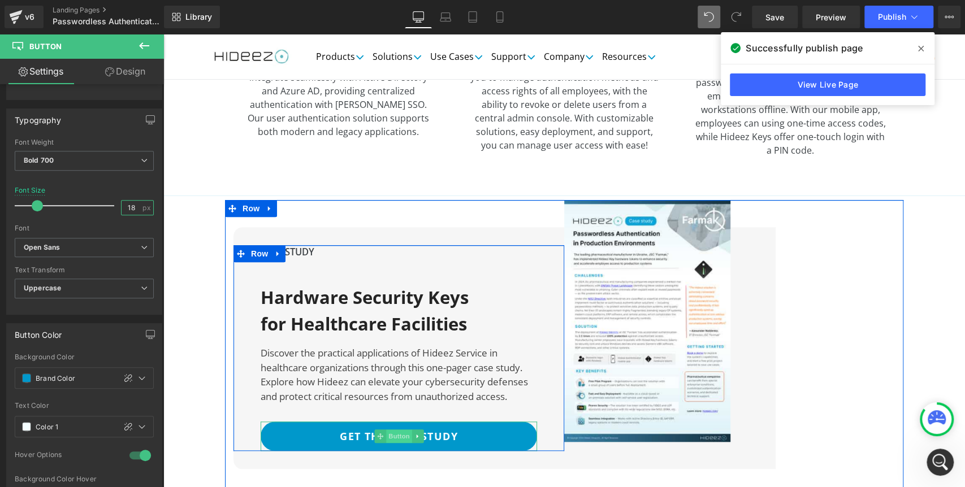
click at [386, 430] on span "Button" at bounding box center [399, 437] width 26 height 14
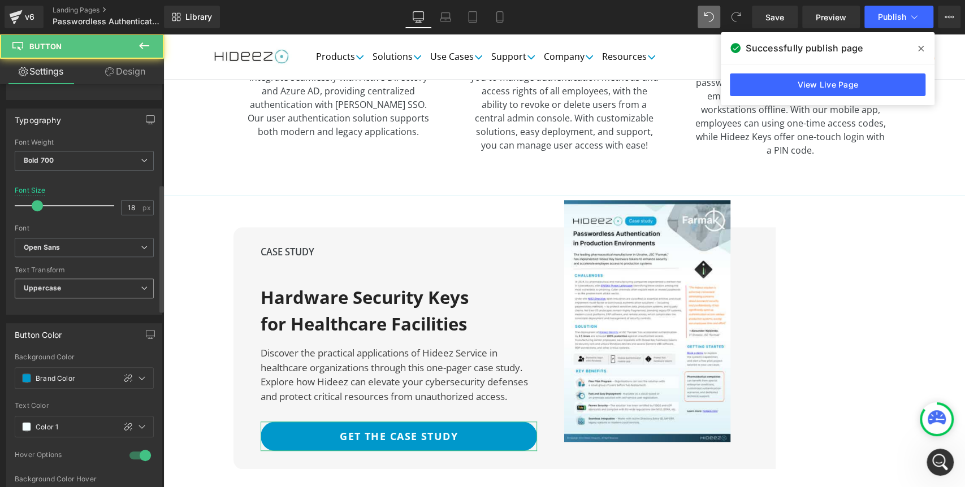
click at [51, 289] on b "Uppercase" at bounding box center [42, 288] width 37 height 8
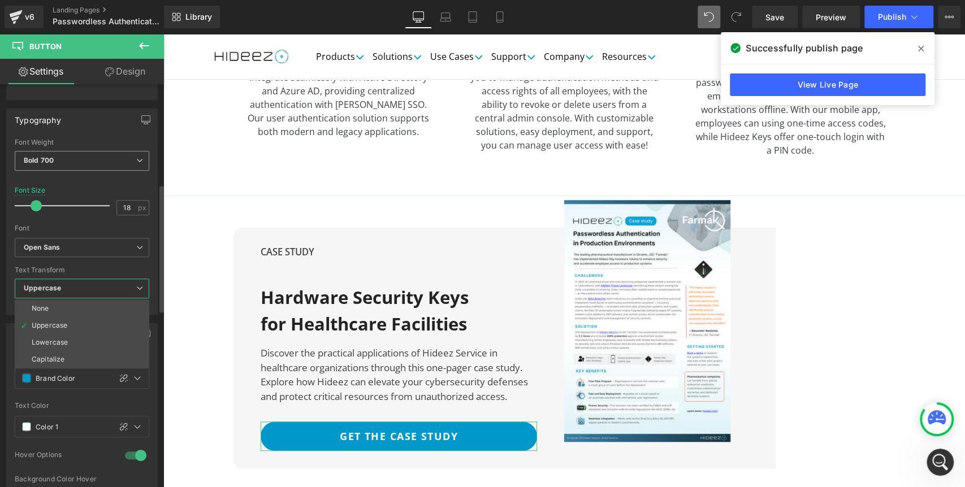
click at [51, 153] on span "Bold 700" at bounding box center [82, 161] width 135 height 20
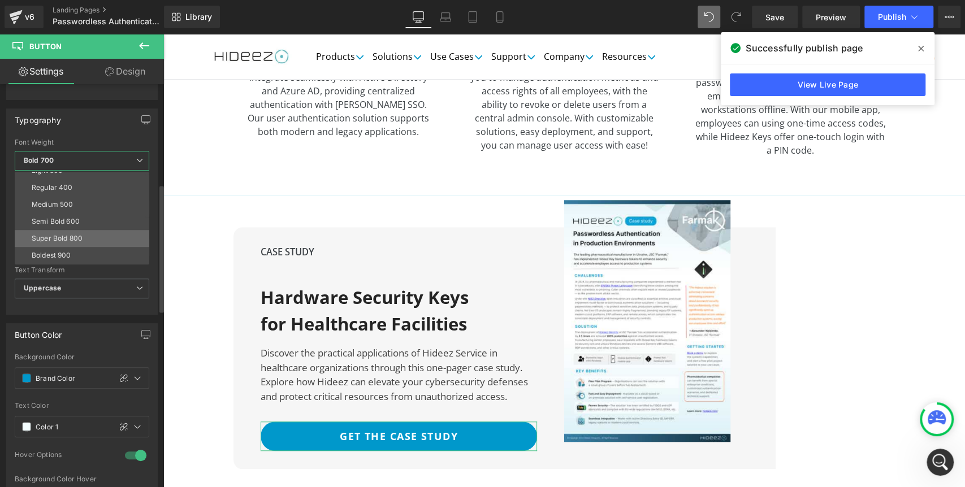
scroll to position [63, 0]
click at [53, 217] on div "Super Bold 800" at bounding box center [57, 219] width 51 height 8
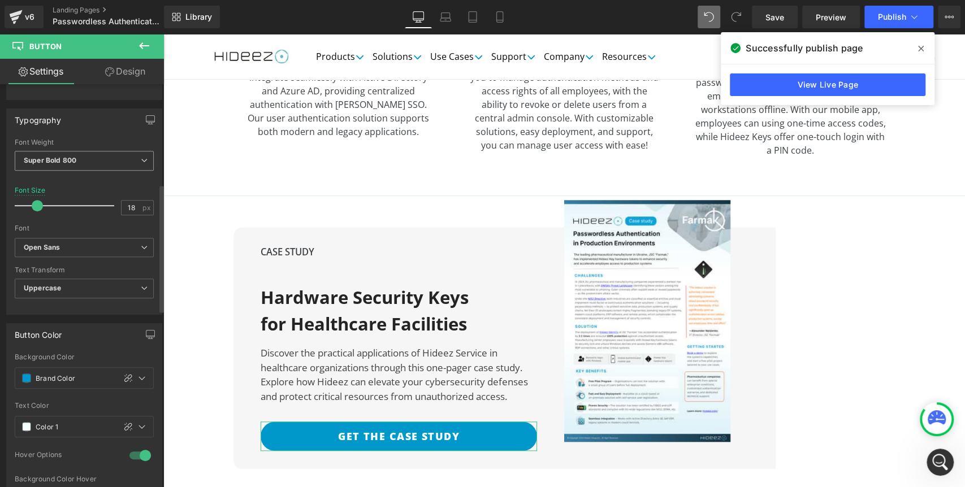
click at [61, 168] on span "Super Bold 800" at bounding box center [84, 161] width 139 height 20
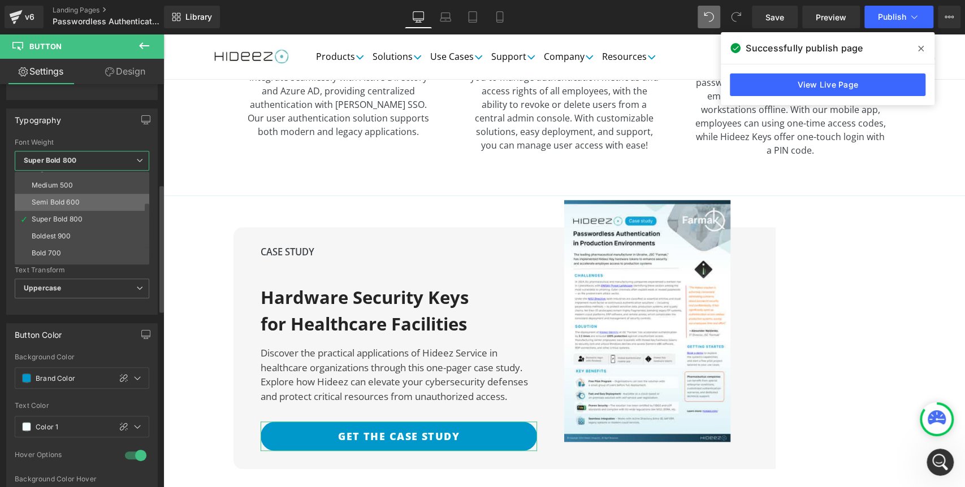
click at [51, 198] on div "Semi Bold 600" at bounding box center [56, 202] width 48 height 8
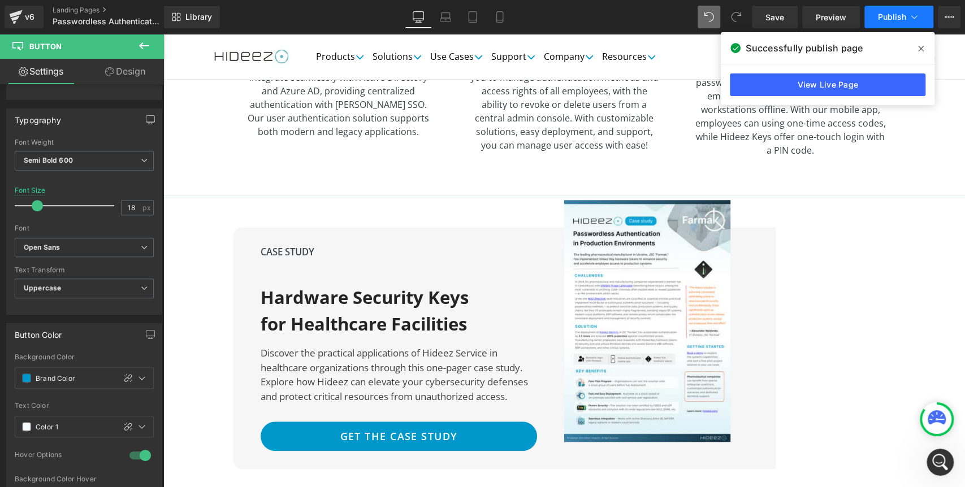
click at [887, 24] on button "Publish" at bounding box center [899, 17] width 69 height 23
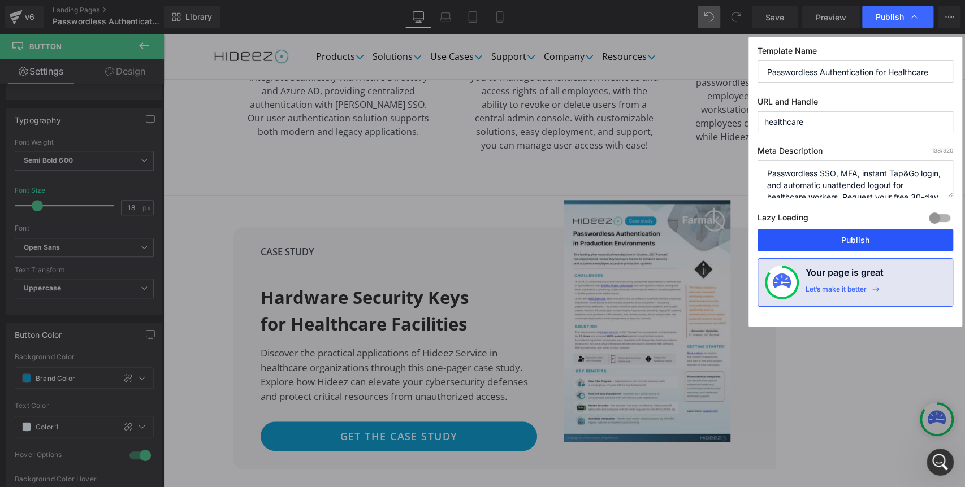
drag, startPoint x: 684, startPoint y: 200, endPoint x: 847, endPoint y: 234, distance: 166.4
click at [847, 234] on button "Publish" at bounding box center [856, 240] width 196 height 23
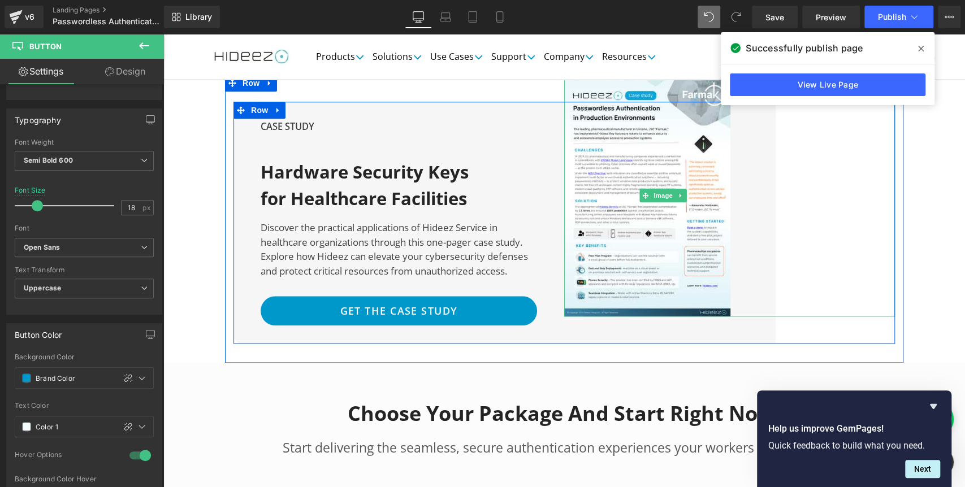
scroll to position [3470, 0]
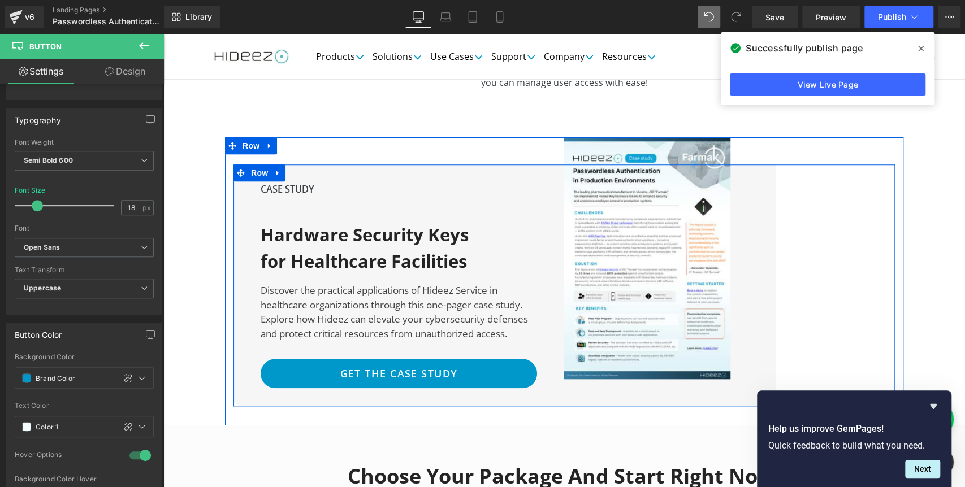
click at [244, 404] on div at bounding box center [565, 405] width 662 height 3
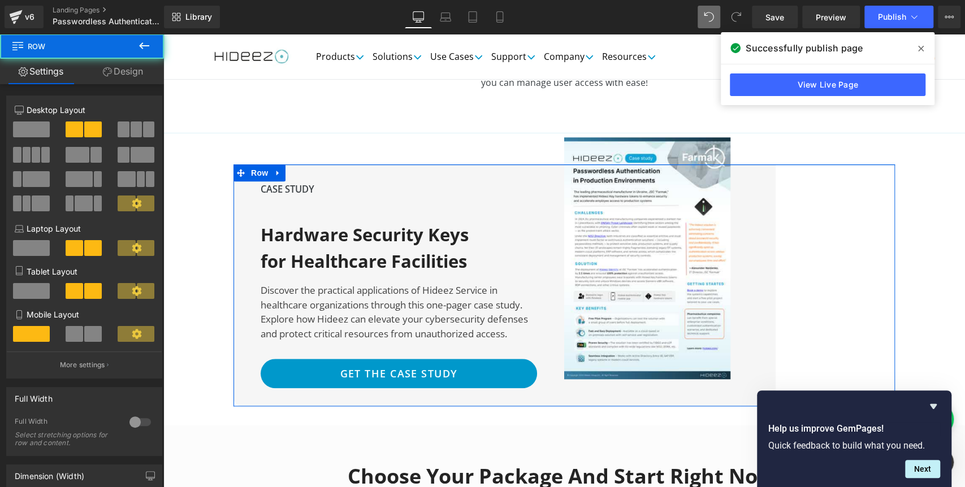
click at [129, 74] on link "Design" at bounding box center [123, 71] width 82 height 25
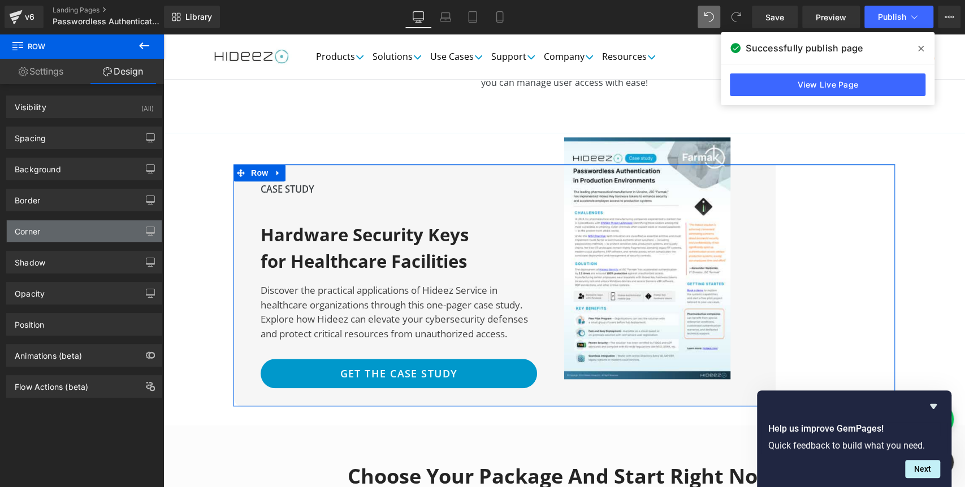
click at [59, 237] on div "Corner" at bounding box center [84, 231] width 155 height 21
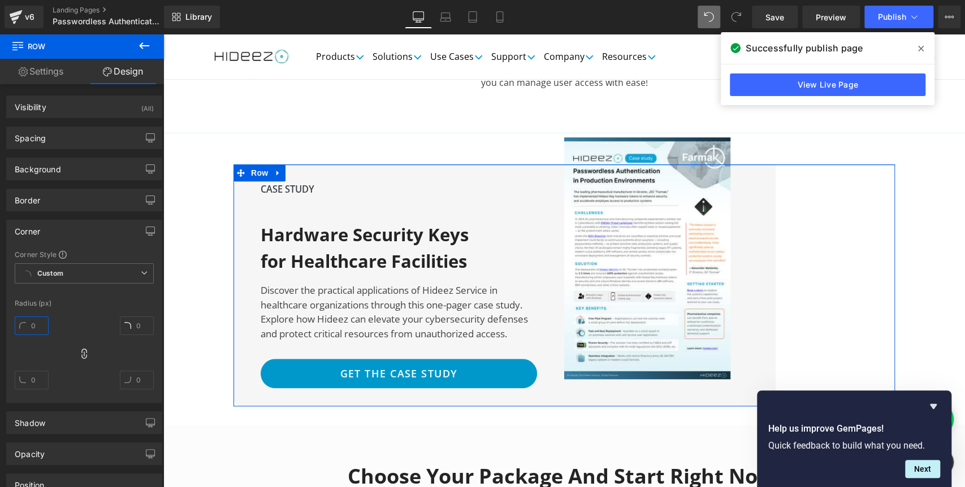
click at [33, 329] on input "text" at bounding box center [32, 326] width 34 height 19
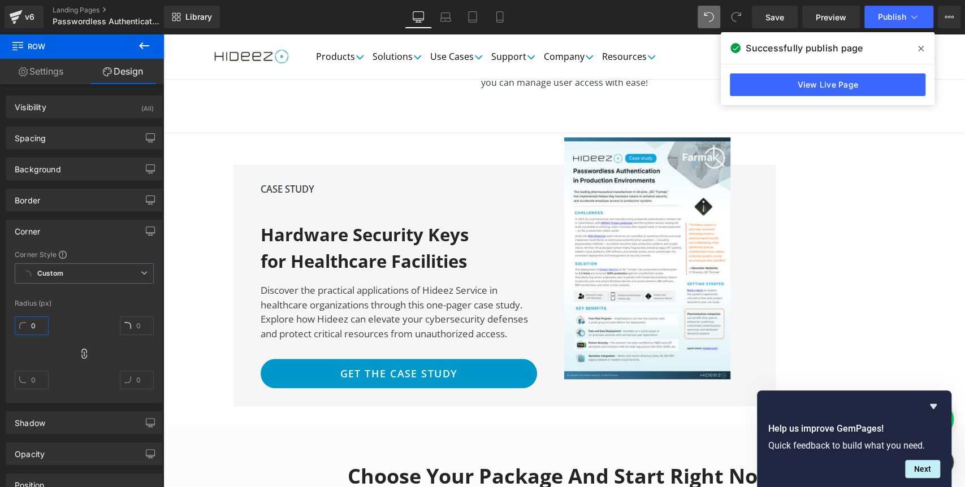
type input "0"
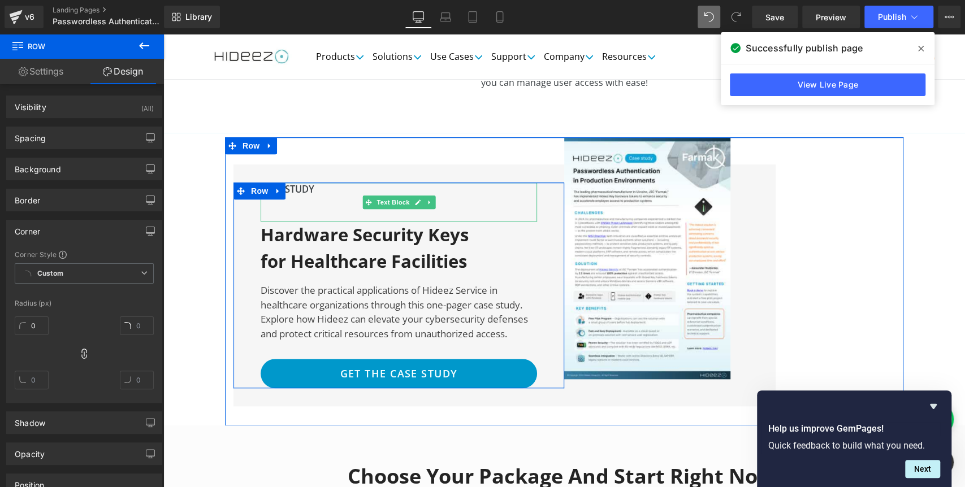
click at [292, 183] on p "CASE STUDY" at bounding box center [399, 190] width 277 height 14
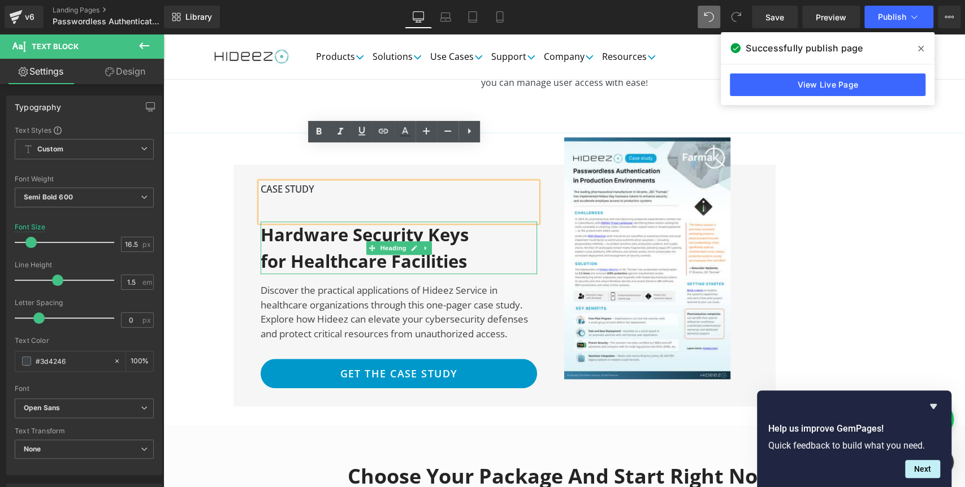
click at [470, 222] on h2 "Hardware Security Keys for Healthcare Facilities" at bounding box center [380, 248] width 238 height 53
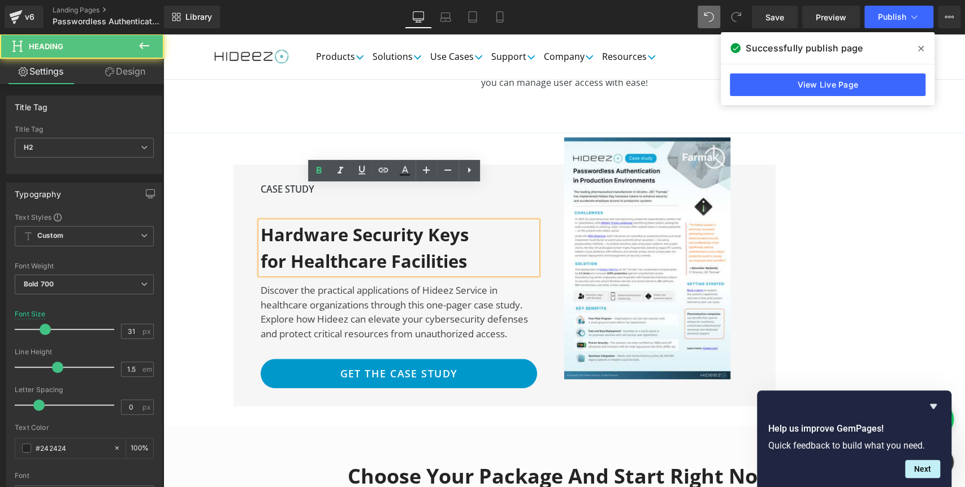
click at [456, 222] on h2 "Hardware Security Keys for Healthcare Facilities" at bounding box center [380, 248] width 238 height 53
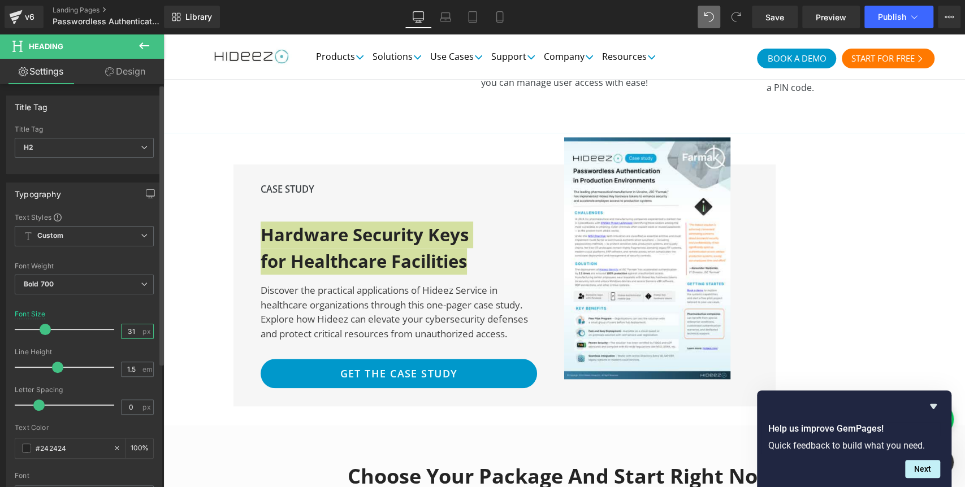
drag, startPoint x: 121, startPoint y: 331, endPoint x: 141, endPoint y: 333, distance: 20.4
click at [141, 333] on div "31 px" at bounding box center [137, 331] width 33 height 15
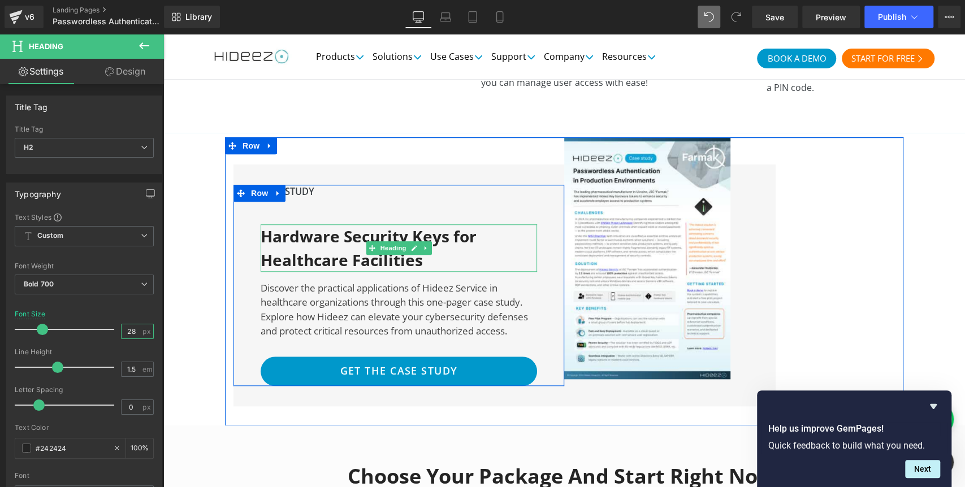
type input "28"
click at [439, 224] on h2 "Hardware Security Keys for Healthcare Facilities" at bounding box center [380, 248] width 238 height 48
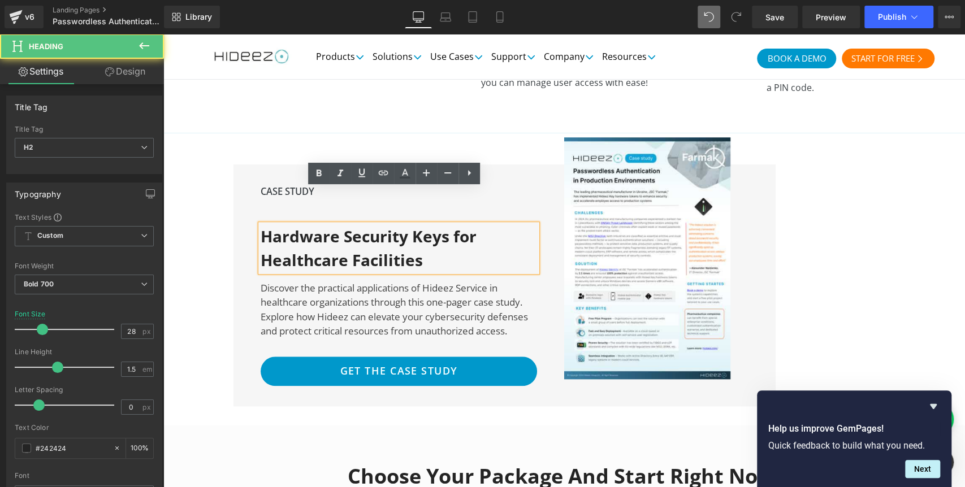
click at [450, 224] on h2 "Hardware Security Keys for Healthcare Facilities" at bounding box center [380, 248] width 238 height 48
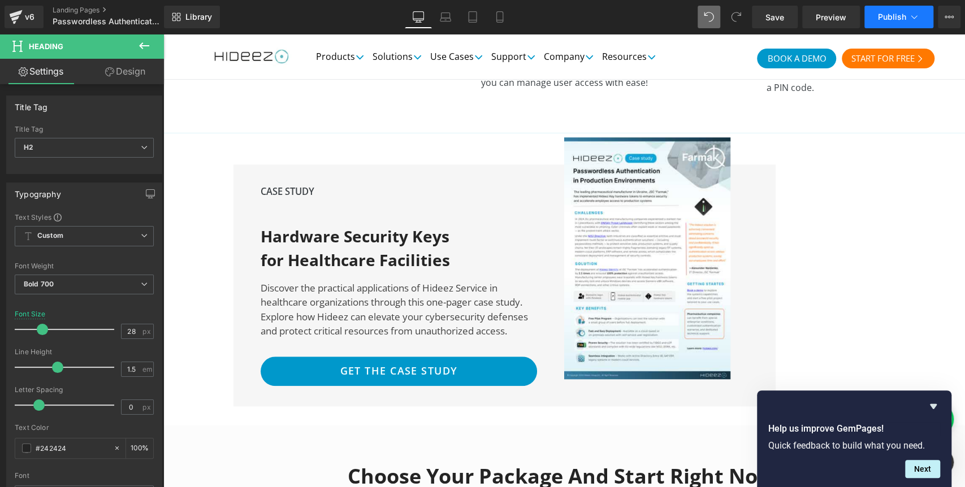
click at [890, 12] on span "Publish" at bounding box center [892, 16] width 28 height 9
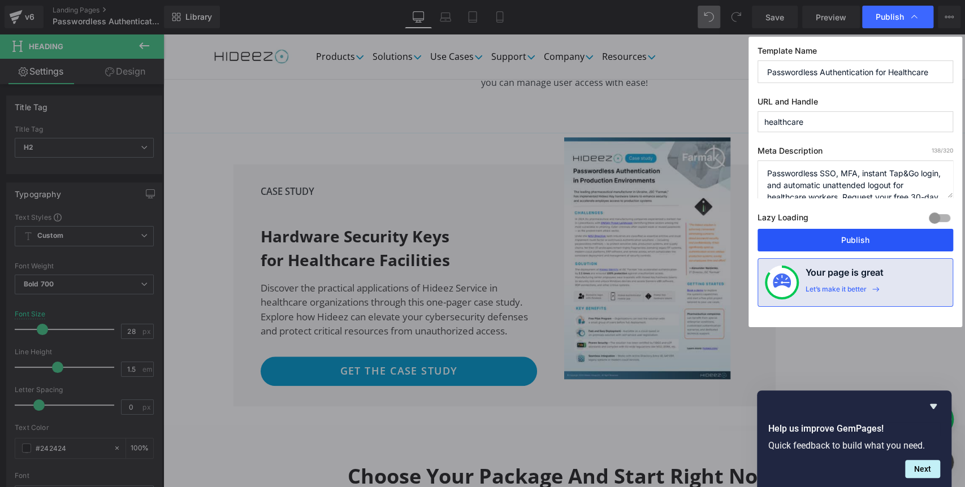
click at [781, 244] on button "Publish" at bounding box center [856, 240] width 196 height 23
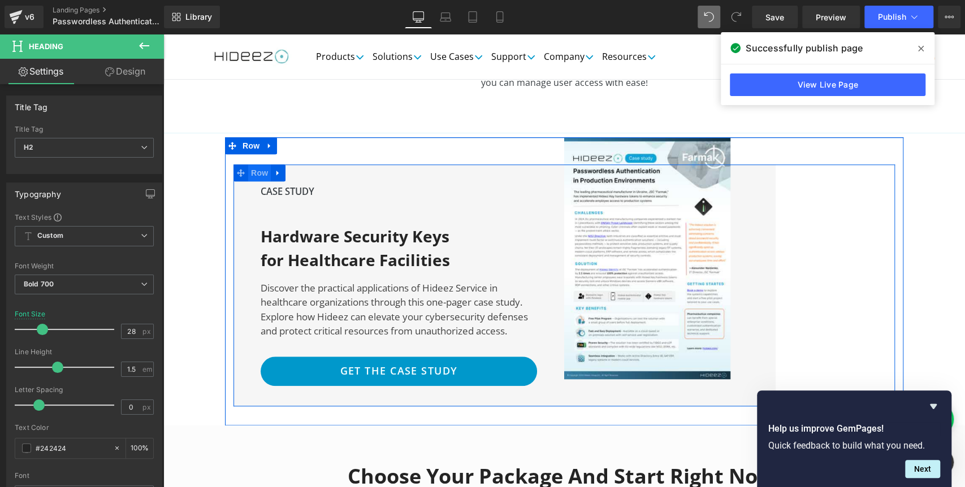
click at [248, 165] on span "Row" at bounding box center [259, 173] width 23 height 17
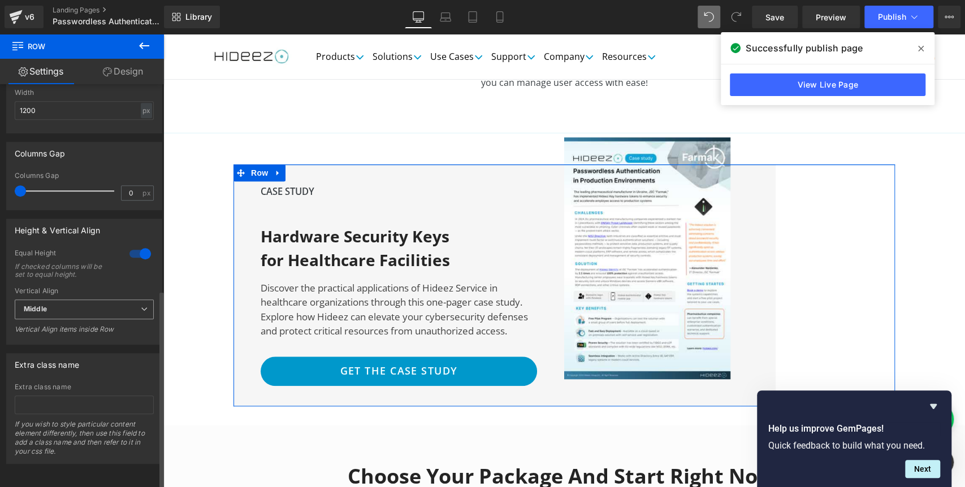
scroll to position [416, 0]
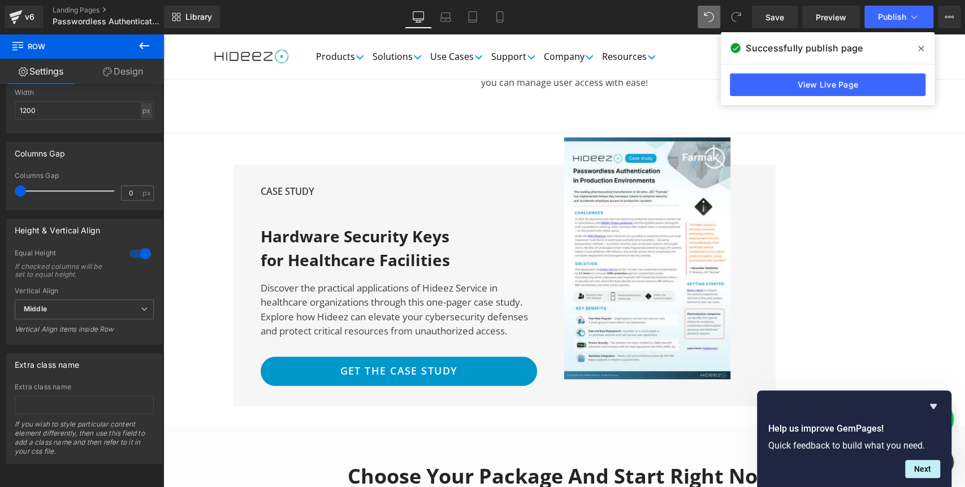
click at [118, 69] on link "Design" at bounding box center [123, 71] width 82 height 25
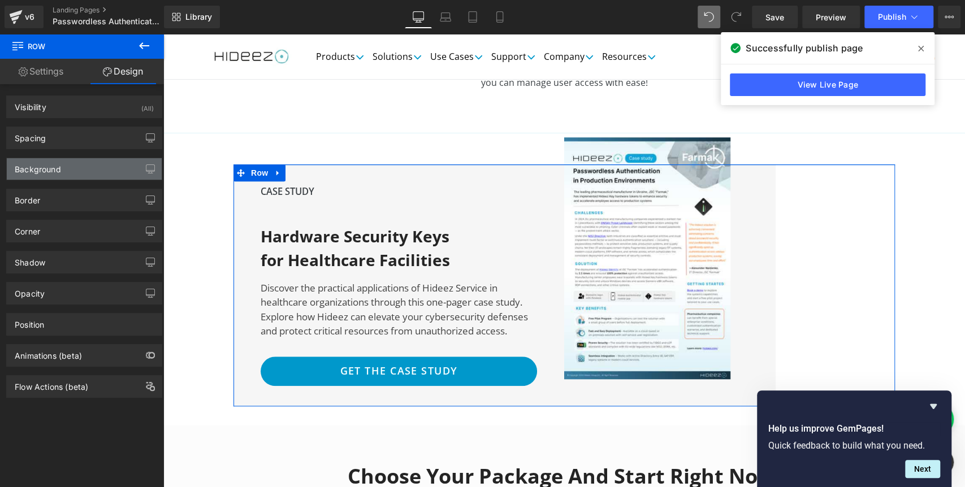
click at [37, 173] on div "Background" at bounding box center [38, 166] width 46 height 16
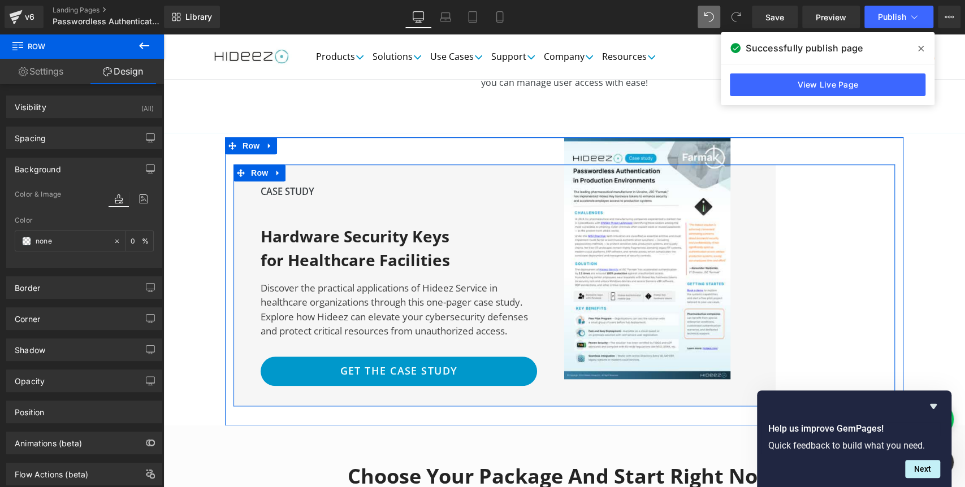
click at [476, 365] on div "CASE STUDY Text Block Hardware Security Keys for Healthcare Facilities Heading …" at bounding box center [399, 286] width 331 height 243
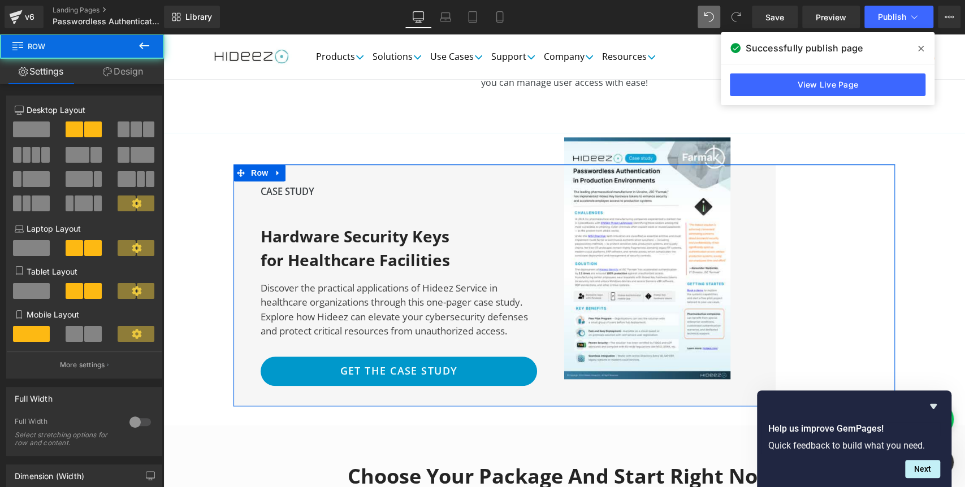
click at [123, 66] on link "Design" at bounding box center [123, 71] width 82 height 25
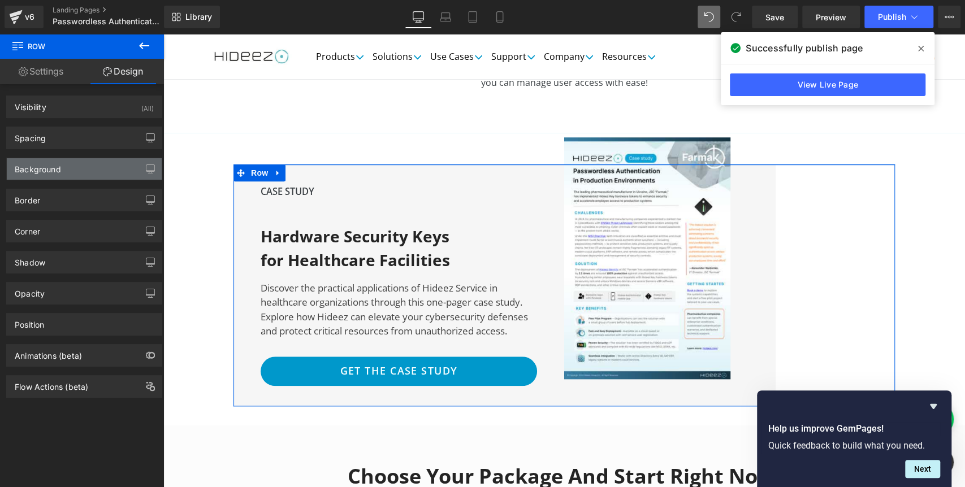
click at [50, 170] on div "Background" at bounding box center [38, 166] width 46 height 16
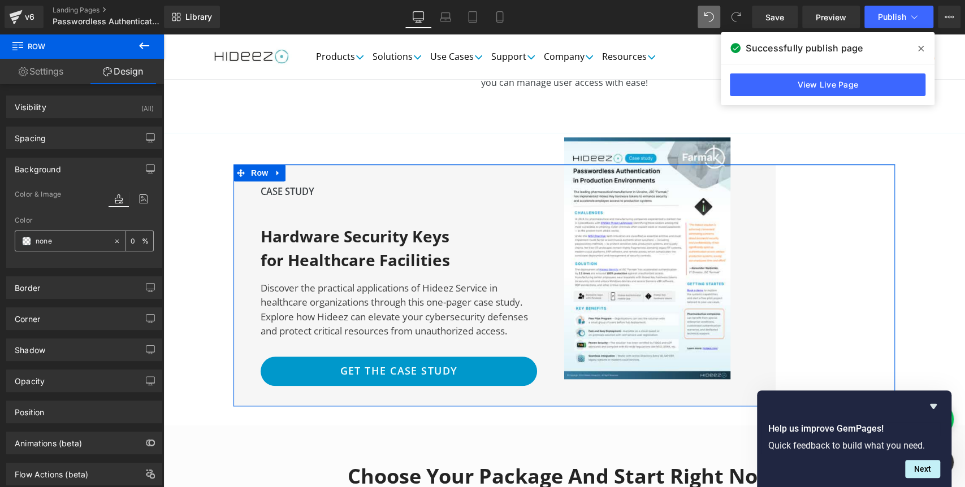
click at [23, 244] on span at bounding box center [26, 241] width 9 height 9
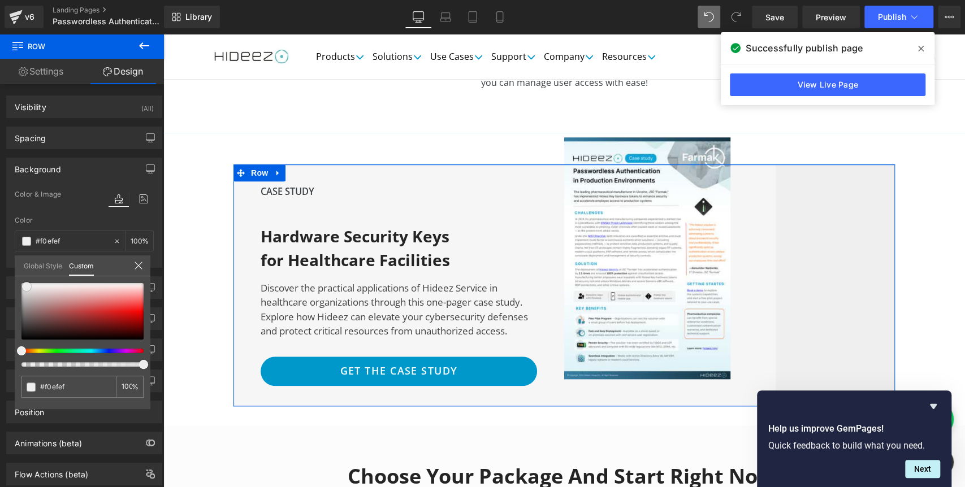
drag, startPoint x: 41, startPoint y: 286, endPoint x: 27, endPoint y: 287, distance: 14.1
click at [27, 287] on div at bounding box center [82, 311] width 122 height 57
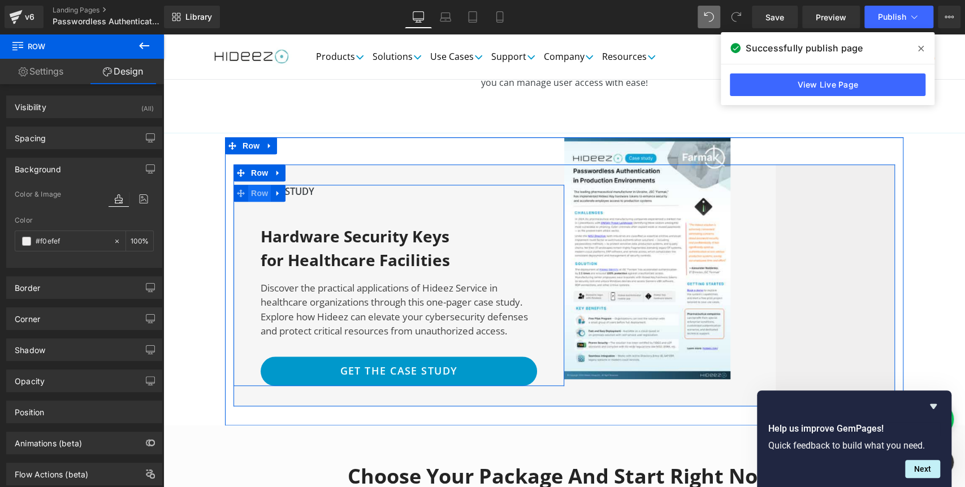
click at [248, 185] on span "Row" at bounding box center [259, 193] width 23 height 17
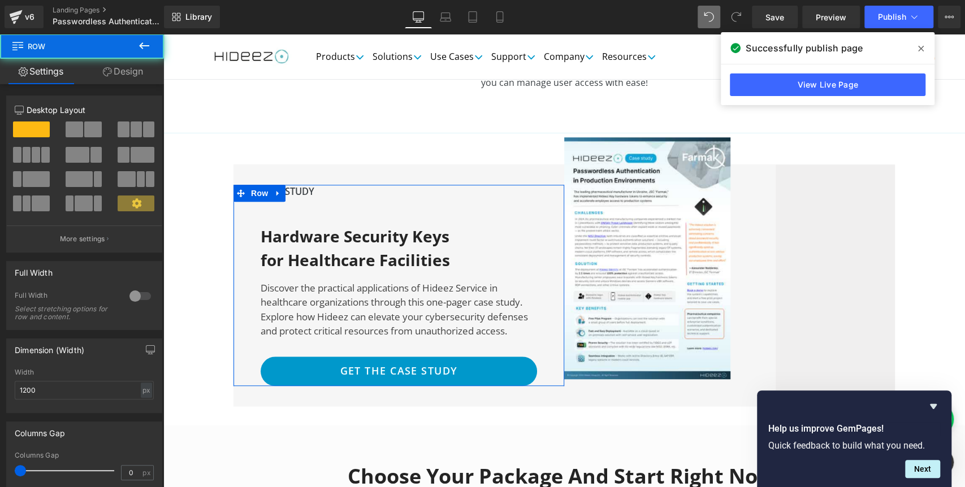
click at [132, 71] on link "Design" at bounding box center [123, 71] width 82 height 25
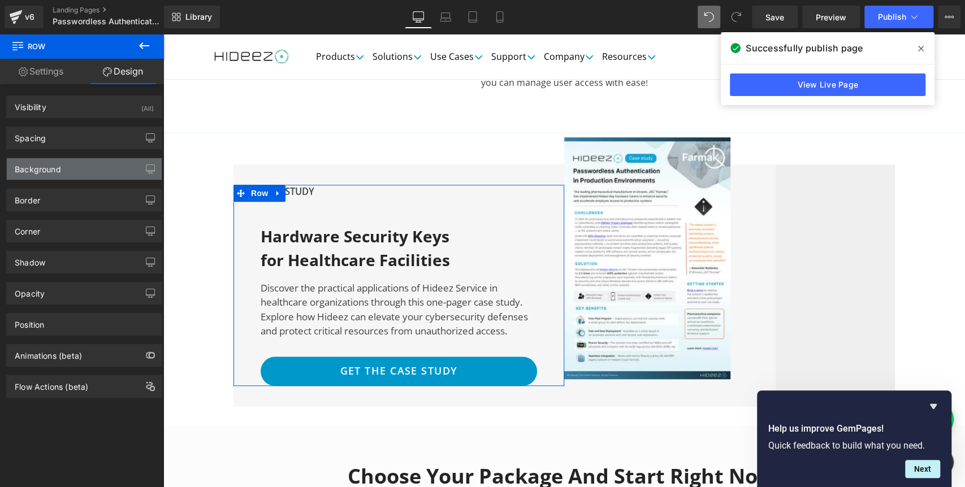
click at [50, 169] on div "Background" at bounding box center [38, 166] width 46 height 16
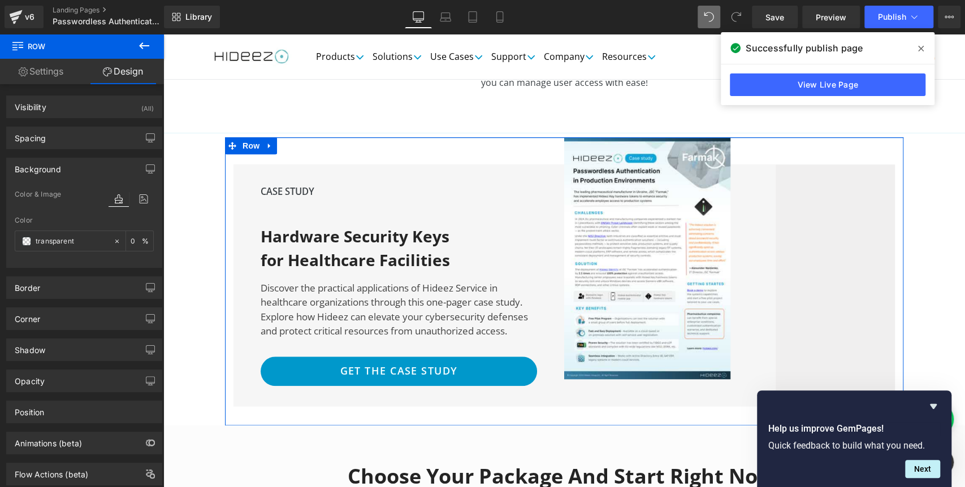
click at [225, 170] on div "CASE STUDY Text Block Hardware Security Keys for Healthcare Facilities Heading …" at bounding box center [564, 286] width 679 height 243
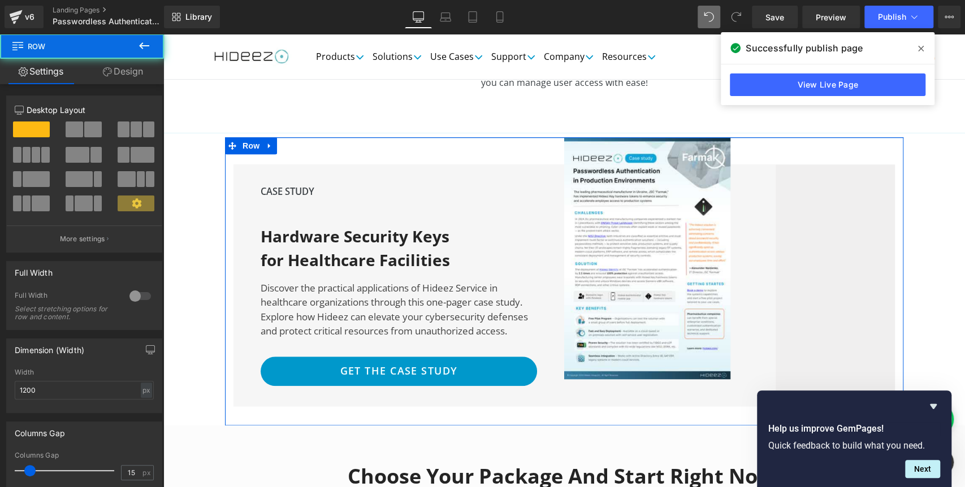
click at [115, 74] on link "Design" at bounding box center [123, 71] width 82 height 25
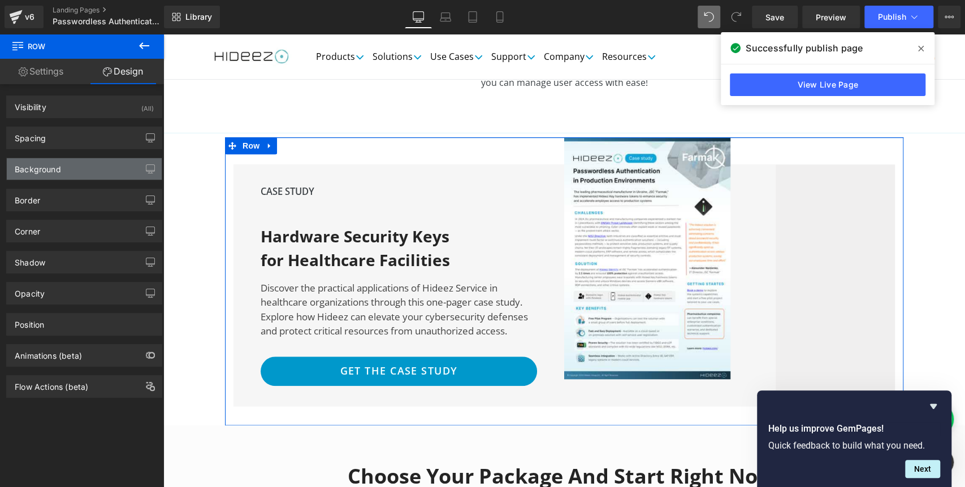
click at [86, 164] on div "Background" at bounding box center [84, 168] width 155 height 21
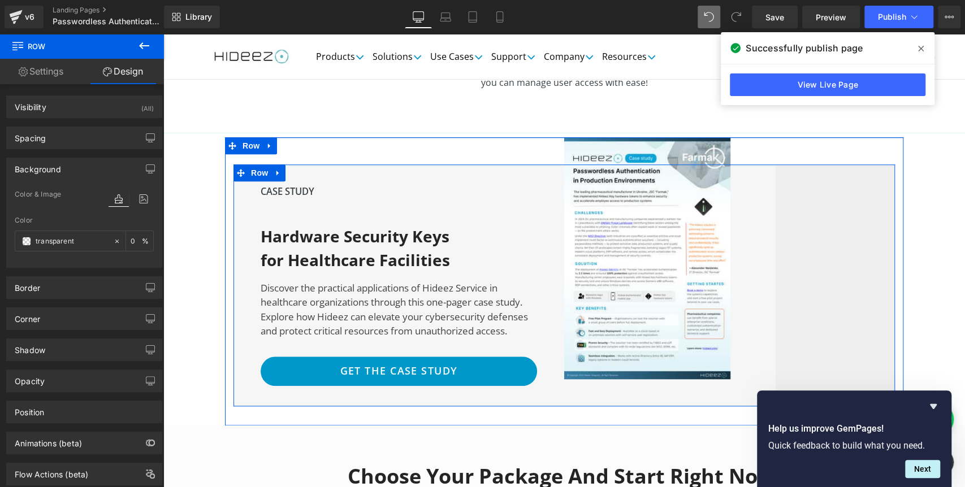
click at [269, 365] on div "CASE STUDY Text Block Hardware Security Keys for Healthcare Facilities Heading …" at bounding box center [399, 286] width 331 height 243
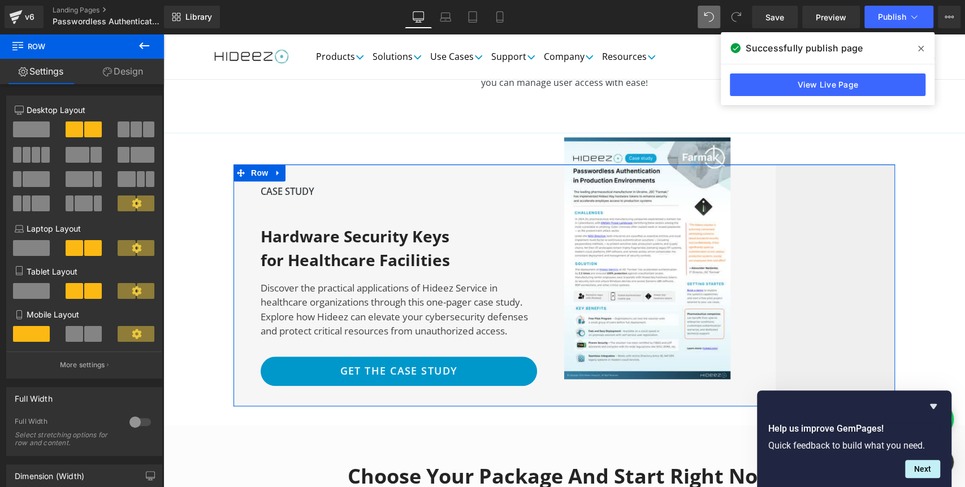
click at [110, 66] on link "Design" at bounding box center [123, 71] width 82 height 25
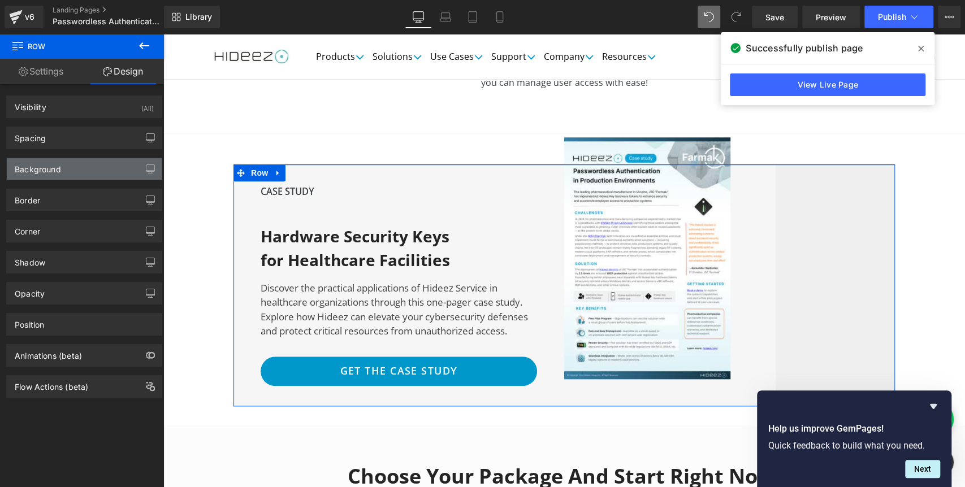
click at [32, 166] on div "Background" at bounding box center [38, 166] width 46 height 16
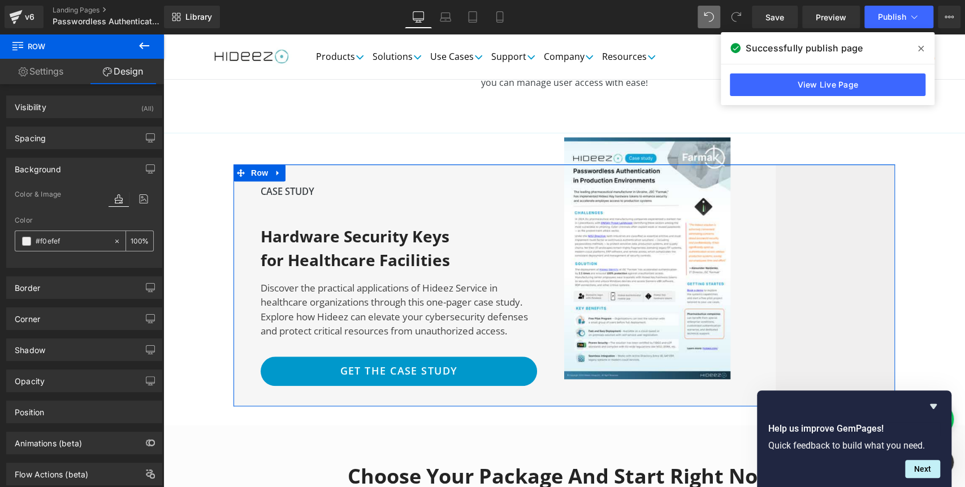
click at [27, 246] on div at bounding box center [64, 241] width 98 height 20
click at [27, 242] on span at bounding box center [26, 241] width 9 height 9
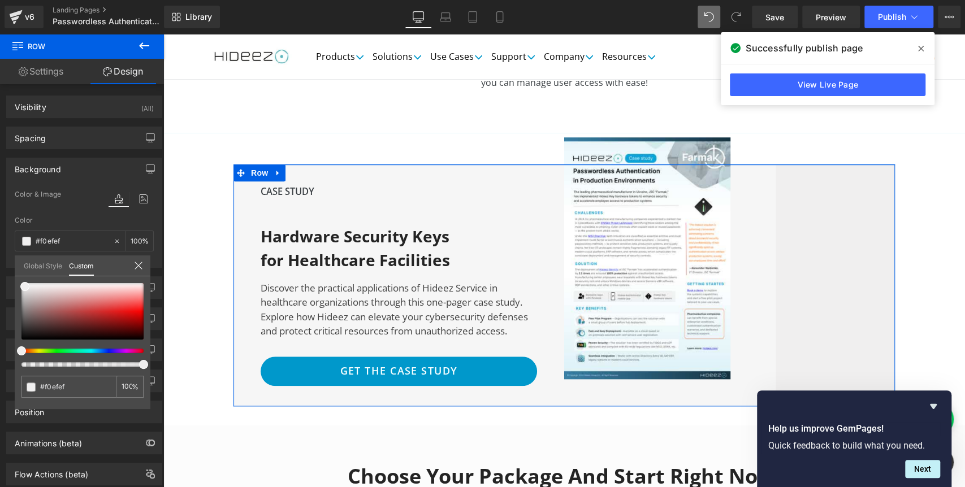
click at [43, 264] on link "Global Style" at bounding box center [43, 265] width 38 height 19
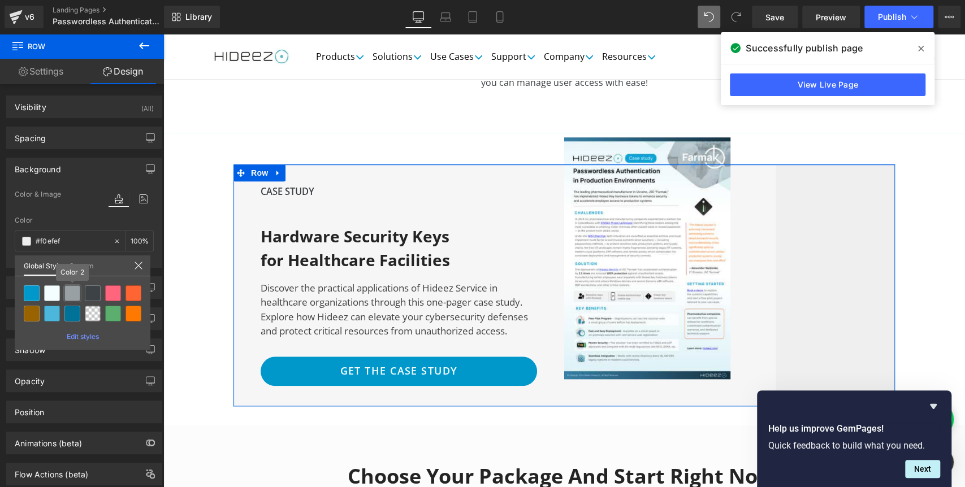
click at [71, 292] on div at bounding box center [72, 294] width 16 height 16
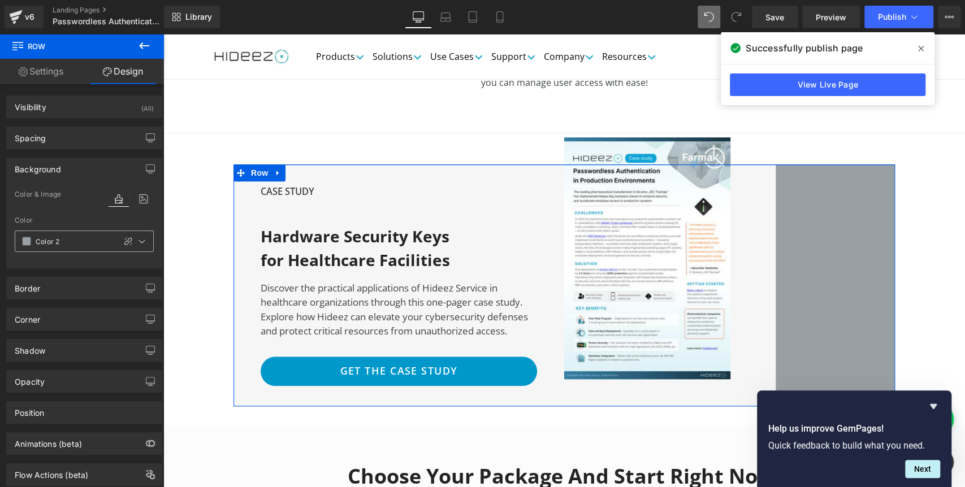
click at [26, 241] on span at bounding box center [26, 241] width 9 height 9
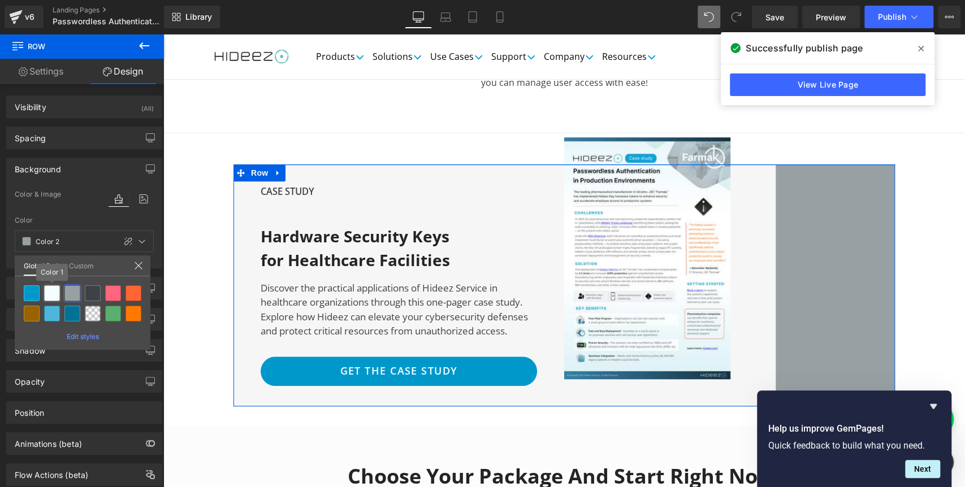
click at [54, 291] on div at bounding box center [52, 294] width 16 height 16
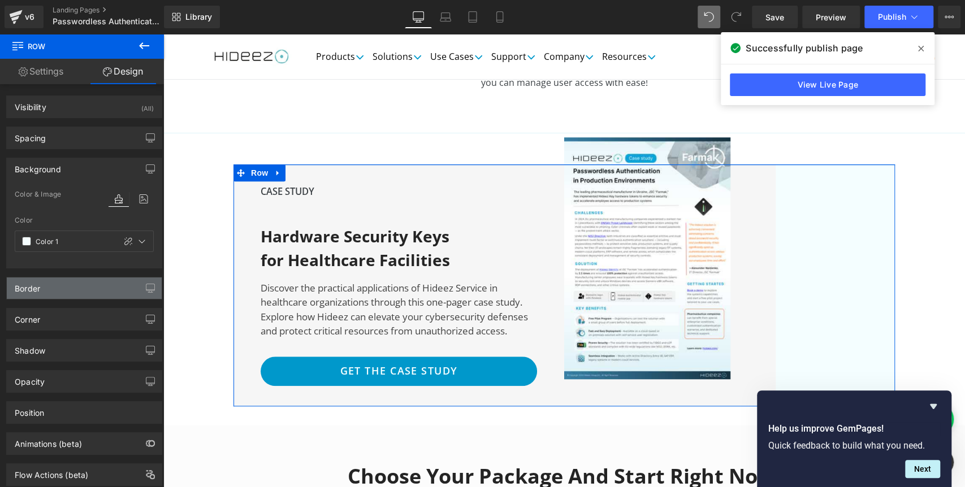
click at [76, 286] on div "Border" at bounding box center [84, 288] width 155 height 21
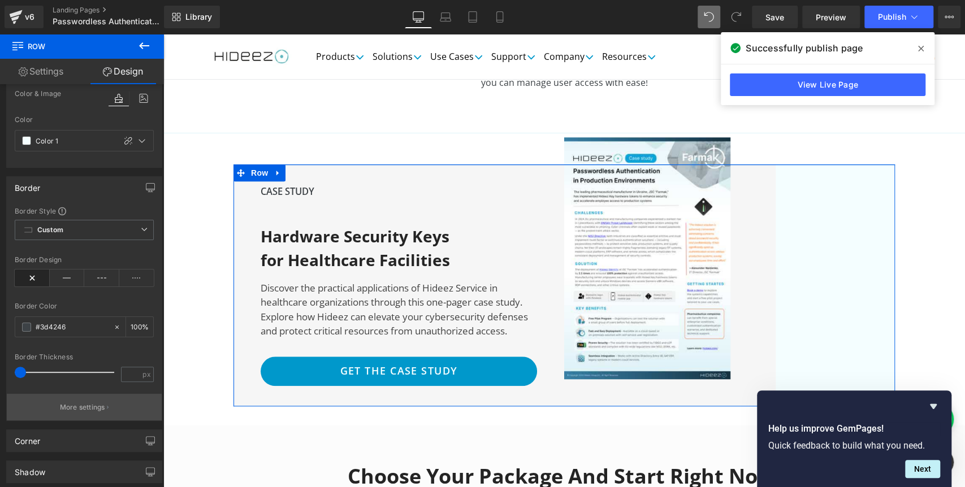
scroll to position [126, 0]
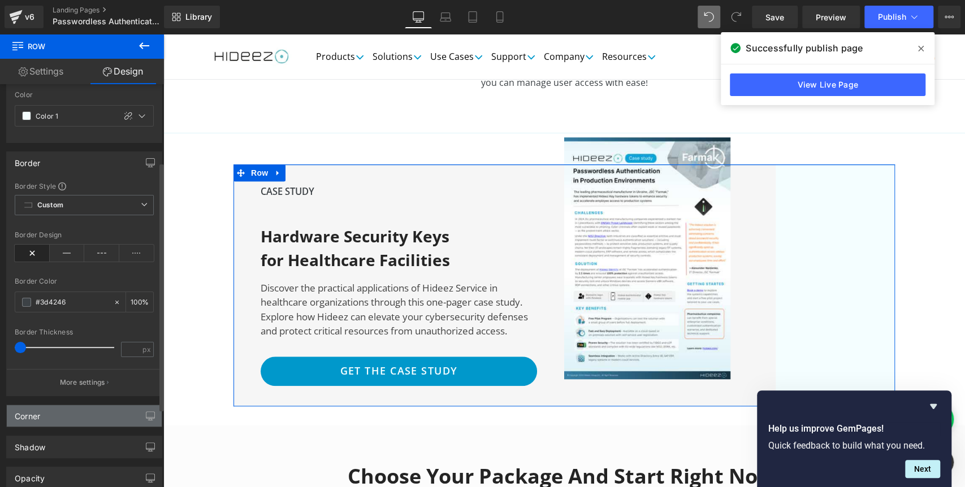
click at [55, 416] on div "Corner" at bounding box center [84, 415] width 155 height 21
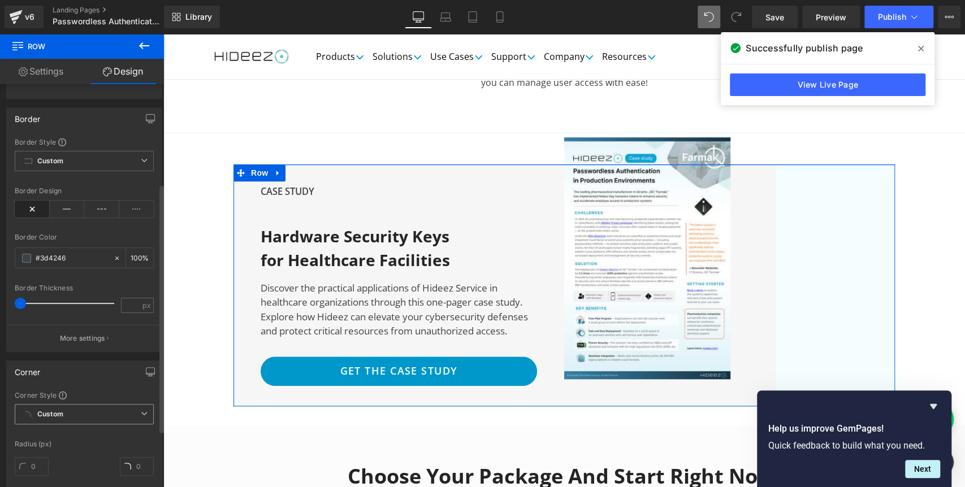
scroll to position [188, 0]
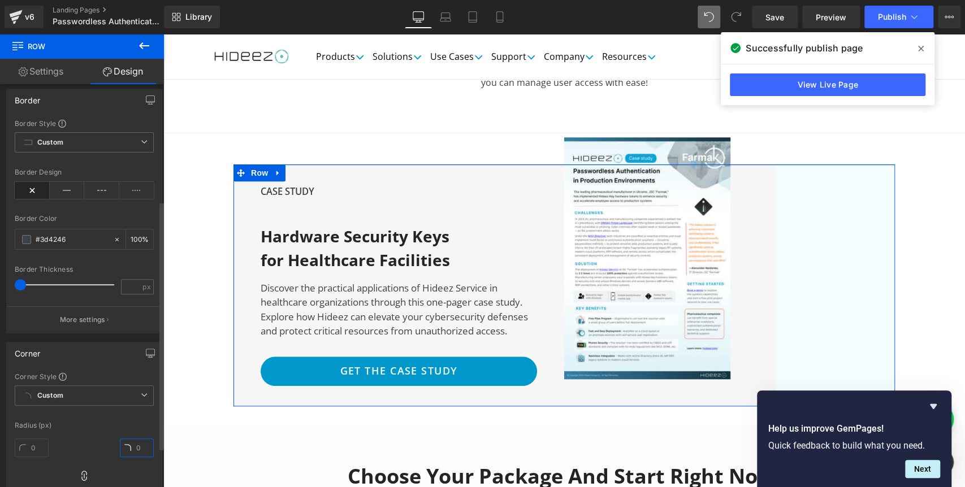
click at [132, 447] on input "text" at bounding box center [137, 448] width 34 height 19
type input "16"
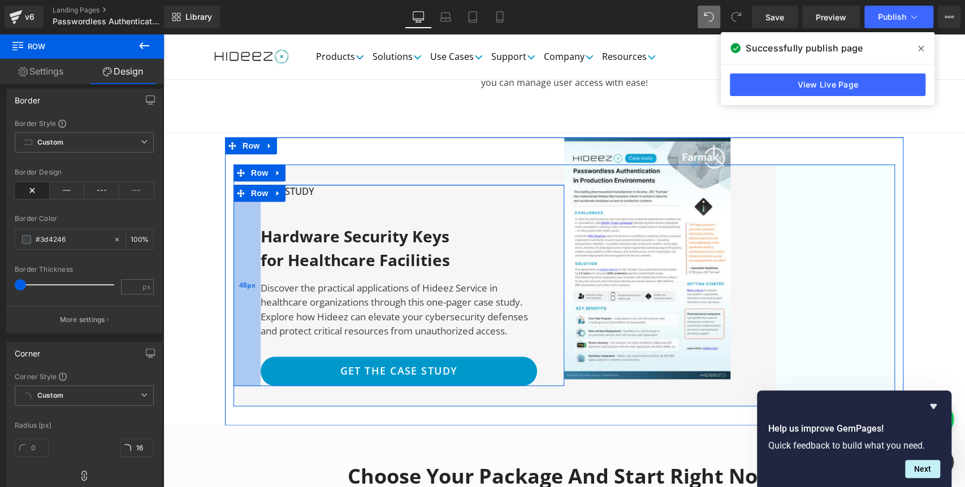
click at [240, 257] on div "48px" at bounding box center [247, 285] width 27 height 201
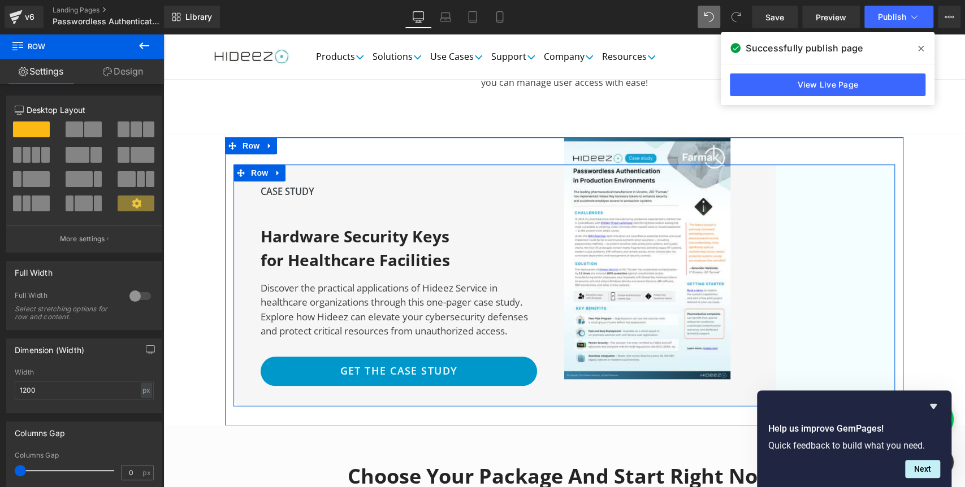
click at [241, 365] on div "CASE STUDY Text Block Hardware Security Keys for Healthcare Facilities Heading …" at bounding box center [399, 286] width 331 height 243
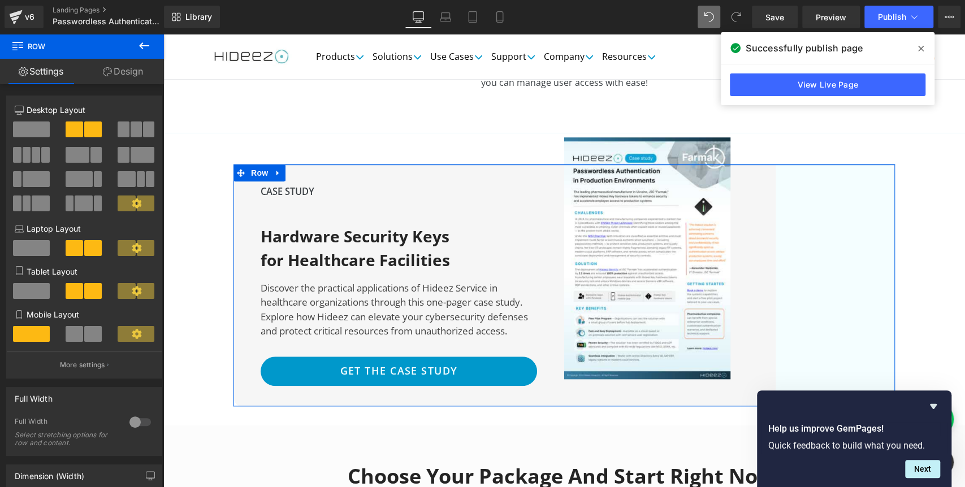
click at [120, 75] on link "Design" at bounding box center [123, 71] width 82 height 25
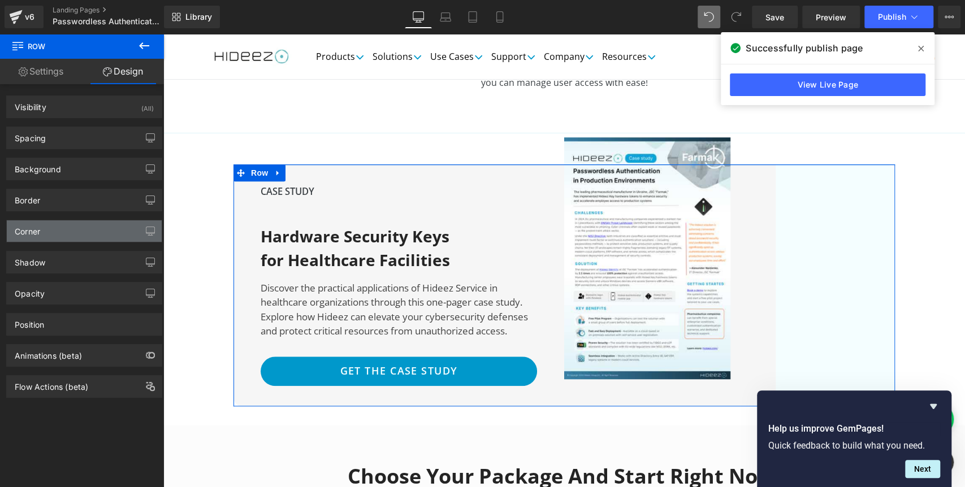
click at [51, 230] on div "Corner" at bounding box center [84, 231] width 155 height 21
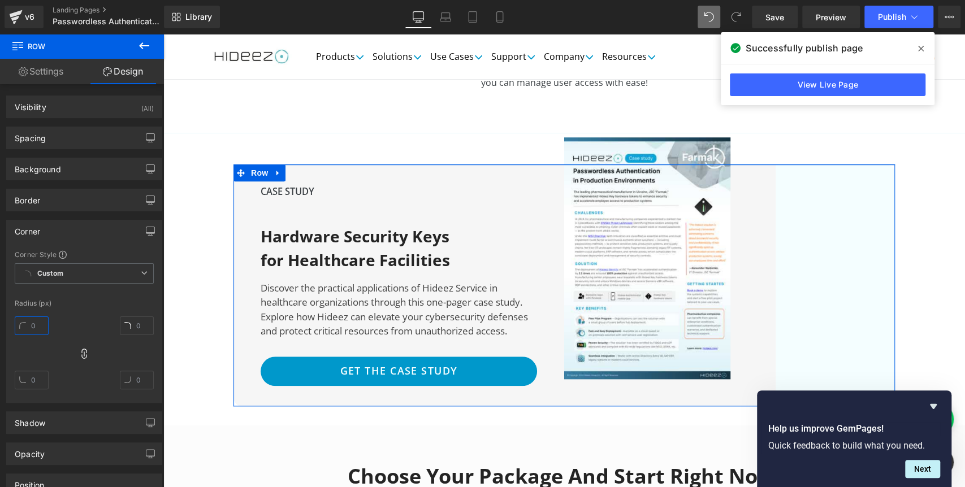
click at [38, 324] on input "text" at bounding box center [32, 326] width 34 height 19
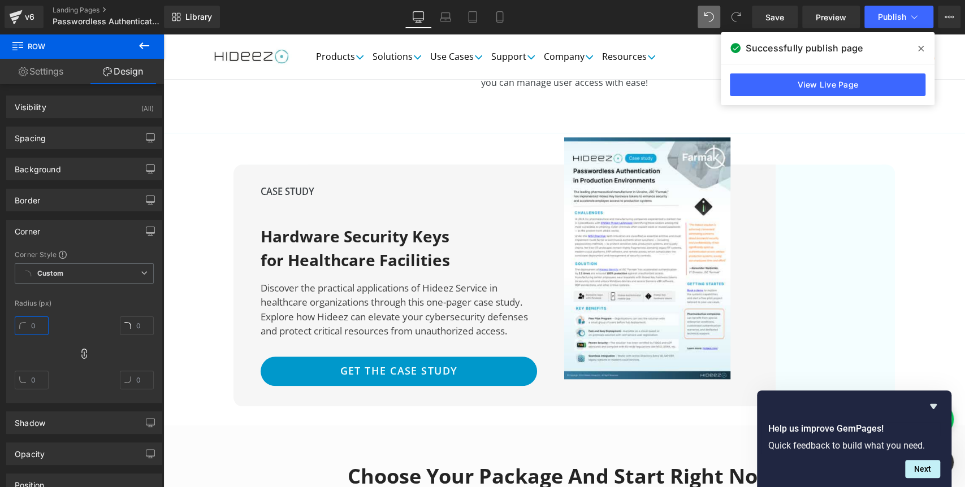
type input "16"
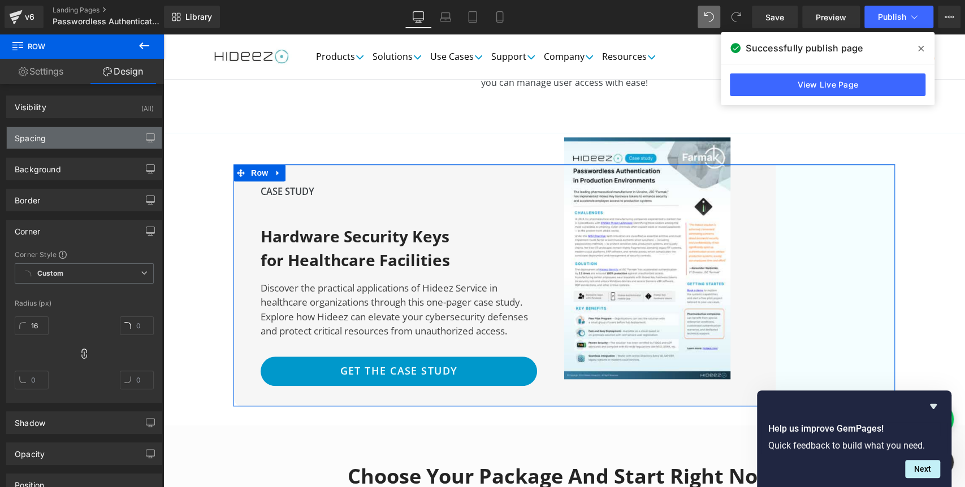
click at [30, 140] on div "Spacing" at bounding box center [30, 135] width 31 height 16
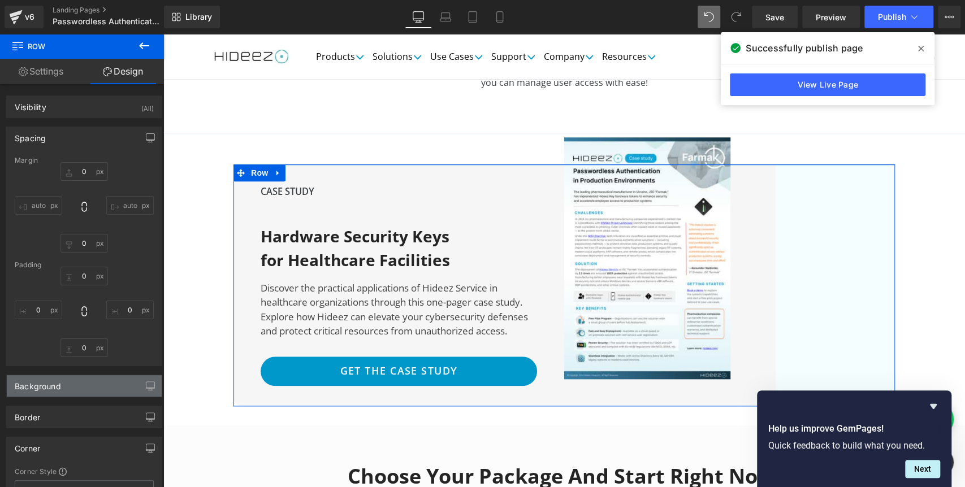
click at [49, 379] on div "Background" at bounding box center [38, 383] width 46 height 16
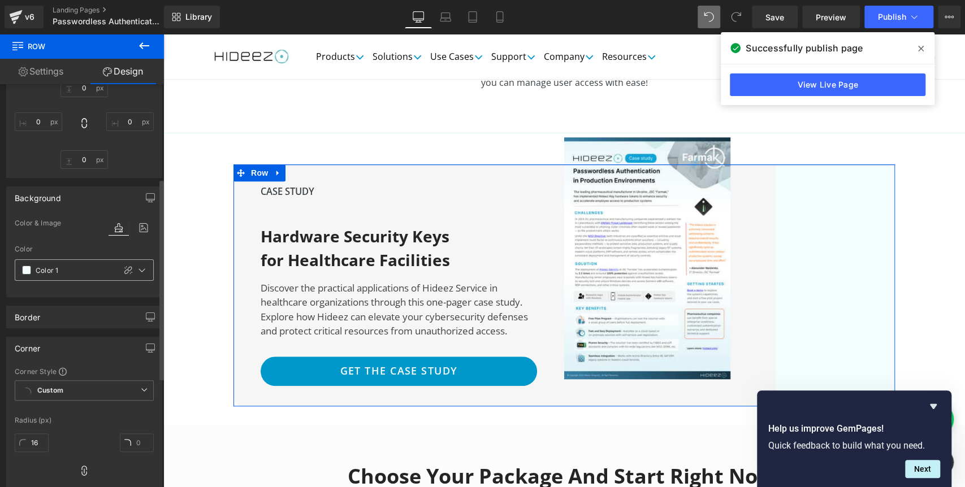
click at [42, 269] on input "text" at bounding box center [73, 270] width 74 height 12
paste input "f6f6f6"
type input "f6f6f6"
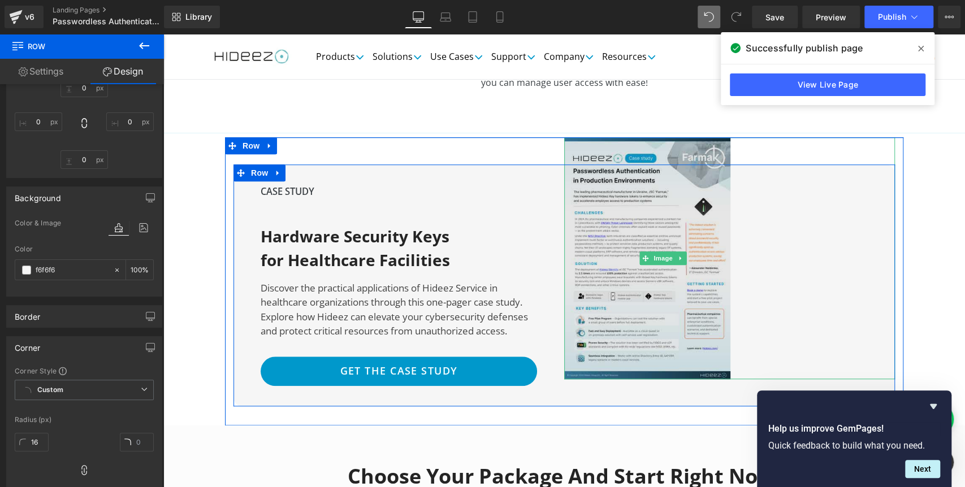
click at [601, 201] on img at bounding box center [663, 258] width 198 height 243
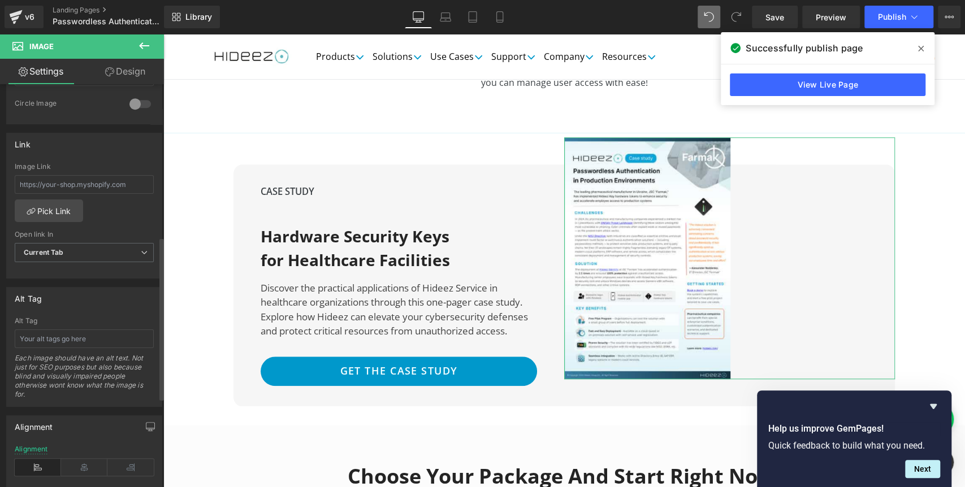
scroll to position [597, 0]
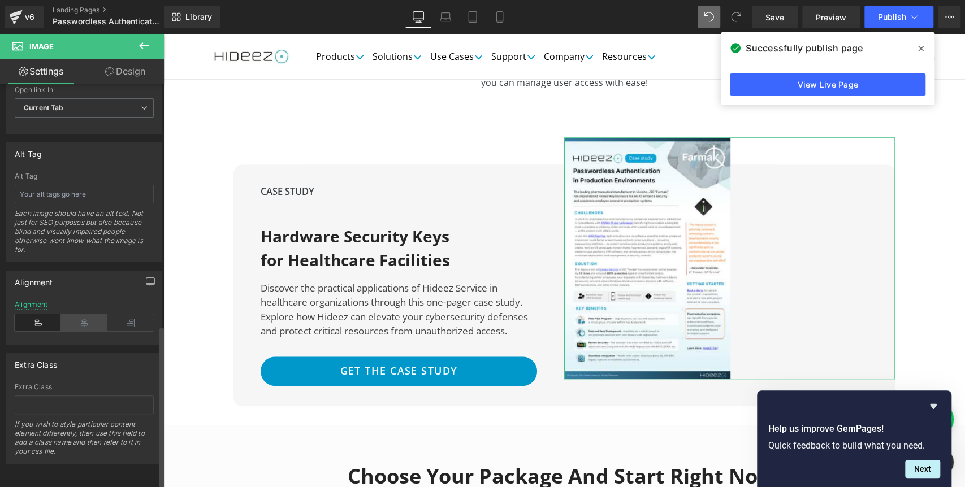
click at [86, 316] on icon at bounding box center [84, 322] width 46 height 17
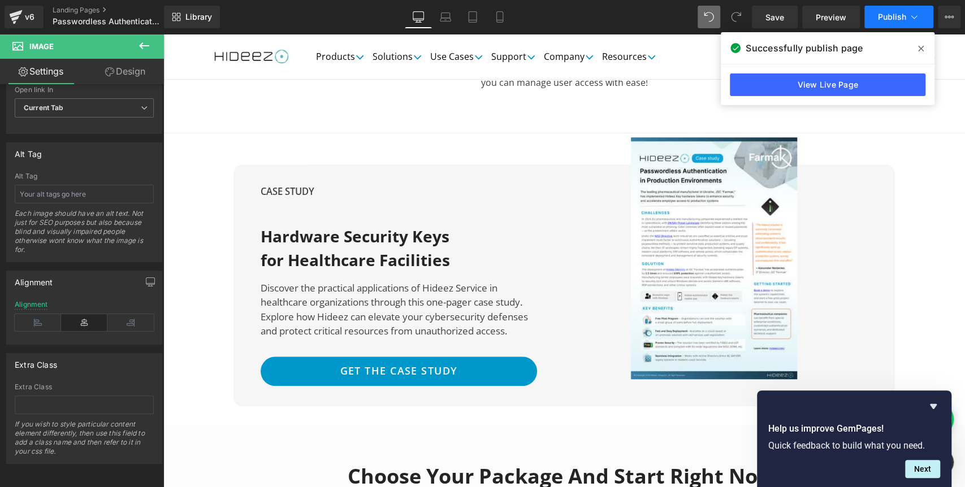
click at [890, 15] on span "Publish" at bounding box center [892, 16] width 28 height 9
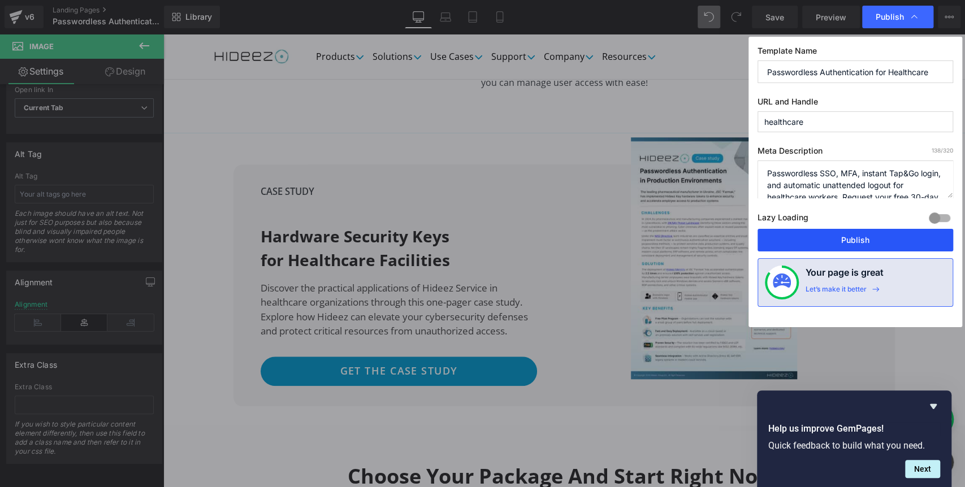
click at [852, 236] on button "Publish" at bounding box center [856, 240] width 196 height 23
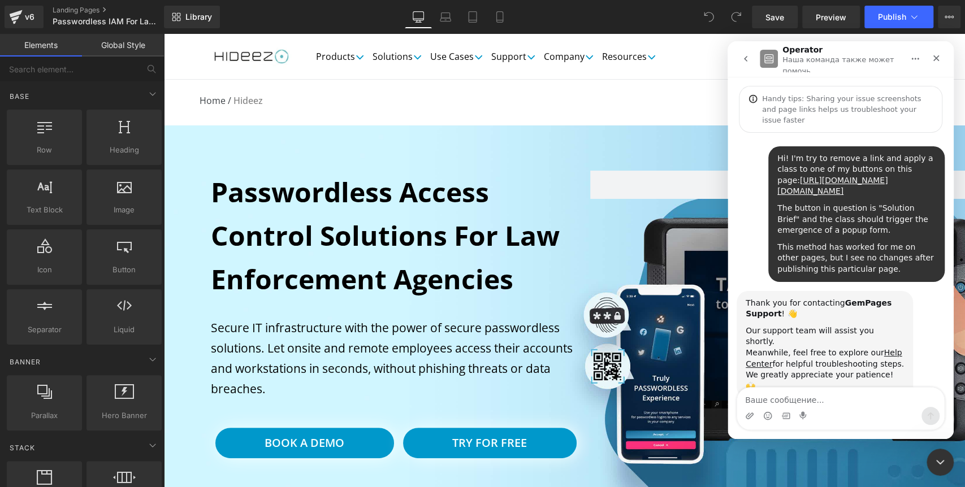
scroll to position [23, 0]
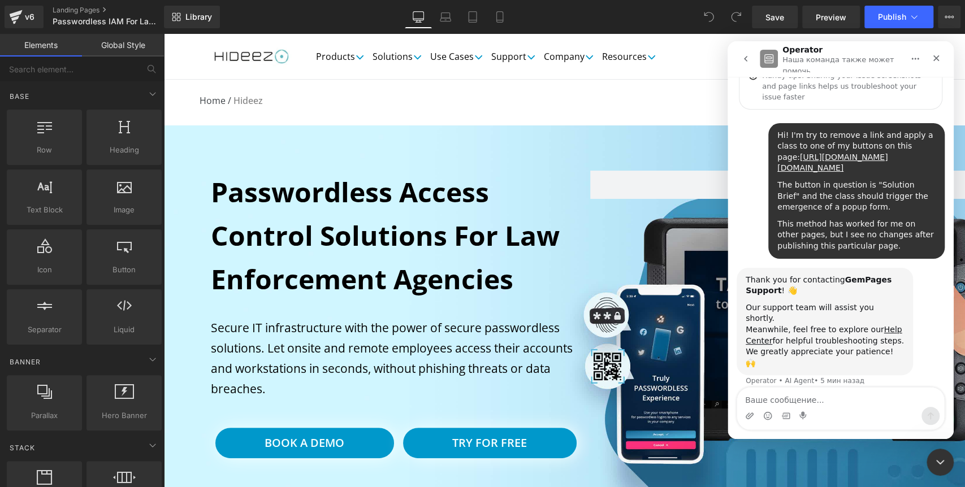
drag, startPoint x: 1687, startPoint y: 110, endPoint x: 766, endPoint y: 214, distance: 926.5
click at [934, 450] on div "Закрыть службу сообщений Intercom" at bounding box center [938, 460] width 27 height 27
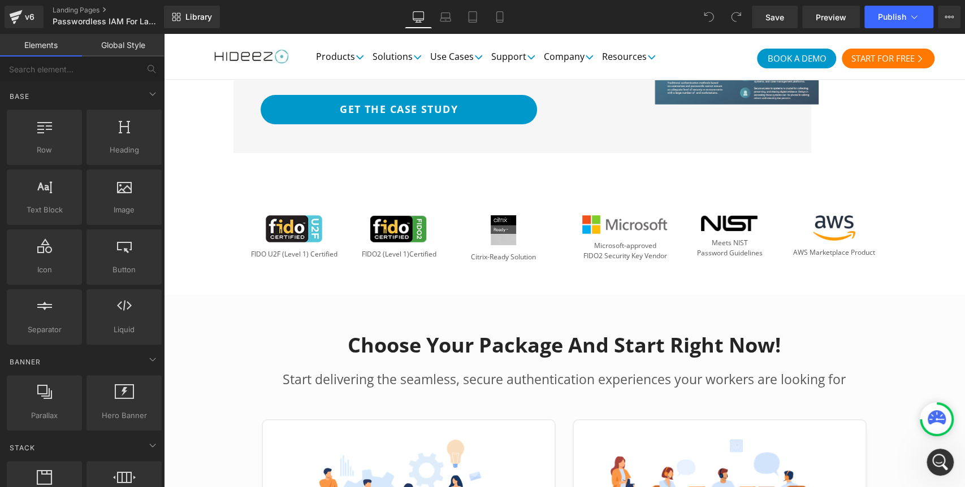
scroll to position [2545, 0]
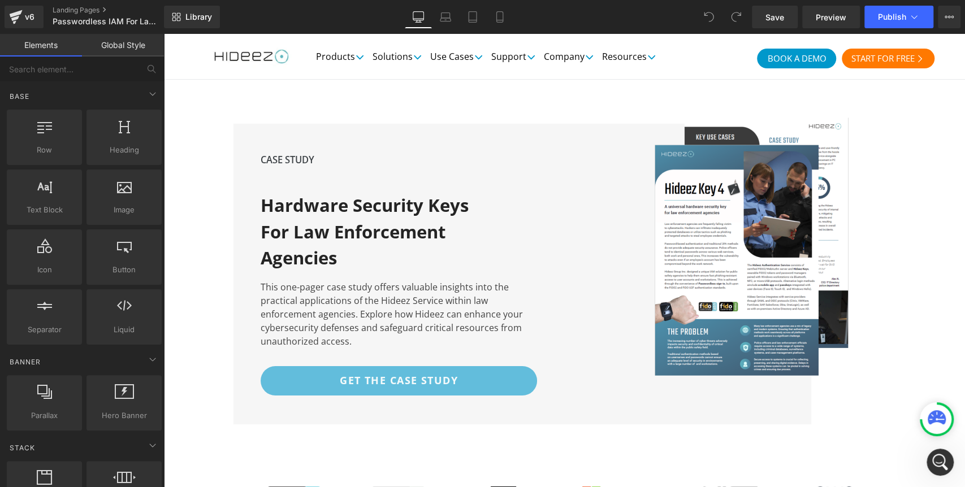
click at [460, 366] on link "Get the case study" at bounding box center [399, 380] width 277 height 29
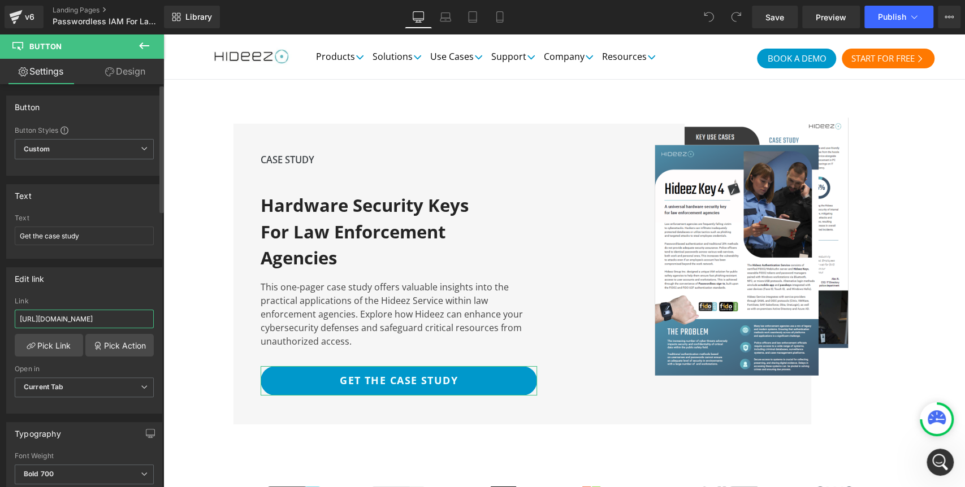
click at [63, 318] on input "[URL][DOMAIN_NAME]" at bounding box center [84, 319] width 139 height 19
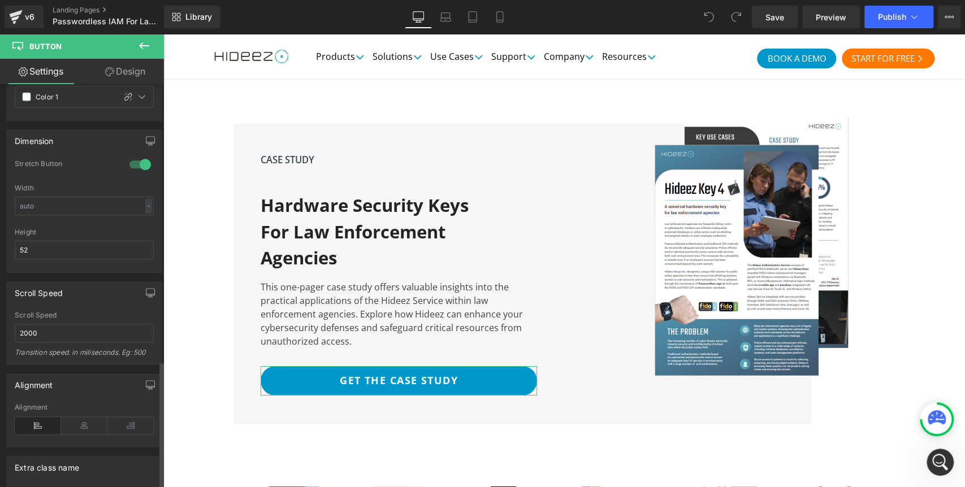
scroll to position [873, 0]
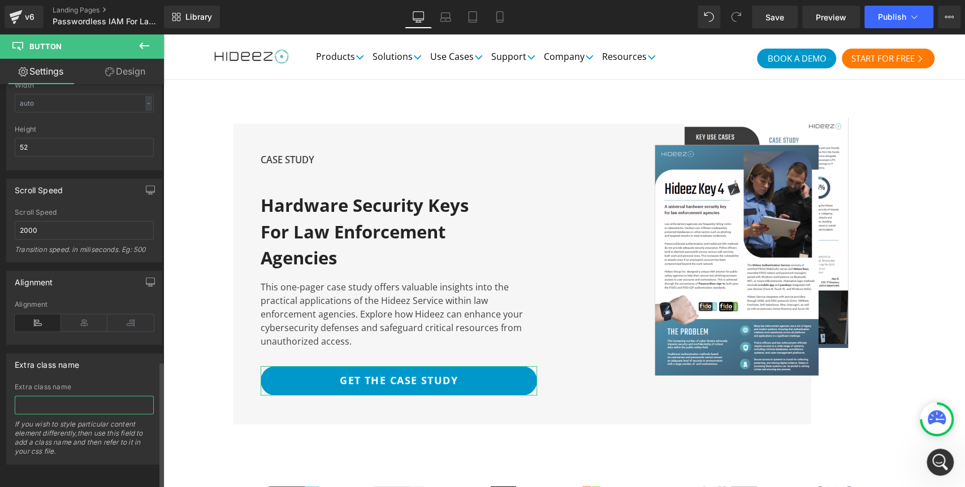
click at [35, 403] on input "text" at bounding box center [84, 405] width 139 height 19
paste input "hs-cta-trigger-button hs-cta-trigger-button-197025690144"
type input "hs-cta-trigger-button hs-cta-trigger-button-197025690144"
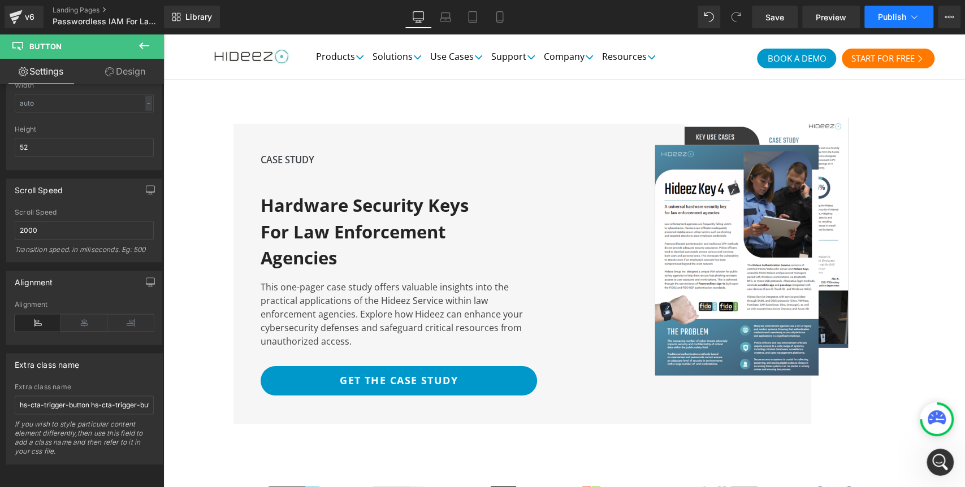
click at [886, 12] on span "Publish" at bounding box center [892, 16] width 28 height 9
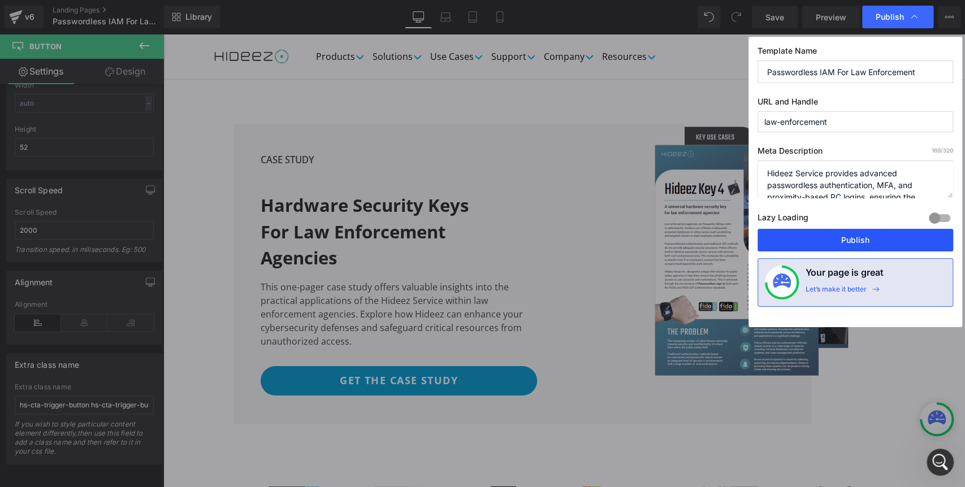
click at [831, 235] on button "Publish" at bounding box center [856, 240] width 196 height 23
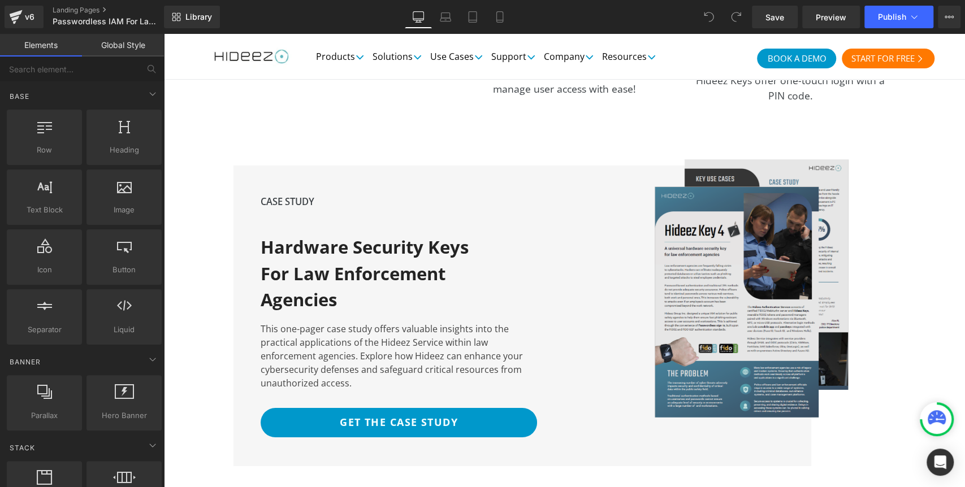
scroll to position [2496, 0]
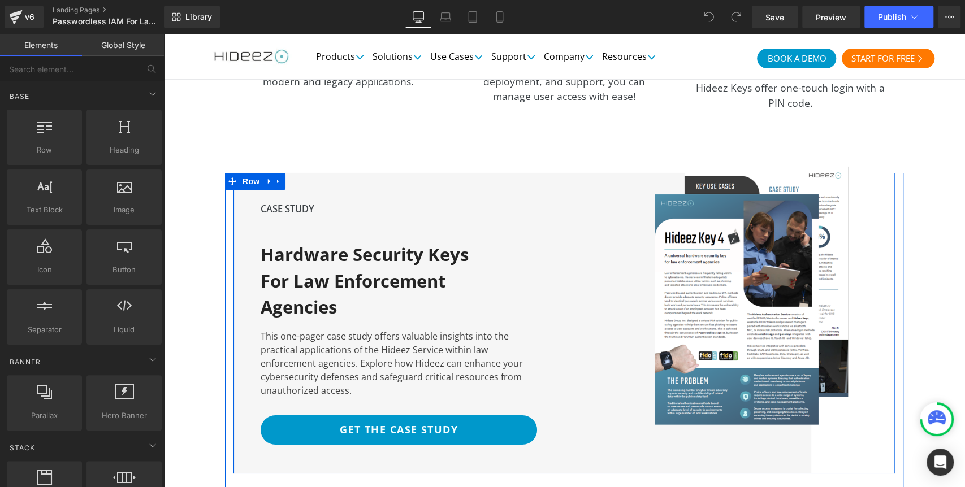
click at [343, 173] on div "CASE STUDY Text Block Hardware Security Keys for Law Enforcement Agencies Headi…" at bounding box center [399, 323] width 331 height 301
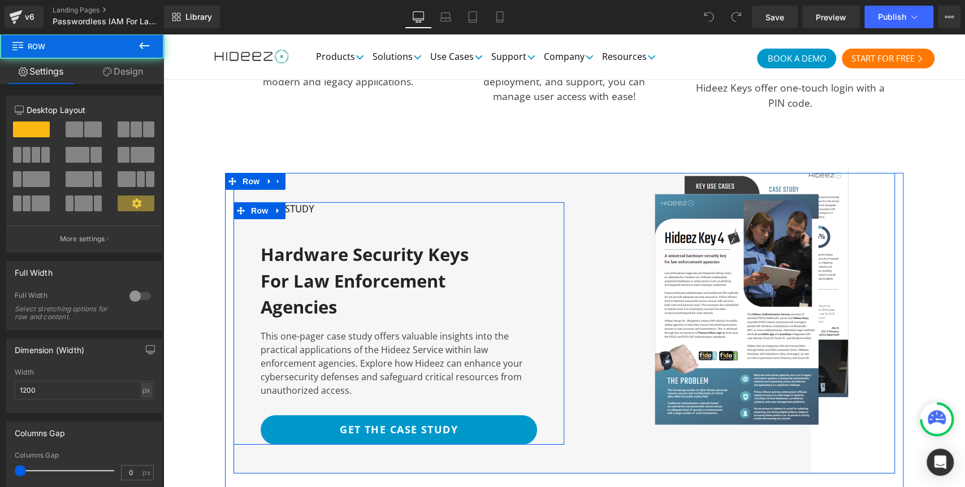
click at [234, 353] on div "CASE STUDY Text Block Hardware Security Keys for Law Enforcement Agencies Headi…" at bounding box center [399, 323] width 331 height 243
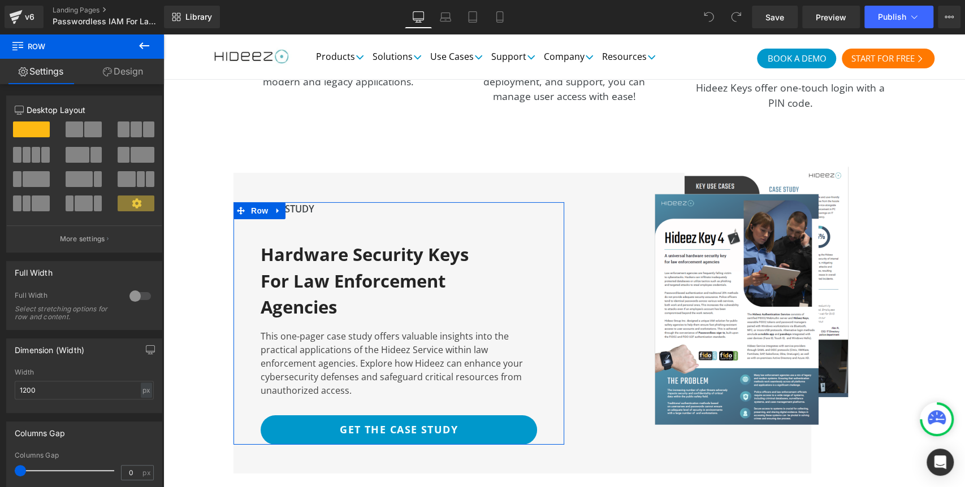
click at [119, 83] on link "Design" at bounding box center [123, 71] width 82 height 25
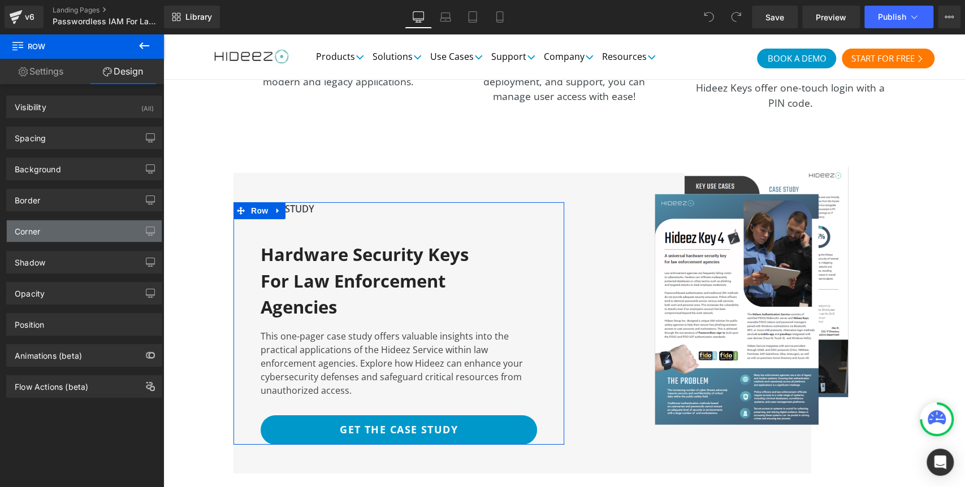
click at [36, 232] on div "Corner" at bounding box center [27, 229] width 25 height 16
click at [44, 228] on div "Corner" at bounding box center [84, 231] width 155 height 21
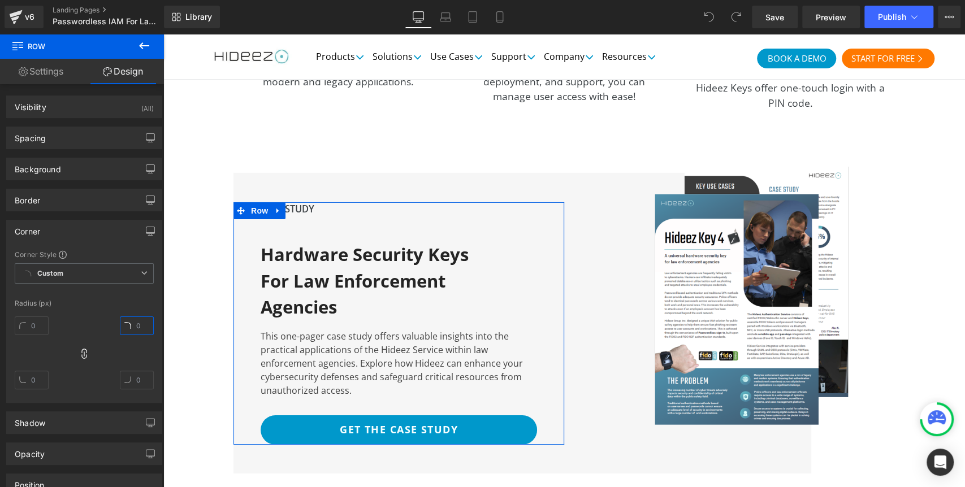
click at [139, 317] on input "text" at bounding box center [137, 326] width 34 height 19
type input "16"
click at [42, 171] on div "Background" at bounding box center [38, 166] width 46 height 16
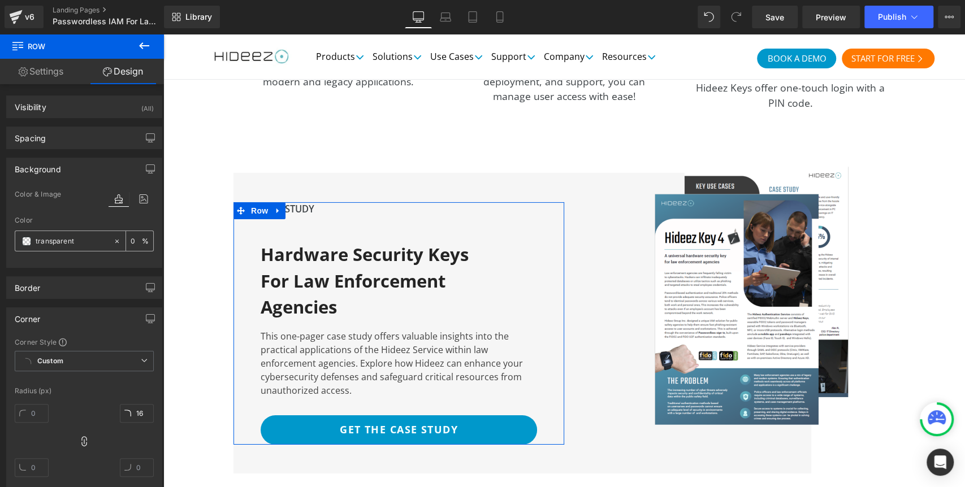
click at [53, 241] on input "transparent" at bounding box center [72, 241] width 72 height 12
paste input "f6f6f6"
type input "transparent"
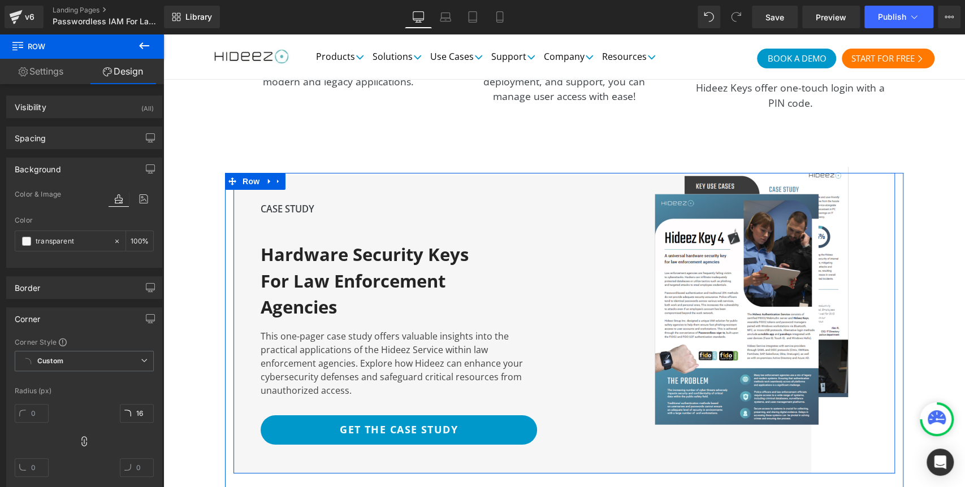
click at [244, 437] on div "CASE STUDY Text Block Hardware Security Keys for Law Enforcement Agencies Headi…" at bounding box center [399, 323] width 331 height 301
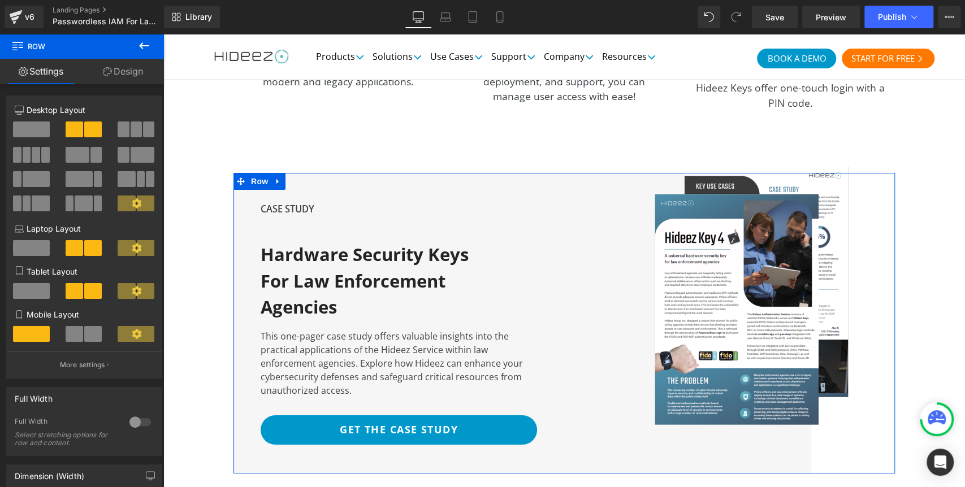
click at [126, 71] on link "Design" at bounding box center [123, 71] width 82 height 25
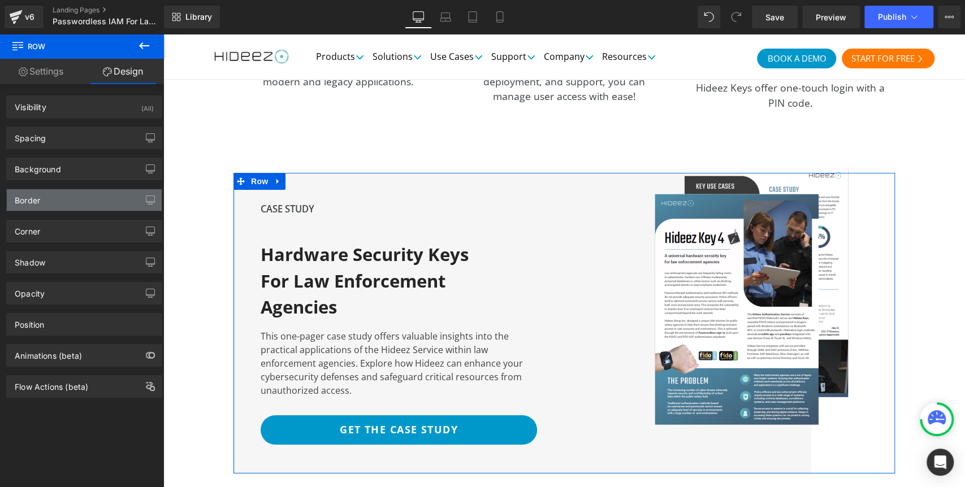
click at [72, 198] on div "Border" at bounding box center [84, 199] width 155 height 21
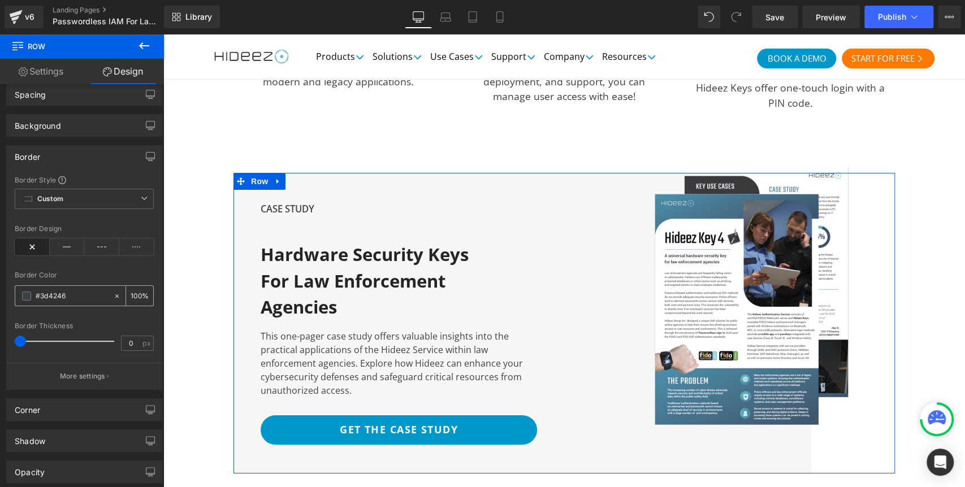
scroll to position [63, 0]
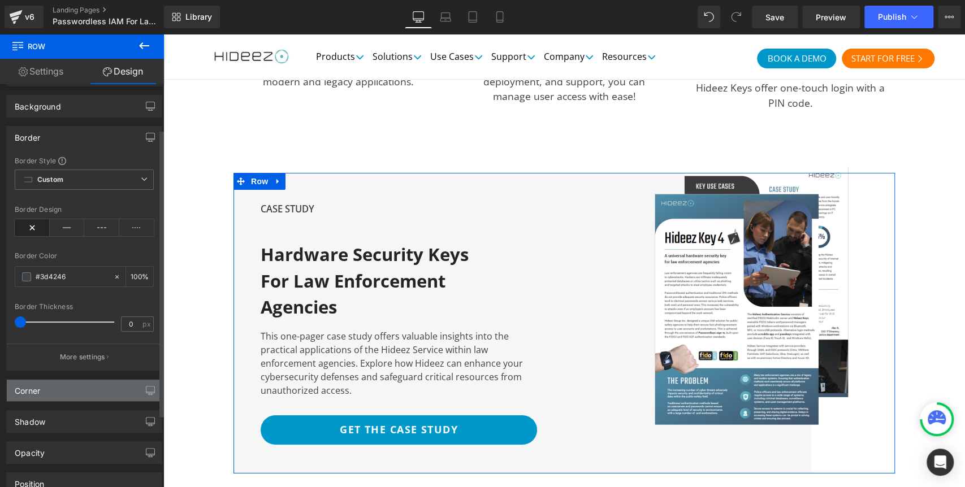
click at [64, 399] on div "Corner" at bounding box center [84, 390] width 155 height 21
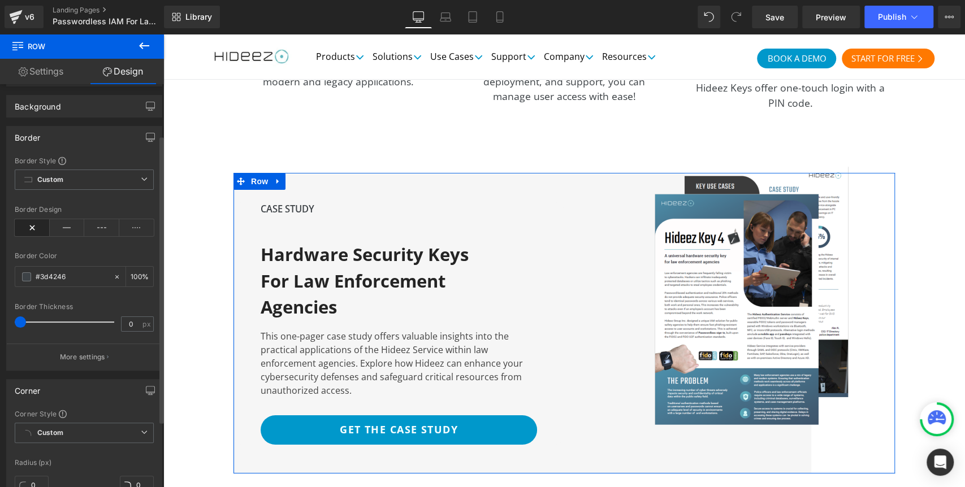
scroll to position [126, 0]
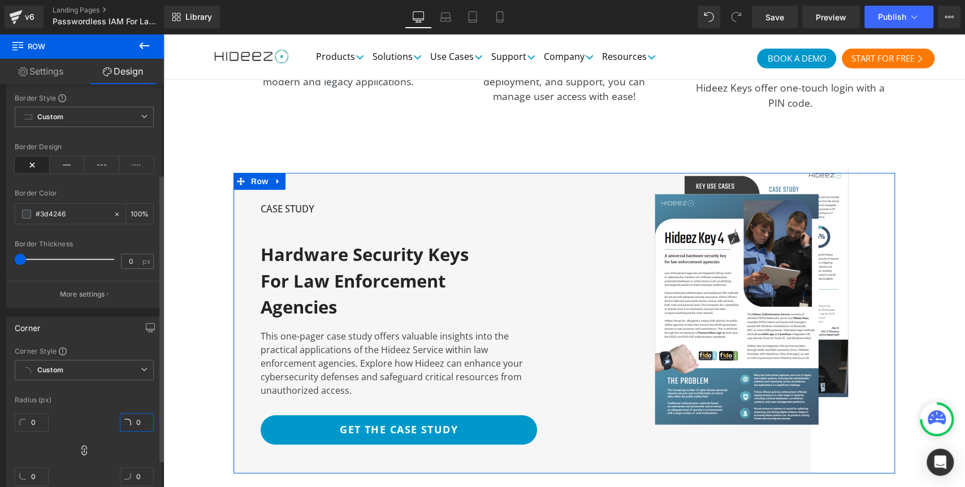
click at [135, 422] on input "0" at bounding box center [137, 422] width 34 height 19
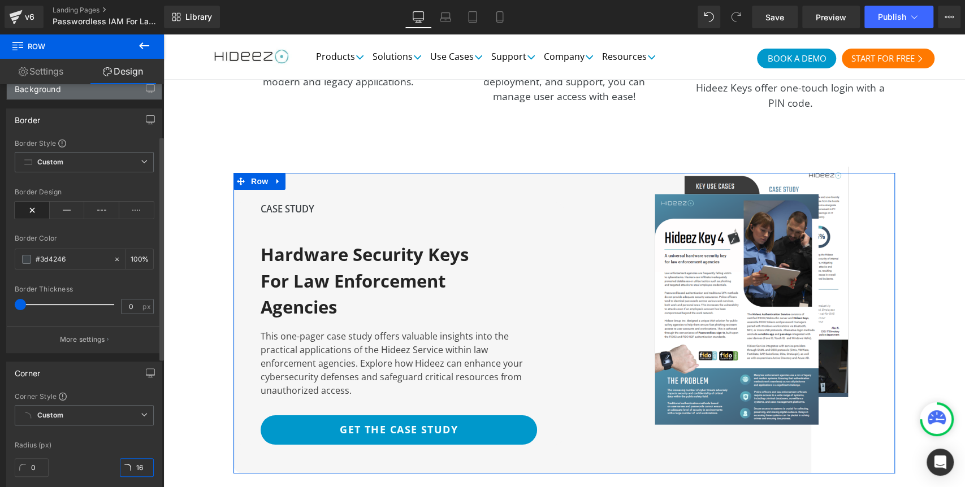
scroll to position [0, 0]
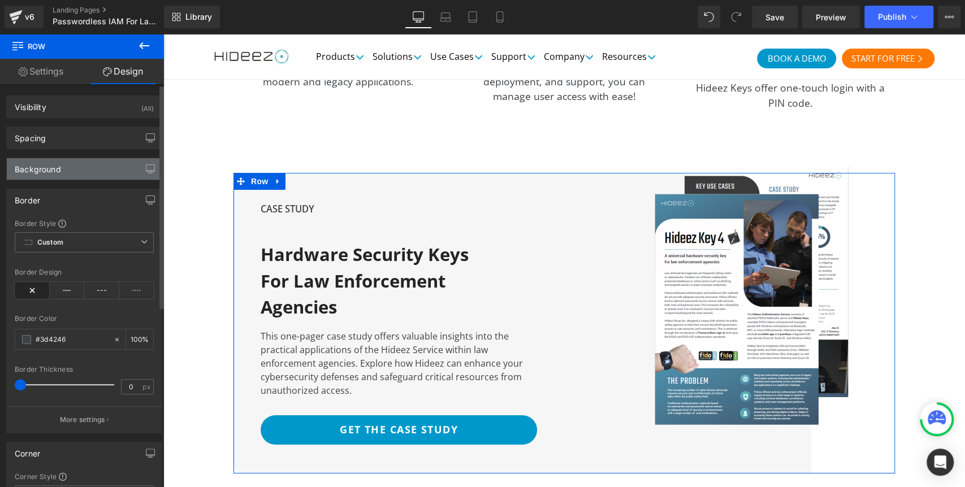
type input "16"
click at [56, 169] on div "Background" at bounding box center [38, 166] width 46 height 16
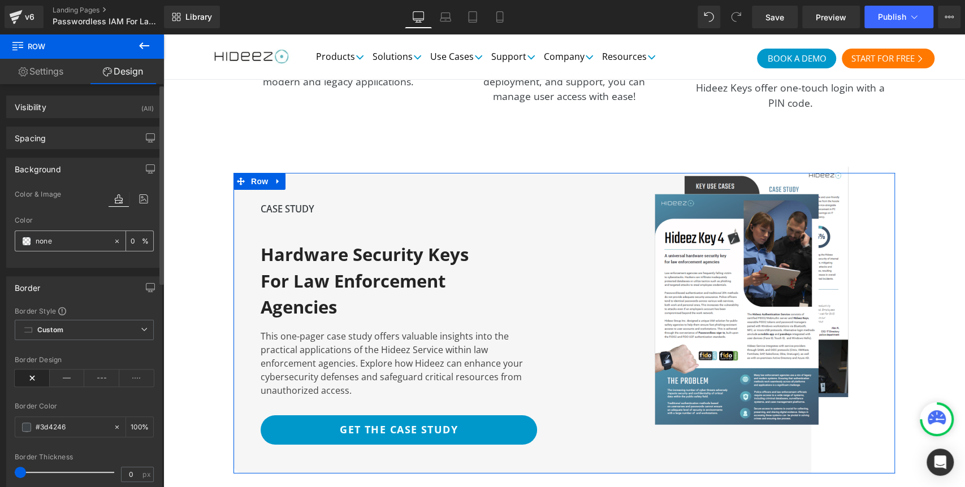
click at [48, 244] on input "none" at bounding box center [72, 241] width 72 height 12
paste input "f6f6f6"
type input "f6f6f6"
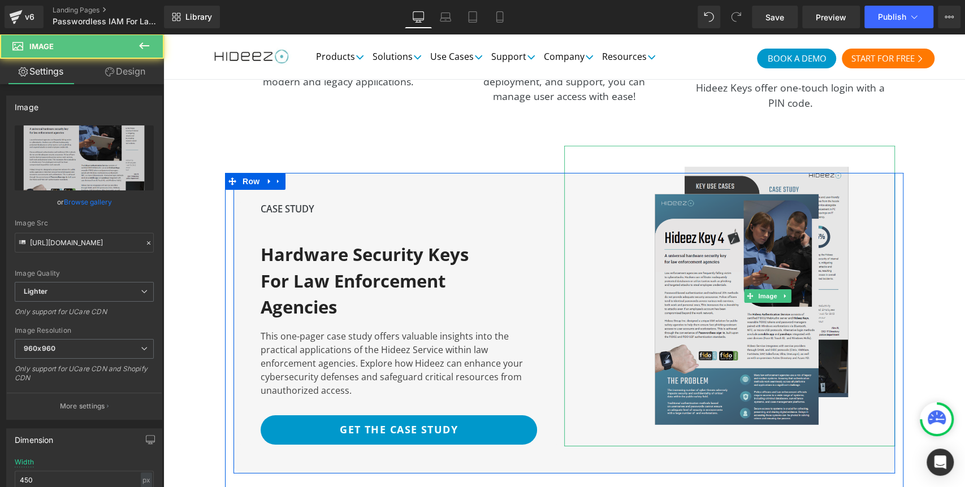
click at [748, 196] on img at bounding box center [768, 296] width 254 height 301
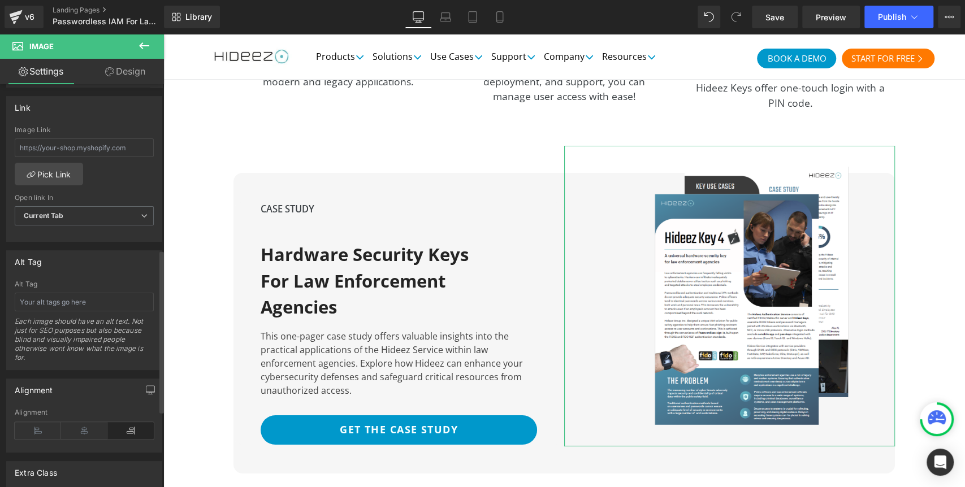
scroll to position [597, 0]
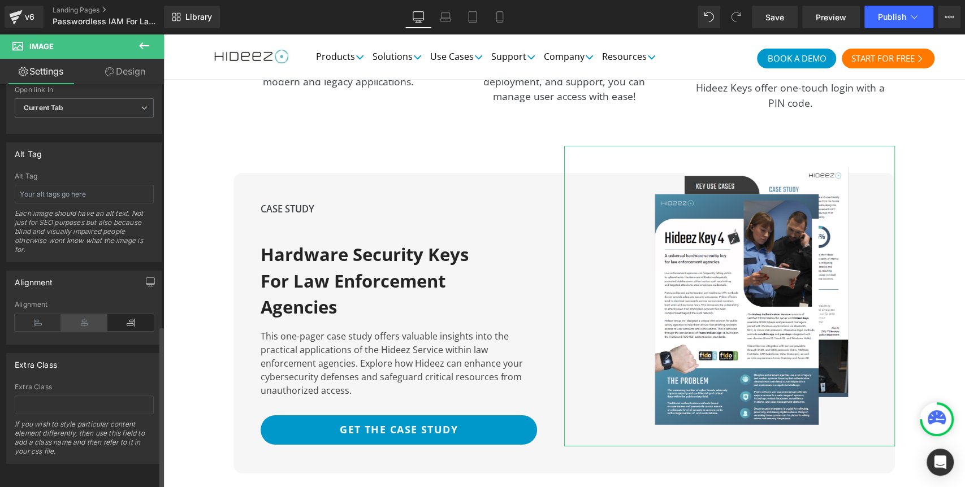
click at [85, 320] on icon at bounding box center [84, 322] width 46 height 17
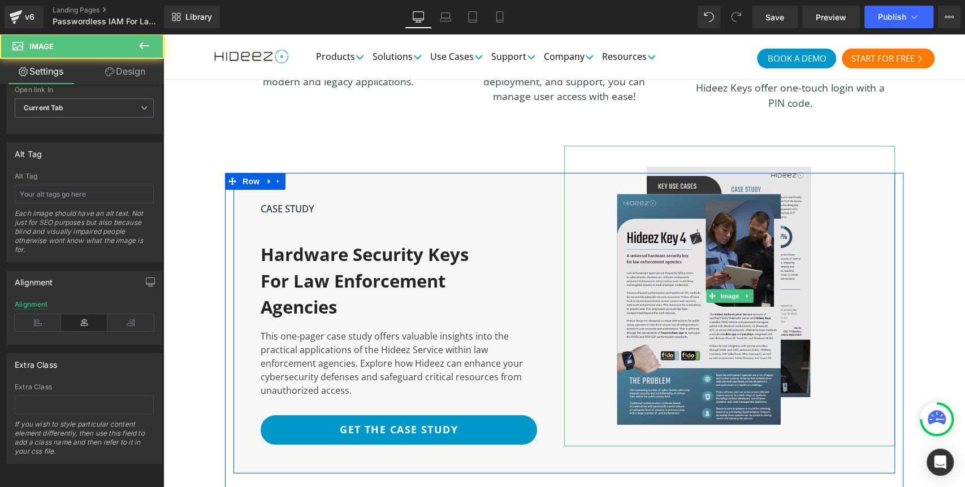
click at [709, 172] on img at bounding box center [730, 296] width 254 height 301
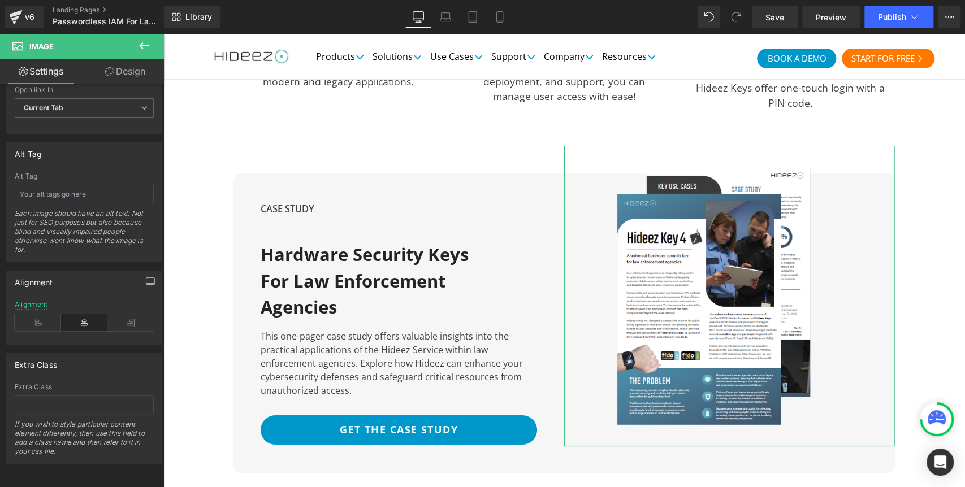
click at [117, 70] on link "Design" at bounding box center [125, 71] width 82 height 25
click at [0, 0] on div "Spacing" at bounding box center [0, 0] width 0 height 0
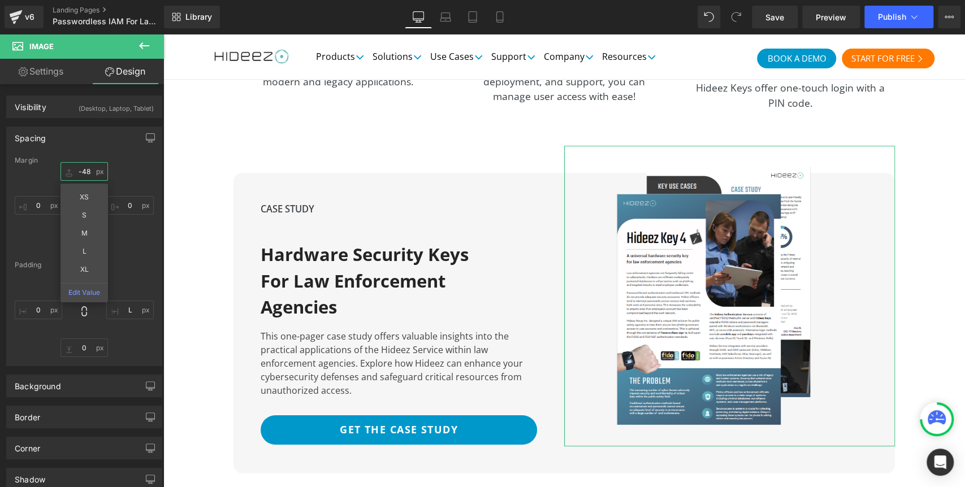
click at [90, 174] on input "text" at bounding box center [85, 171] width 48 height 19
type input "-75"
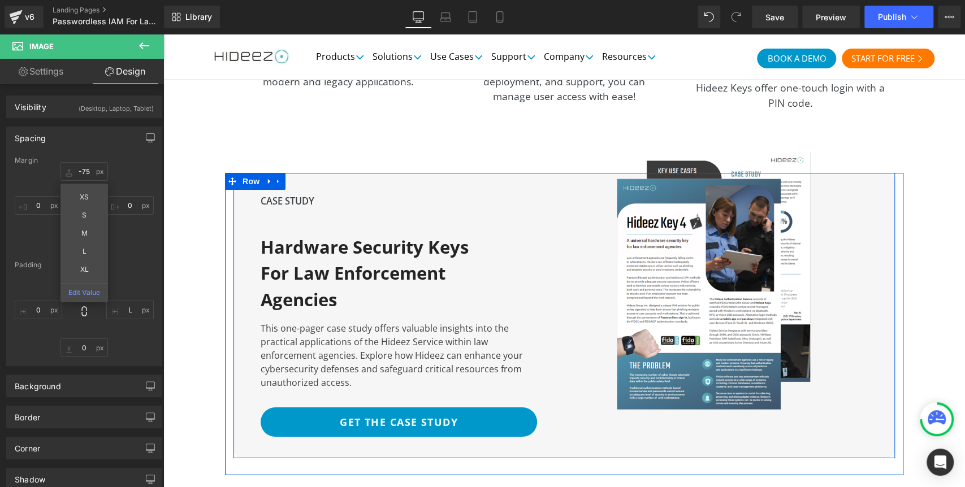
click at [364, 422] on div "CASE STUDY Text Block Hardware Security Keys for Law Enforcement Agencies Headi…" at bounding box center [399, 316] width 331 height 286
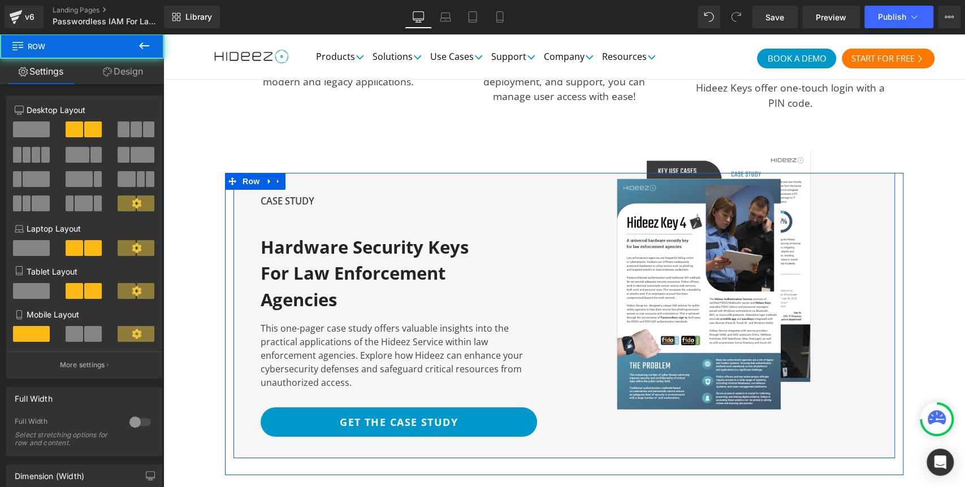
drag, startPoint x: 374, startPoint y: 426, endPoint x: 374, endPoint y: 420, distance: 6.8
click at [374, 420] on div "CASE STUDY Text Block Hardware Security Keys for Law Enforcement Agencies Headi…" at bounding box center [399, 316] width 331 height 286
click at [373, 421] on div "CASE STUDY Text Block Hardware Security Keys for Law Enforcement Agencies Headi…" at bounding box center [399, 316] width 331 height 286
click at [98, 77] on link "Design" at bounding box center [123, 71] width 82 height 25
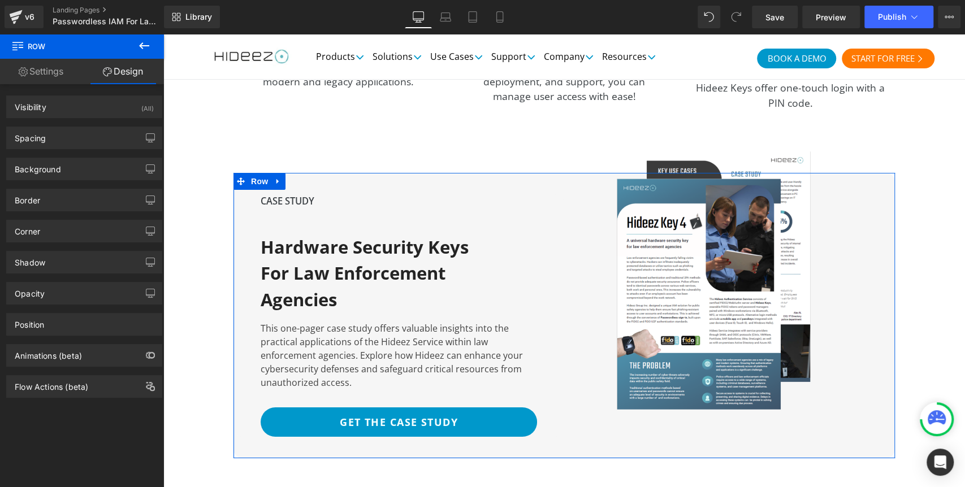
drag, startPoint x: 76, startPoint y: 143, endPoint x: 72, endPoint y: 151, distance: 9.4
click at [75, 143] on div "Spacing" at bounding box center [84, 137] width 155 height 21
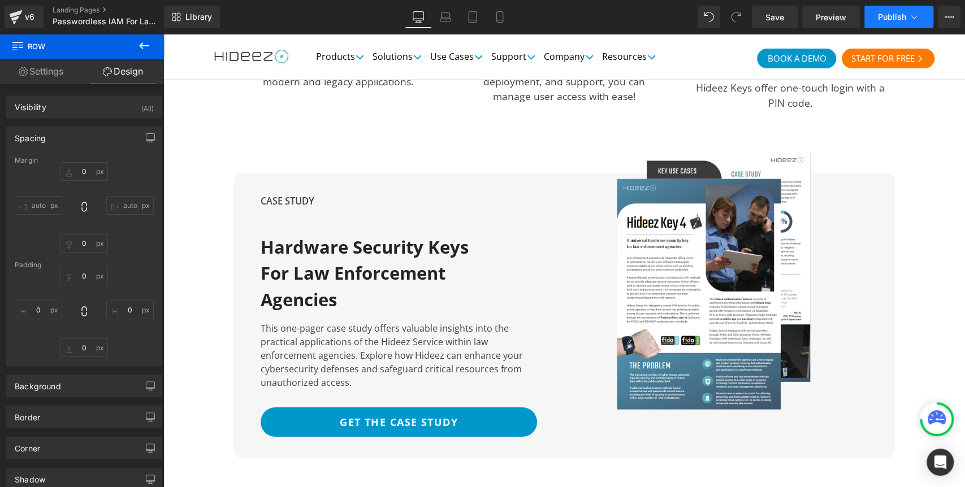
click at [890, 12] on span "Publish" at bounding box center [892, 16] width 28 height 9
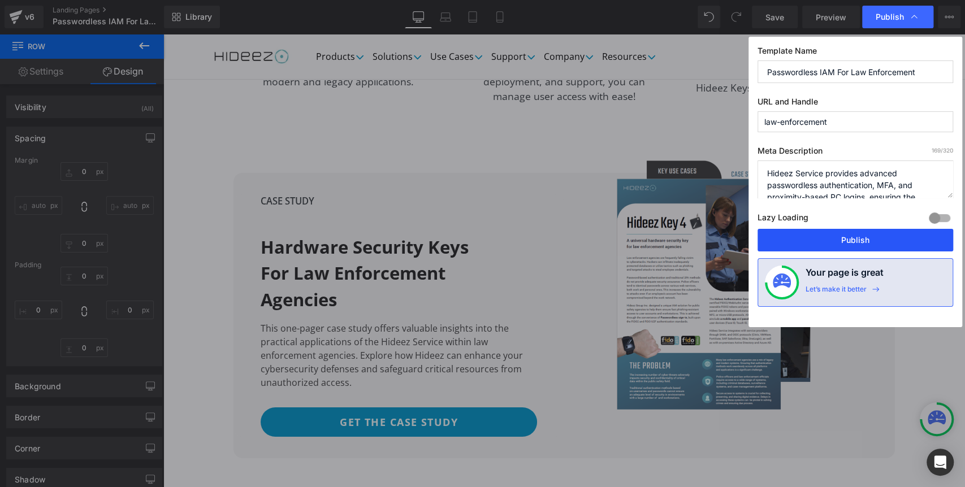
click at [828, 232] on button "Publish" at bounding box center [856, 240] width 196 height 23
